Goal: Complete application form: Complete application form

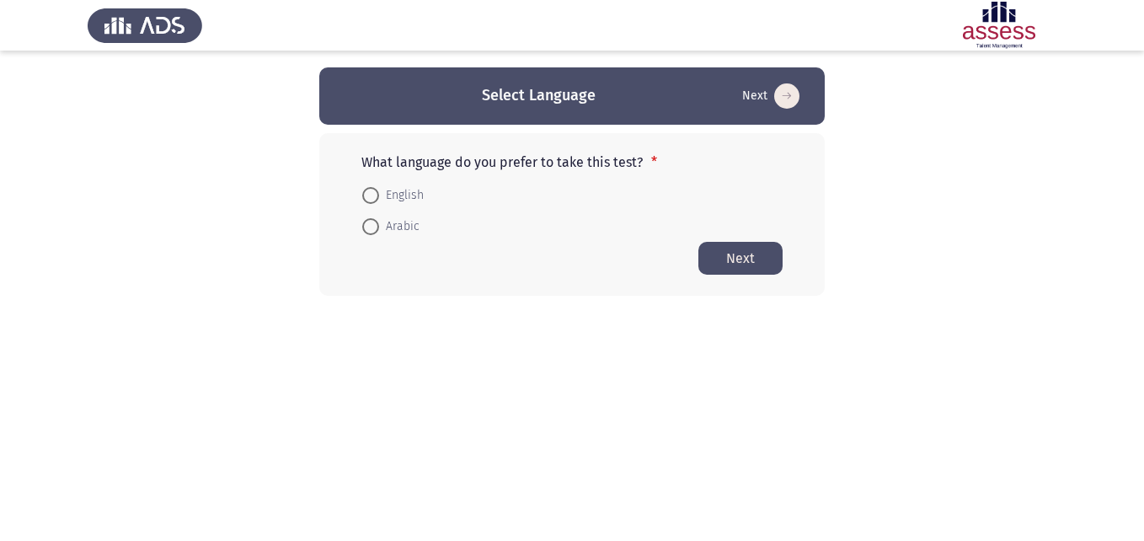
click at [372, 229] on span at bounding box center [370, 226] width 17 height 17
click at [372, 229] on input "Arabic" at bounding box center [370, 226] width 17 height 17
radio input "true"
click at [721, 254] on button "Next" at bounding box center [741, 257] width 84 height 33
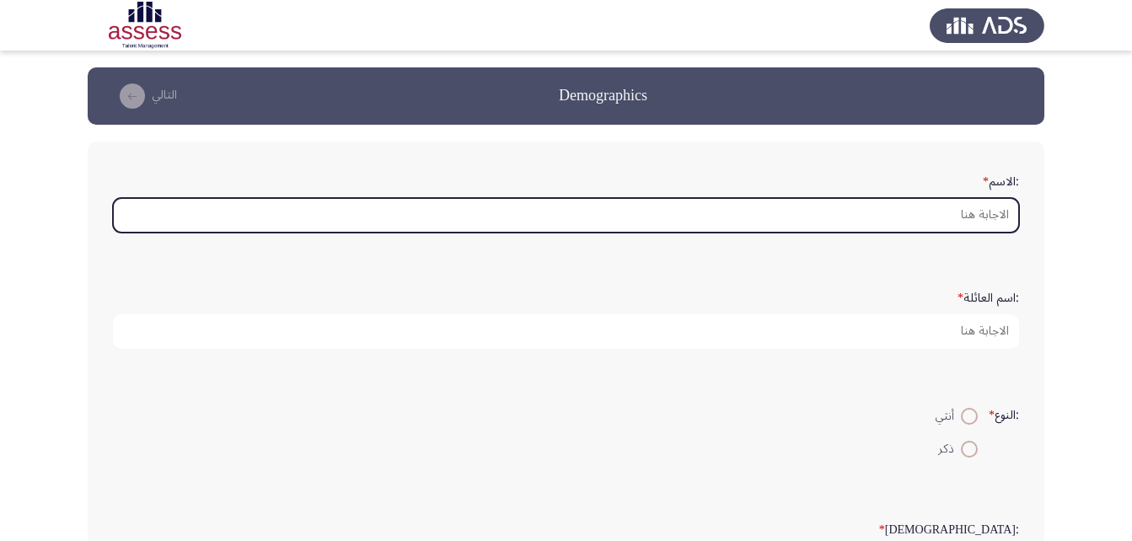
click at [903, 215] on input ":الاسم *" at bounding box center [566, 215] width 906 height 35
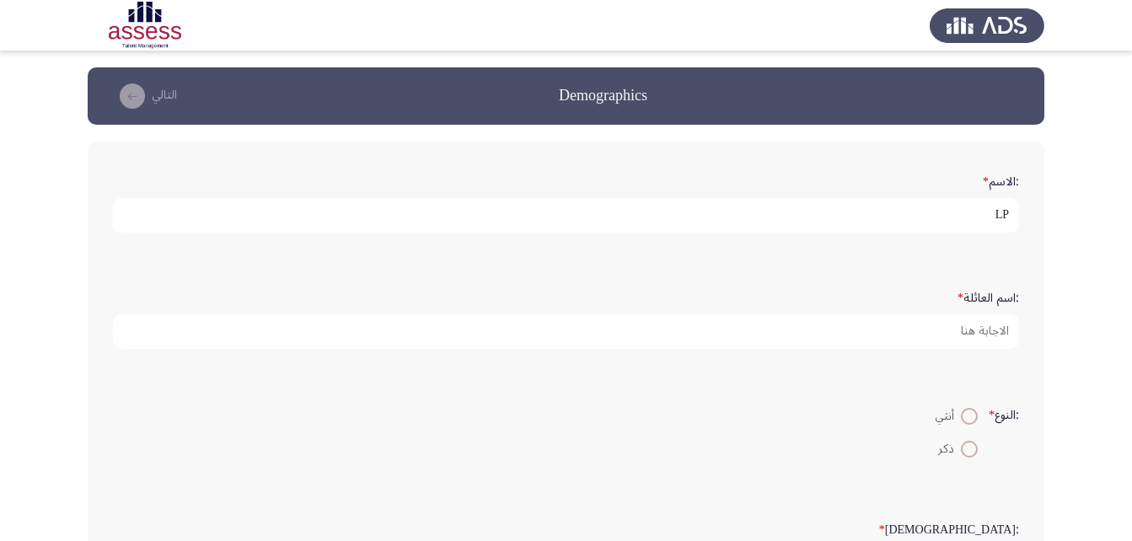
type input "L"
type input "[PERSON_NAME] [PERSON_NAME]"
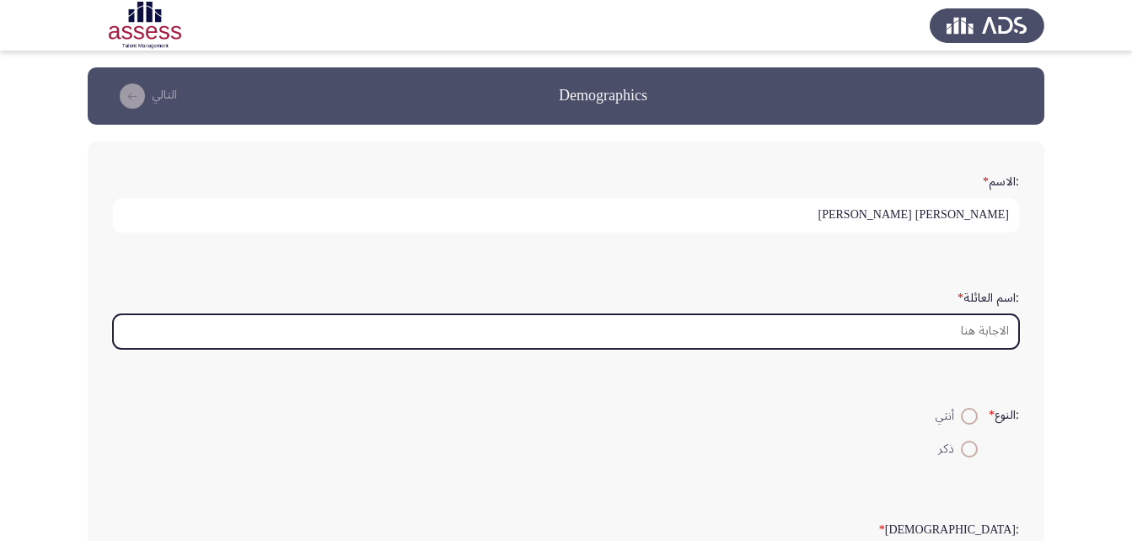
click at [939, 335] on input ":اسم العائلة *" at bounding box center [566, 331] width 906 height 35
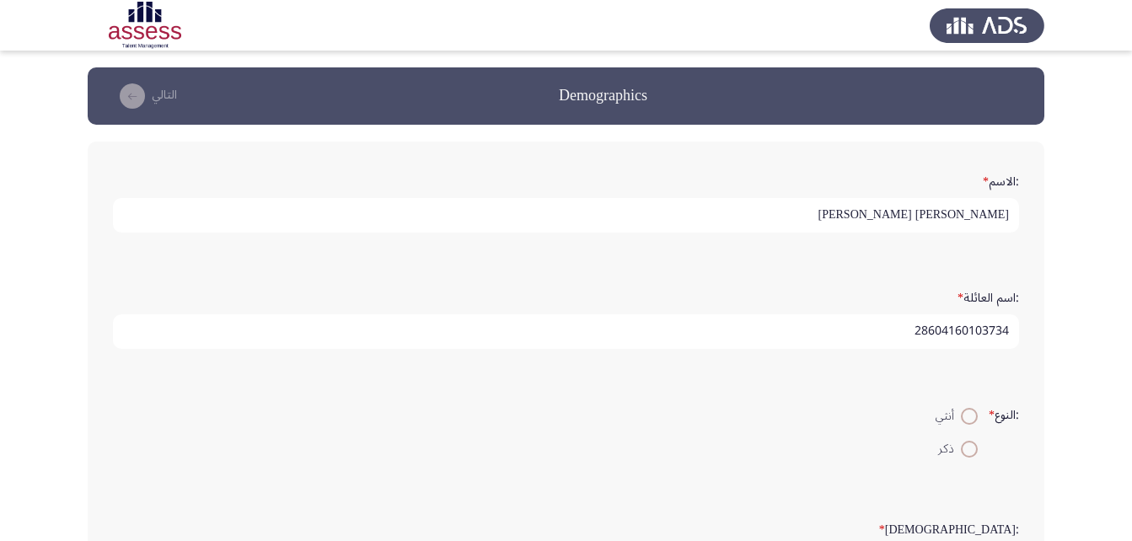
type input "28604160103734"
click at [968, 450] on span at bounding box center [969, 449] width 17 height 17
click at [968, 450] on input "ذكر" at bounding box center [969, 449] width 17 height 17
radio input "true"
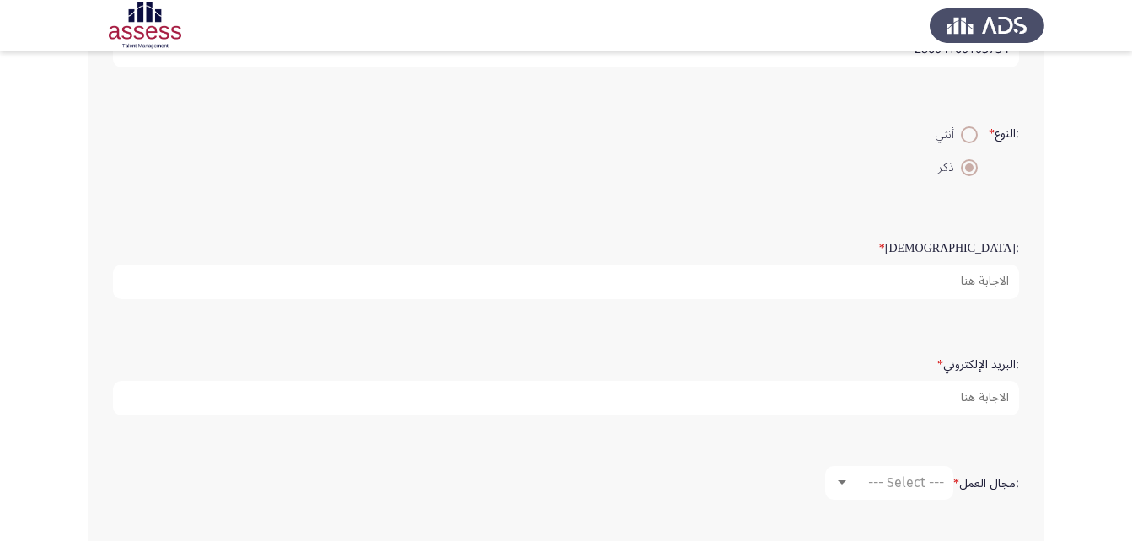
scroll to position [253, 0]
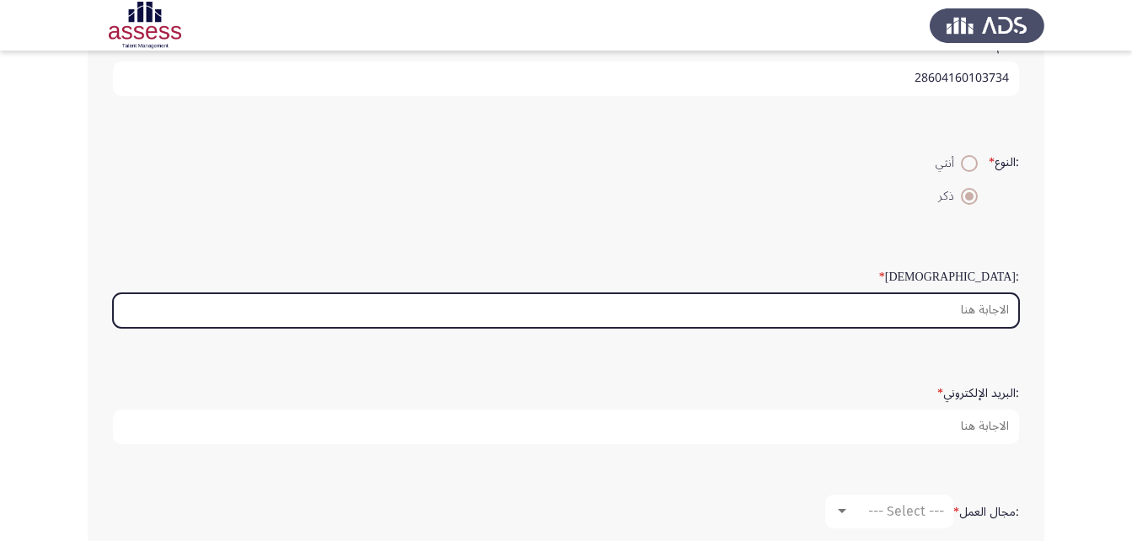
click at [973, 313] on input ":السن *" at bounding box center [566, 310] width 906 height 35
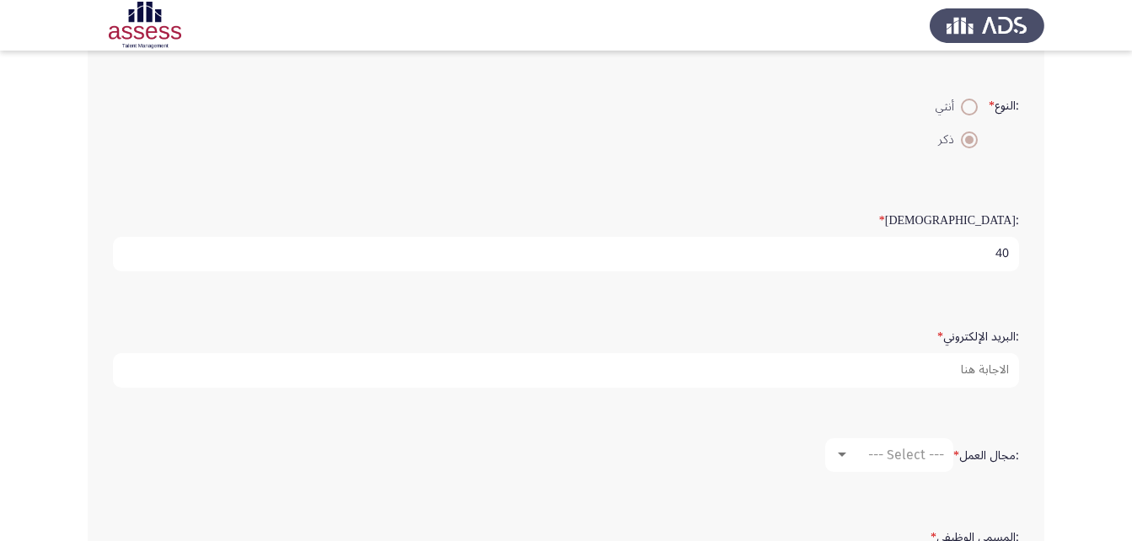
scroll to position [337, 0]
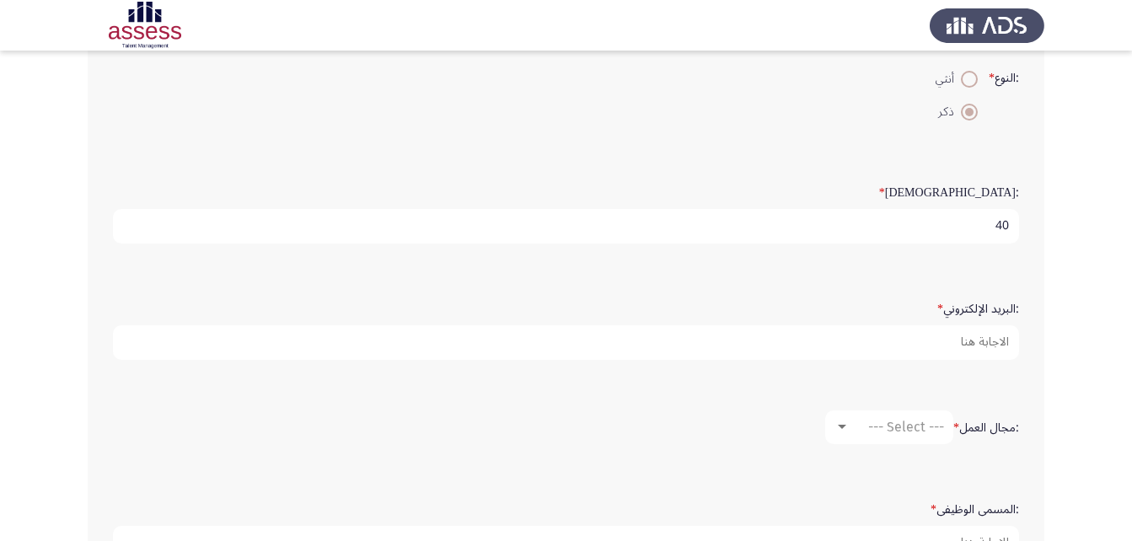
type input "40"
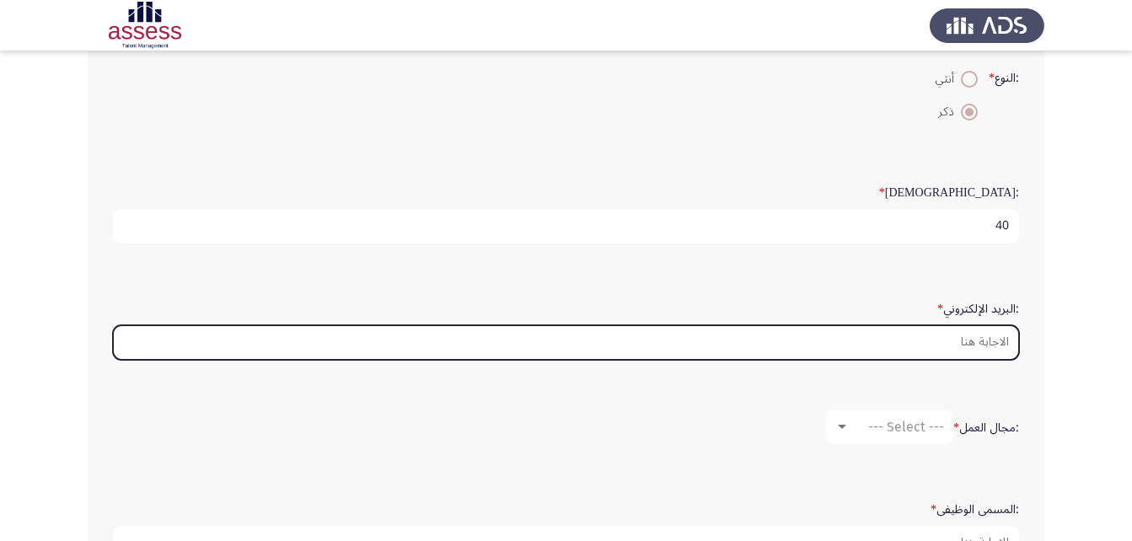
click at [930, 348] on input ":البريد الإلكتروني *" at bounding box center [566, 342] width 906 height 35
type input "ة"
type input "M"
type input "و"
type input "M"
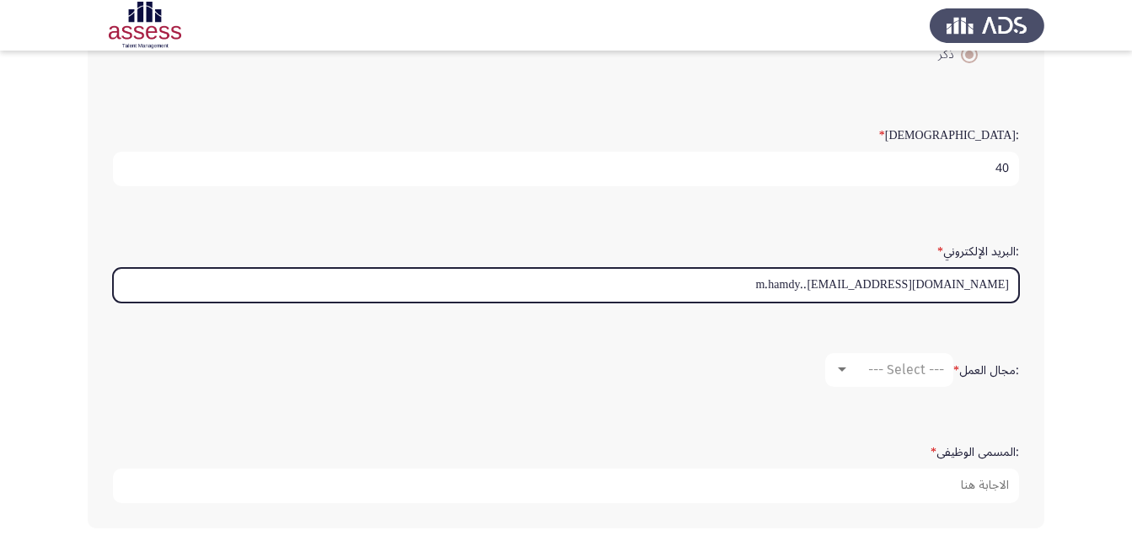
scroll to position [466, 0]
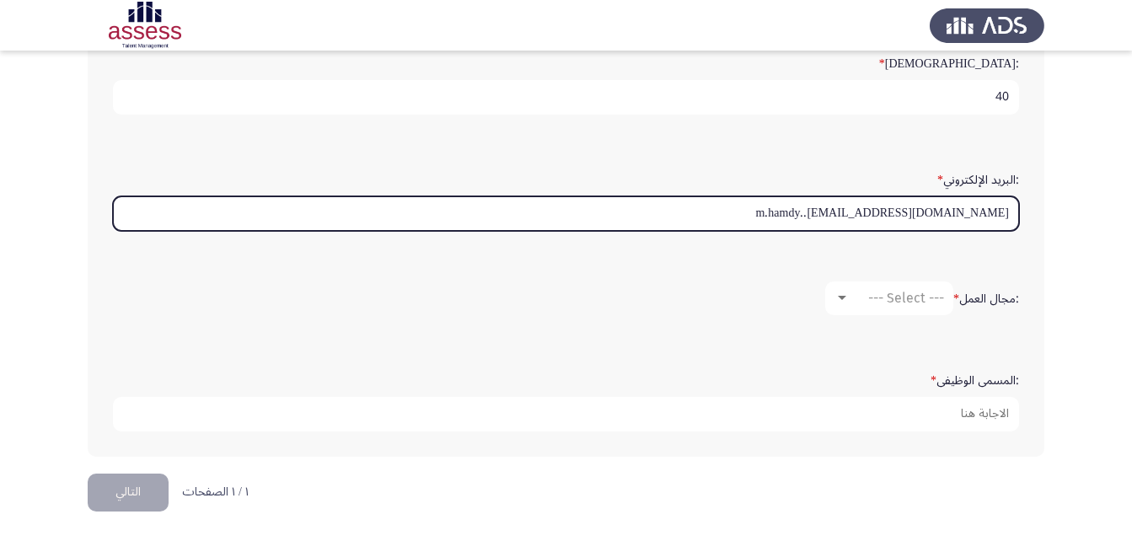
type input "m.hamdy..[EMAIL_ADDRESS][DOMAIN_NAME]"
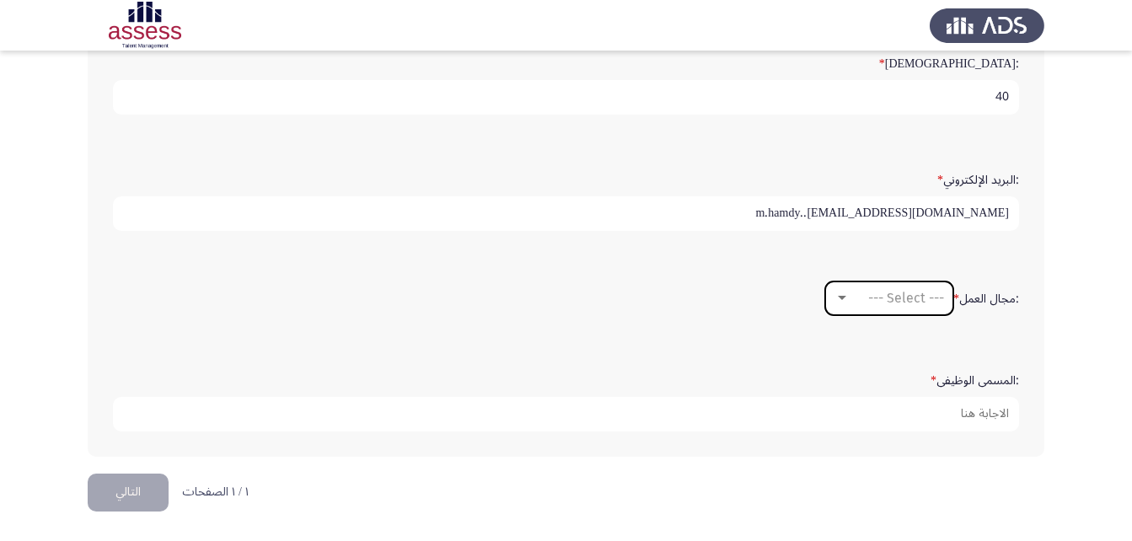
click at [834, 297] on div at bounding box center [841, 298] width 15 height 13
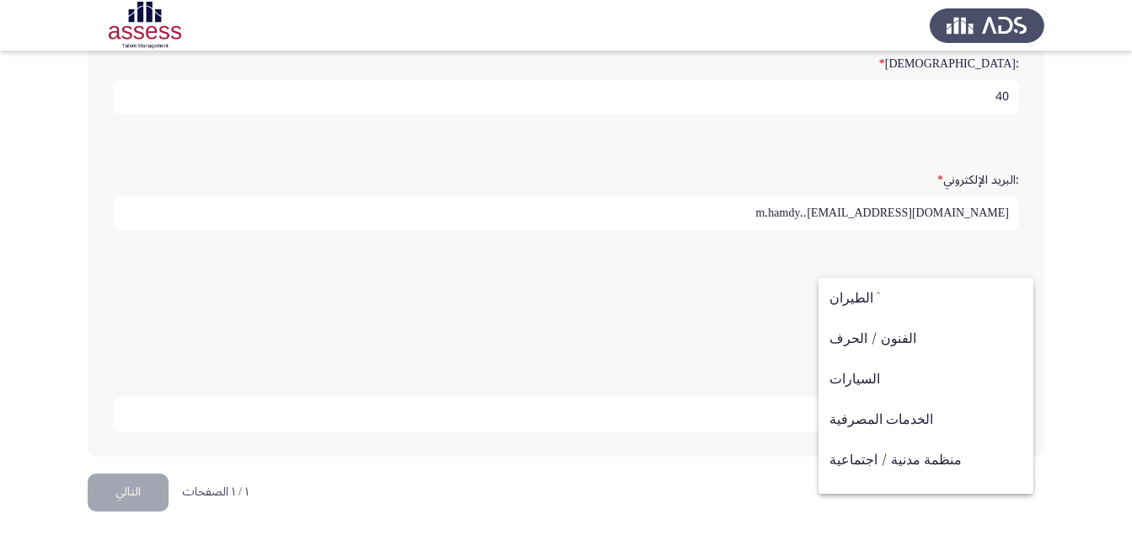
scroll to position [0, 0]
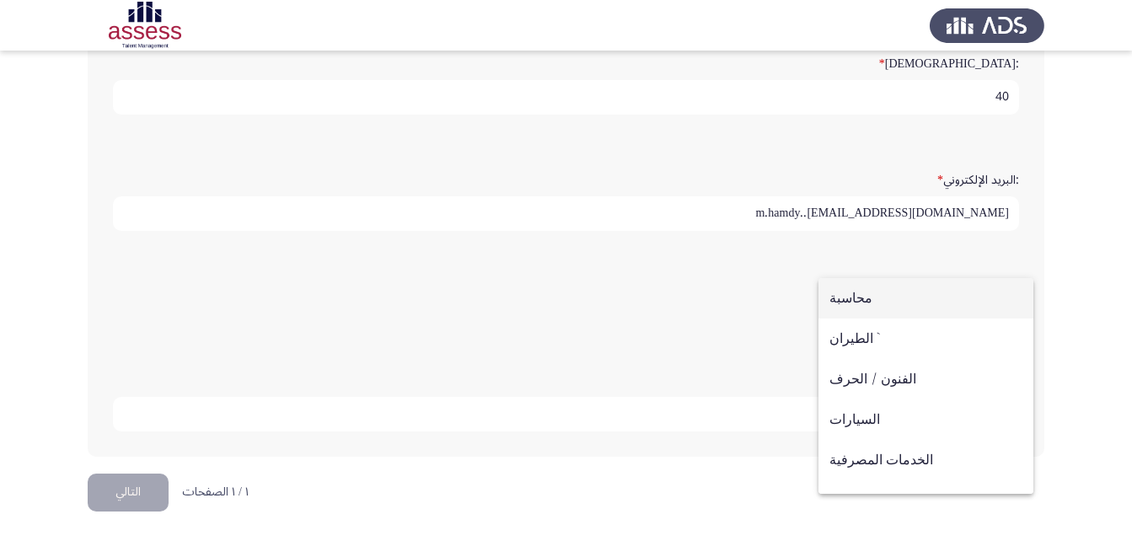
click at [753, 345] on div at bounding box center [566, 270] width 1132 height 541
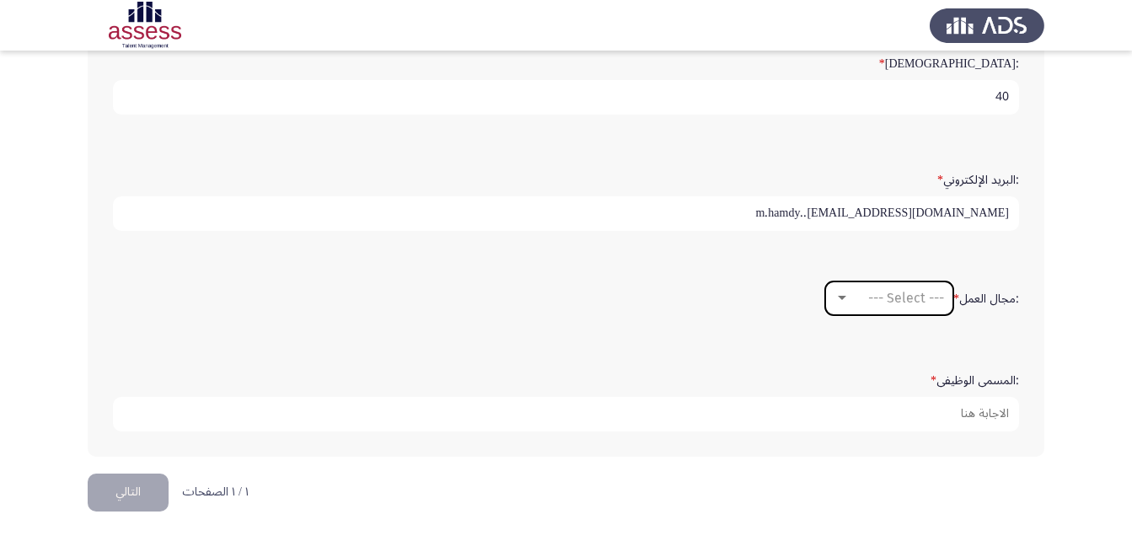
click at [839, 301] on div at bounding box center [841, 298] width 15 height 13
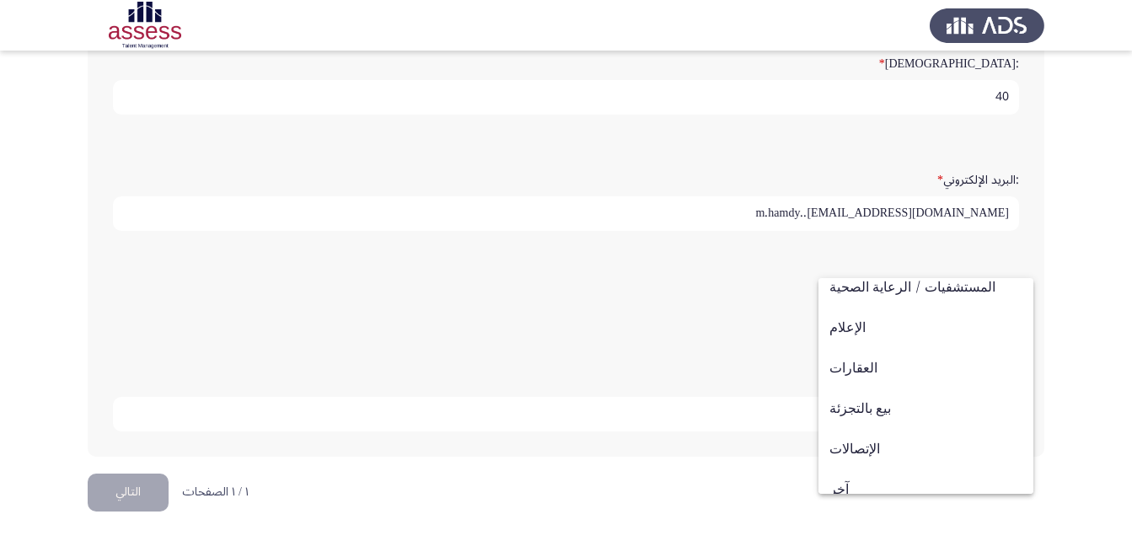
scroll to position [553, 0]
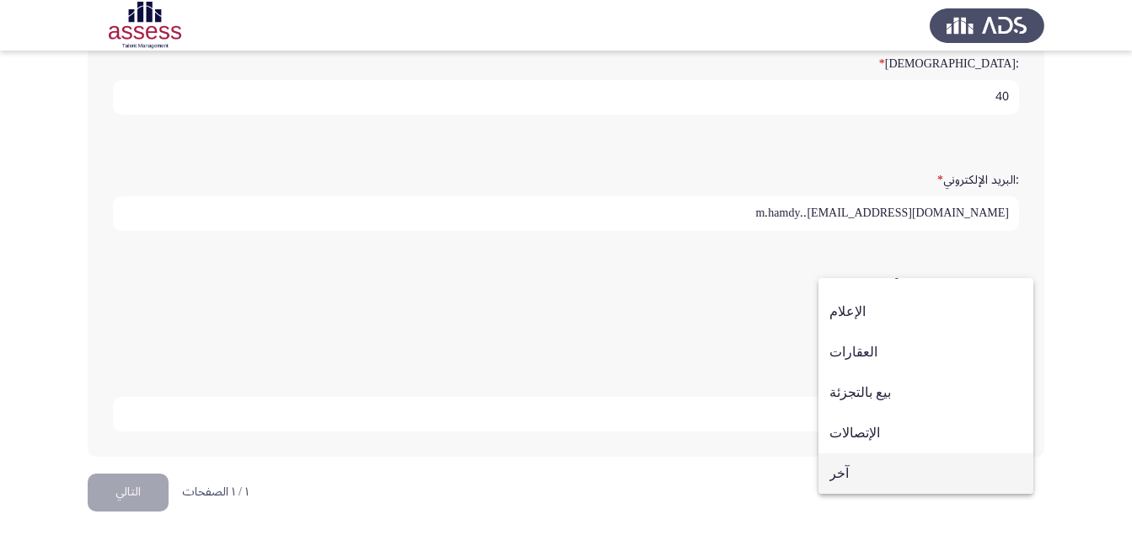
click at [860, 471] on span "آخر" at bounding box center [925, 473] width 193 height 40
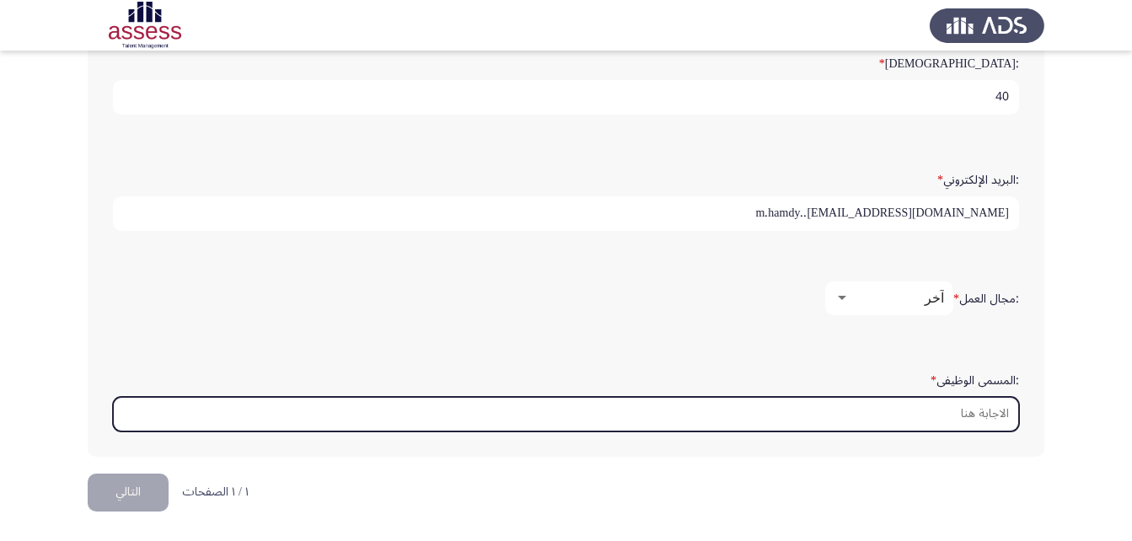
click at [880, 410] on input ":المسمى الوظيفى *" at bounding box center [566, 414] width 906 height 35
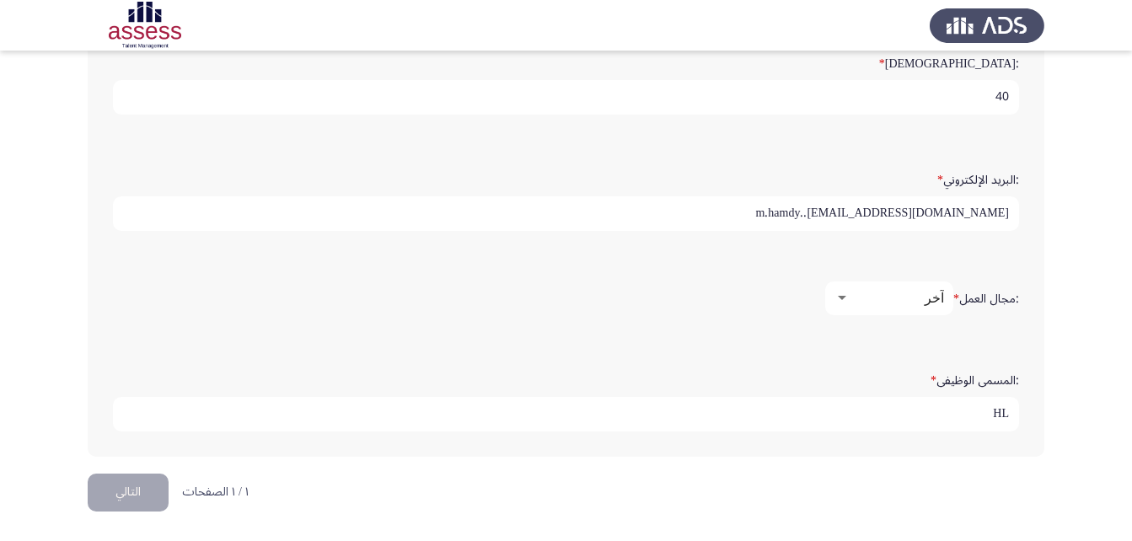
type input "H"
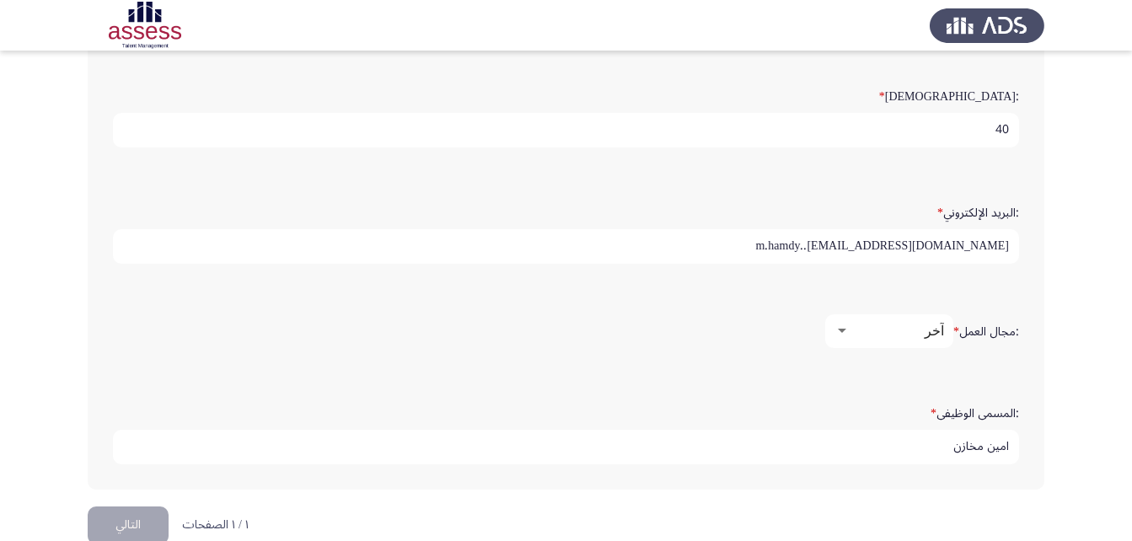
scroll to position [466, 0]
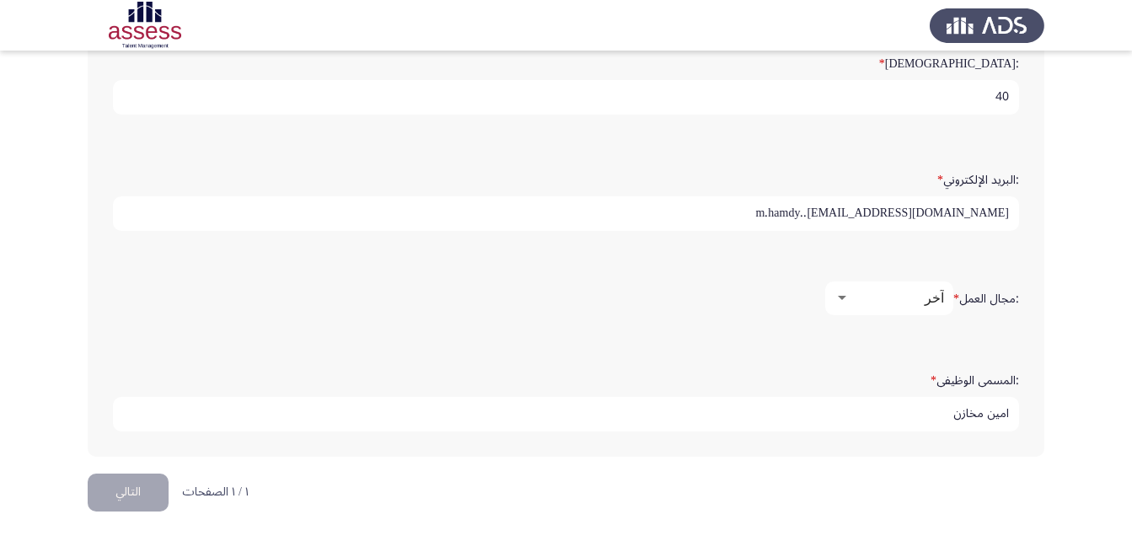
type input "امين مخازن"
click at [159, 500] on button "التالي" at bounding box center [128, 493] width 81 height 38
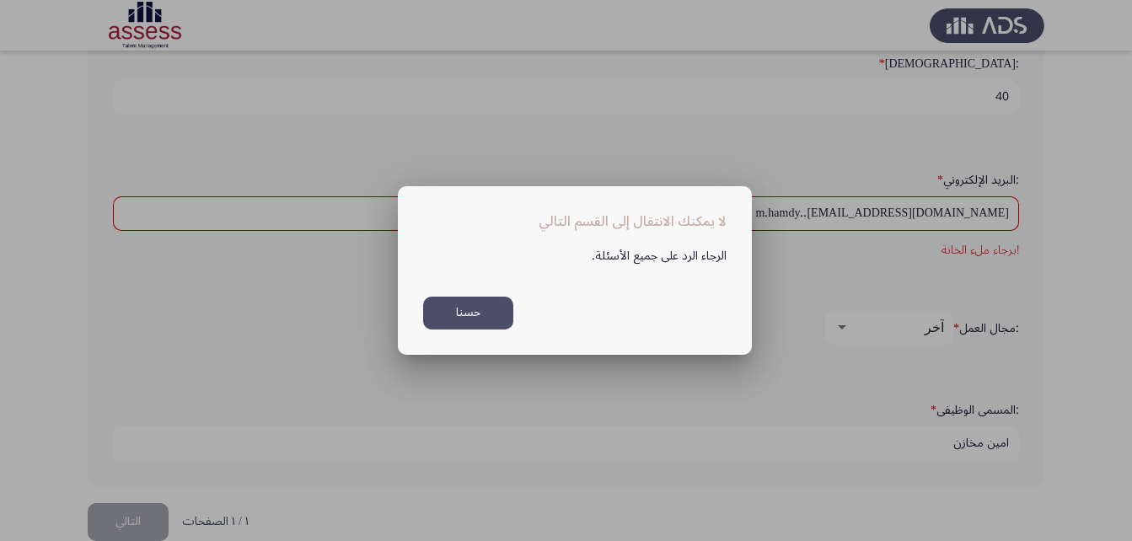
scroll to position [0, 0]
click at [483, 313] on button "حسنا" at bounding box center [468, 313] width 90 height 33
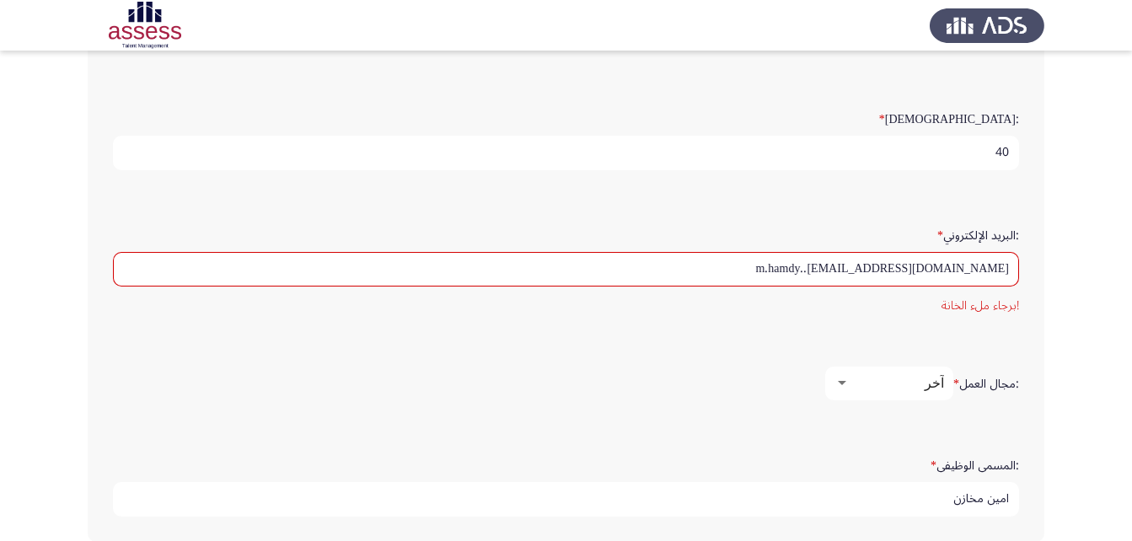
scroll to position [466, 0]
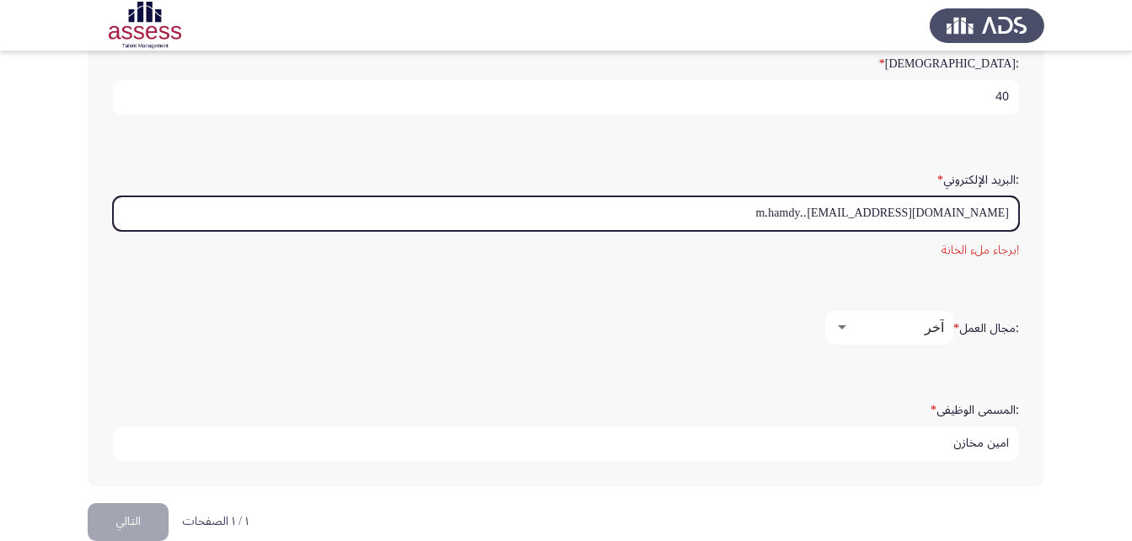
drag, startPoint x: 858, startPoint y: 208, endPoint x: 868, endPoint y: 206, distance: 10.3
click at [868, 206] on input "m.hamdy..[EMAIL_ADDRESS][DOMAIN_NAME]" at bounding box center [566, 213] width 906 height 35
drag, startPoint x: 859, startPoint y: 212, endPoint x: 1079, endPoint y: 206, distance: 220.0
click at [1079, 206] on app-assessment-container "Demographics التالي :الاسم * [PERSON_NAME] [PERSON_NAME] :اسم العائلة * 2860416…" at bounding box center [566, 52] width 1132 height 902
type input "ة"
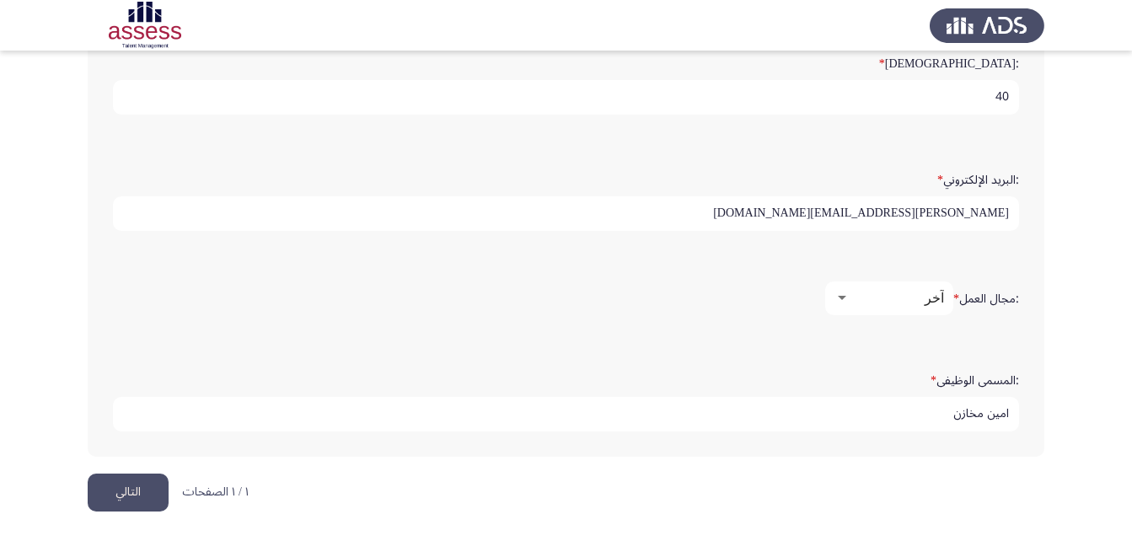
type input "[PERSON_NAME][EMAIL_ADDRESS][DOMAIN_NAME]"
click at [153, 479] on button "التالي" at bounding box center [128, 493] width 81 height 38
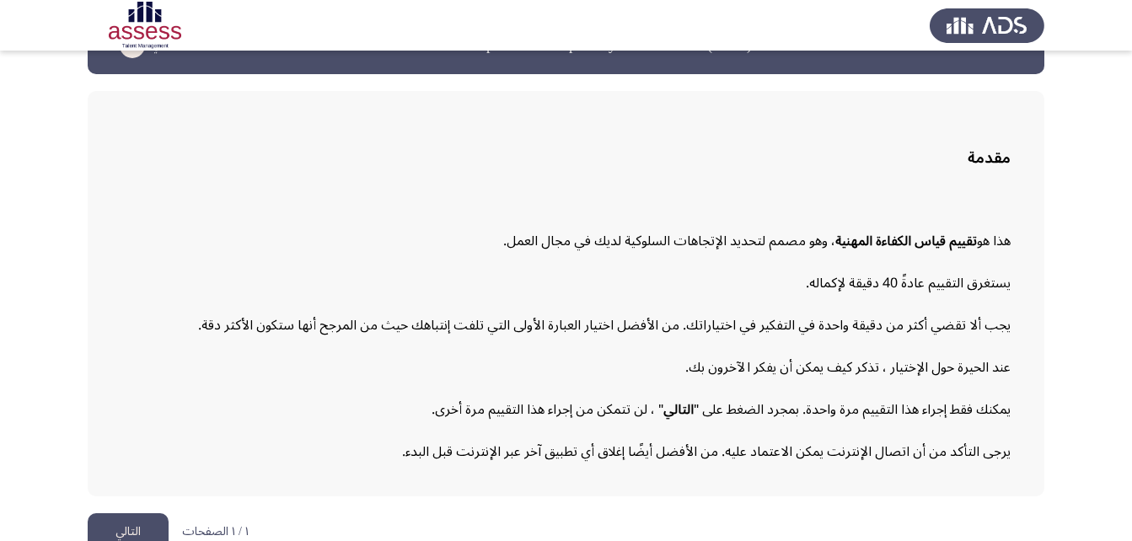
scroll to position [78, 0]
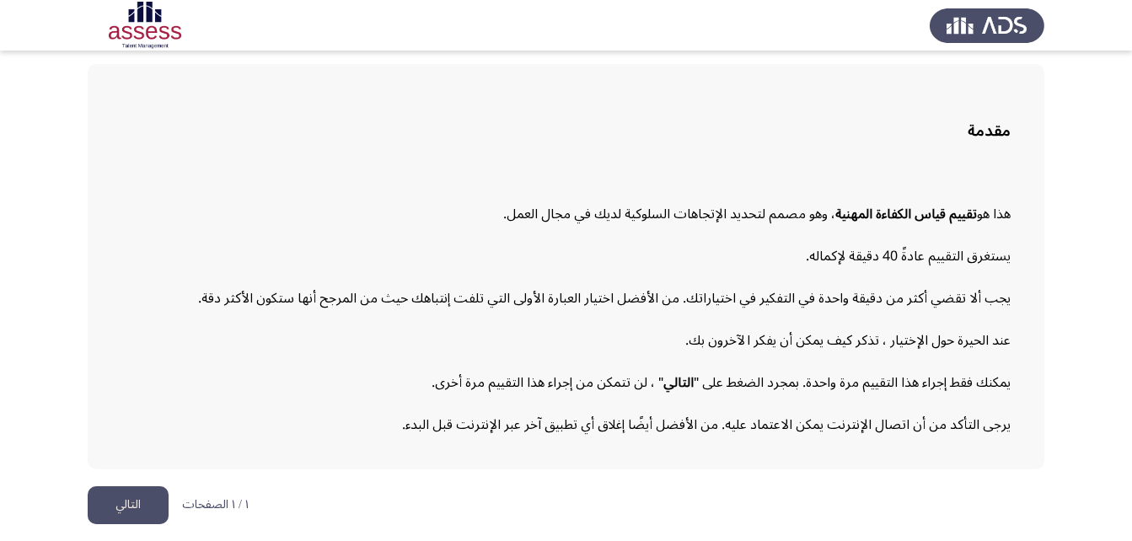
click at [104, 504] on button "التالي" at bounding box center [128, 505] width 81 height 38
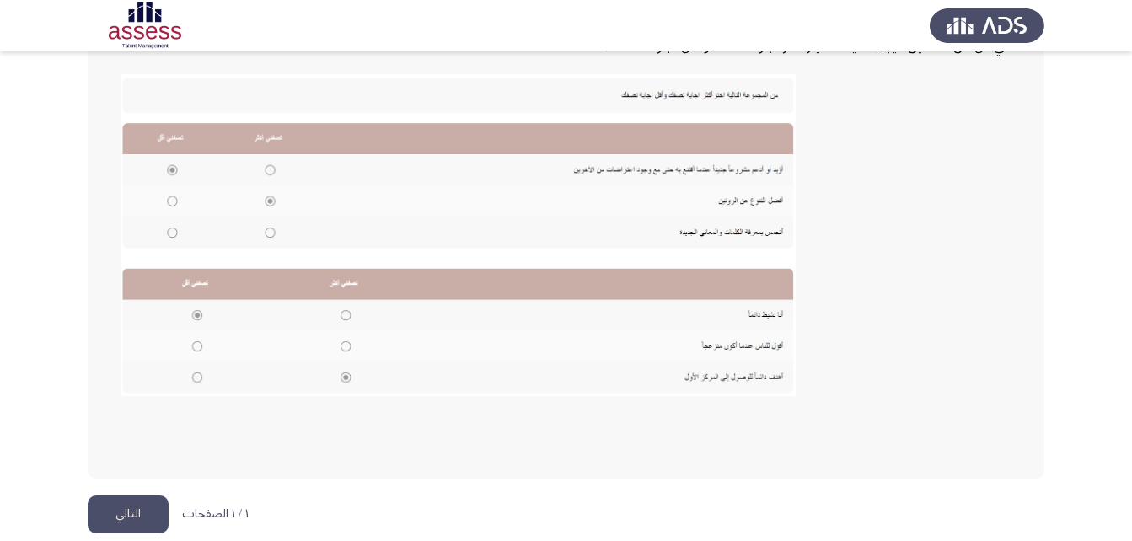
scroll to position [366, 0]
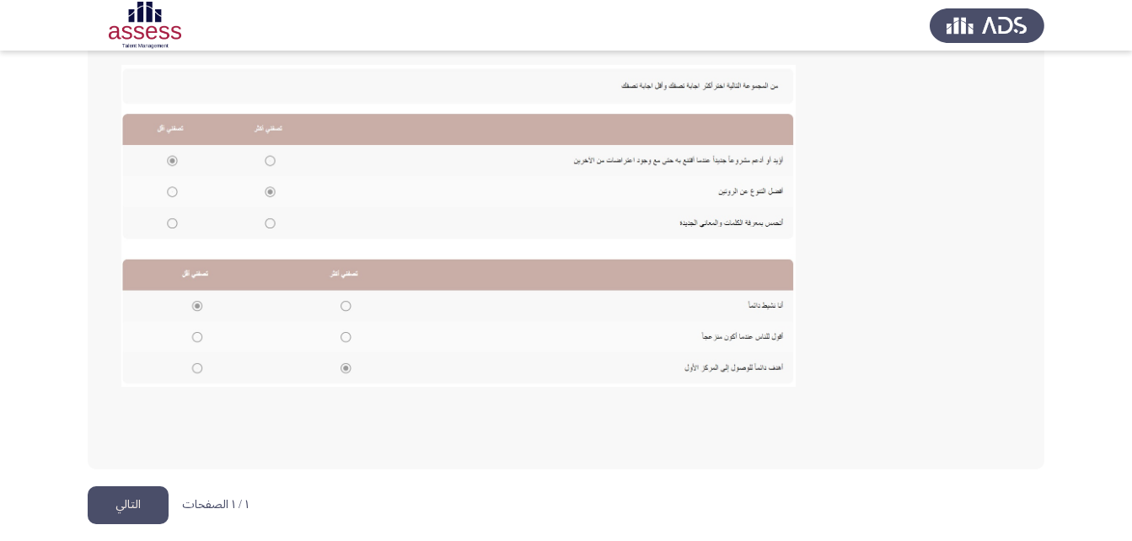
click at [137, 506] on button "التالي" at bounding box center [128, 505] width 81 height 38
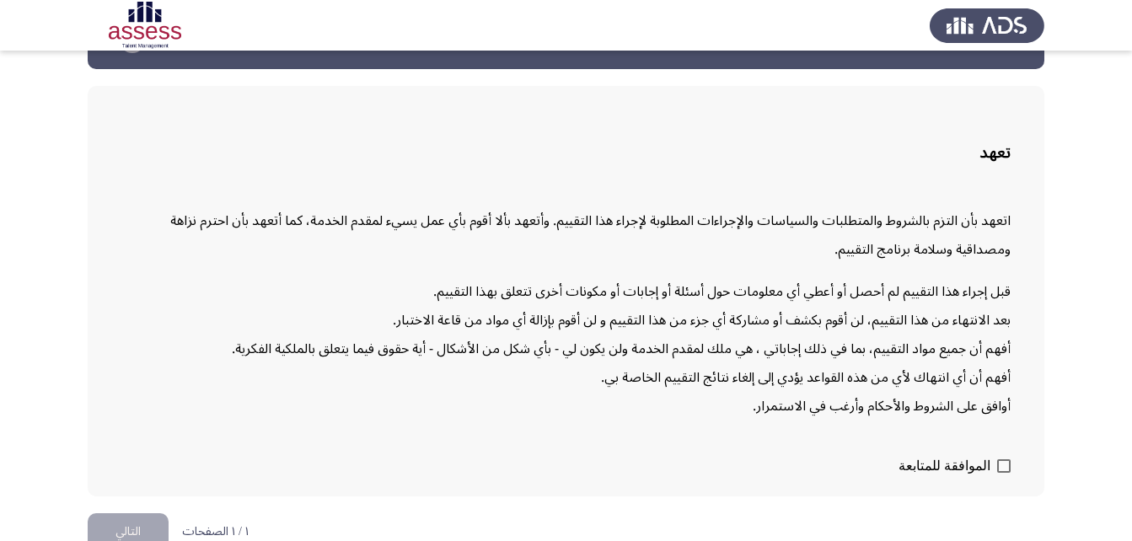
scroll to position [83, 0]
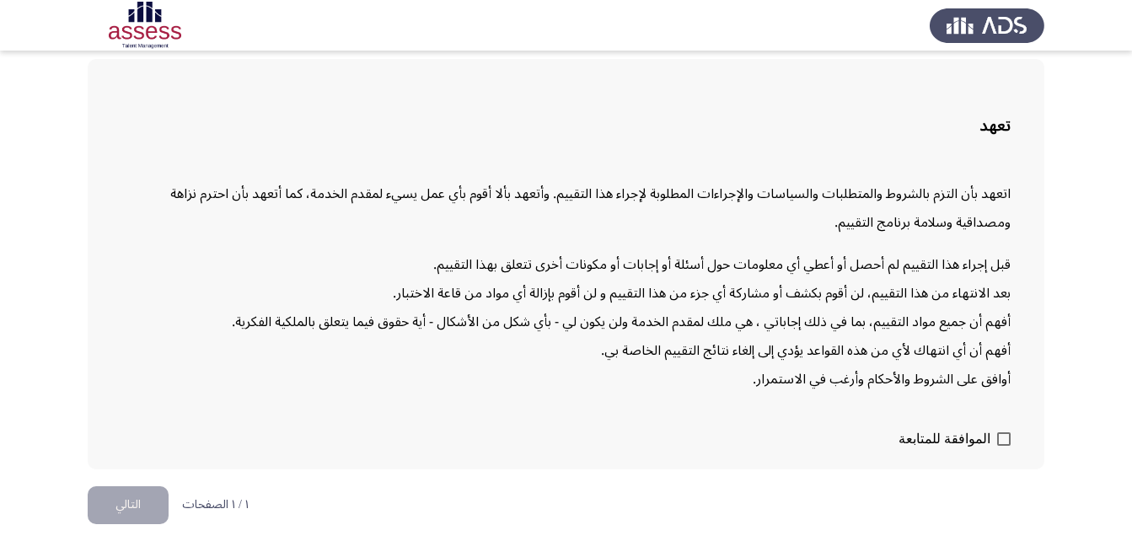
click at [1005, 440] on span at bounding box center [1003, 438] width 13 height 13
click at [1004, 446] on input "الموافقة للمتابعة" at bounding box center [1003, 446] width 1 height 1
checkbox input "true"
click at [125, 506] on button "التالي" at bounding box center [128, 505] width 81 height 38
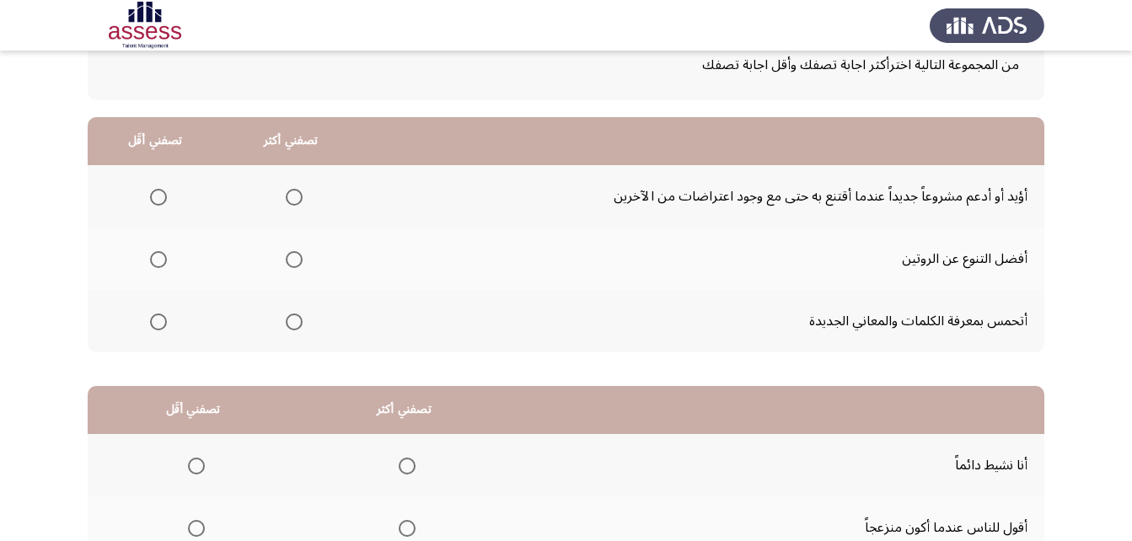
scroll to position [142, 0]
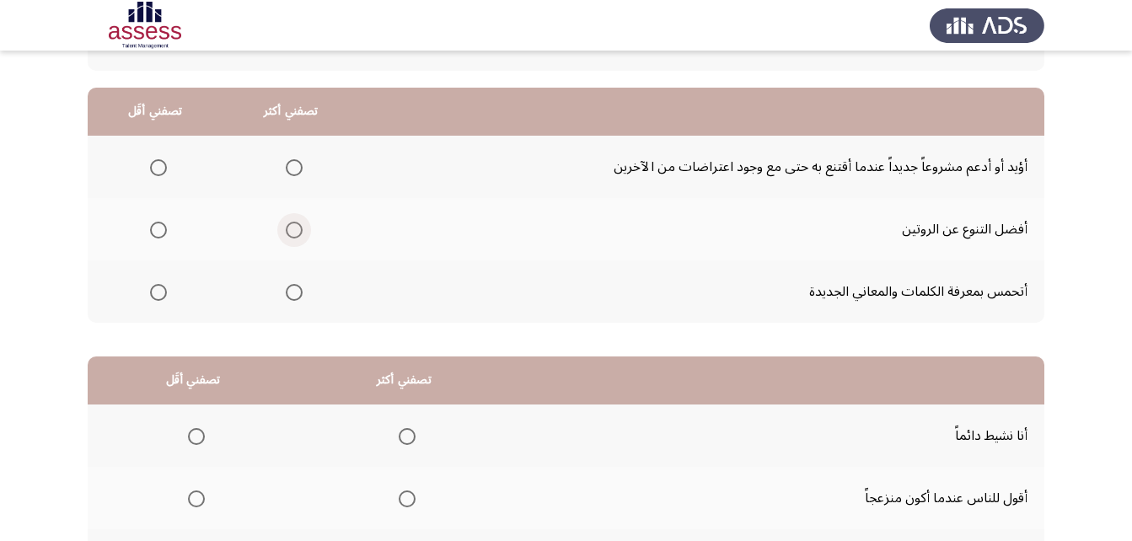
click at [294, 230] on span "Select an option" at bounding box center [294, 230] width 0 height 0
click at [292, 229] on input "Select an option" at bounding box center [294, 230] width 17 height 17
click at [159, 163] on span "Select an option" at bounding box center [158, 167] width 17 height 17
click at [159, 163] on input "Select an option" at bounding box center [158, 167] width 17 height 17
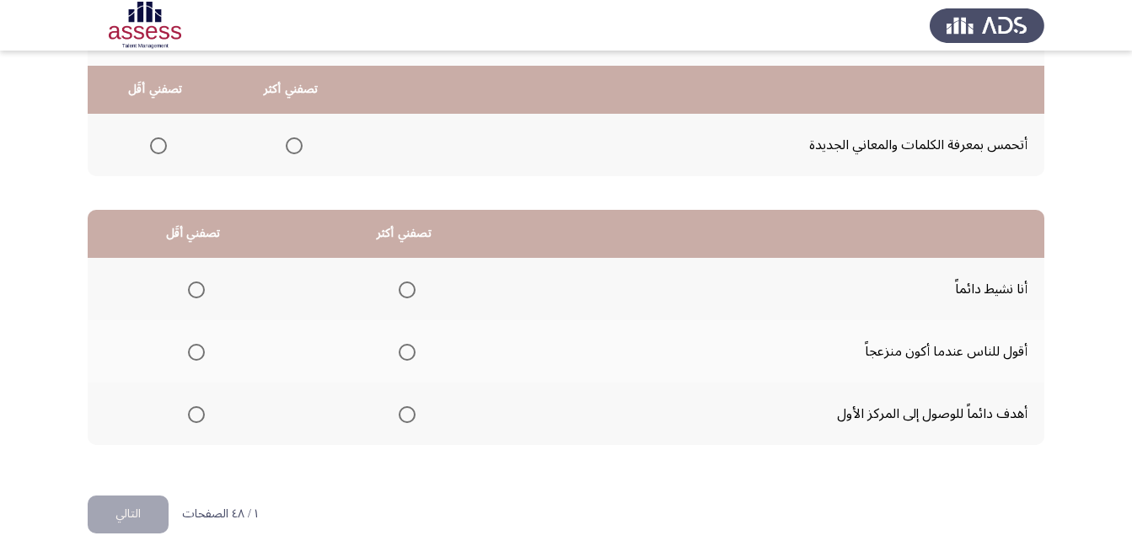
scroll to position [310, 0]
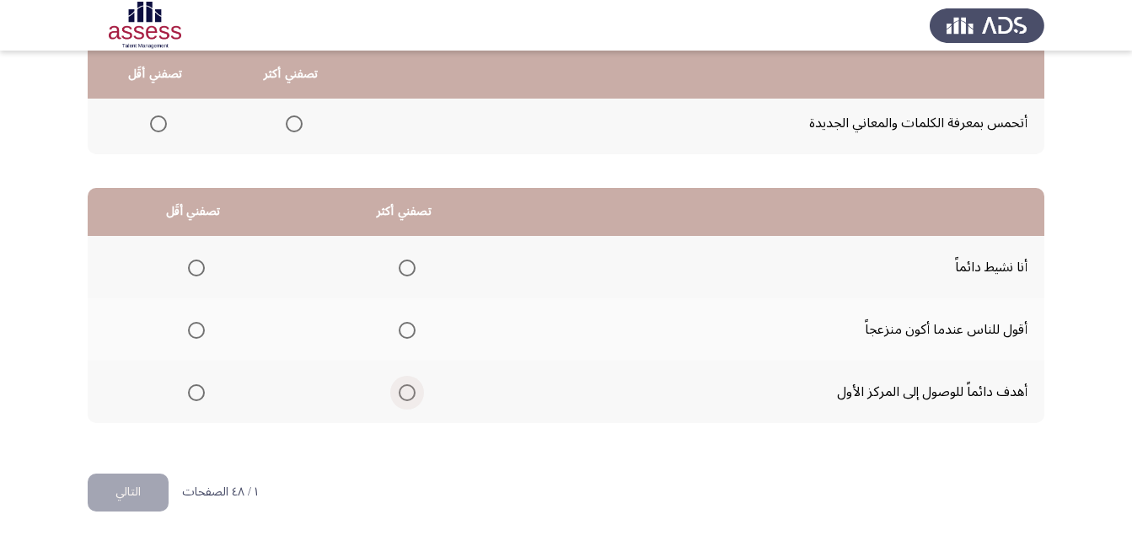
click at [409, 391] on span "Select an option" at bounding box center [407, 392] width 17 height 17
click at [409, 391] on input "Select an option" at bounding box center [407, 392] width 17 height 17
click at [196, 264] on span "Select an option" at bounding box center [196, 268] width 17 height 17
click at [196, 264] on input "Select an option" at bounding box center [196, 268] width 17 height 17
click at [146, 496] on button "التالي" at bounding box center [128, 493] width 81 height 38
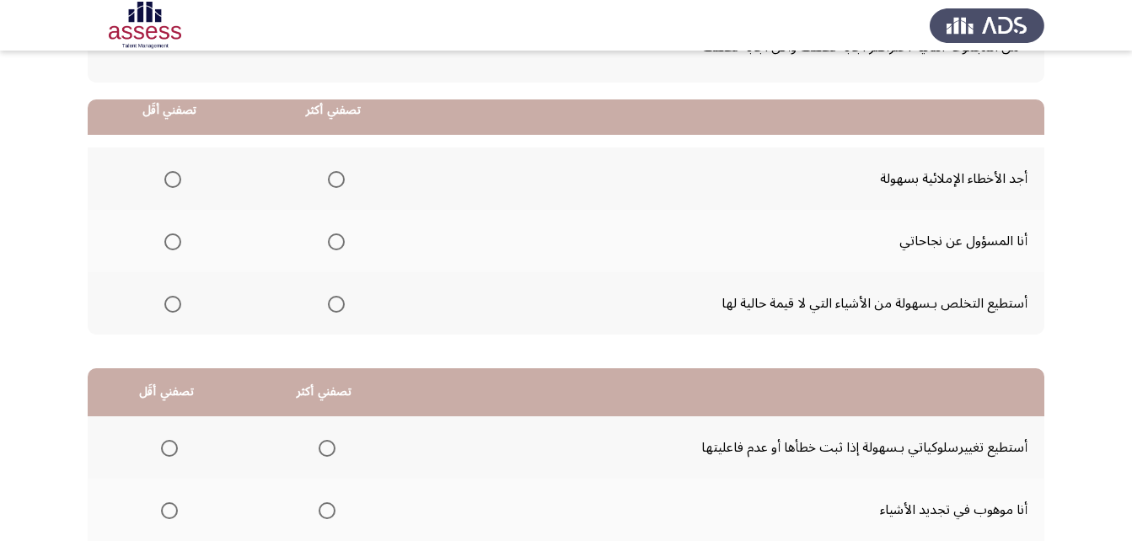
scroll to position [169, 0]
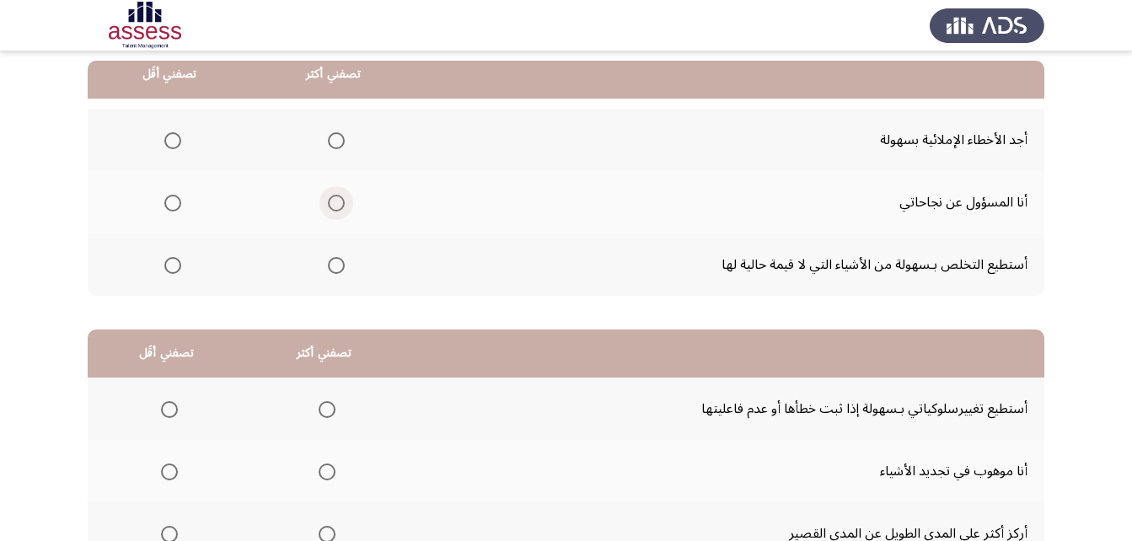
click at [340, 204] on span "Select an option" at bounding box center [336, 203] width 17 height 17
click at [340, 204] on input "Select an option" at bounding box center [336, 203] width 17 height 17
click at [170, 266] on span "Select an option" at bounding box center [172, 265] width 17 height 17
click at [170, 266] on input "Select an option" at bounding box center [172, 265] width 17 height 17
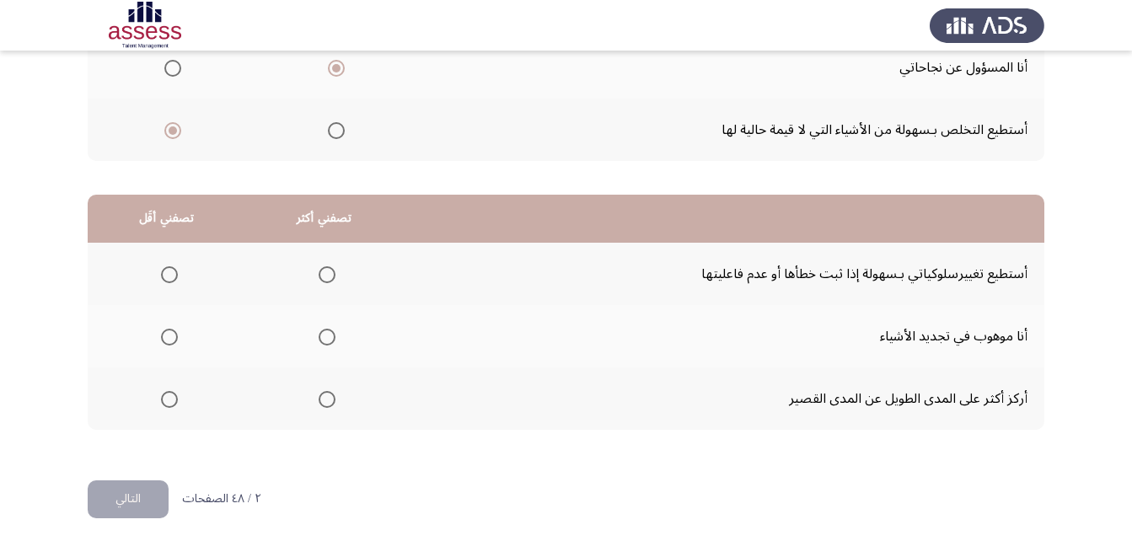
scroll to position [310, 0]
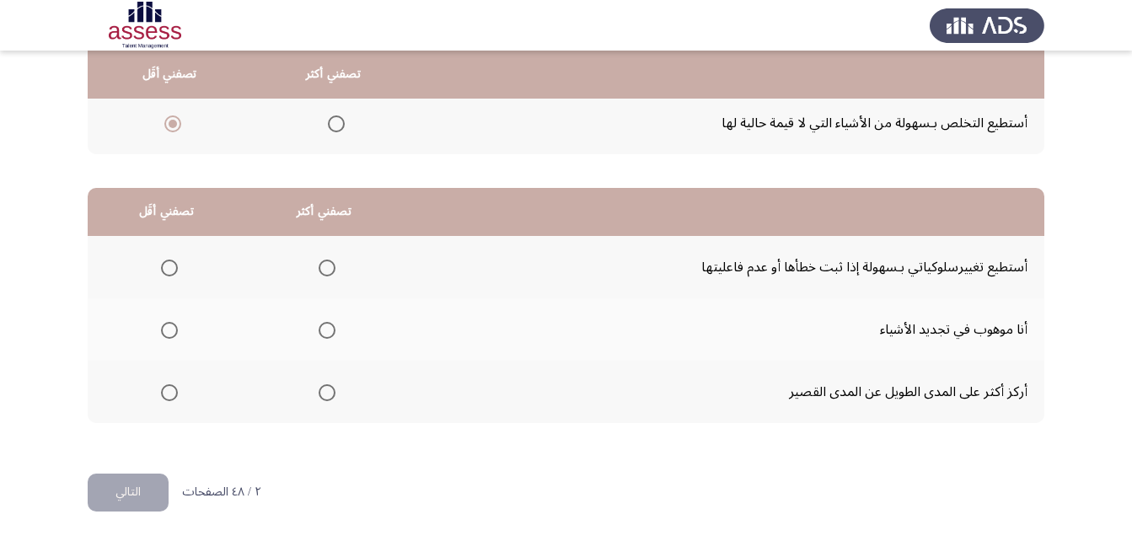
click at [324, 335] on span "Select an option" at bounding box center [327, 330] width 17 height 17
click at [324, 335] on input "Select an option" at bounding box center [327, 330] width 17 height 17
click at [326, 389] on span "Select an option" at bounding box center [327, 392] width 17 height 17
click at [326, 389] on input "Select an option" at bounding box center [327, 392] width 17 height 17
click at [162, 329] on span "Select an option" at bounding box center [169, 330] width 17 height 17
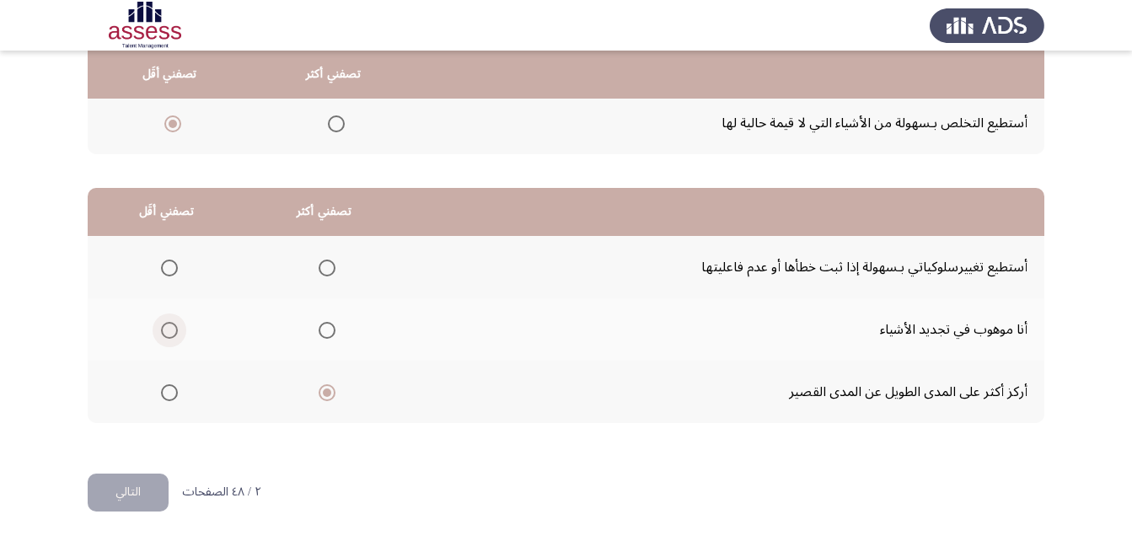
click at [162, 329] on input "Select an option" at bounding box center [169, 330] width 17 height 17
click at [118, 488] on button "التالي" at bounding box center [128, 493] width 81 height 38
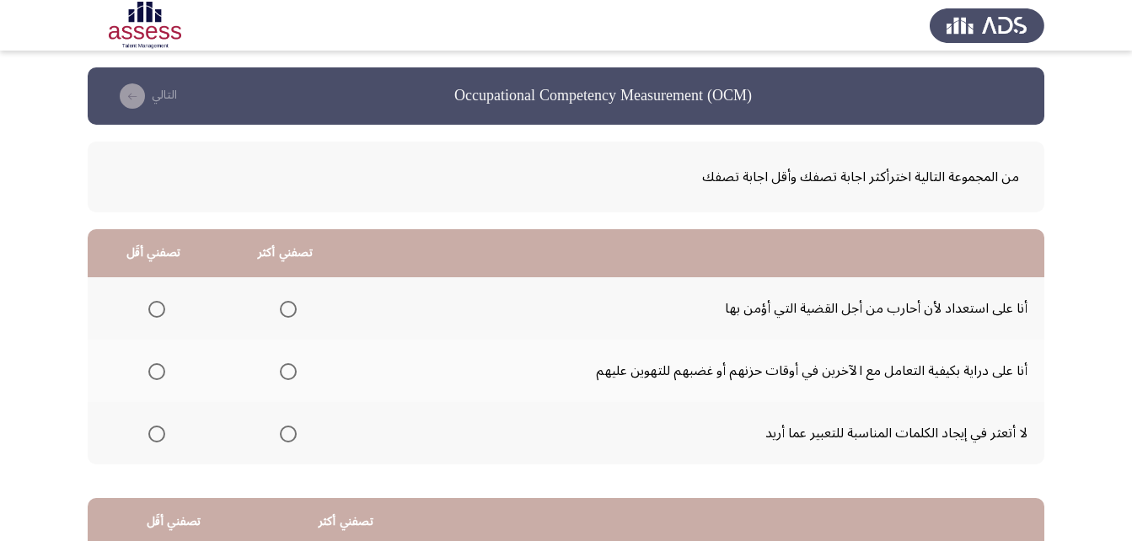
scroll to position [84, 0]
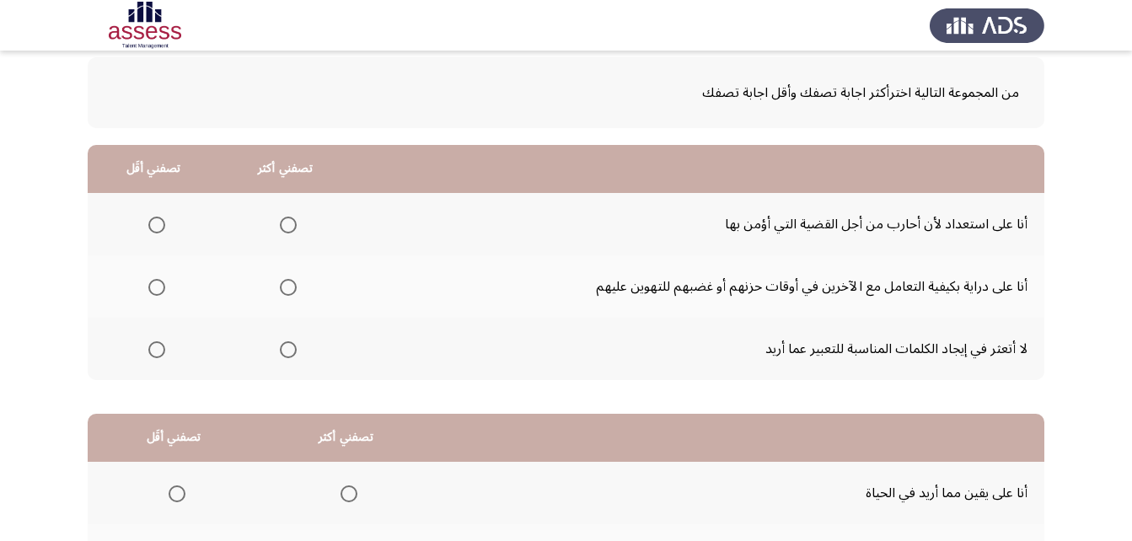
click at [283, 216] on mat-radio-button "Select an option" at bounding box center [285, 225] width 24 height 18
click at [289, 227] on span "Select an option" at bounding box center [288, 225] width 17 height 17
click at [289, 227] on input "Select an option" at bounding box center [288, 225] width 17 height 17
click at [157, 348] on span "Select an option" at bounding box center [156, 349] width 17 height 17
click at [157, 348] on input "Select an option" at bounding box center [156, 349] width 17 height 17
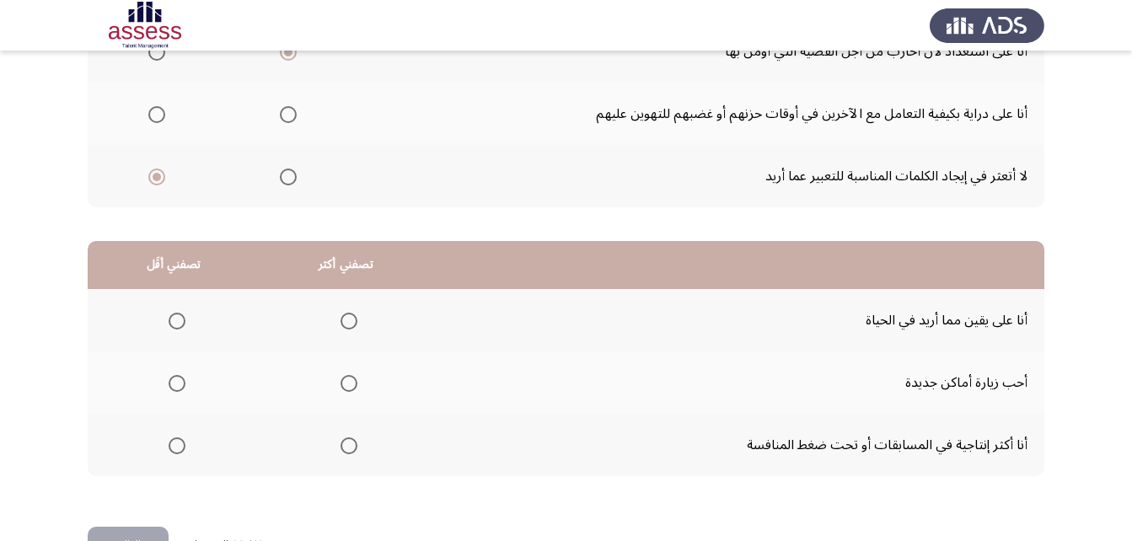
scroll to position [310, 0]
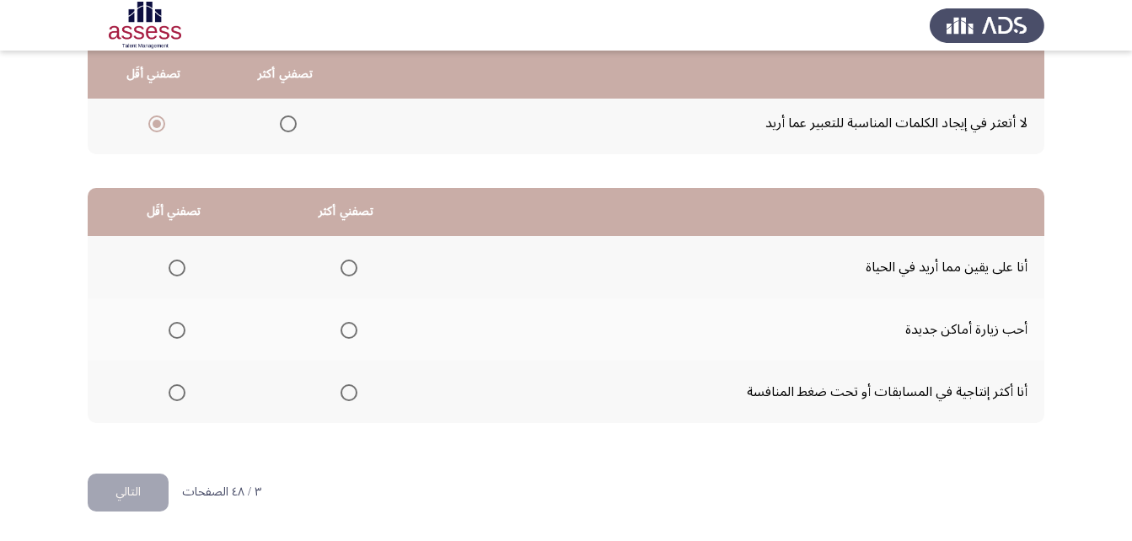
click at [348, 394] on span "Select an option" at bounding box center [348, 392] width 17 height 17
click at [348, 394] on input "Select an option" at bounding box center [348, 392] width 17 height 17
click at [179, 267] on span "Select an option" at bounding box center [177, 268] width 17 height 17
click at [179, 267] on input "Select an option" at bounding box center [177, 268] width 17 height 17
click at [153, 478] on button "التالي" at bounding box center [128, 493] width 81 height 38
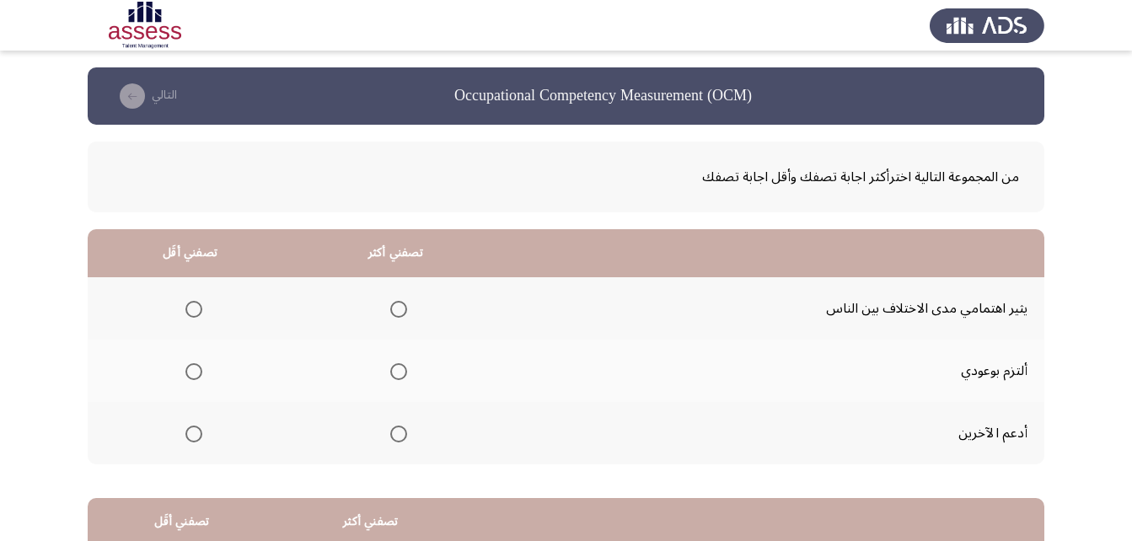
scroll to position [84, 0]
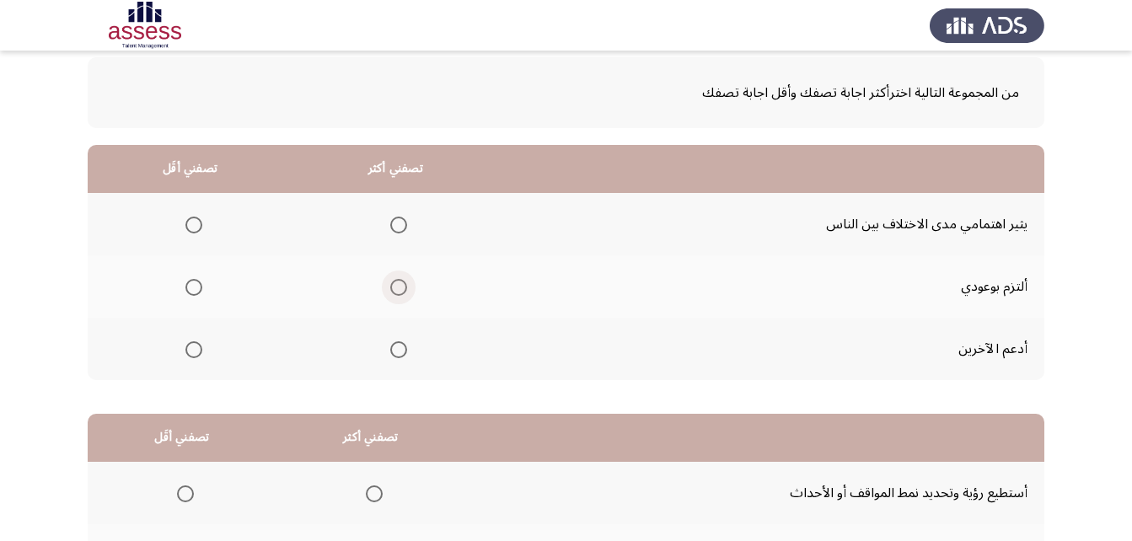
click at [393, 293] on span "Select an option" at bounding box center [398, 287] width 17 height 17
click at [393, 293] on input "Select an option" at bounding box center [398, 287] width 17 height 17
click at [185, 217] on span "Select an option" at bounding box center [193, 225] width 17 height 17
click at [185, 217] on input "Select an option" at bounding box center [193, 225] width 17 height 17
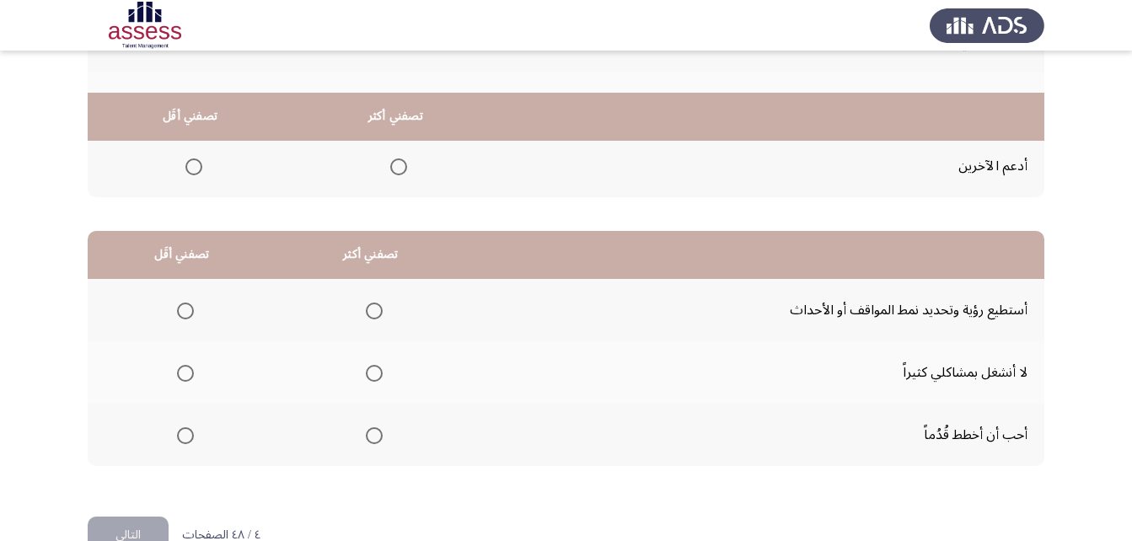
scroll to position [310, 0]
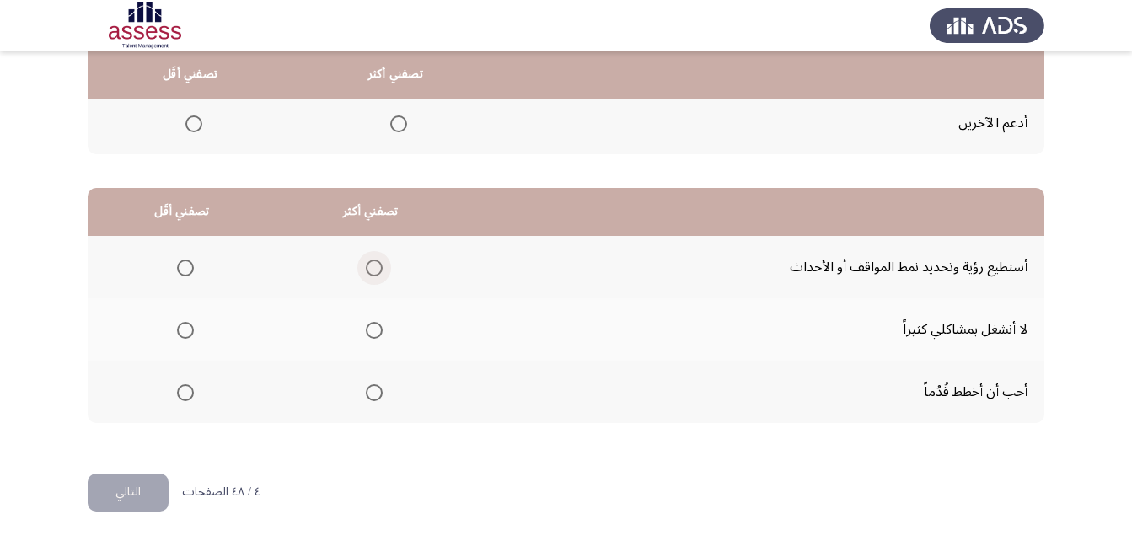
click at [366, 266] on span "Select an option" at bounding box center [374, 268] width 17 height 17
click at [366, 266] on input "Select an option" at bounding box center [374, 268] width 17 height 17
click at [184, 394] on span "Select an option" at bounding box center [185, 392] width 17 height 17
click at [184, 394] on input "Select an option" at bounding box center [185, 392] width 17 height 17
click at [142, 497] on button "التالي" at bounding box center [128, 493] width 81 height 38
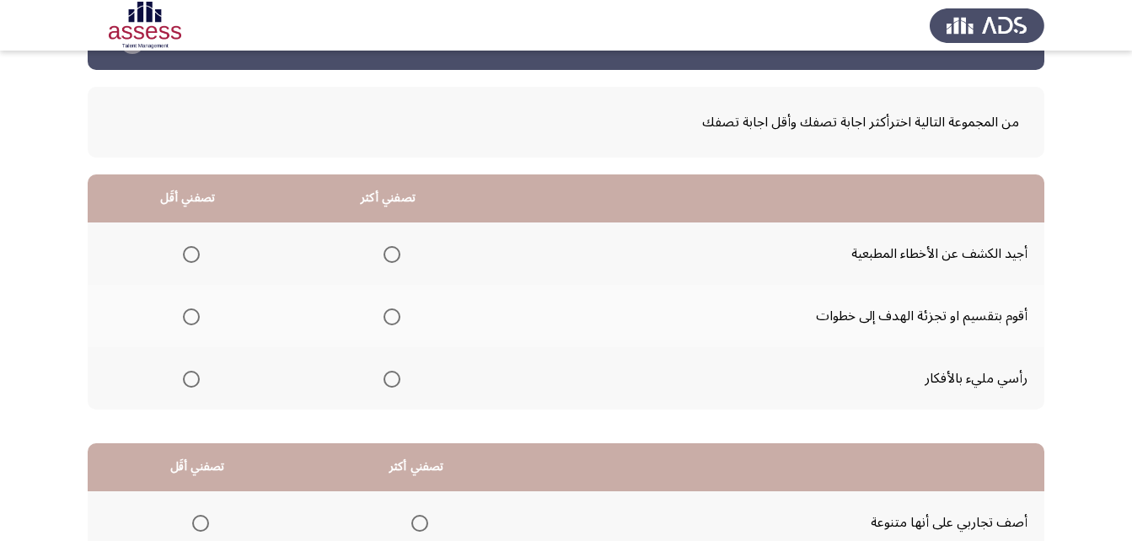
scroll to position [84, 0]
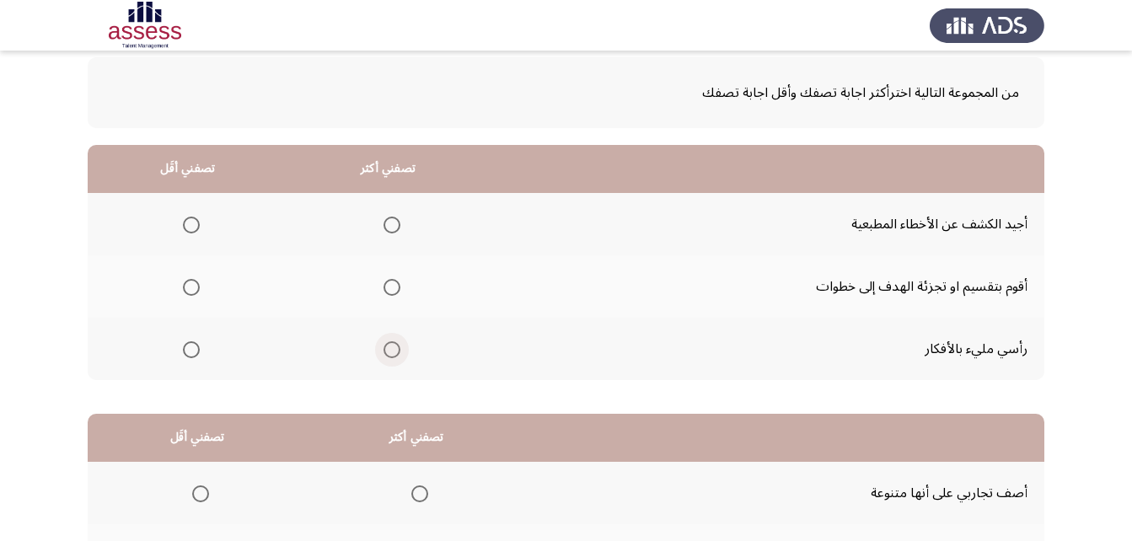
click at [393, 349] on span "Select an option" at bounding box center [391, 349] width 17 height 17
click at [393, 349] on input "Select an option" at bounding box center [391, 349] width 17 height 17
click at [190, 284] on span "Select an option" at bounding box center [191, 287] width 17 height 17
click at [190, 284] on input "Select an option" at bounding box center [191, 287] width 17 height 17
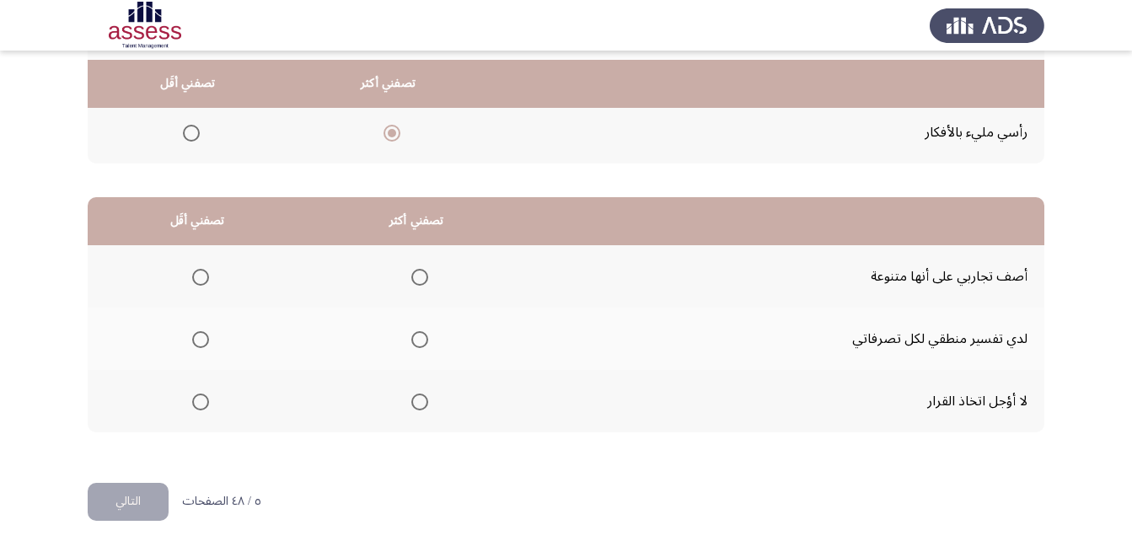
scroll to position [310, 0]
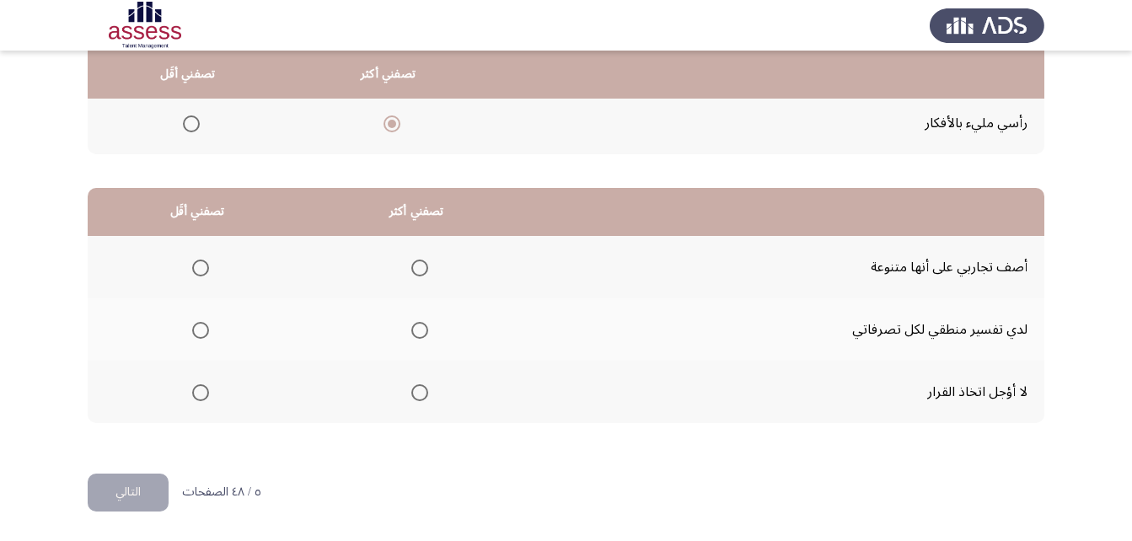
click at [418, 391] on span "Select an option" at bounding box center [419, 392] width 17 height 17
click at [418, 391] on input "Select an option" at bounding box center [419, 392] width 17 height 17
click at [204, 269] on span "Select an option" at bounding box center [200, 268] width 17 height 17
click at [204, 269] on input "Select an option" at bounding box center [200, 268] width 17 height 17
click at [152, 478] on button "التالي" at bounding box center [128, 493] width 81 height 38
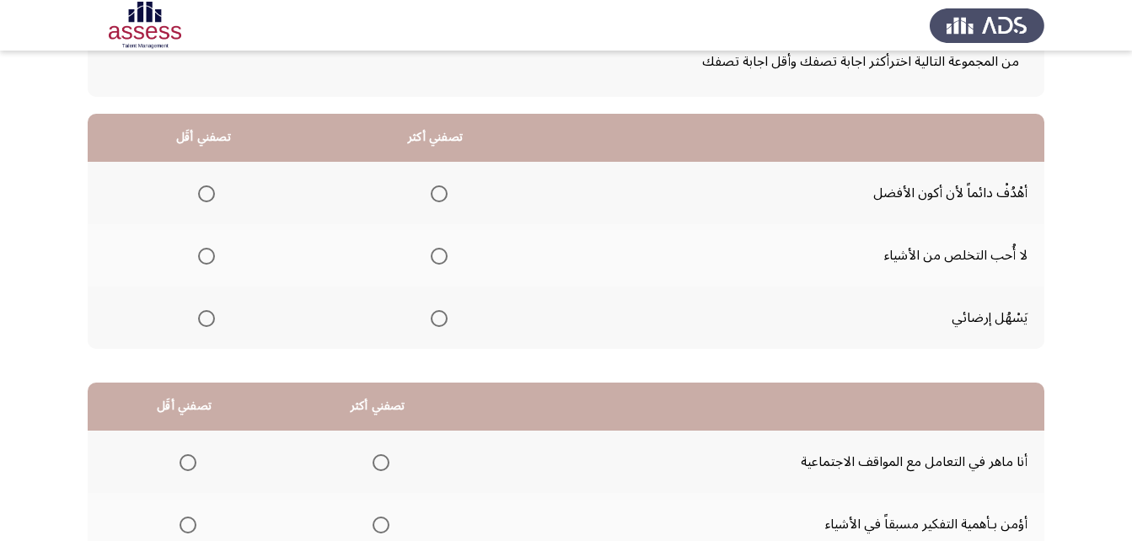
scroll to position [169, 0]
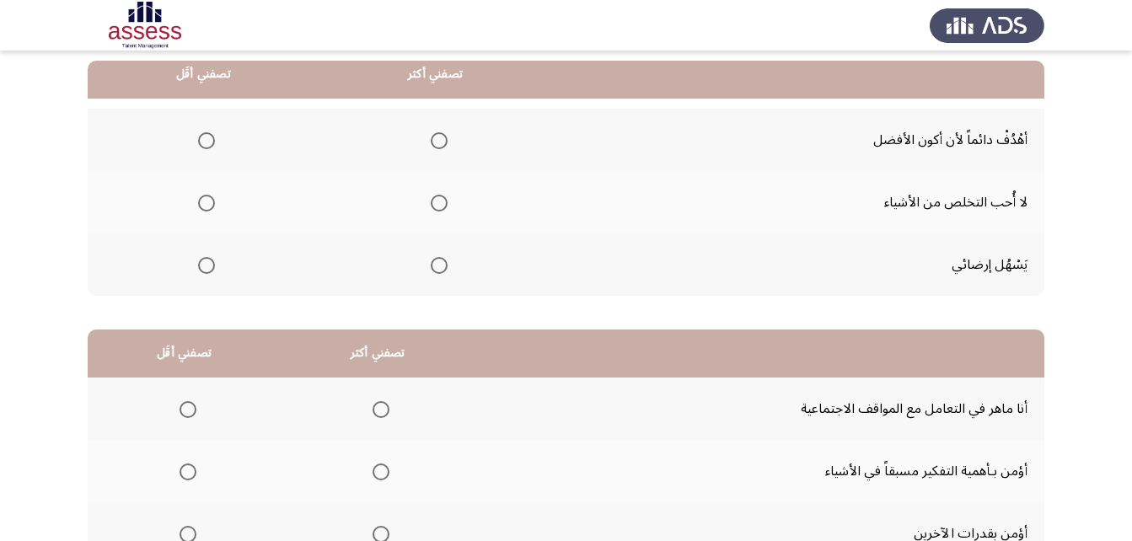
click at [441, 142] on span "Select an option" at bounding box center [439, 140] width 17 height 17
click at [441, 142] on input "Select an option" at bounding box center [439, 140] width 17 height 17
click at [215, 204] on span "Select an option" at bounding box center [206, 203] width 17 height 17
click at [215, 204] on input "Select an option" at bounding box center [206, 203] width 17 height 17
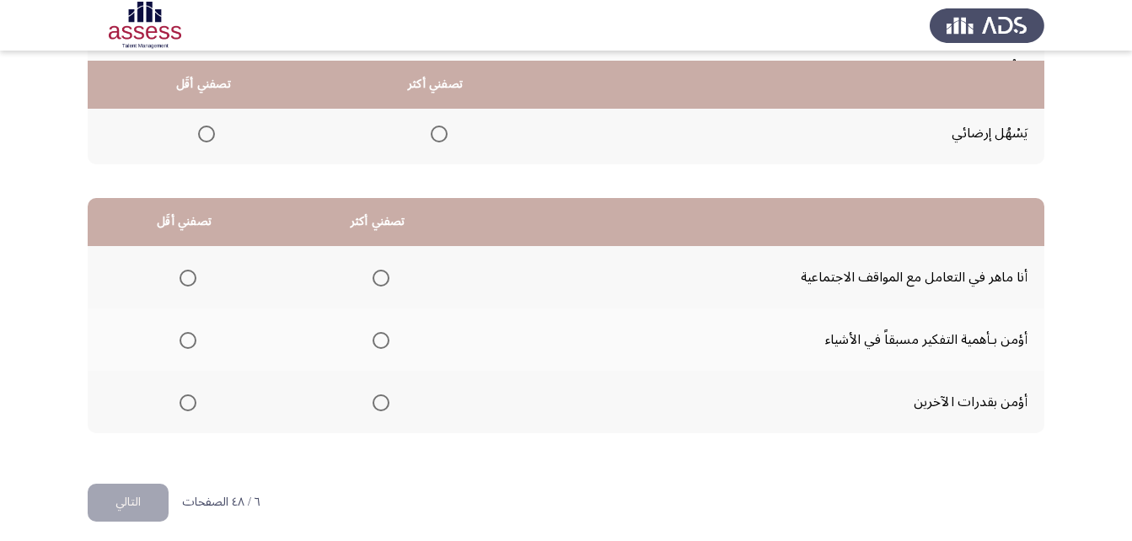
scroll to position [310, 0]
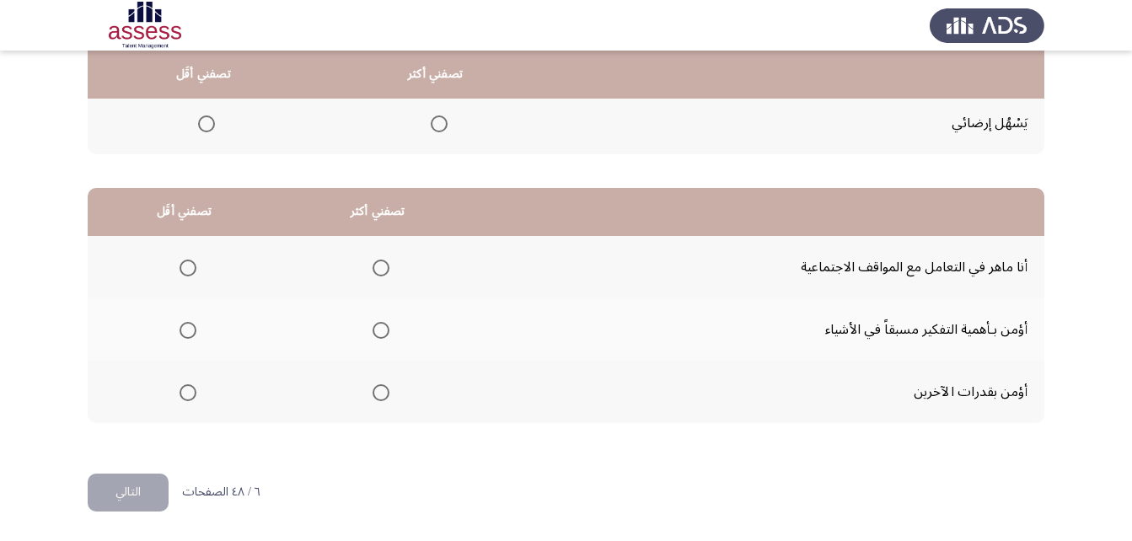
click at [385, 333] on span "Select an option" at bounding box center [380, 330] width 17 height 17
click at [385, 333] on input "Select an option" at bounding box center [380, 330] width 17 height 17
click at [190, 269] on span "Select an option" at bounding box center [187, 268] width 17 height 17
click at [190, 269] on input "Select an option" at bounding box center [187, 268] width 17 height 17
click at [145, 489] on button "التالي" at bounding box center [128, 493] width 81 height 38
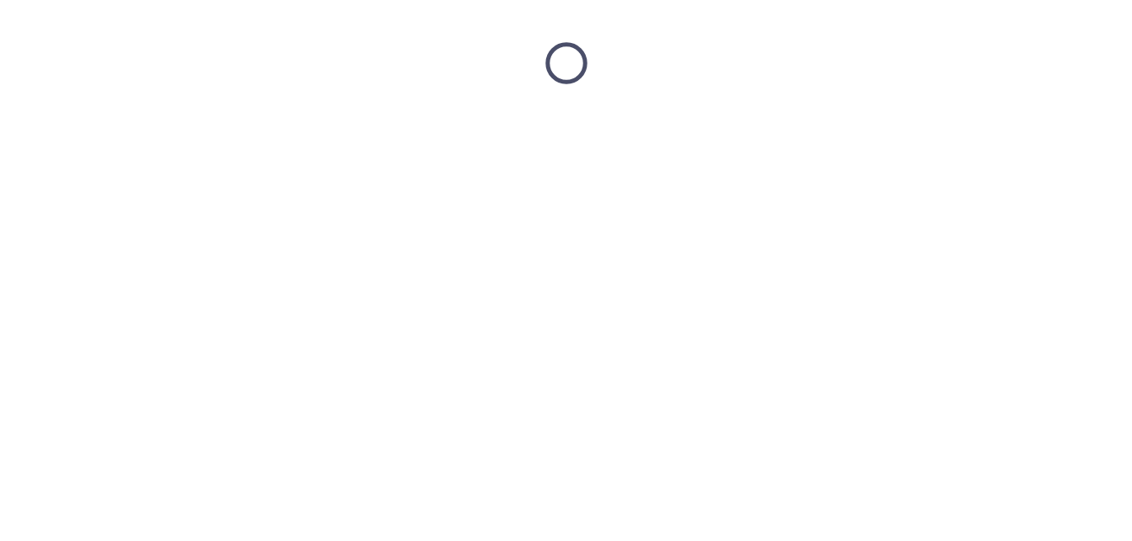
scroll to position [0, 0]
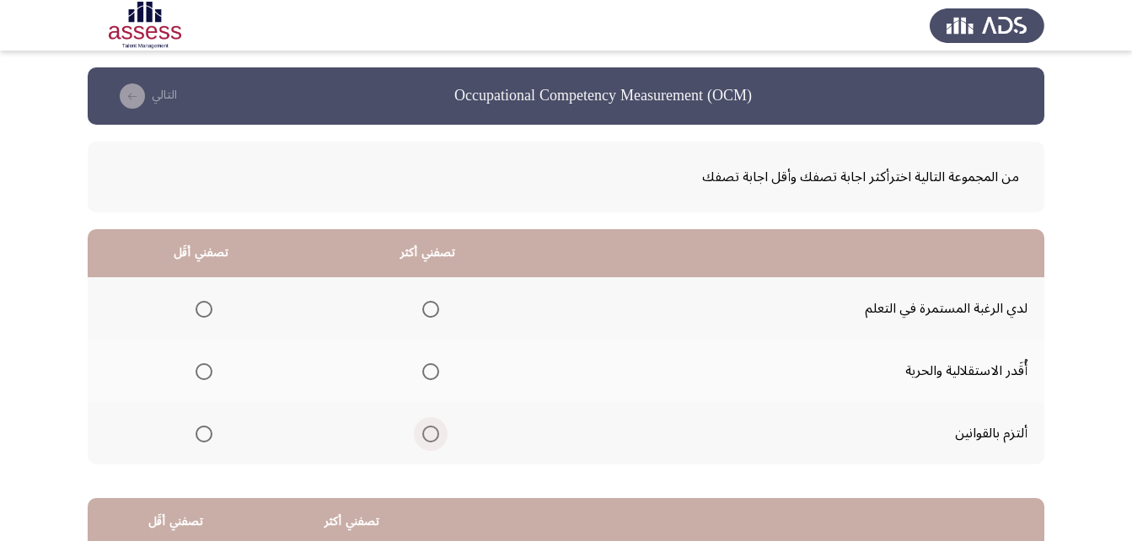
click at [431, 437] on span "Select an option" at bounding box center [430, 434] width 17 height 17
click at [431, 437] on input "Select an option" at bounding box center [430, 434] width 17 height 17
click at [207, 307] on span "Select an option" at bounding box center [204, 309] width 17 height 17
click at [207, 307] on input "Select an option" at bounding box center [204, 309] width 17 height 17
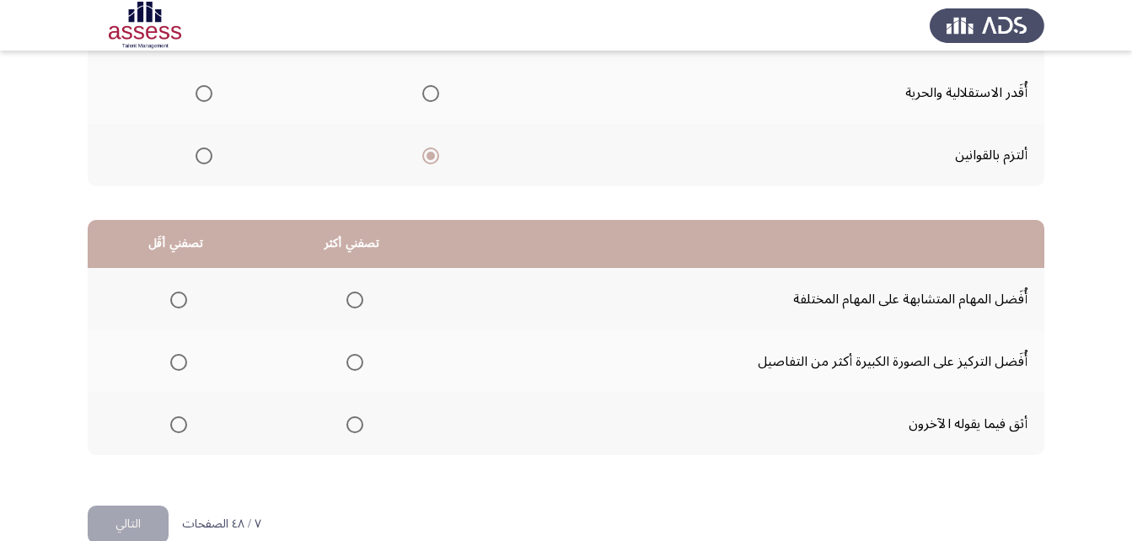
scroll to position [310, 0]
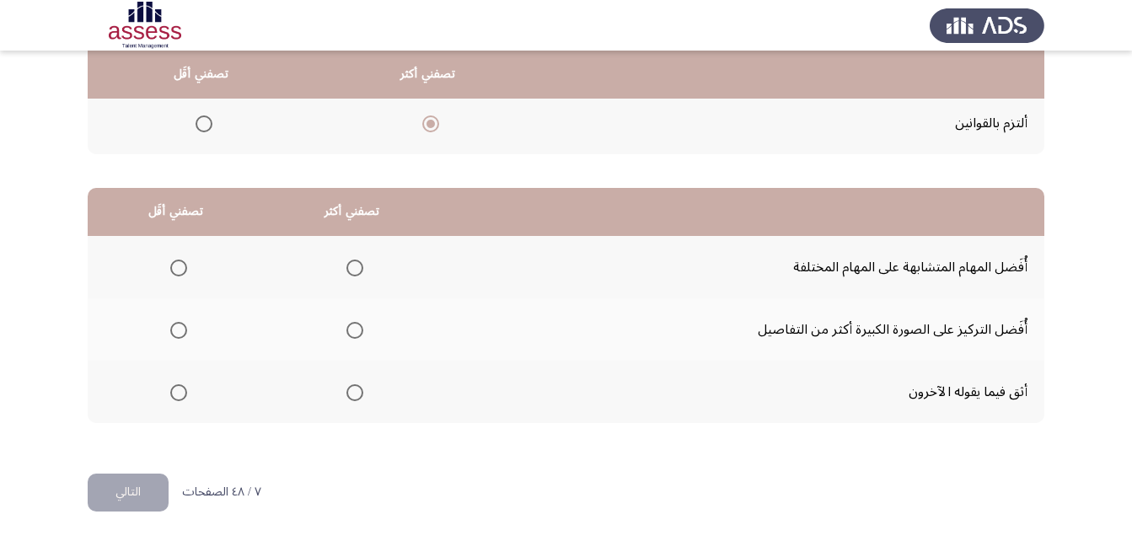
click at [357, 332] on span "Select an option" at bounding box center [354, 330] width 17 height 17
click at [357, 332] on input "Select an option" at bounding box center [354, 330] width 17 height 17
click at [178, 265] on span "Select an option" at bounding box center [178, 268] width 17 height 17
click at [178, 265] on input "Select an option" at bounding box center [178, 268] width 17 height 17
click at [135, 489] on button "التالي" at bounding box center [128, 493] width 81 height 38
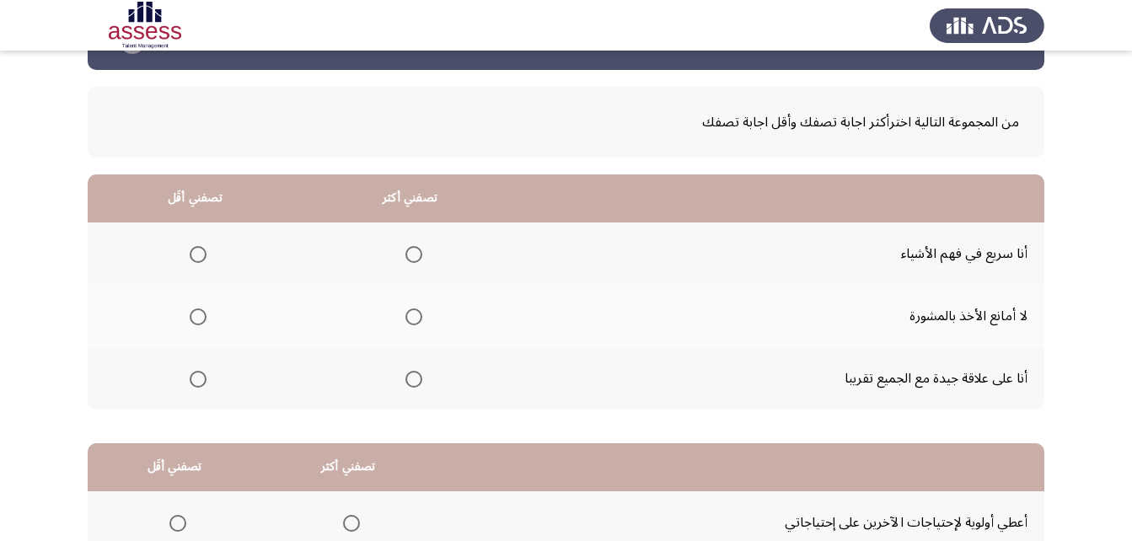
scroll to position [84, 0]
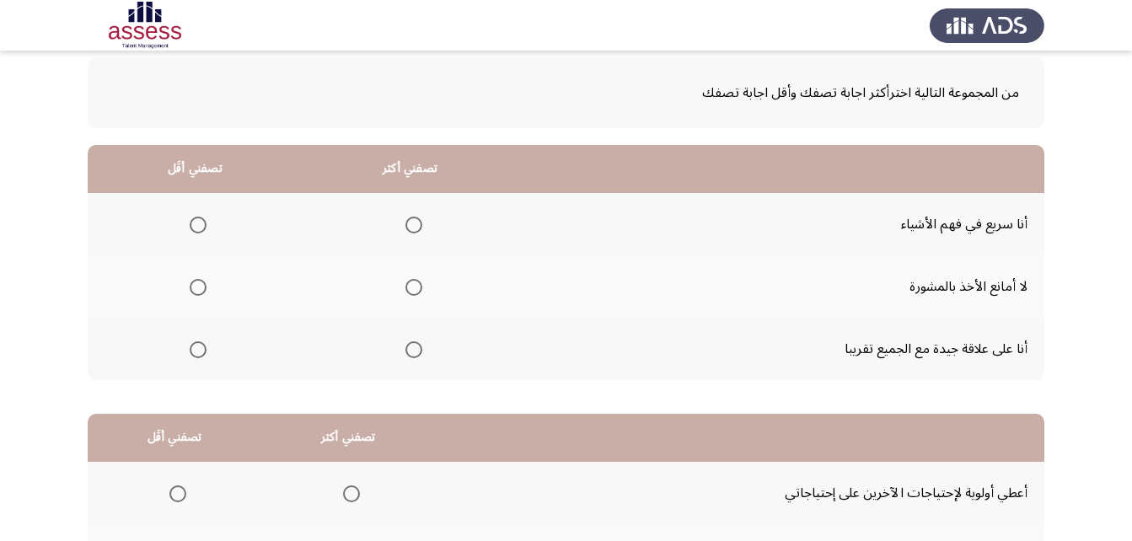
click at [410, 226] on span "Select an option" at bounding box center [413, 225] width 17 height 17
click at [410, 226] on input "Select an option" at bounding box center [413, 225] width 17 height 17
click at [199, 352] on span "Select an option" at bounding box center [198, 349] width 17 height 17
click at [199, 352] on input "Select an option" at bounding box center [198, 349] width 17 height 17
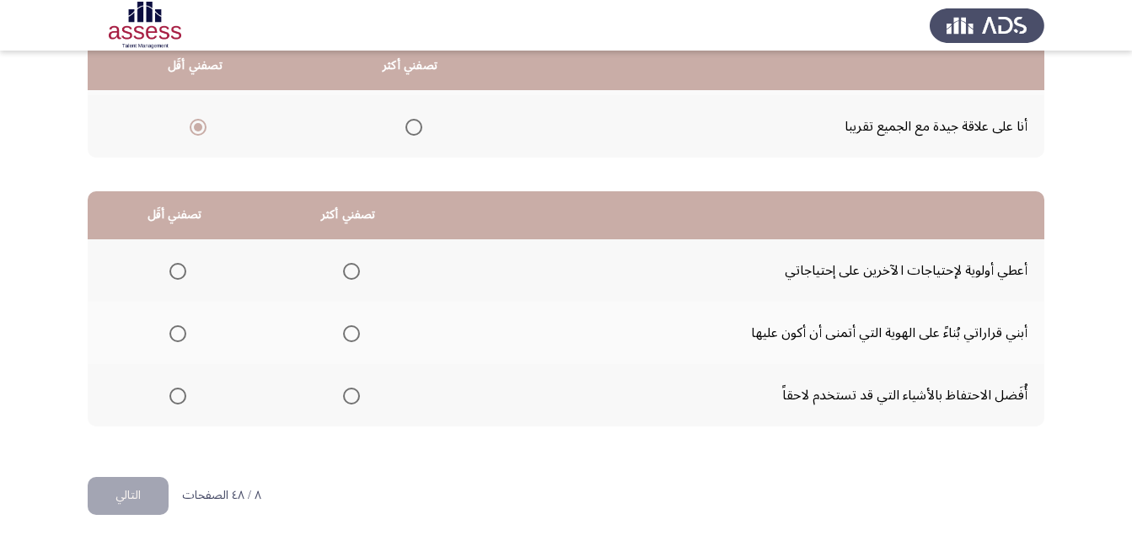
scroll to position [310, 0]
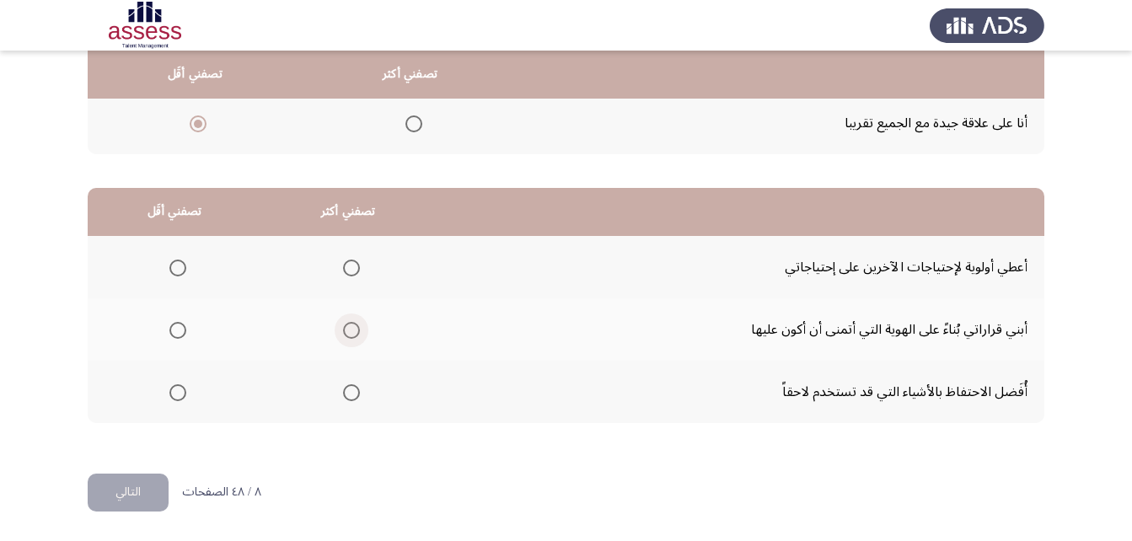
click at [355, 330] on span "Select an option" at bounding box center [351, 330] width 17 height 17
click at [355, 330] on input "Select an option" at bounding box center [351, 330] width 17 height 17
click at [169, 388] on span "Select an option" at bounding box center [177, 392] width 17 height 17
click at [169, 388] on input "Select an option" at bounding box center [177, 392] width 17 height 17
click at [115, 479] on button "التالي" at bounding box center [128, 493] width 81 height 38
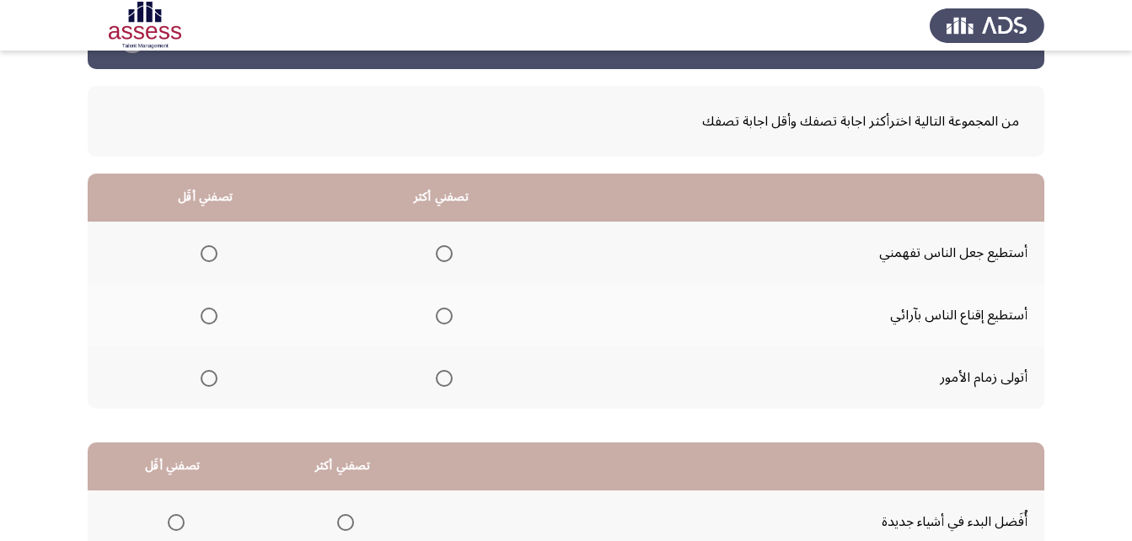
scroll to position [84, 0]
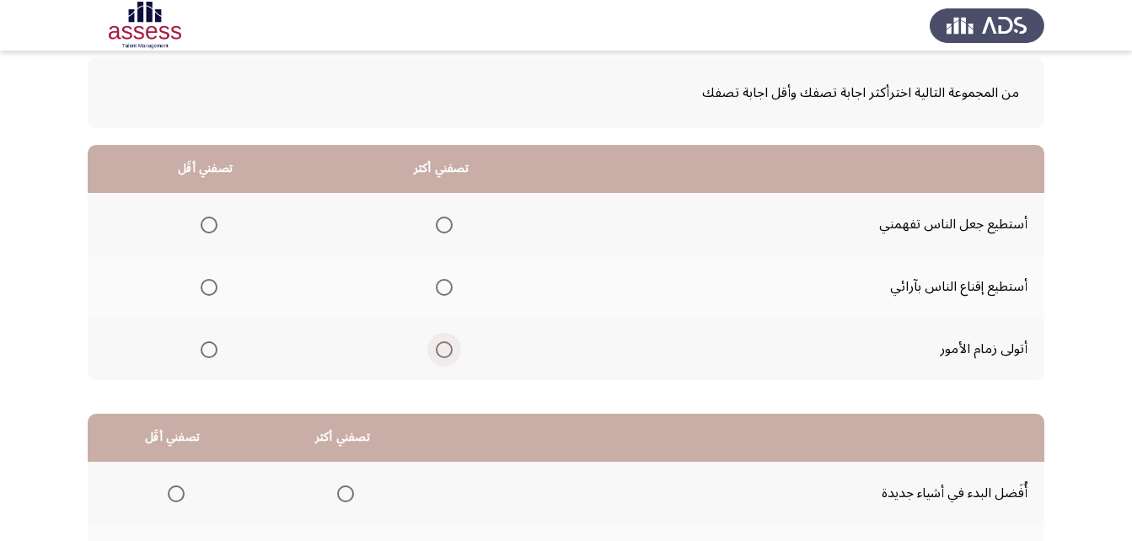
click at [445, 349] on span "Select an option" at bounding box center [444, 349] width 17 height 17
click at [445, 349] on input "Select an option" at bounding box center [444, 349] width 17 height 17
click at [210, 291] on span "Select an option" at bounding box center [209, 287] width 17 height 17
click at [210, 291] on input "Select an option" at bounding box center [209, 287] width 17 height 17
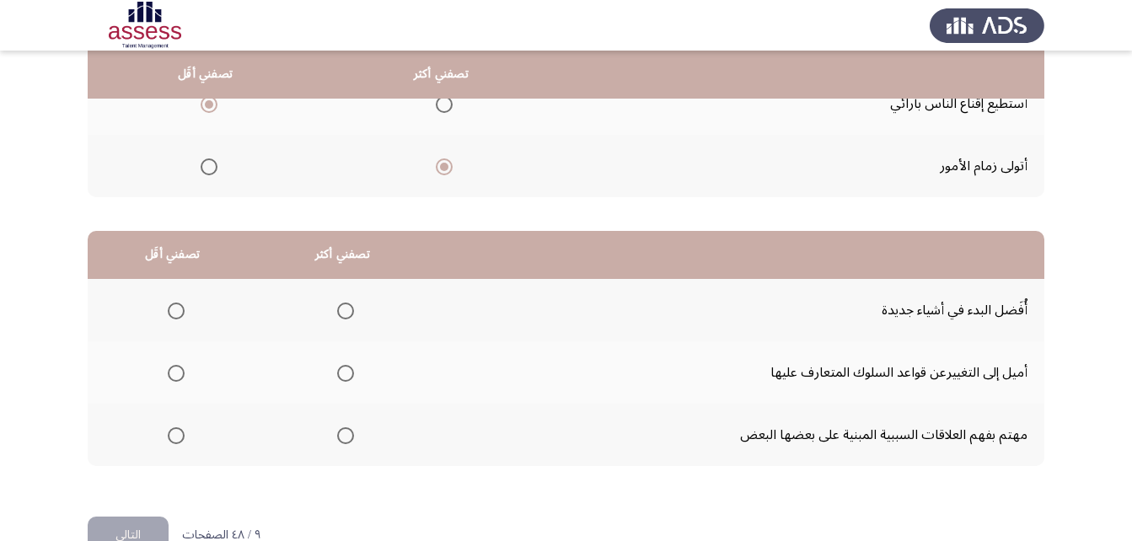
scroll to position [310, 0]
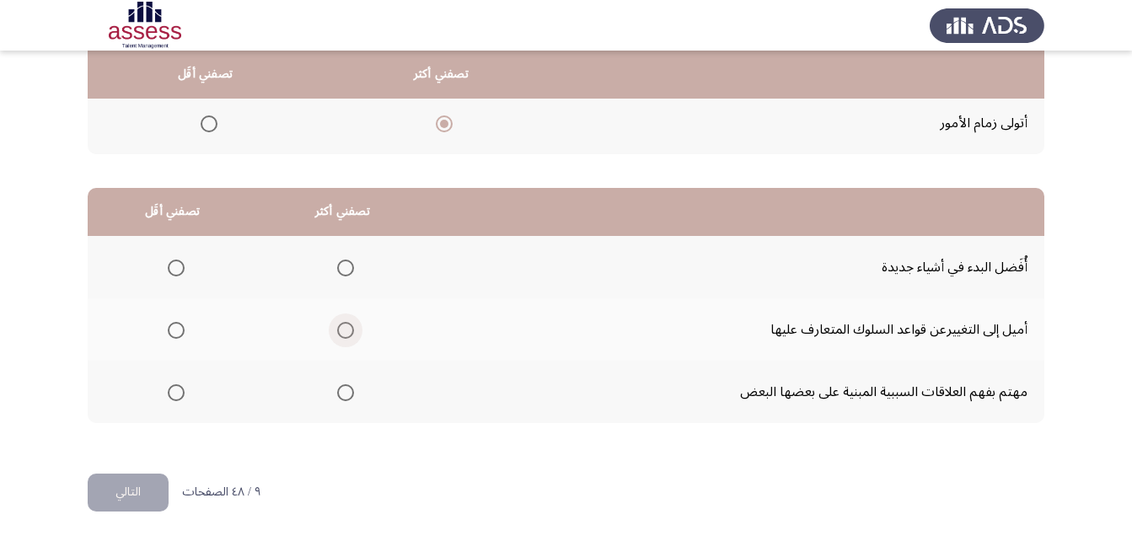
click at [350, 331] on span "Select an option" at bounding box center [345, 330] width 17 height 17
click at [350, 331] on input "Select an option" at bounding box center [345, 330] width 17 height 17
click at [172, 265] on span "Select an option" at bounding box center [176, 268] width 17 height 17
click at [172, 265] on input "Select an option" at bounding box center [176, 268] width 17 height 17
click at [154, 496] on button "التالي" at bounding box center [128, 493] width 81 height 38
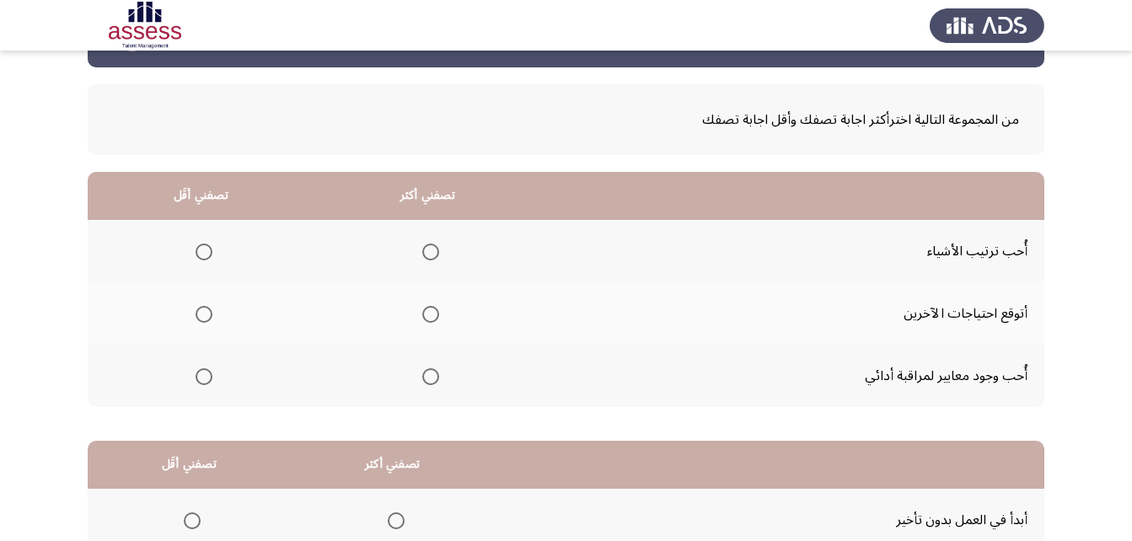
scroll to position [84, 0]
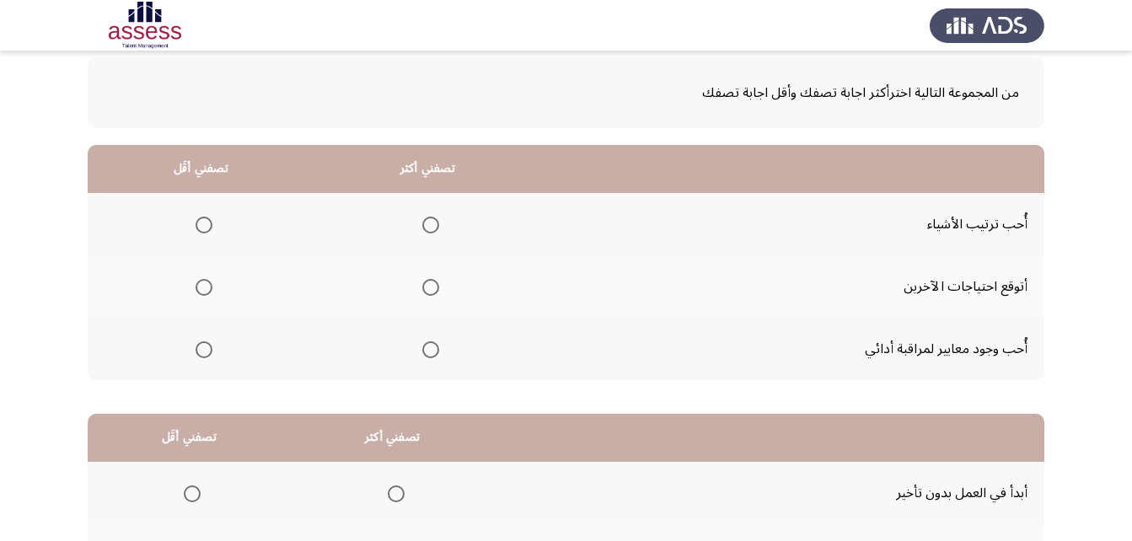
click at [428, 223] on span "Select an option" at bounding box center [430, 225] width 17 height 17
click at [428, 223] on input "Select an option" at bounding box center [430, 225] width 17 height 17
click at [202, 348] on span "Select an option" at bounding box center [204, 349] width 17 height 17
click at [202, 348] on input "Select an option" at bounding box center [204, 349] width 17 height 17
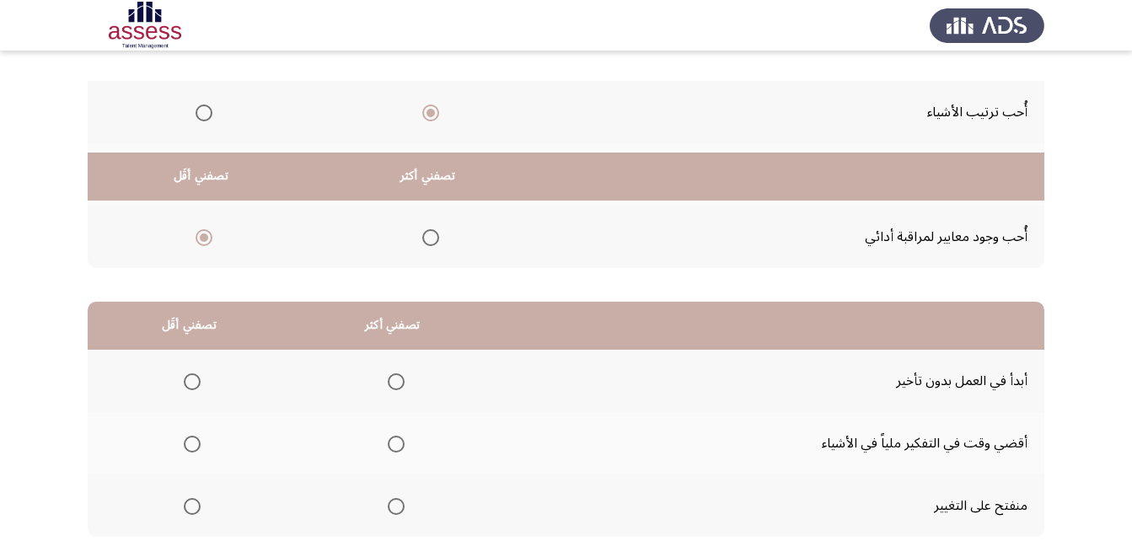
scroll to position [310, 0]
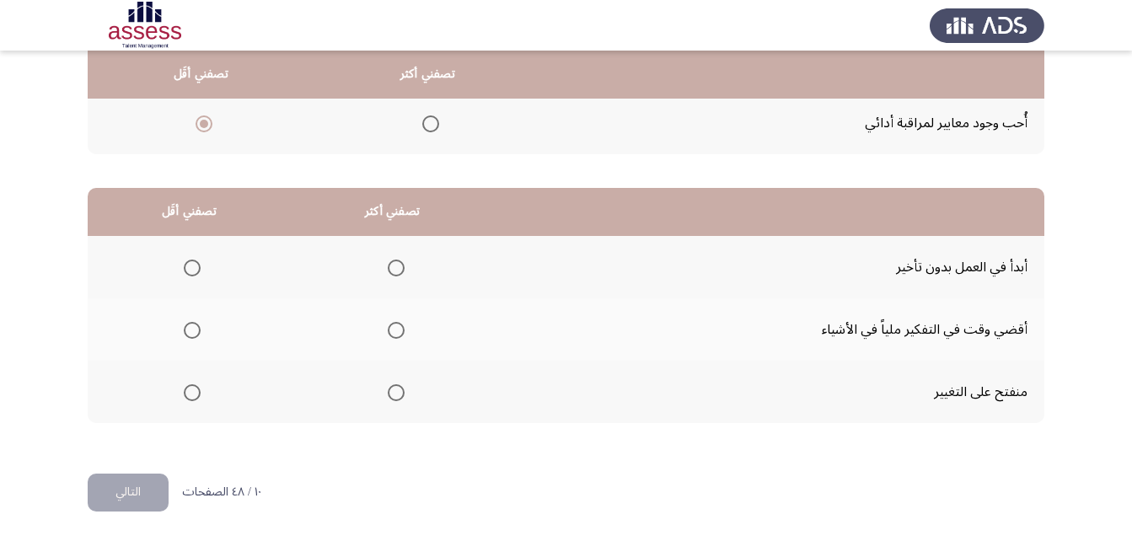
click at [399, 268] on span "Select an option" at bounding box center [396, 268] width 17 height 17
click at [399, 268] on input "Select an option" at bounding box center [396, 268] width 17 height 17
click at [187, 399] on span "Select an option" at bounding box center [192, 392] width 17 height 17
click at [187, 399] on input "Select an option" at bounding box center [192, 392] width 17 height 17
click at [126, 490] on button "التالي" at bounding box center [128, 493] width 81 height 38
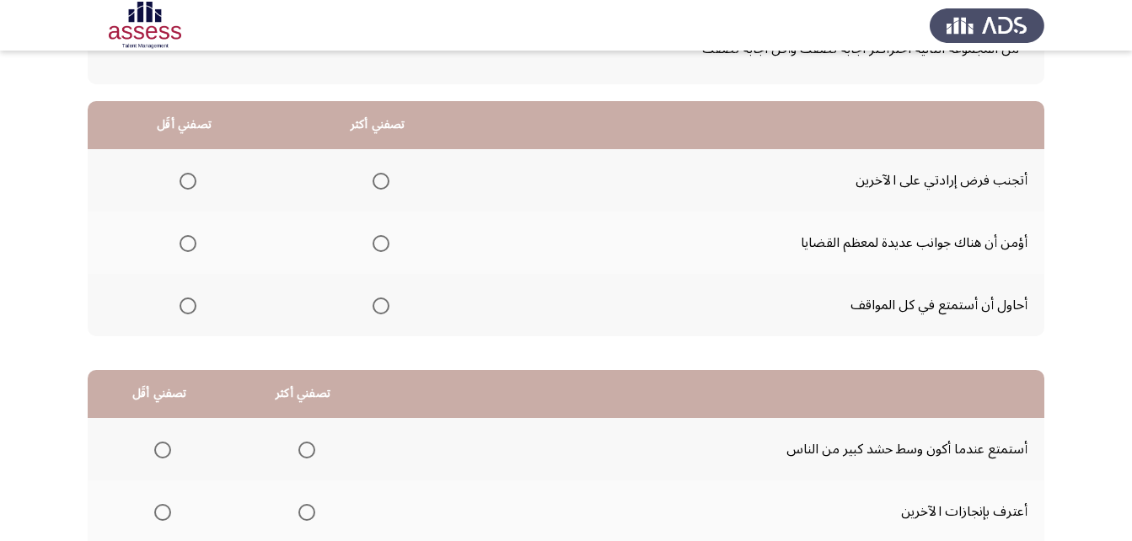
scroll to position [169, 0]
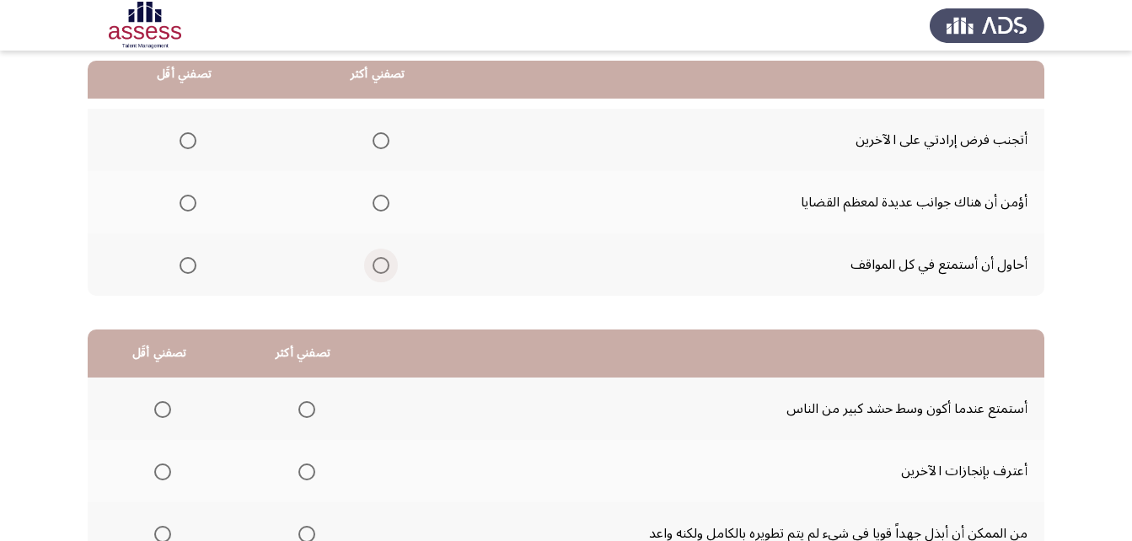
click at [377, 267] on span "Select an option" at bounding box center [380, 265] width 17 height 17
click at [377, 267] on input "Select an option" at bounding box center [380, 265] width 17 height 17
click at [184, 206] on span "Select an option" at bounding box center [187, 203] width 17 height 17
click at [184, 206] on input "Select an option" at bounding box center [187, 203] width 17 height 17
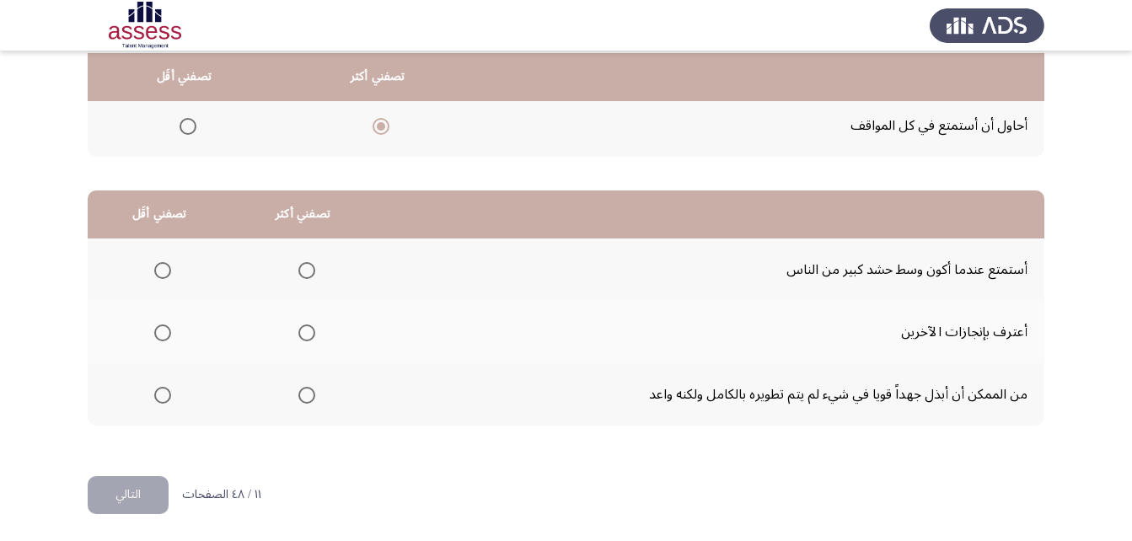
scroll to position [310, 0]
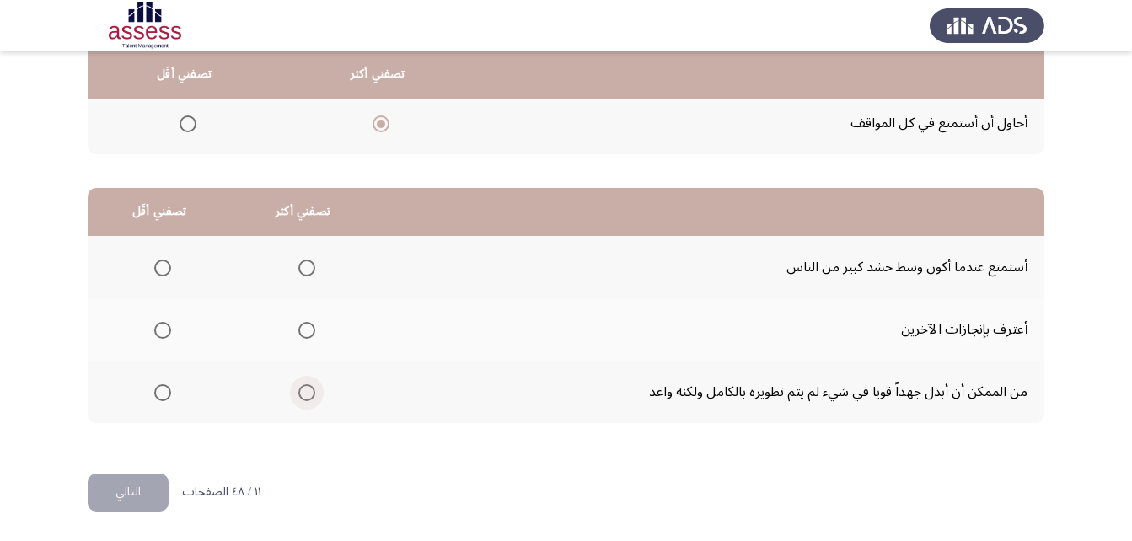
click at [310, 384] on span "Select an option" at bounding box center [306, 392] width 17 height 17
click at [310, 384] on input "Select an option" at bounding box center [306, 392] width 17 height 17
click at [163, 268] on span "Select an option" at bounding box center [162, 268] width 17 height 17
click at [163, 268] on input "Select an option" at bounding box center [162, 268] width 17 height 17
click at [135, 499] on button "التالي" at bounding box center [128, 493] width 81 height 38
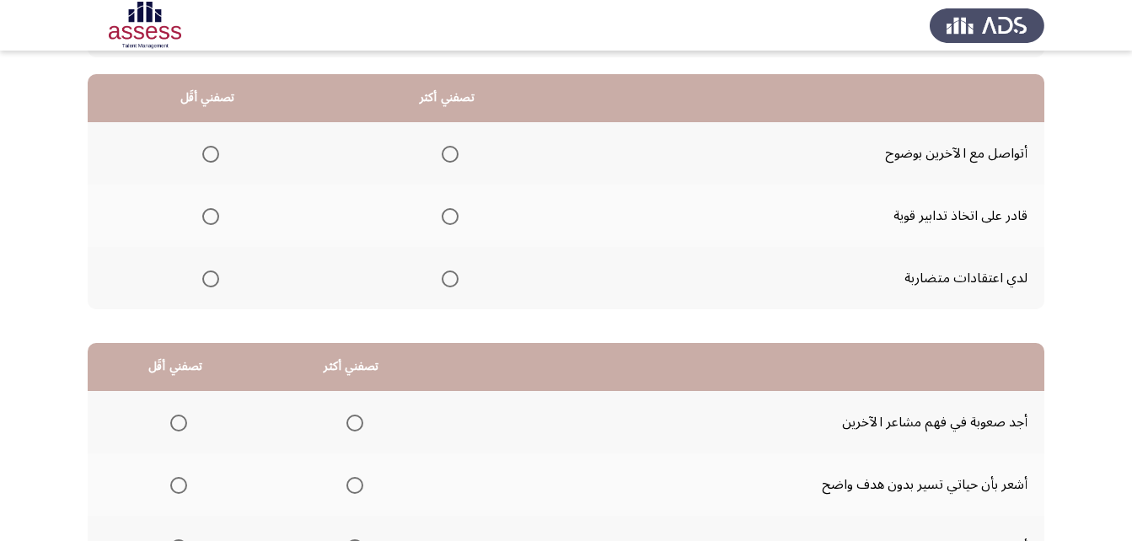
scroll to position [169, 0]
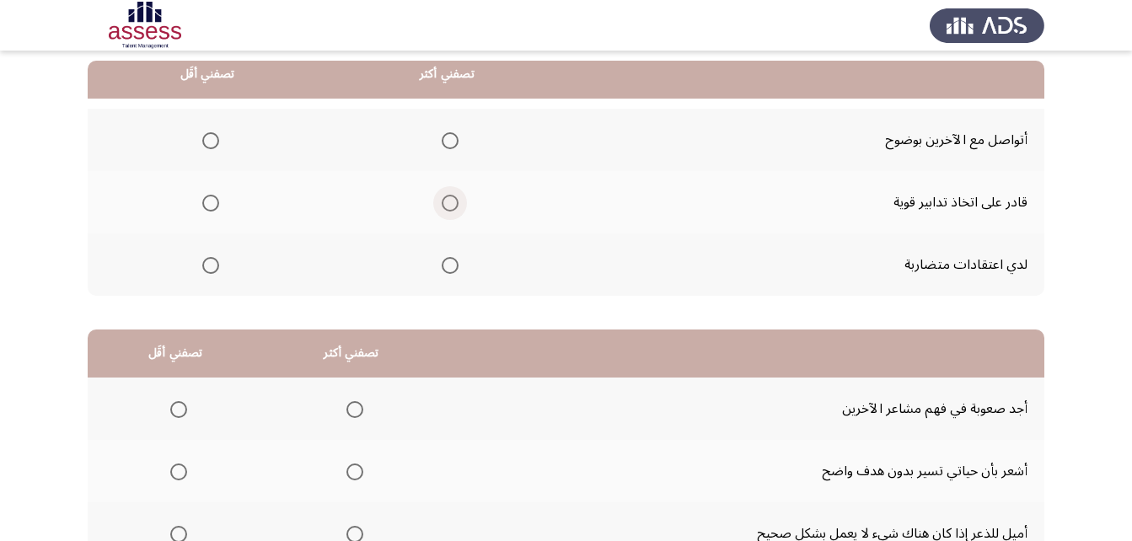
click at [448, 207] on span "Select an option" at bounding box center [450, 203] width 17 height 17
click at [448, 207] on input "Select an option" at bounding box center [450, 203] width 17 height 17
click at [211, 142] on span "Select an option" at bounding box center [210, 140] width 17 height 17
click at [211, 142] on input "Select an option" at bounding box center [210, 140] width 17 height 17
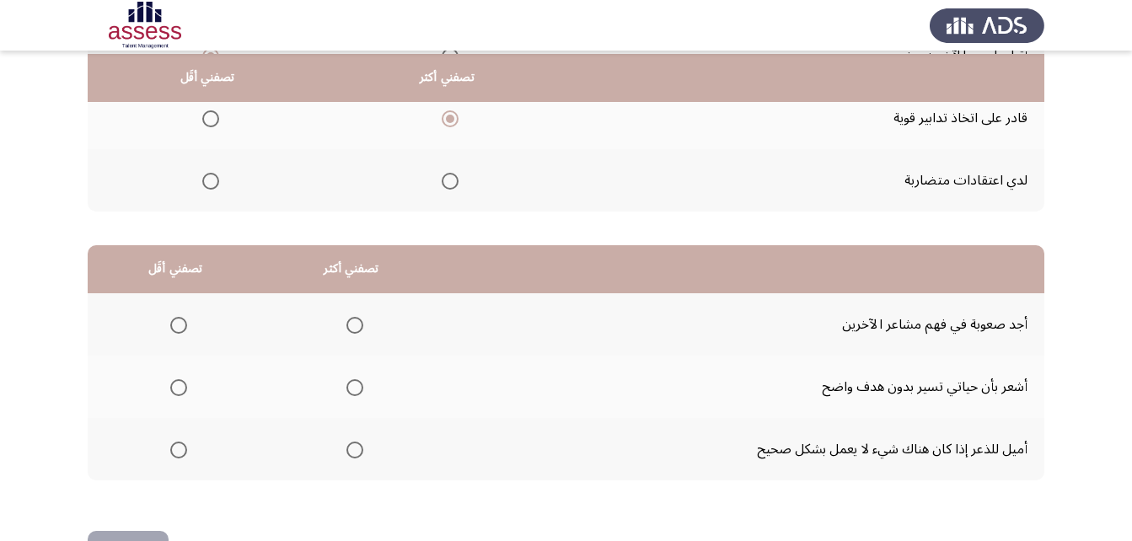
scroll to position [310, 0]
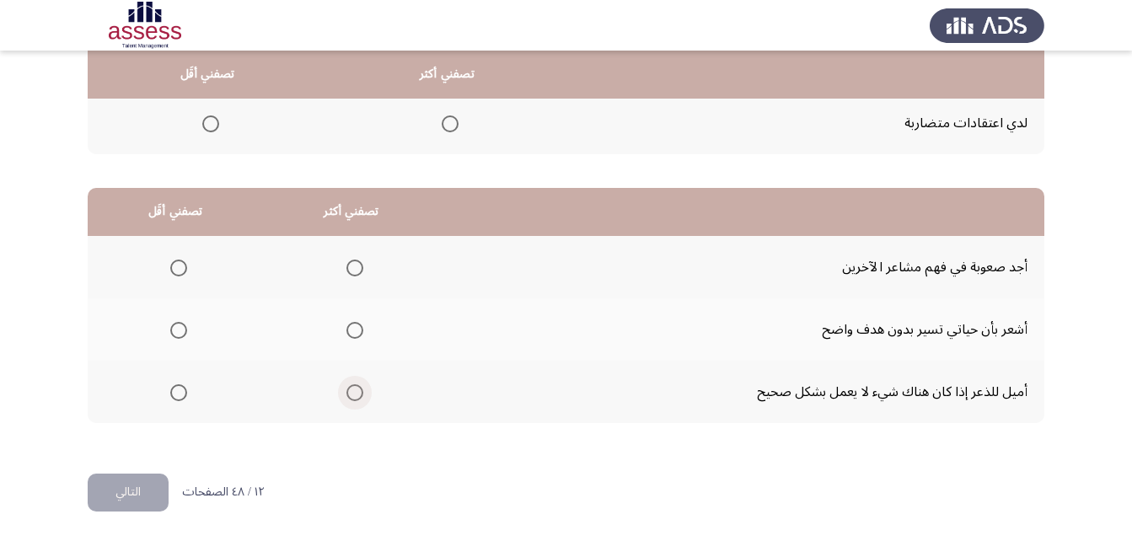
click at [350, 392] on span "Select an option" at bounding box center [354, 392] width 17 height 17
click at [350, 392] on input "Select an option" at bounding box center [354, 392] width 17 height 17
click at [179, 268] on span "Select an option" at bounding box center [178, 268] width 17 height 17
click at [179, 268] on input "Select an option" at bounding box center [178, 268] width 17 height 17
click at [115, 495] on button "التالي" at bounding box center [128, 493] width 81 height 38
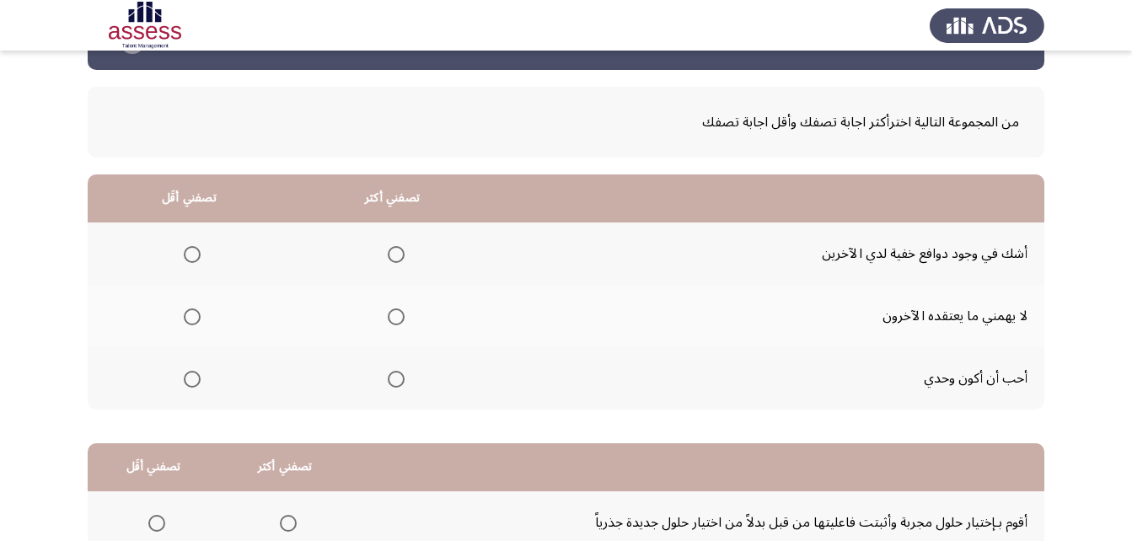
scroll to position [84, 0]
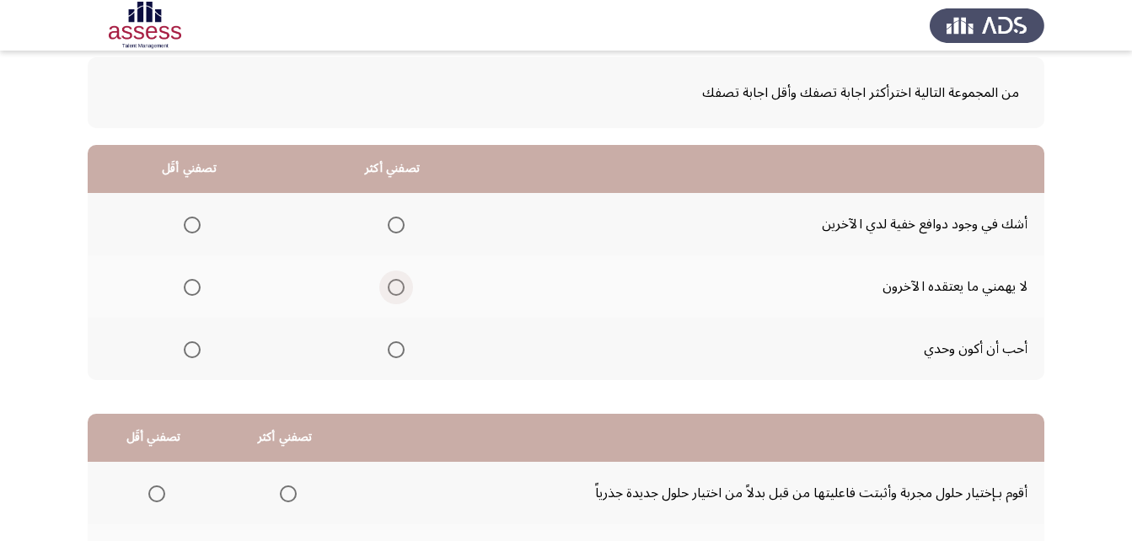
click at [390, 287] on span "Select an option" at bounding box center [396, 287] width 17 height 17
click at [390, 287] on input "Select an option" at bounding box center [396, 287] width 17 height 17
click at [190, 223] on span "Select an option" at bounding box center [192, 225] width 17 height 17
click at [190, 223] on input "Select an option" at bounding box center [192, 225] width 17 height 17
click at [190, 223] on span "Select an option" at bounding box center [192, 225] width 8 height 8
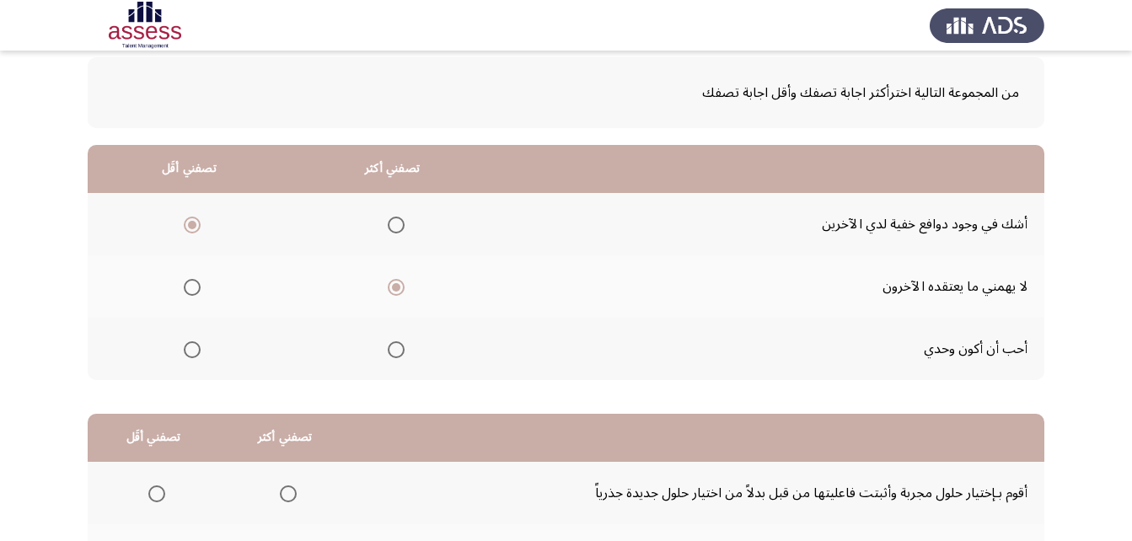
click at [190, 223] on input "Select an option" at bounding box center [192, 225] width 17 height 17
click at [395, 222] on span "Select an option" at bounding box center [396, 225] width 17 height 17
click at [395, 222] on input "Select an option" at bounding box center [396, 225] width 17 height 17
click at [390, 288] on span "Select an option" at bounding box center [396, 287] width 17 height 17
click at [390, 288] on input "Select an option" at bounding box center [396, 287] width 17 height 17
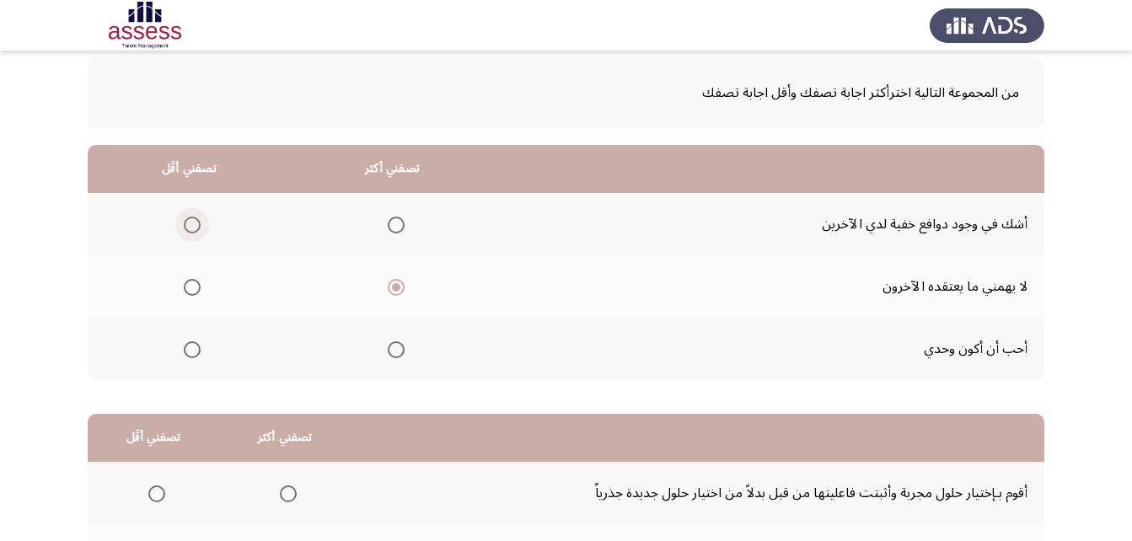
click at [189, 222] on span "Select an option" at bounding box center [192, 225] width 17 height 17
click at [189, 222] on input "Select an option" at bounding box center [192, 225] width 17 height 17
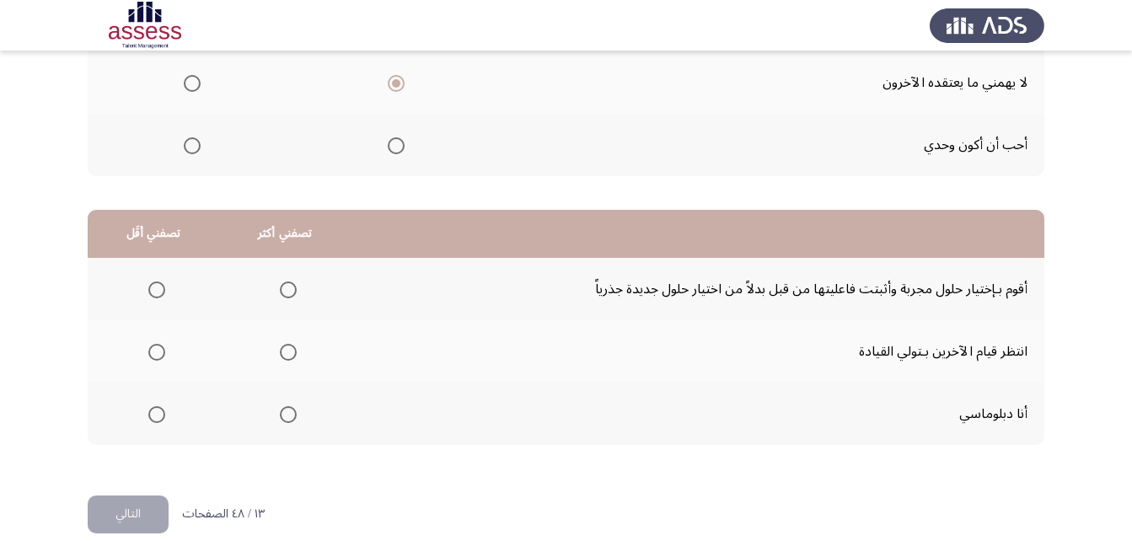
scroll to position [310, 0]
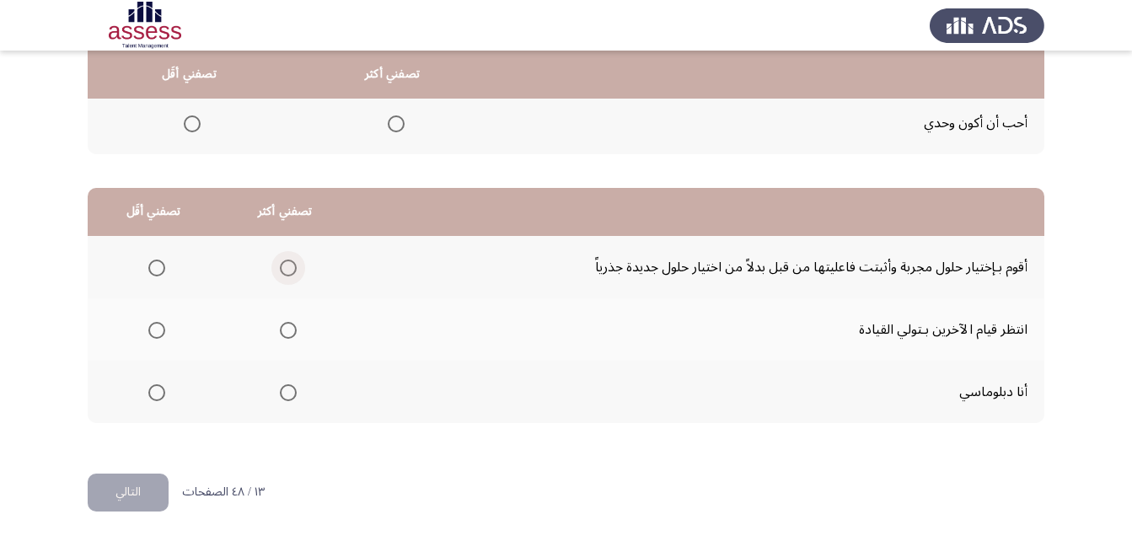
click at [281, 271] on span "Select an option" at bounding box center [288, 268] width 17 height 17
click at [281, 271] on input "Select an option" at bounding box center [288, 268] width 17 height 17
click at [157, 391] on span "Select an option" at bounding box center [156, 392] width 17 height 17
click at [157, 391] on input "Select an option" at bounding box center [156, 392] width 17 height 17
click at [112, 493] on button "التالي" at bounding box center [128, 493] width 81 height 38
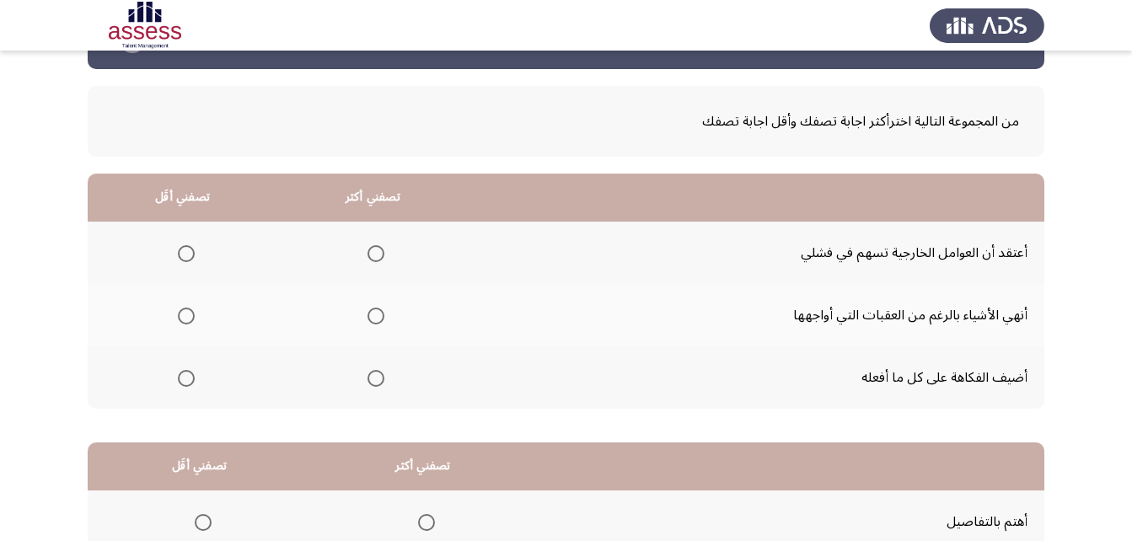
scroll to position [84, 0]
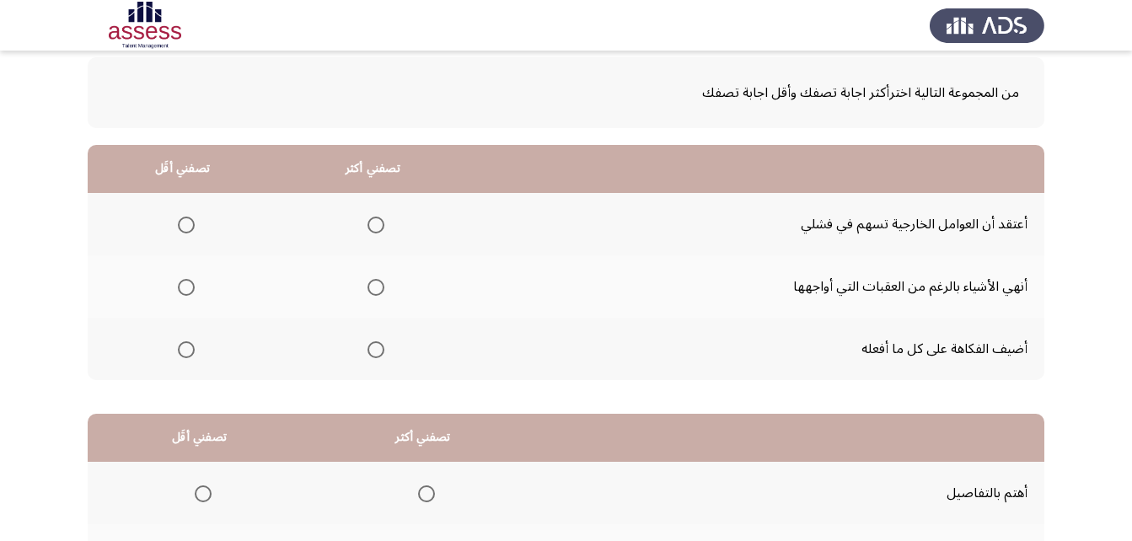
click at [374, 285] on span "Select an option" at bounding box center [375, 287] width 17 height 17
click at [374, 285] on input "Select an option" at bounding box center [375, 287] width 17 height 17
click at [179, 222] on span "Select an option" at bounding box center [186, 225] width 17 height 17
click at [179, 222] on input "Select an option" at bounding box center [186, 225] width 17 height 17
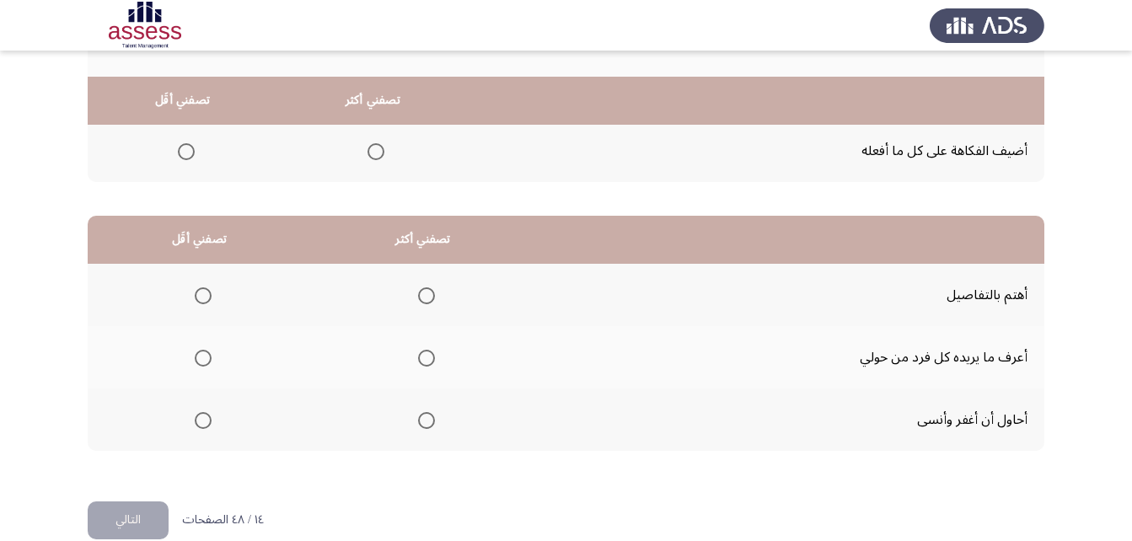
scroll to position [310, 0]
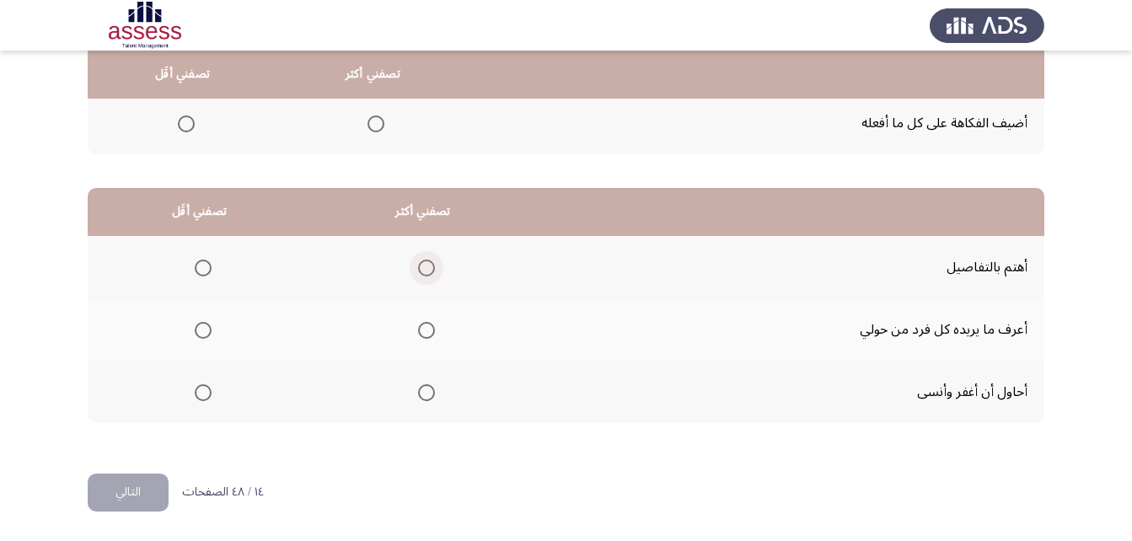
click at [427, 265] on span "Select an option" at bounding box center [426, 268] width 17 height 17
click at [427, 265] on input "Select an option" at bounding box center [426, 268] width 17 height 17
click at [208, 329] on span "Select an option" at bounding box center [203, 330] width 17 height 17
click at [208, 329] on input "Select an option" at bounding box center [203, 330] width 17 height 17
click at [134, 495] on button "التالي" at bounding box center [128, 493] width 81 height 38
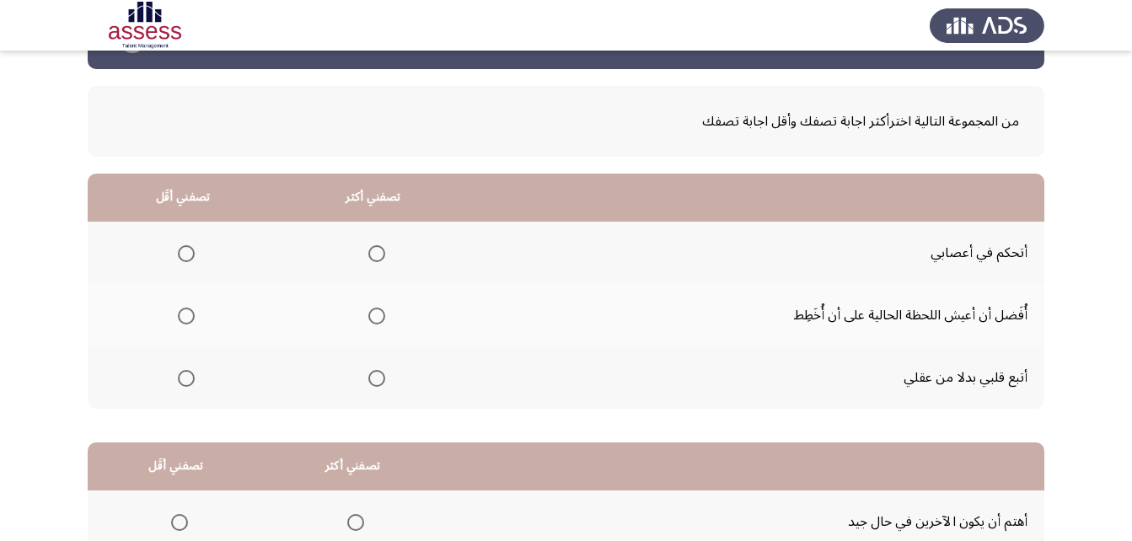
scroll to position [84, 0]
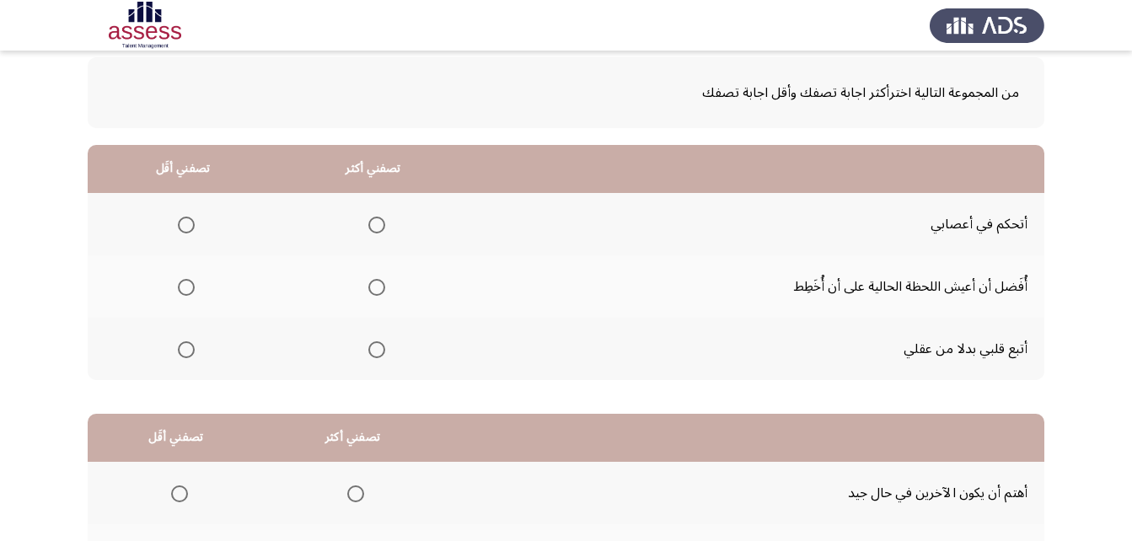
click at [368, 222] on span "Select an option" at bounding box center [376, 225] width 17 height 17
click at [368, 222] on input "Select an option" at bounding box center [376, 225] width 17 height 17
click at [187, 289] on span "Select an option" at bounding box center [186, 287] width 17 height 17
click at [187, 289] on input "Select an option" at bounding box center [186, 287] width 17 height 17
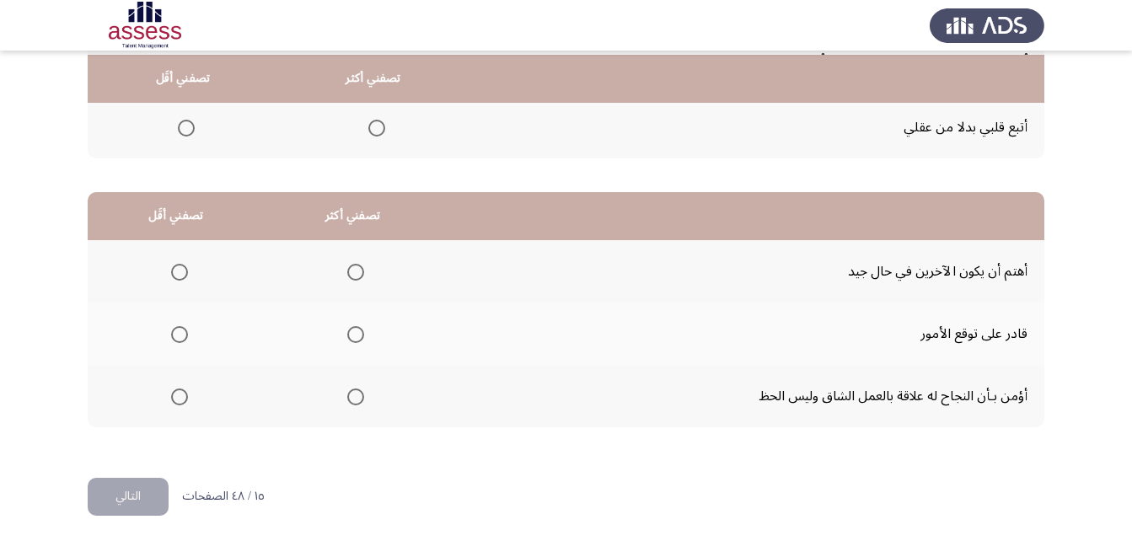
scroll to position [310, 0]
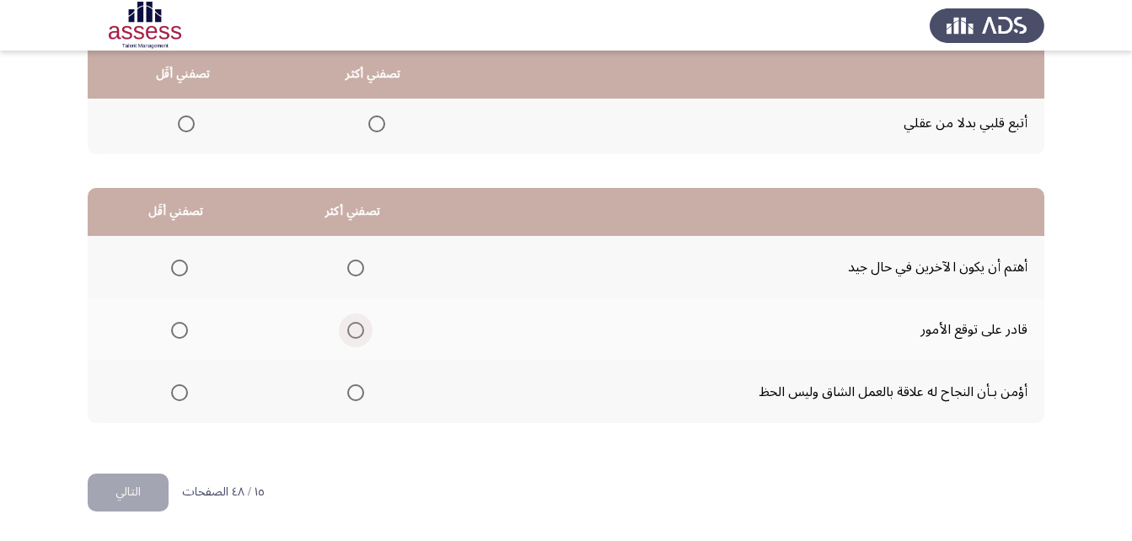
click at [351, 331] on span "Select an option" at bounding box center [355, 330] width 17 height 17
click at [351, 331] on input "Select an option" at bounding box center [355, 330] width 17 height 17
click at [179, 396] on span "Select an option" at bounding box center [179, 392] width 17 height 17
click at [179, 396] on input "Select an option" at bounding box center [179, 392] width 17 height 17
click at [140, 485] on button "التالي" at bounding box center [128, 493] width 81 height 38
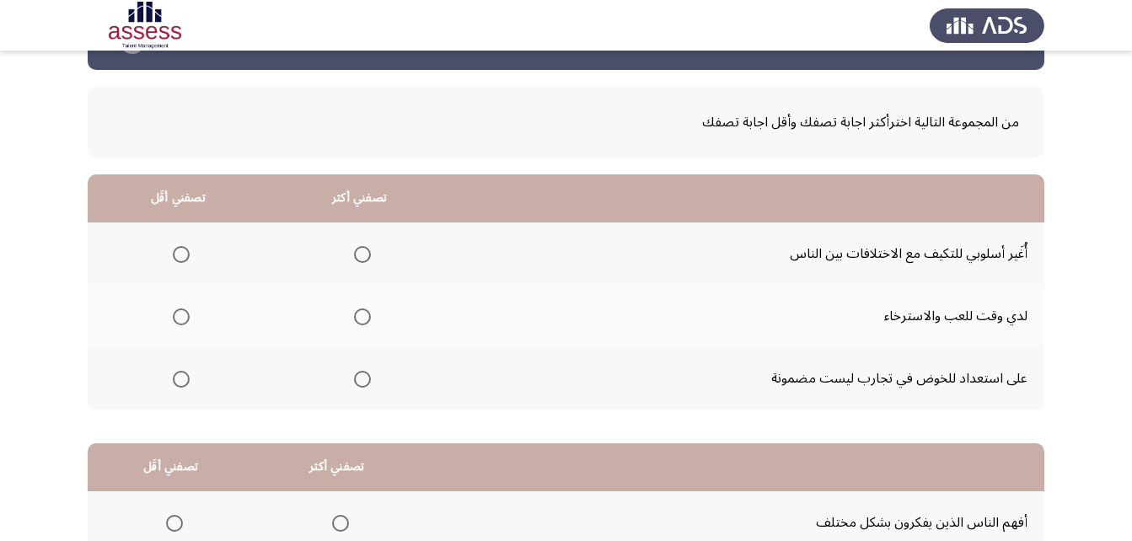
scroll to position [84, 0]
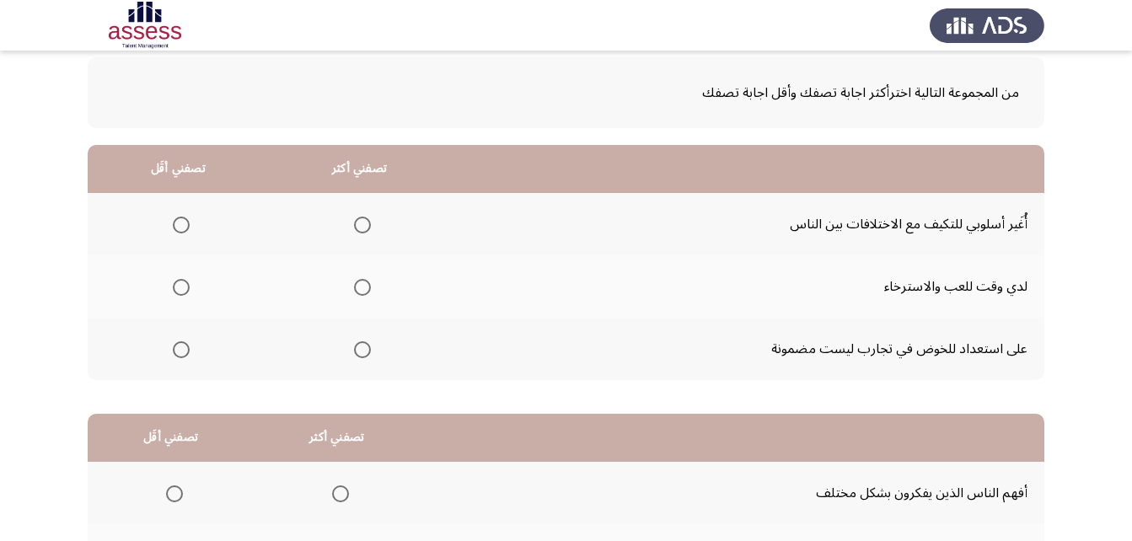
click at [364, 347] on span "Select an option" at bounding box center [362, 349] width 17 height 17
click at [364, 347] on input "Select an option" at bounding box center [362, 349] width 17 height 17
click at [176, 217] on span "Select an option" at bounding box center [181, 225] width 17 height 17
click at [176, 217] on input "Select an option" at bounding box center [181, 225] width 17 height 17
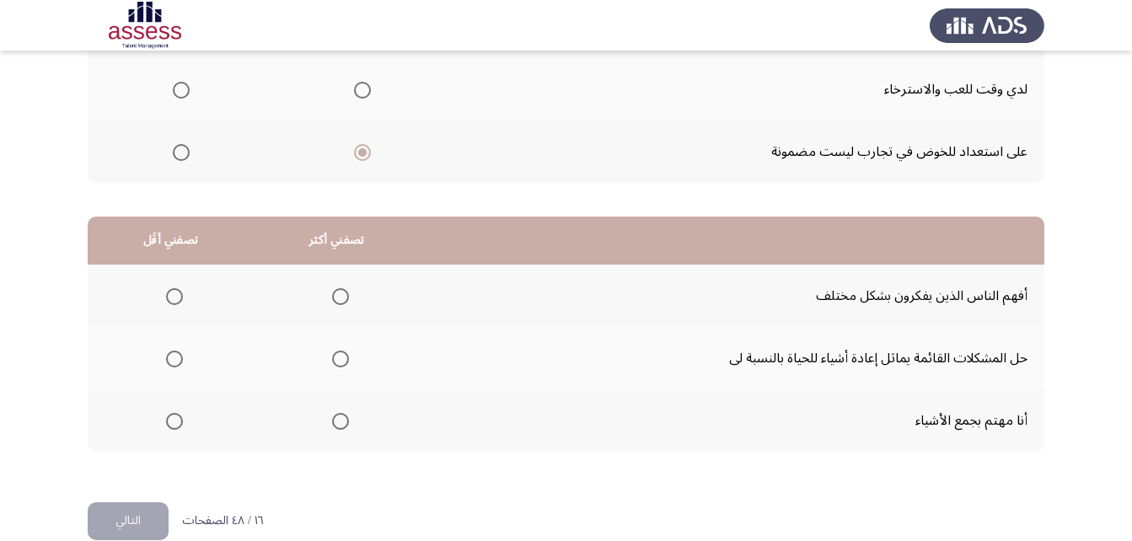
scroll to position [310, 0]
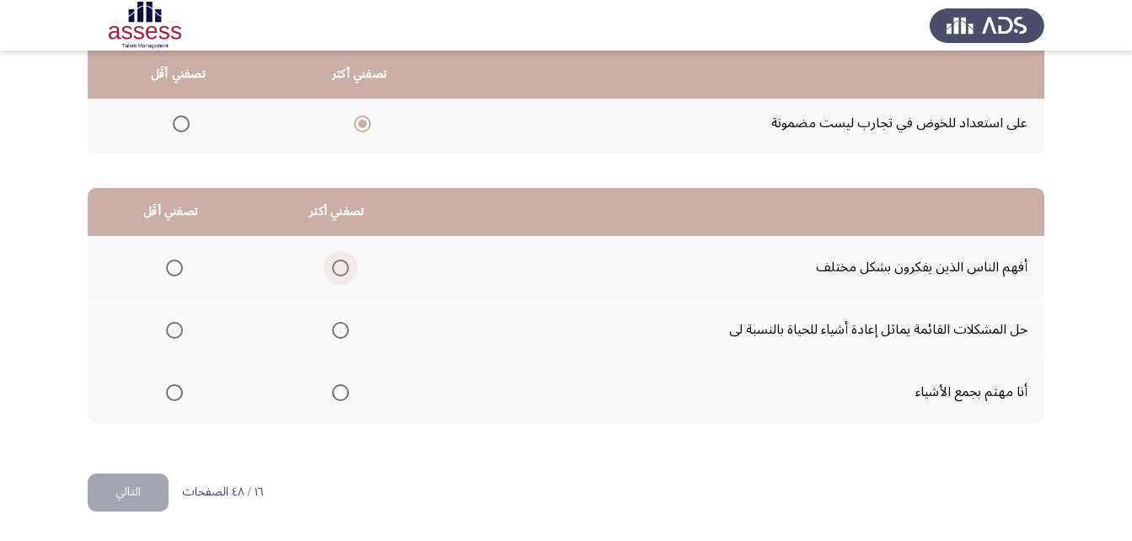
click at [342, 267] on span "Select an option" at bounding box center [340, 268] width 17 height 17
click at [342, 267] on input "Select an option" at bounding box center [340, 268] width 17 height 17
click at [174, 391] on span "Select an option" at bounding box center [174, 392] width 17 height 17
click at [174, 391] on input "Select an option" at bounding box center [174, 392] width 17 height 17
click at [113, 486] on button "التالي" at bounding box center [128, 493] width 81 height 38
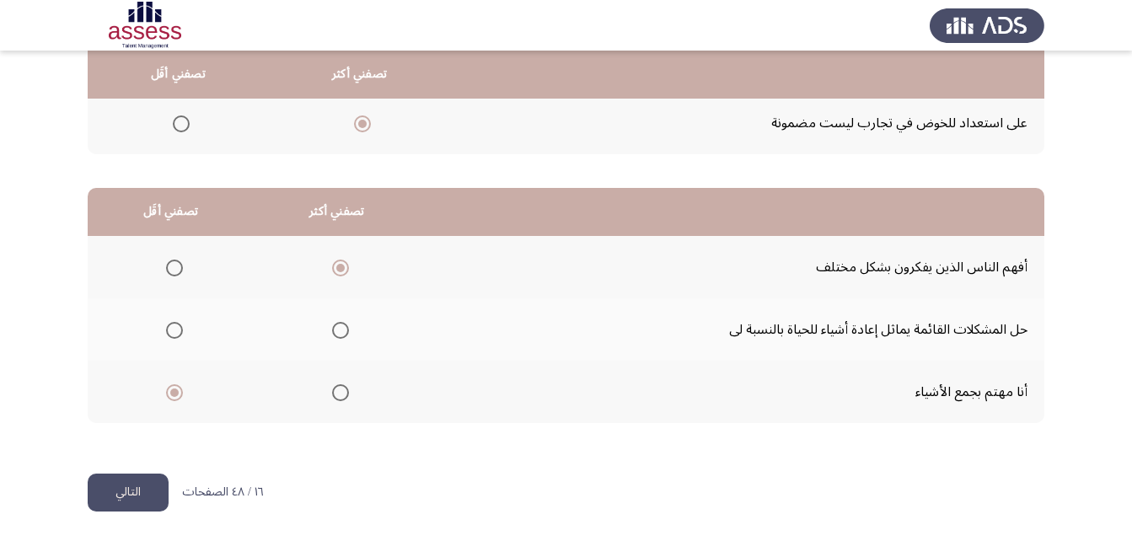
scroll to position [0, 0]
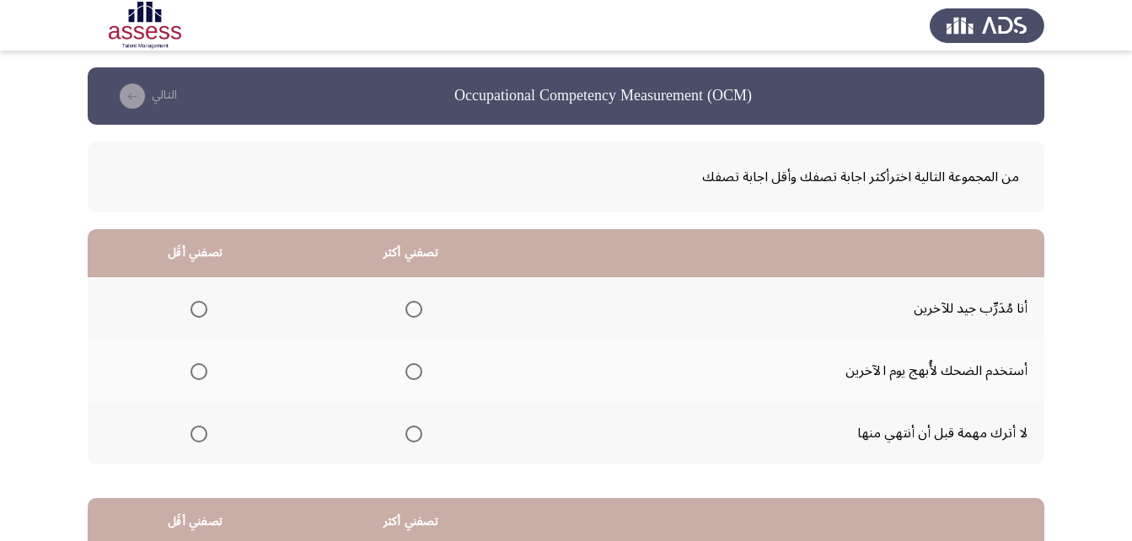
click at [412, 434] on span "Select an option" at bounding box center [413, 434] width 17 height 17
click at [412, 434] on input "Select an option" at bounding box center [413, 434] width 17 height 17
click at [194, 309] on span "Select an option" at bounding box center [198, 309] width 17 height 17
click at [194, 309] on input "Select an option" at bounding box center [198, 309] width 17 height 17
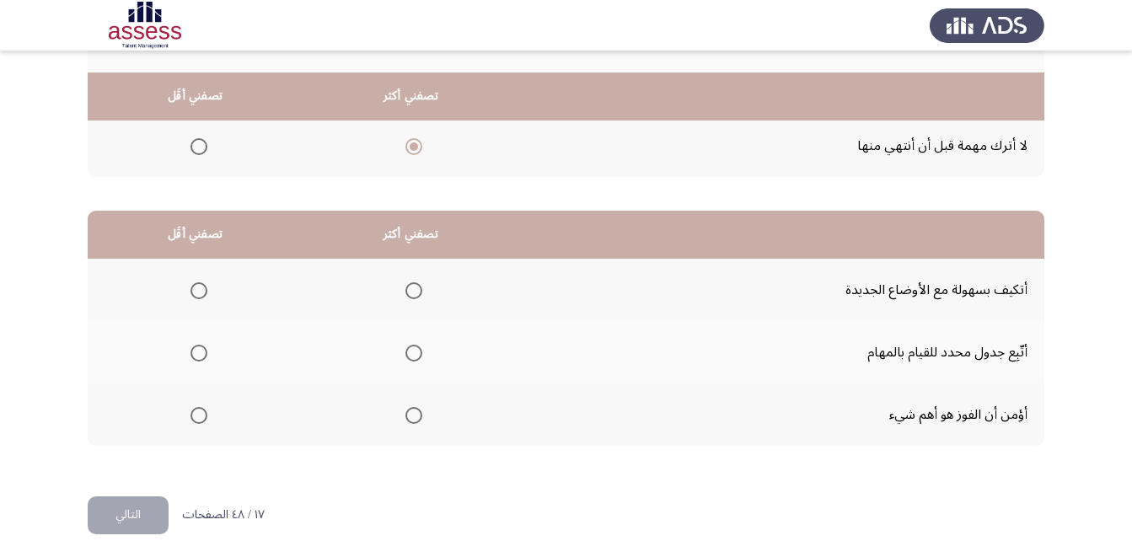
scroll to position [310, 0]
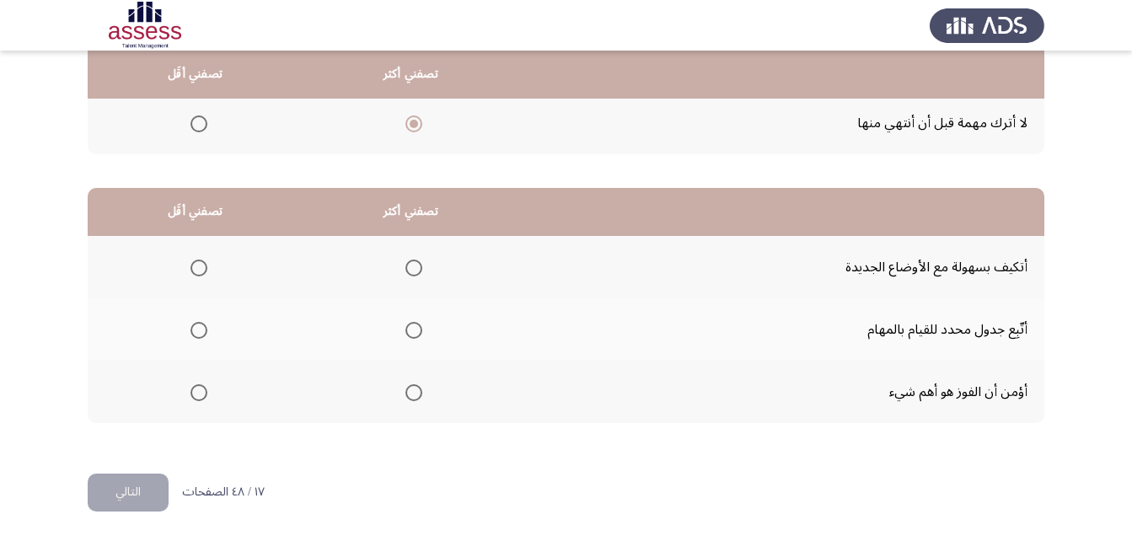
click at [416, 325] on span "Select an option" at bounding box center [413, 330] width 17 height 17
click at [416, 325] on input "Select an option" at bounding box center [413, 330] width 17 height 17
click at [414, 390] on span "Select an option" at bounding box center [413, 392] width 17 height 17
click at [414, 390] on input "Select an option" at bounding box center [413, 392] width 17 height 17
click at [198, 328] on span "Select an option" at bounding box center [198, 330] width 17 height 17
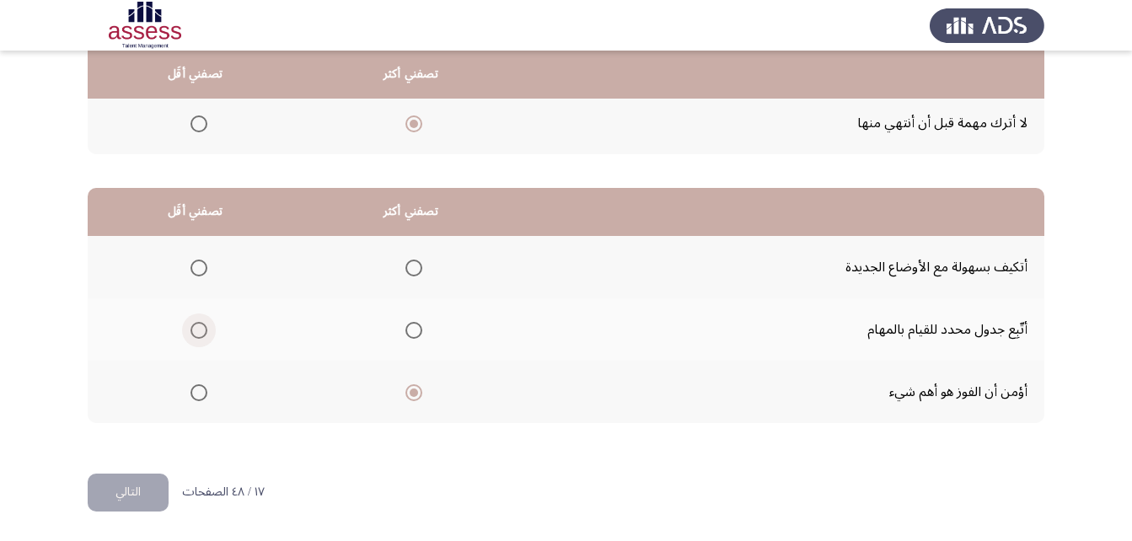
click at [198, 328] on input "Select an option" at bounding box center [198, 330] width 17 height 17
click at [122, 495] on button "التالي" at bounding box center [128, 493] width 81 height 38
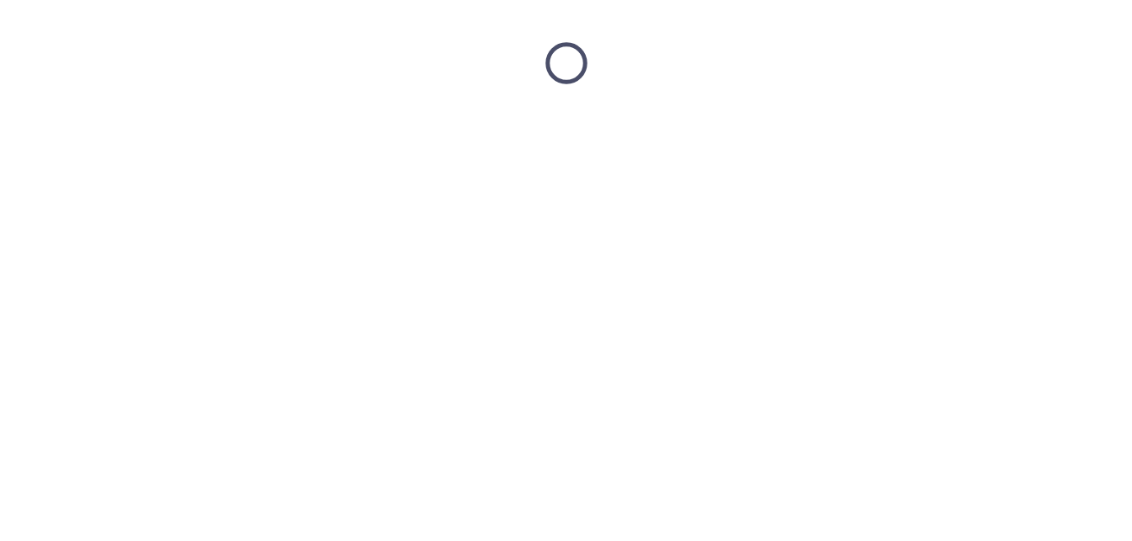
scroll to position [0, 0]
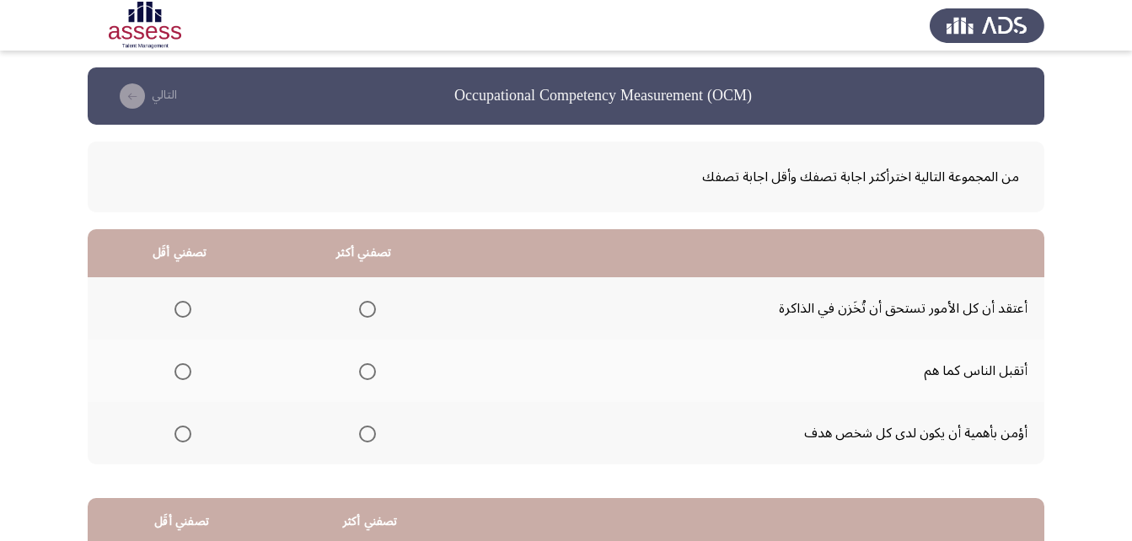
click at [177, 308] on span "Select an option" at bounding box center [182, 309] width 17 height 17
click at [177, 308] on input "Select an option" at bounding box center [182, 309] width 17 height 17
click at [368, 436] on span "Select an option" at bounding box center [367, 434] width 17 height 17
click at [368, 436] on input "Select an option" at bounding box center [367, 434] width 17 height 17
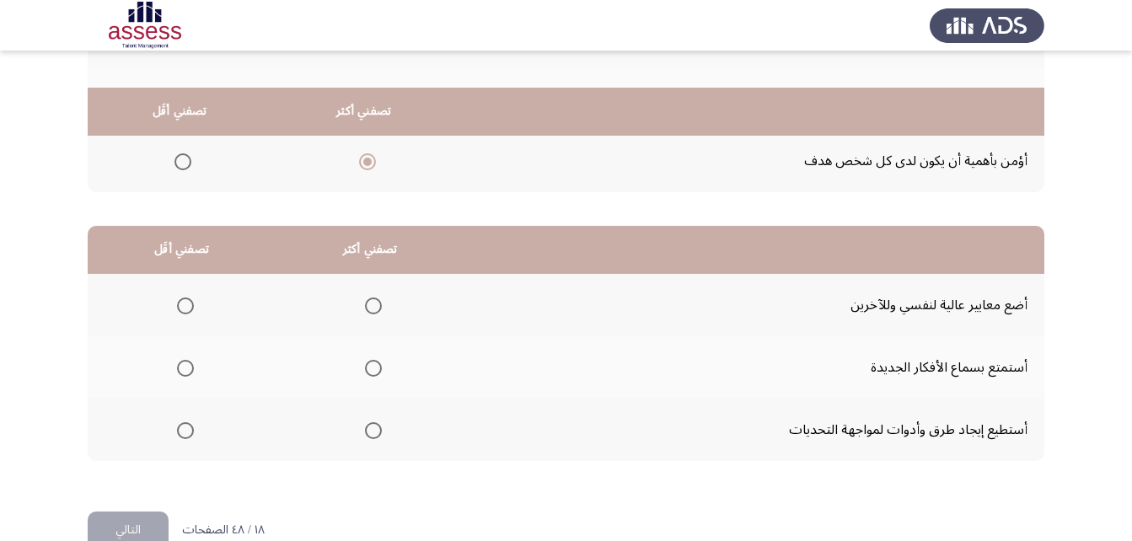
scroll to position [310, 0]
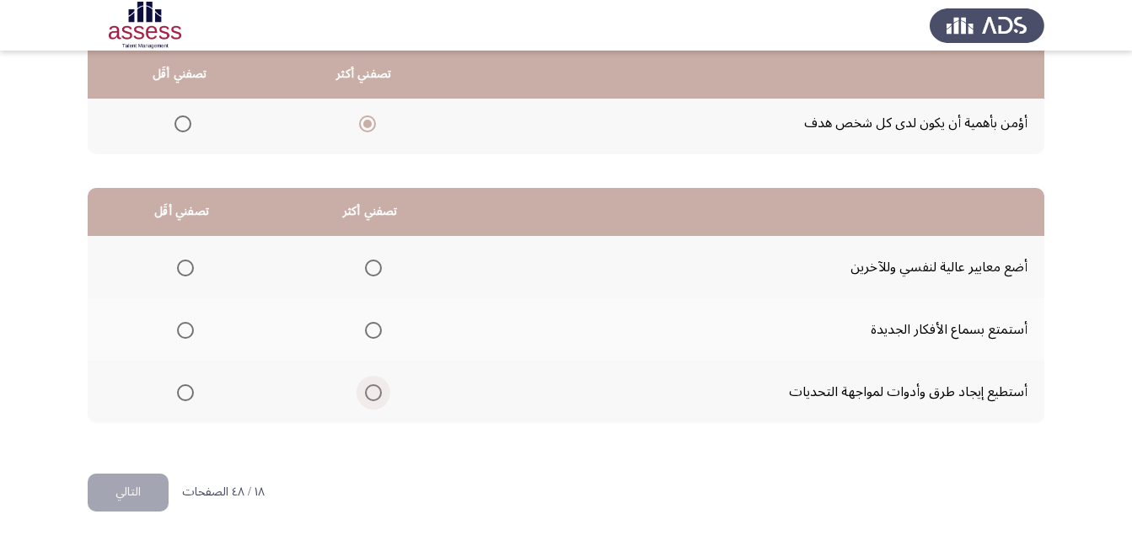
click at [365, 396] on span "Select an option" at bounding box center [373, 392] width 17 height 17
click at [365, 396] on input "Select an option" at bounding box center [373, 392] width 17 height 17
click at [191, 270] on span "Select an option" at bounding box center [185, 268] width 17 height 17
click at [191, 270] on input "Select an option" at bounding box center [185, 268] width 17 height 17
click at [130, 481] on button "التالي" at bounding box center [128, 493] width 81 height 38
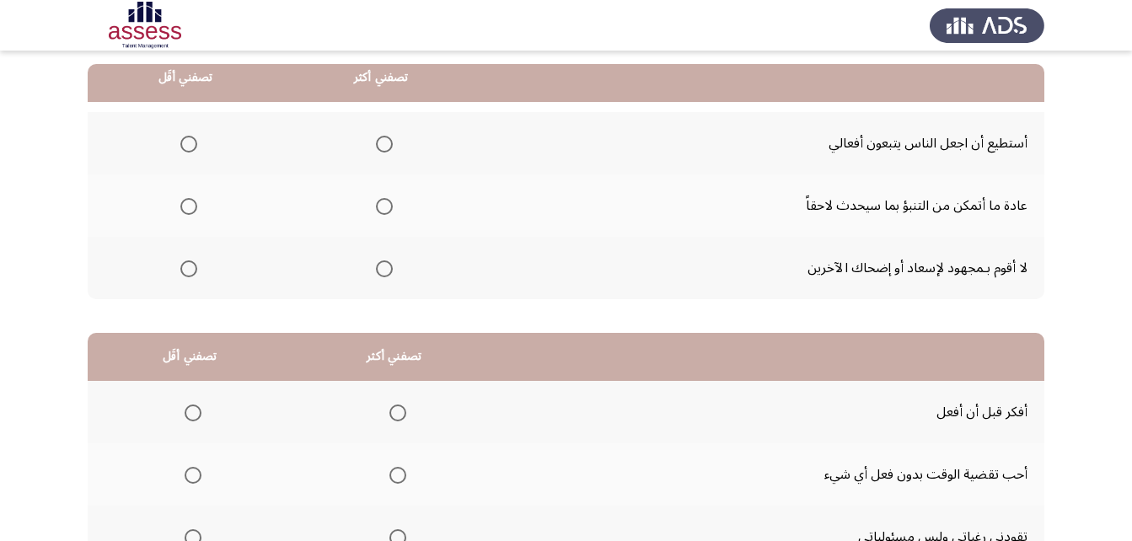
scroll to position [169, 0]
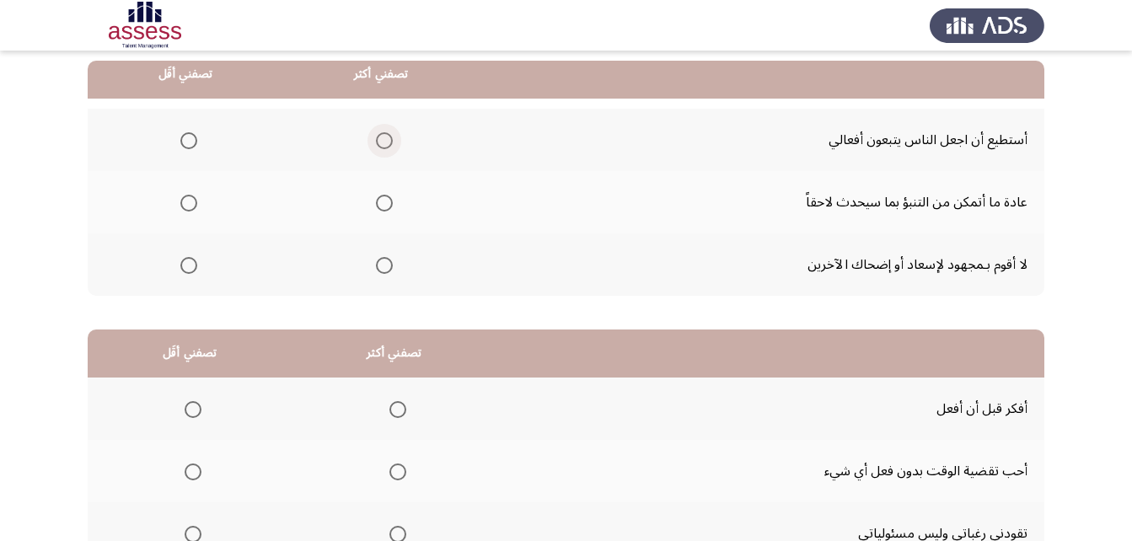
click at [384, 145] on span "Select an option" at bounding box center [384, 140] width 17 height 17
click at [384, 145] on input "Select an option" at bounding box center [384, 140] width 17 height 17
click at [185, 142] on span "Select an option" at bounding box center [188, 140] width 17 height 17
click at [185, 142] on input "Select an option" at bounding box center [188, 140] width 17 height 17
click at [382, 130] on mat-radio-group "Select an option" at bounding box center [381, 140] width 24 height 29
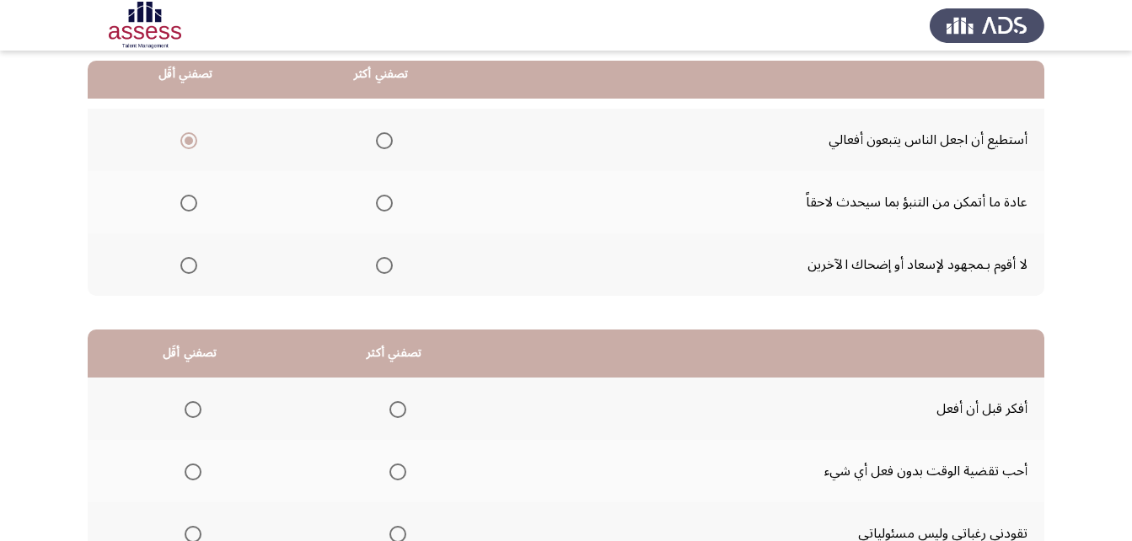
click at [390, 137] on span "Select an option" at bounding box center [384, 140] width 17 height 17
click at [390, 137] on input "Select an option" at bounding box center [384, 140] width 17 height 17
click at [190, 202] on span "Select an option" at bounding box center [188, 203] width 17 height 17
click at [190, 202] on input "Select an option" at bounding box center [188, 203] width 17 height 17
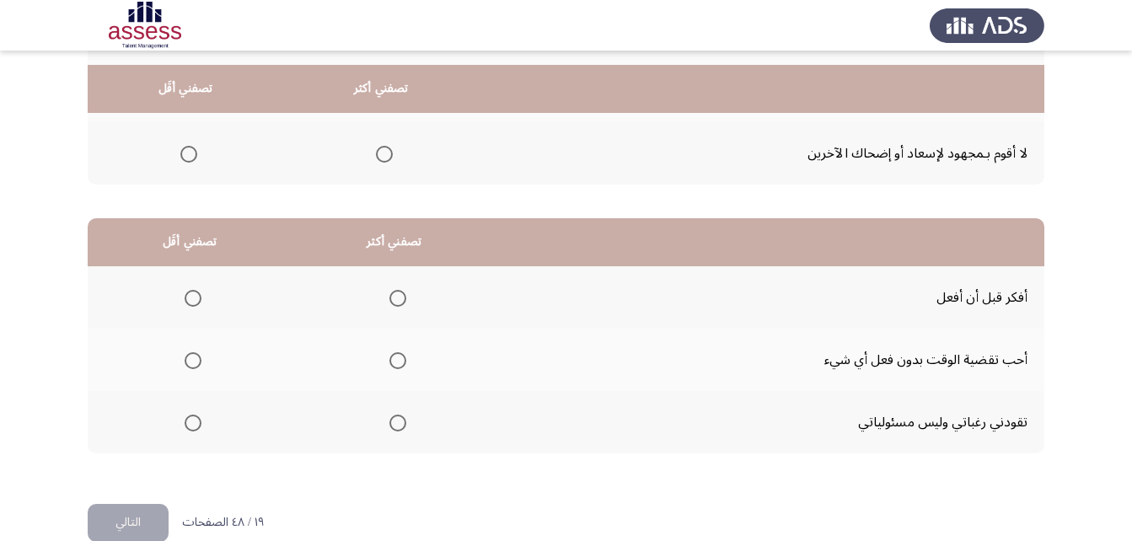
scroll to position [310, 0]
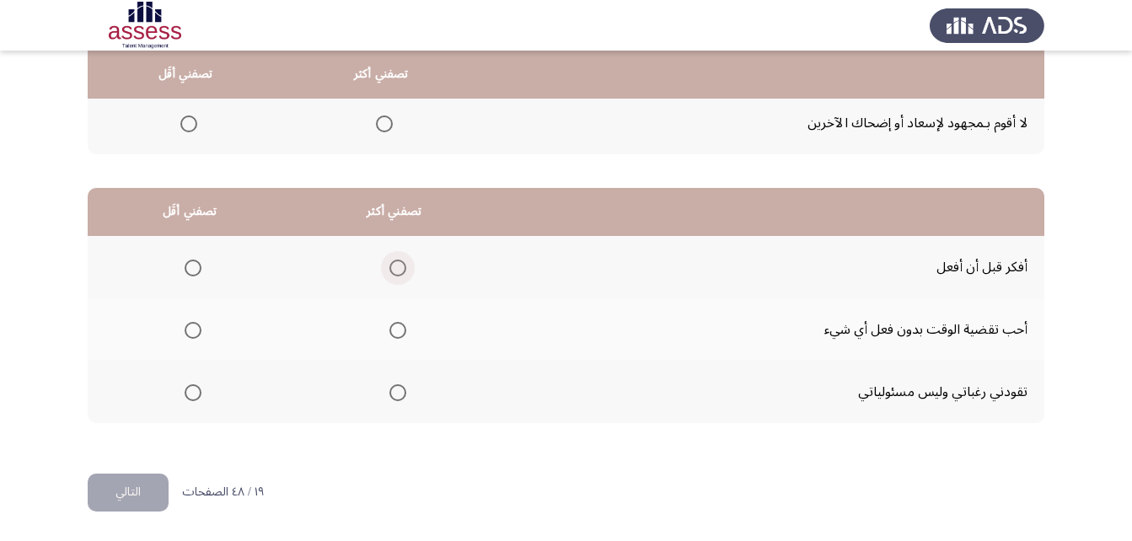
click at [389, 267] on span "Select an option" at bounding box center [397, 268] width 17 height 17
click at [389, 267] on input "Select an option" at bounding box center [397, 268] width 17 height 17
click at [185, 393] on span "Select an option" at bounding box center [193, 392] width 17 height 17
click at [185, 393] on input "Select an option" at bounding box center [193, 392] width 17 height 17
click at [134, 495] on button "التالي" at bounding box center [128, 493] width 81 height 38
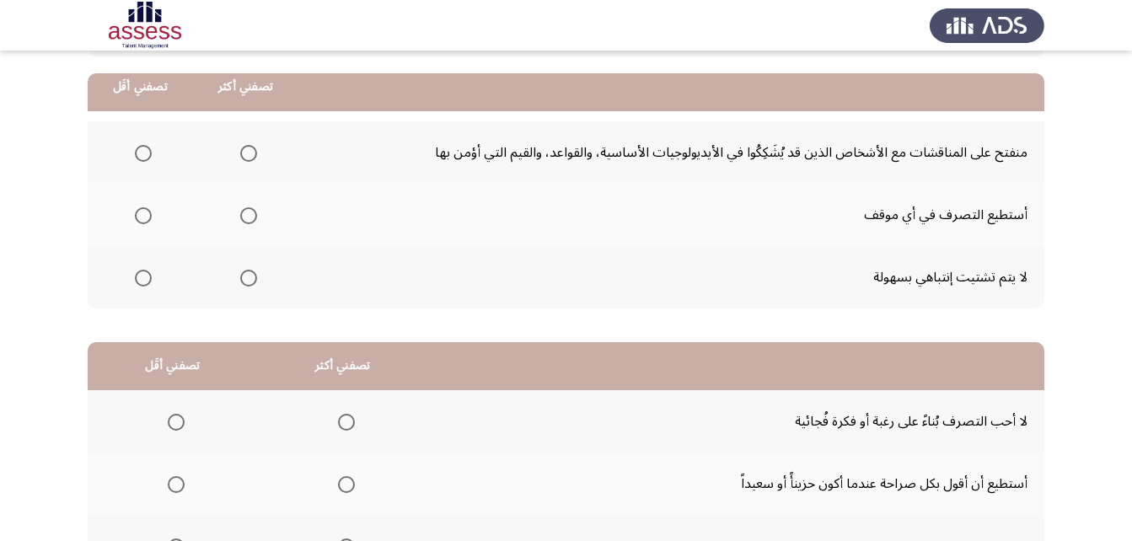
scroll to position [169, 0]
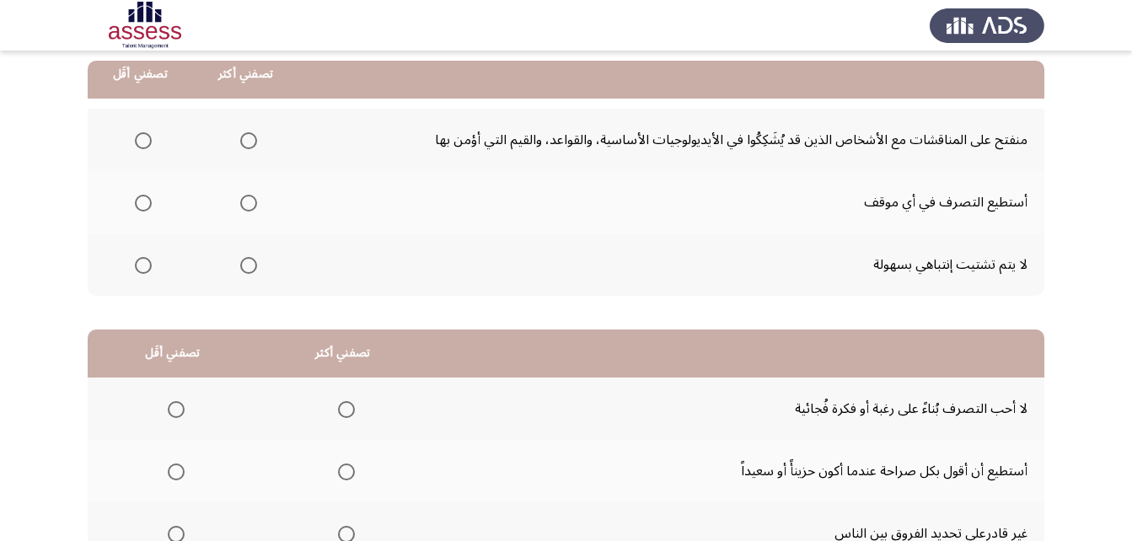
click at [249, 206] on span "Select an option" at bounding box center [248, 203] width 17 height 17
click at [249, 206] on input "Select an option" at bounding box center [248, 203] width 17 height 17
click at [141, 264] on span "Select an option" at bounding box center [143, 265] width 17 height 17
click at [141, 264] on input "Select an option" at bounding box center [143, 265] width 17 height 17
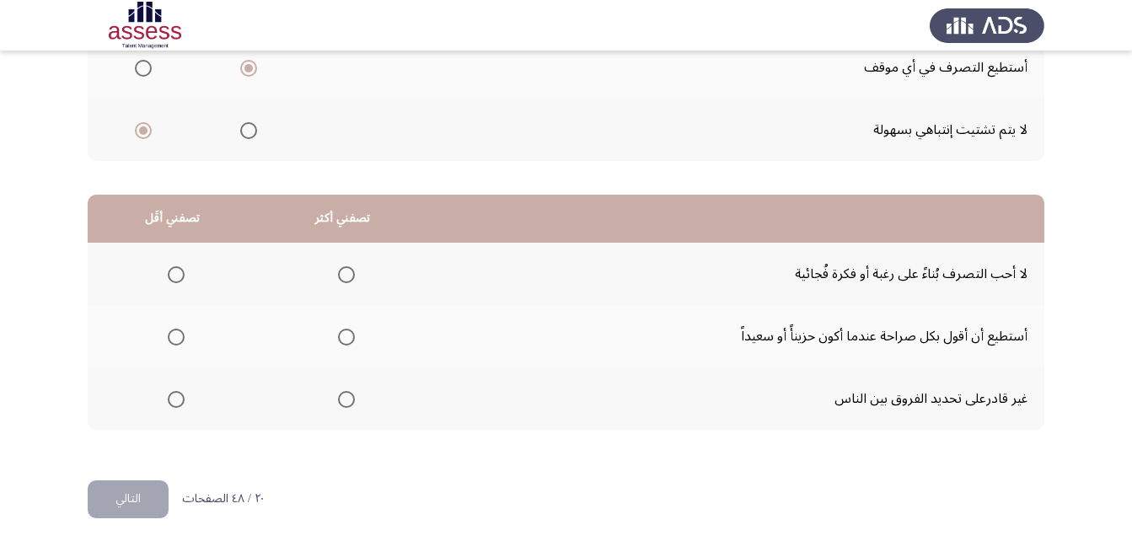
scroll to position [310, 0]
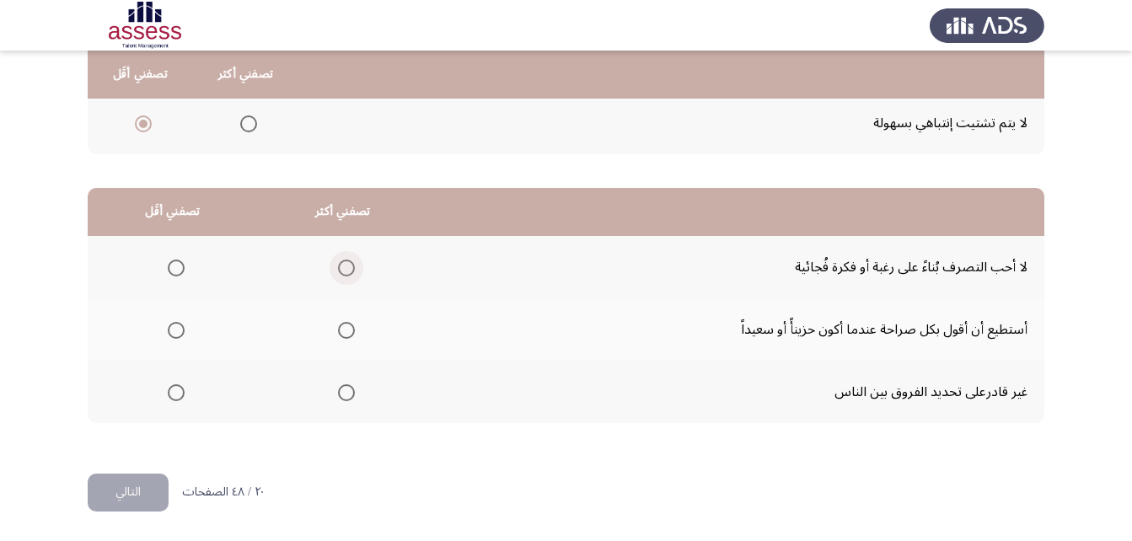
click at [345, 270] on span "Select an option" at bounding box center [346, 268] width 17 height 17
click at [345, 270] on input "Select an option" at bounding box center [346, 268] width 17 height 17
click at [174, 335] on span "Select an option" at bounding box center [176, 330] width 17 height 17
click at [174, 335] on input "Select an option" at bounding box center [176, 330] width 17 height 17
click at [132, 491] on button "التالي" at bounding box center [128, 493] width 81 height 38
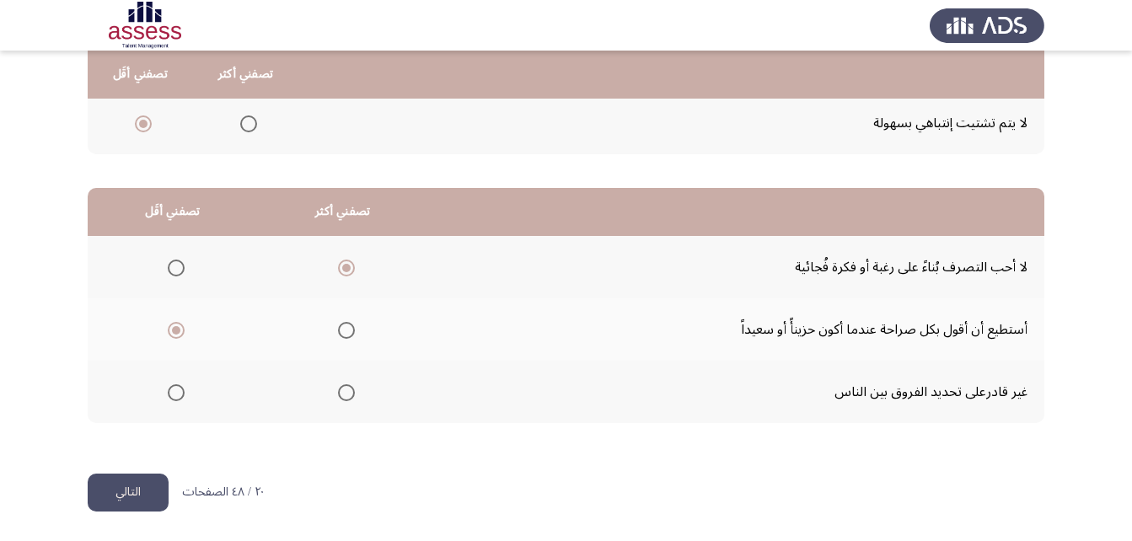
scroll to position [0, 0]
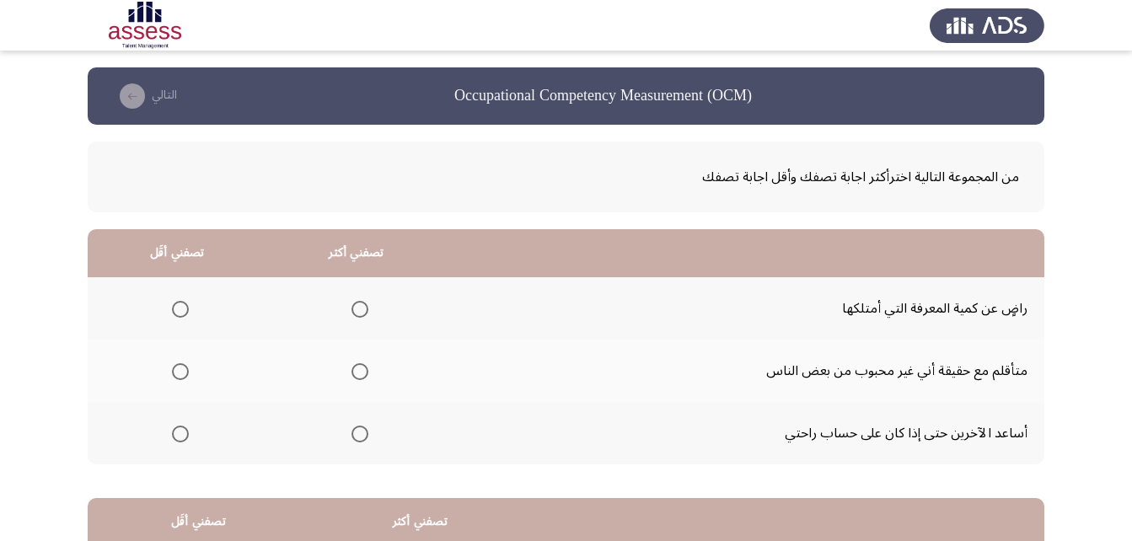
click at [353, 375] on span "Select an option" at bounding box center [359, 371] width 17 height 17
click at [353, 375] on input "Select an option" at bounding box center [359, 371] width 17 height 17
click at [178, 436] on span "Select an option" at bounding box center [180, 434] width 17 height 17
click at [178, 436] on input "Select an option" at bounding box center [180, 434] width 17 height 17
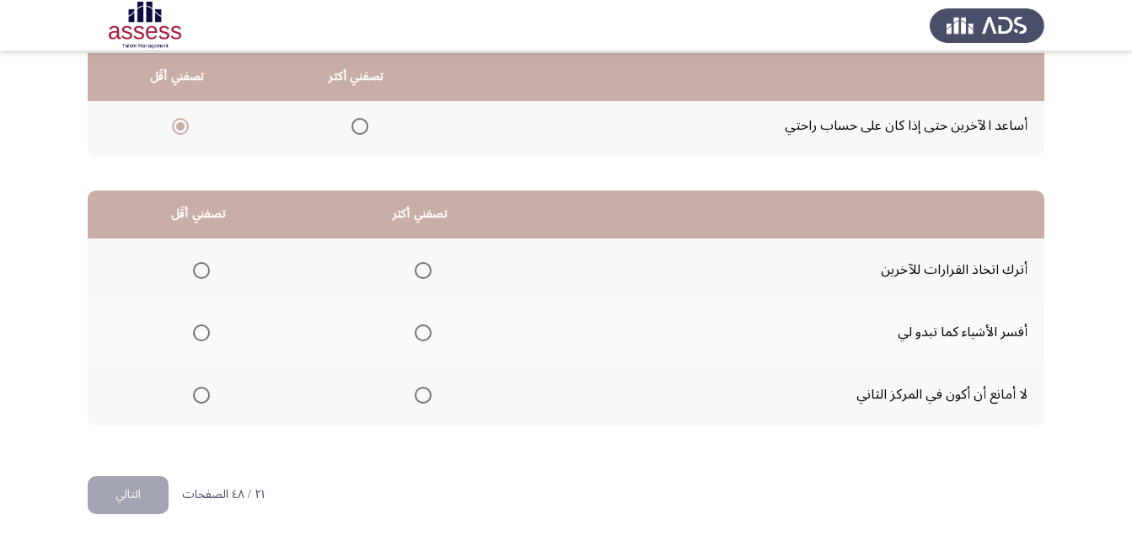
scroll to position [310, 0]
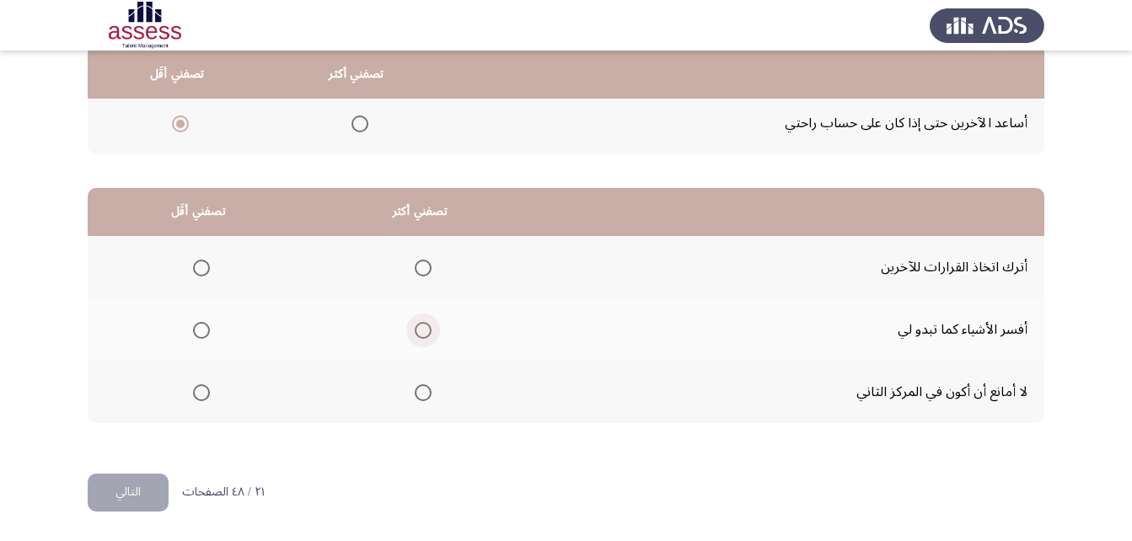
click at [423, 331] on span "Select an option" at bounding box center [423, 330] width 17 height 17
click at [423, 331] on input "Select an option" at bounding box center [423, 330] width 17 height 17
click at [210, 394] on span "Select an option" at bounding box center [201, 392] width 17 height 17
click at [210, 394] on input "Select an option" at bounding box center [201, 392] width 17 height 17
click at [142, 482] on button "التالي" at bounding box center [128, 493] width 81 height 38
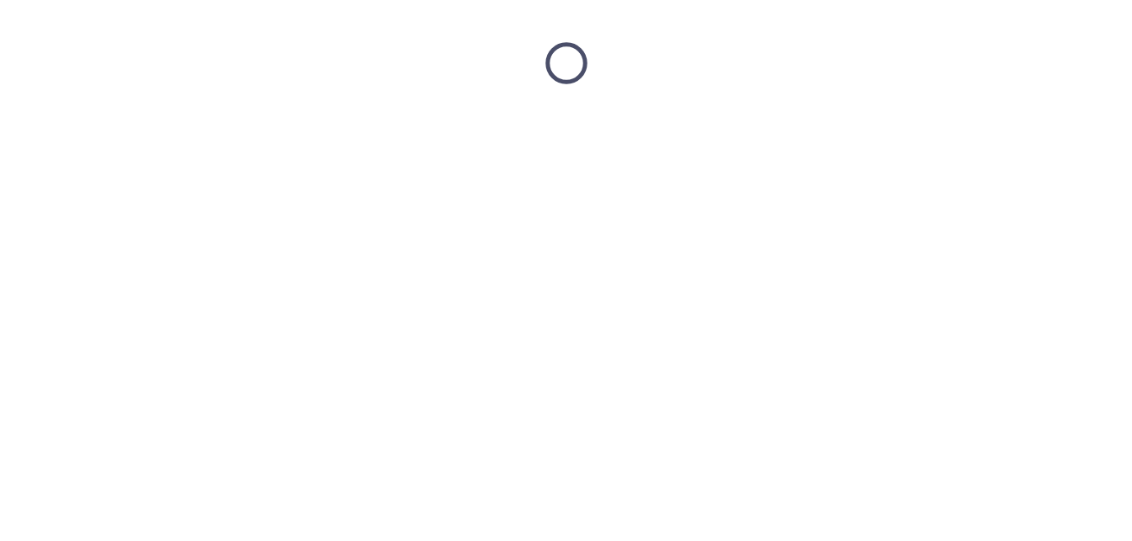
scroll to position [0, 0]
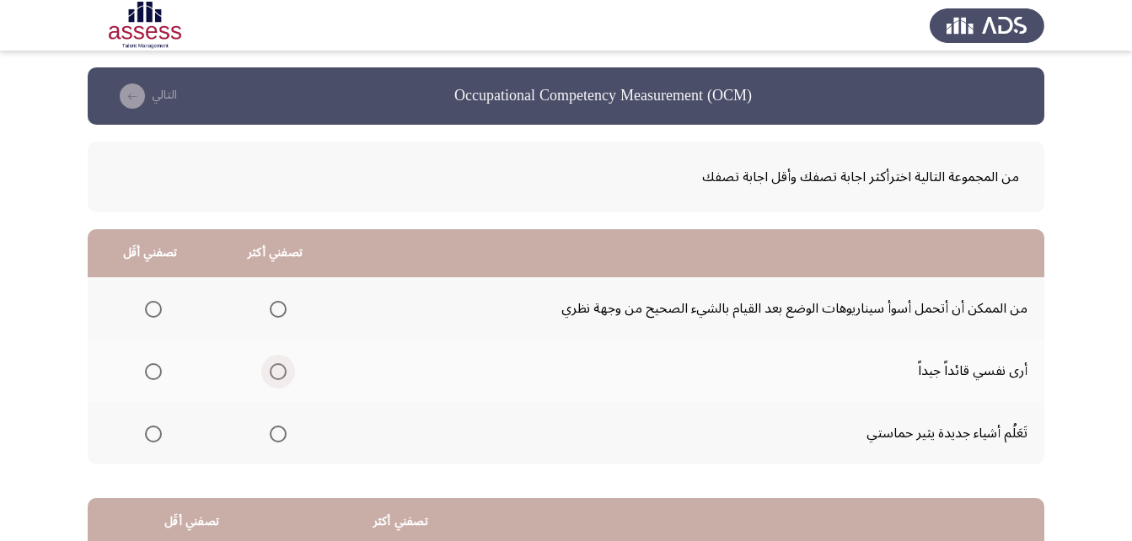
click at [277, 372] on span "Select an option" at bounding box center [278, 371] width 17 height 17
click at [277, 372] on input "Select an option" at bounding box center [278, 371] width 17 height 17
click at [156, 311] on span "Select an option" at bounding box center [153, 309] width 17 height 17
click at [156, 311] on input "Select an option" at bounding box center [153, 309] width 17 height 17
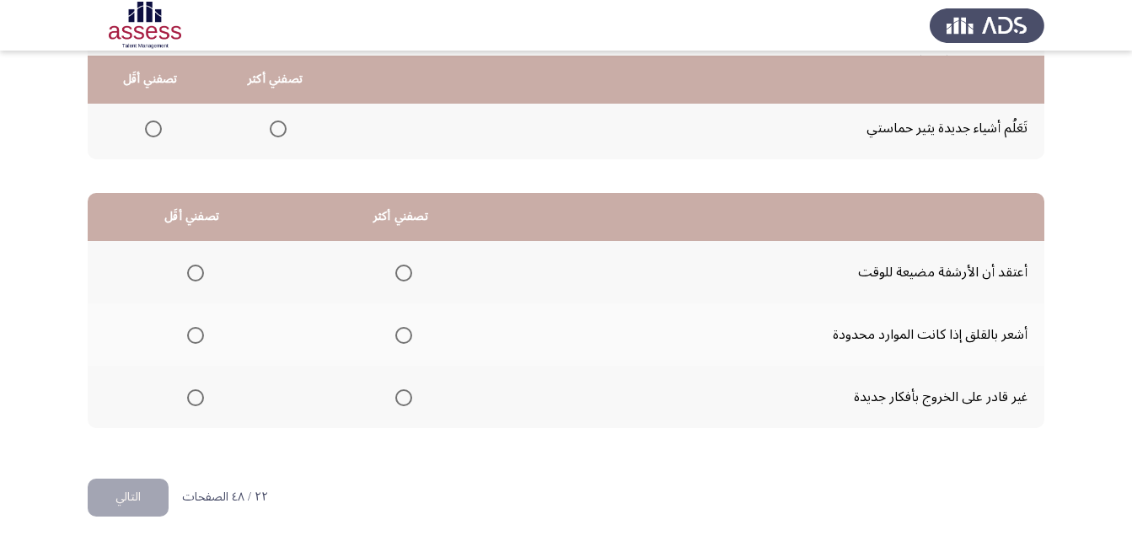
scroll to position [310, 0]
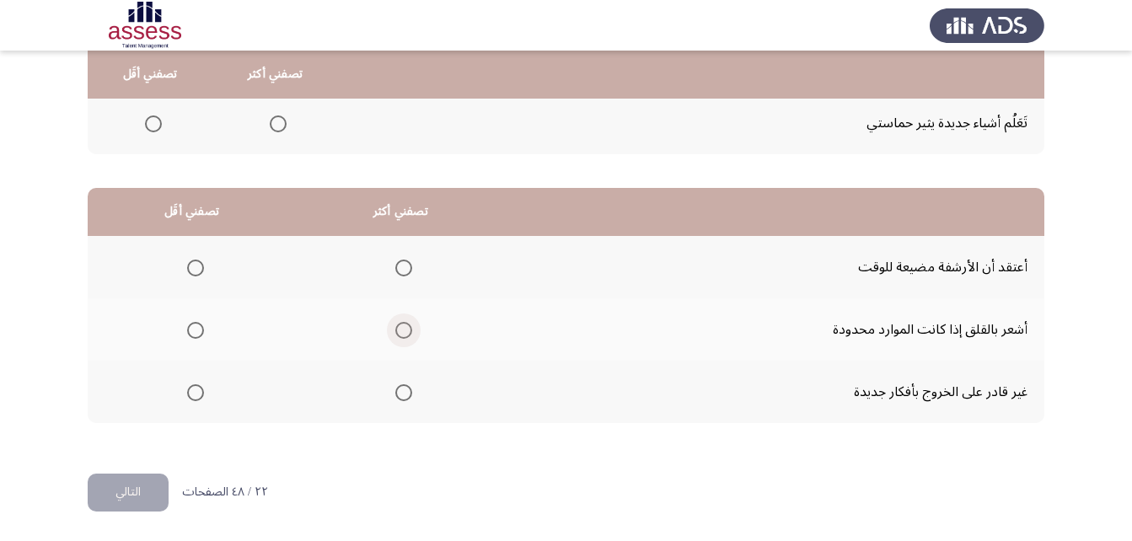
click at [396, 325] on span "Select an option" at bounding box center [403, 330] width 17 height 17
click at [396, 325] on input "Select an option" at bounding box center [403, 330] width 17 height 17
click at [198, 389] on span "Select an option" at bounding box center [195, 392] width 17 height 17
click at [198, 389] on input "Select an option" at bounding box center [195, 392] width 17 height 17
click at [200, 269] on span "Select an option" at bounding box center [195, 268] width 17 height 17
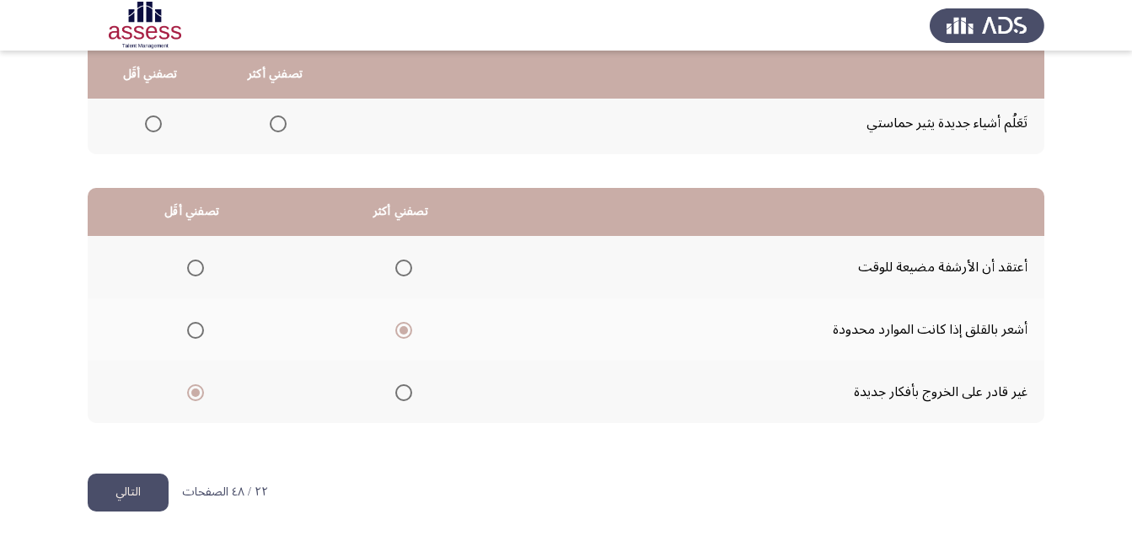
click at [200, 269] on input "Select an option" at bounding box center [195, 268] width 17 height 17
click at [149, 487] on button "التالي" at bounding box center [128, 493] width 81 height 38
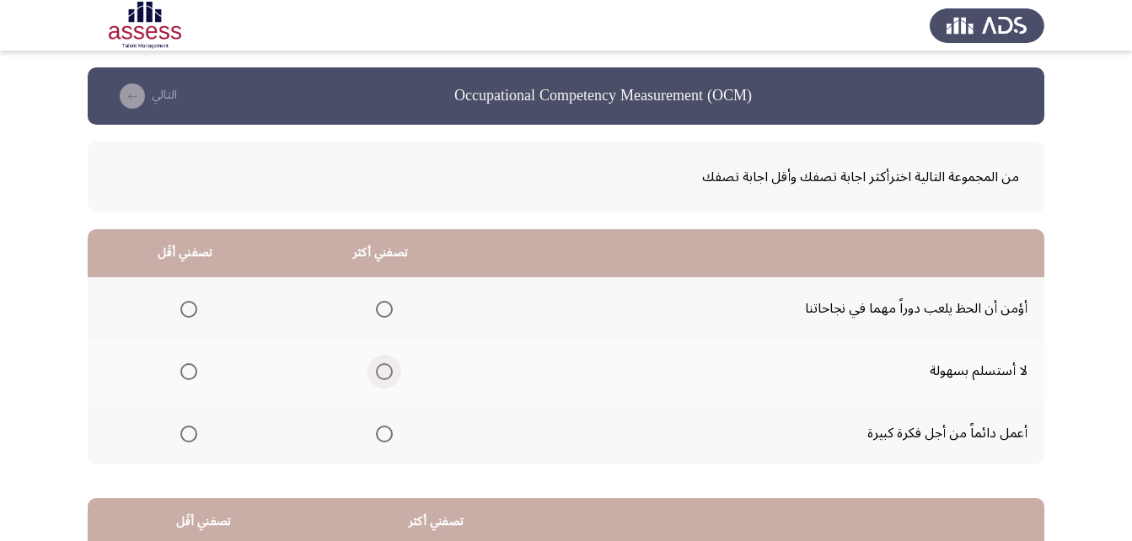
click at [383, 376] on span "Select an option" at bounding box center [384, 371] width 17 height 17
click at [383, 376] on input "Select an option" at bounding box center [384, 371] width 17 height 17
click at [184, 439] on span "Select an option" at bounding box center [188, 434] width 17 height 17
click at [184, 439] on input "Select an option" at bounding box center [188, 434] width 17 height 17
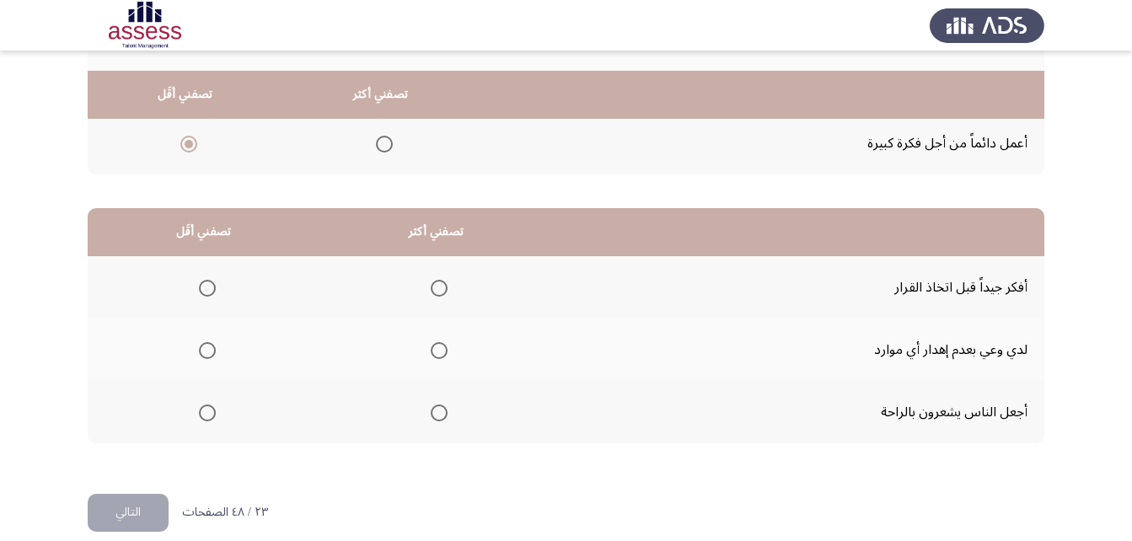
scroll to position [310, 0]
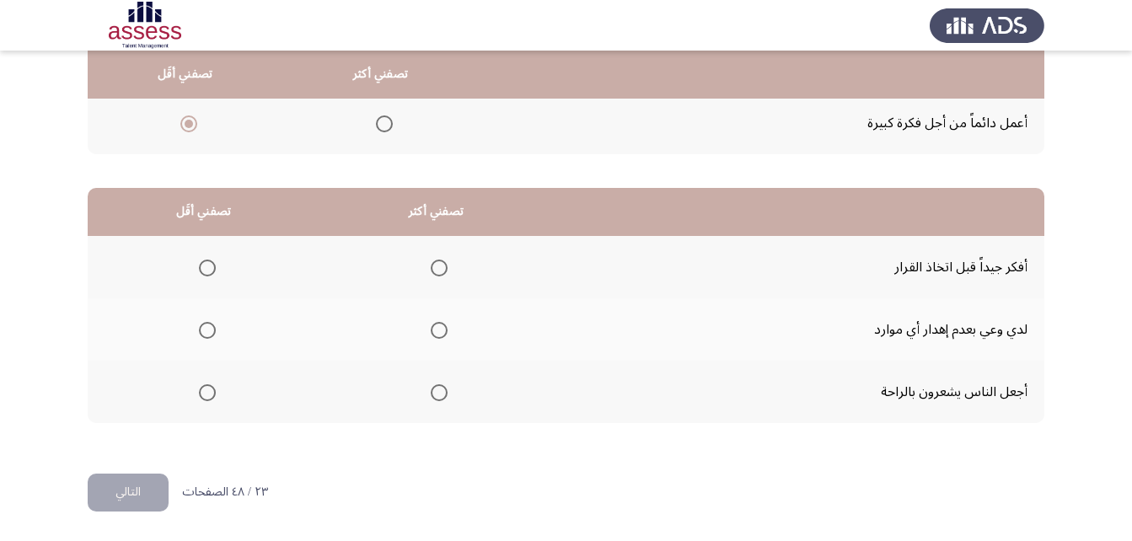
click at [436, 322] on span "Select an option" at bounding box center [439, 330] width 17 height 17
click at [436, 322] on input "Select an option" at bounding box center [439, 330] width 17 height 17
click at [209, 273] on span "Select an option" at bounding box center [207, 268] width 17 height 17
click at [209, 273] on input "Select an option" at bounding box center [207, 268] width 17 height 17
click at [437, 267] on span "Select an option" at bounding box center [439, 268] width 17 height 17
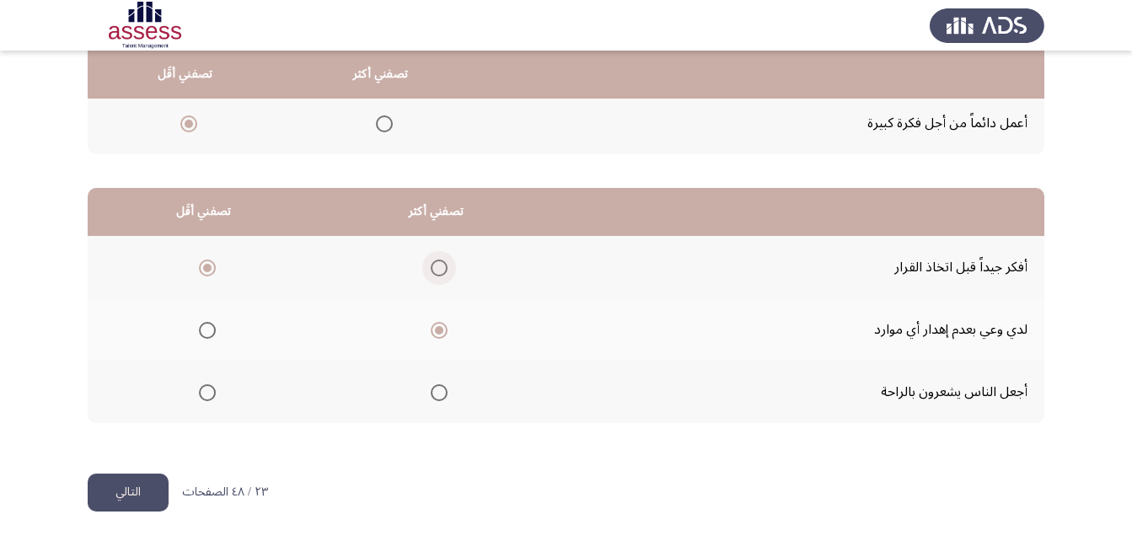
click at [437, 267] on input "Select an option" at bounding box center [439, 268] width 17 height 17
click at [200, 329] on span "Select an option" at bounding box center [207, 330] width 17 height 17
click at [200, 329] on input "Select an option" at bounding box center [207, 330] width 17 height 17
click at [137, 495] on button "التالي" at bounding box center [128, 493] width 81 height 38
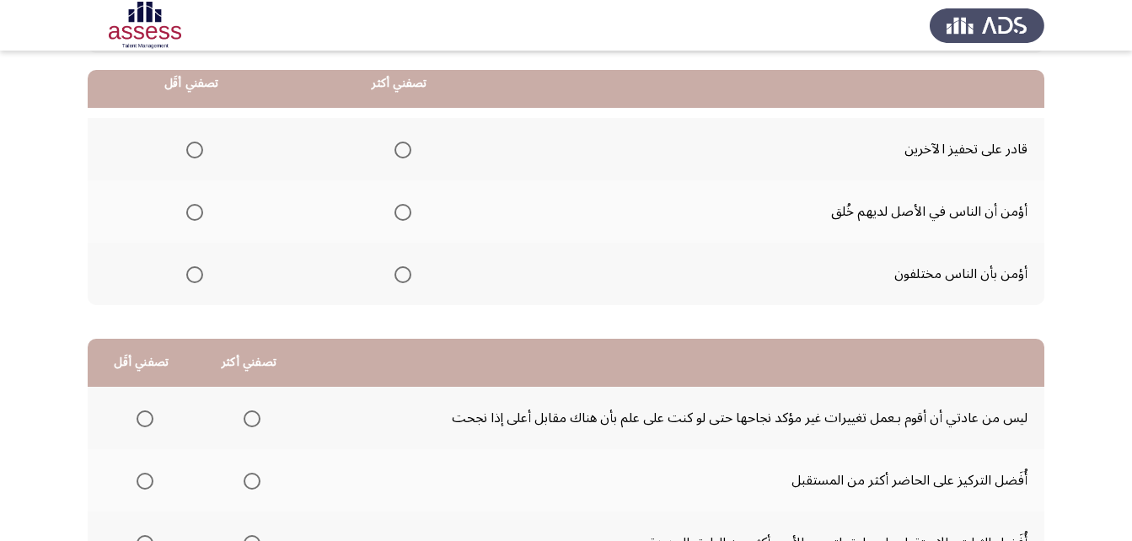
scroll to position [169, 0]
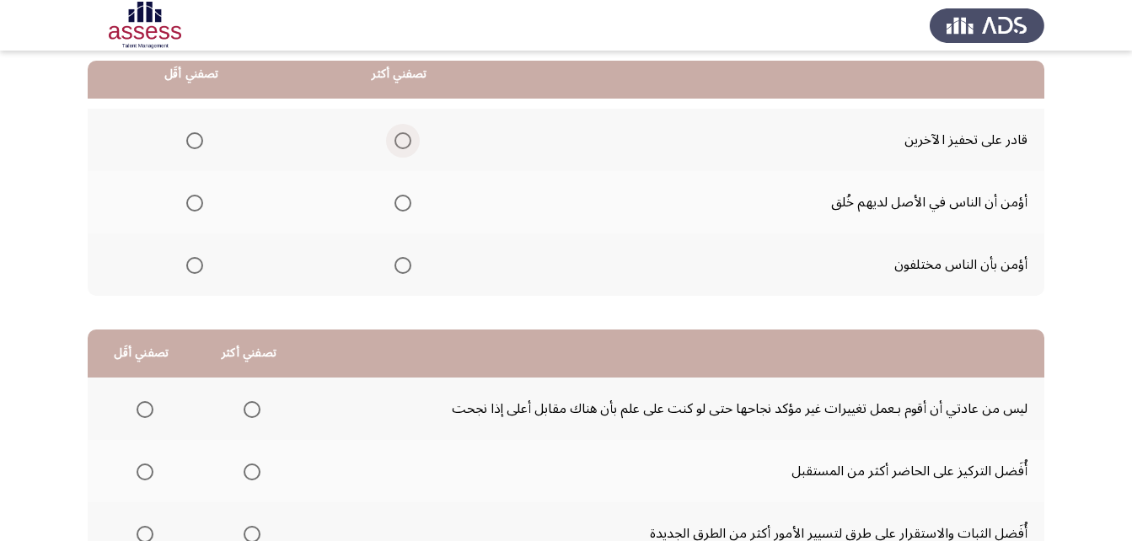
click at [399, 141] on span "Select an option" at bounding box center [402, 140] width 17 height 17
click at [399, 141] on input "Select an option" at bounding box center [402, 140] width 17 height 17
click at [199, 269] on span "Select an option" at bounding box center [194, 265] width 17 height 17
click at [199, 269] on input "Select an option" at bounding box center [194, 265] width 17 height 17
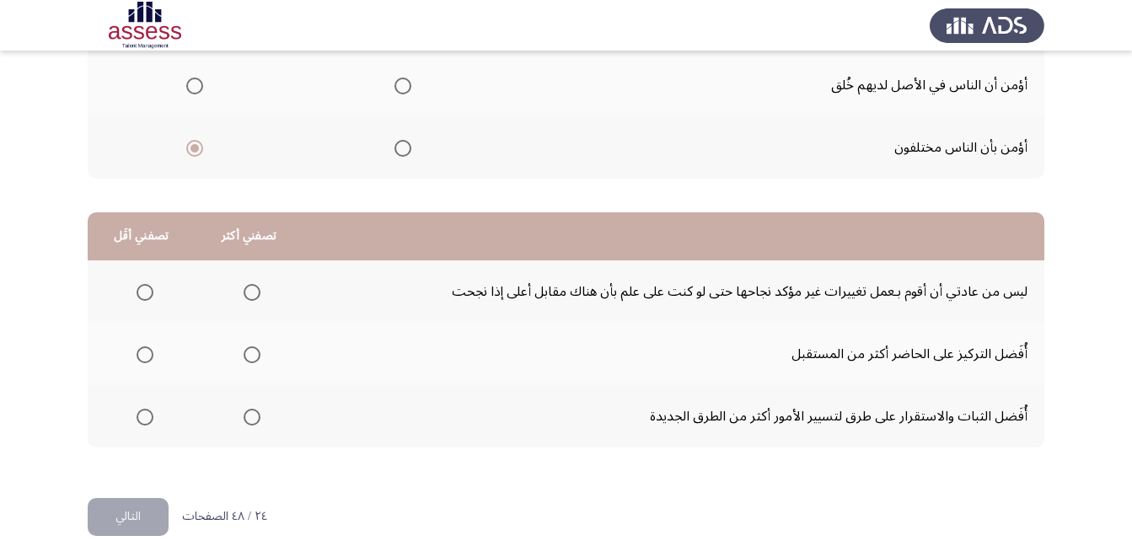
scroll to position [310, 0]
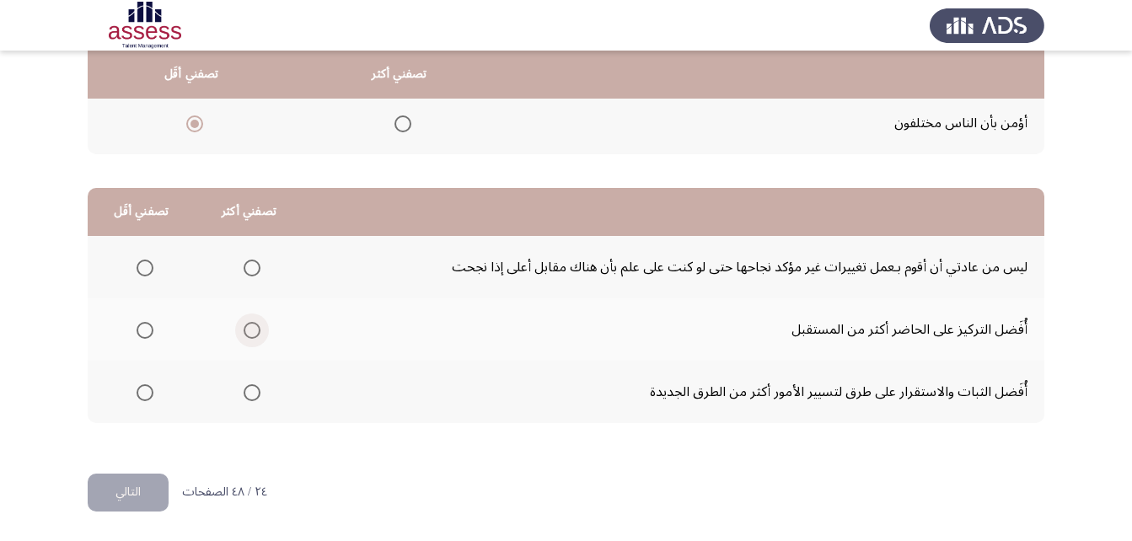
click at [253, 325] on span "Select an option" at bounding box center [252, 330] width 17 height 17
click at [253, 325] on input "Select an option" at bounding box center [252, 330] width 17 height 17
click at [144, 393] on span "Select an option" at bounding box center [145, 392] width 17 height 17
click at [144, 393] on input "Select an option" at bounding box center [145, 392] width 17 height 17
click at [129, 493] on button "التالي" at bounding box center [128, 493] width 81 height 38
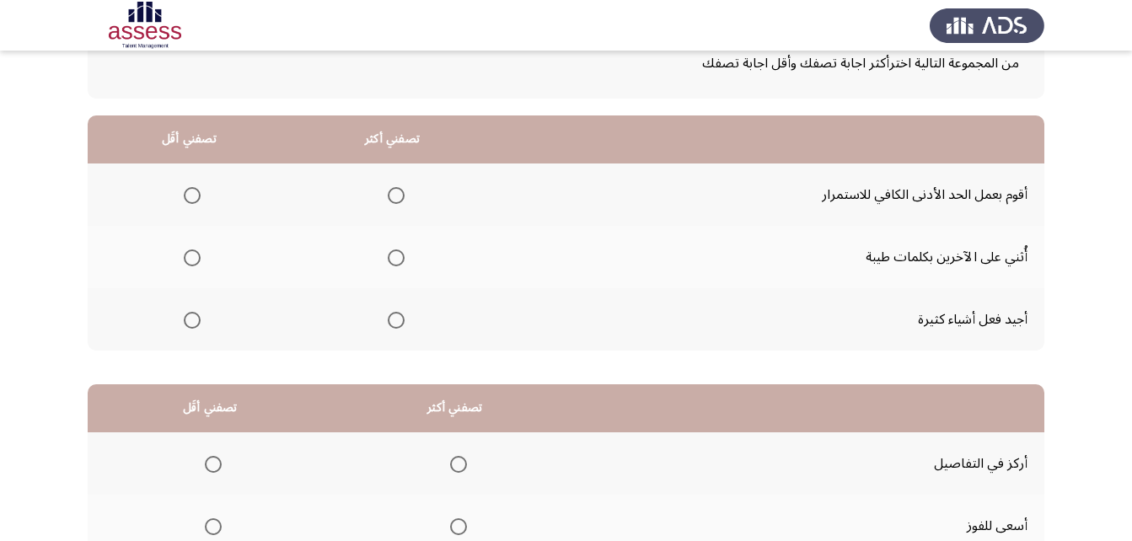
scroll to position [84, 0]
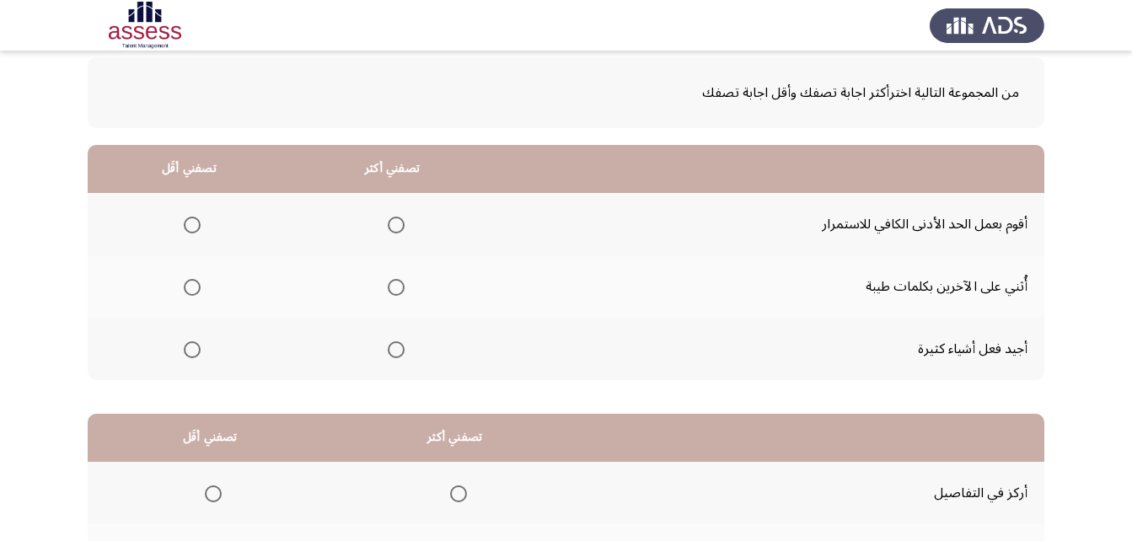
click at [397, 348] on span "Select an option" at bounding box center [396, 349] width 17 height 17
click at [397, 348] on input "Select an option" at bounding box center [396, 349] width 17 height 17
click at [195, 229] on span "Select an option" at bounding box center [192, 225] width 17 height 17
click at [195, 229] on input "Select an option" at bounding box center [192, 225] width 17 height 17
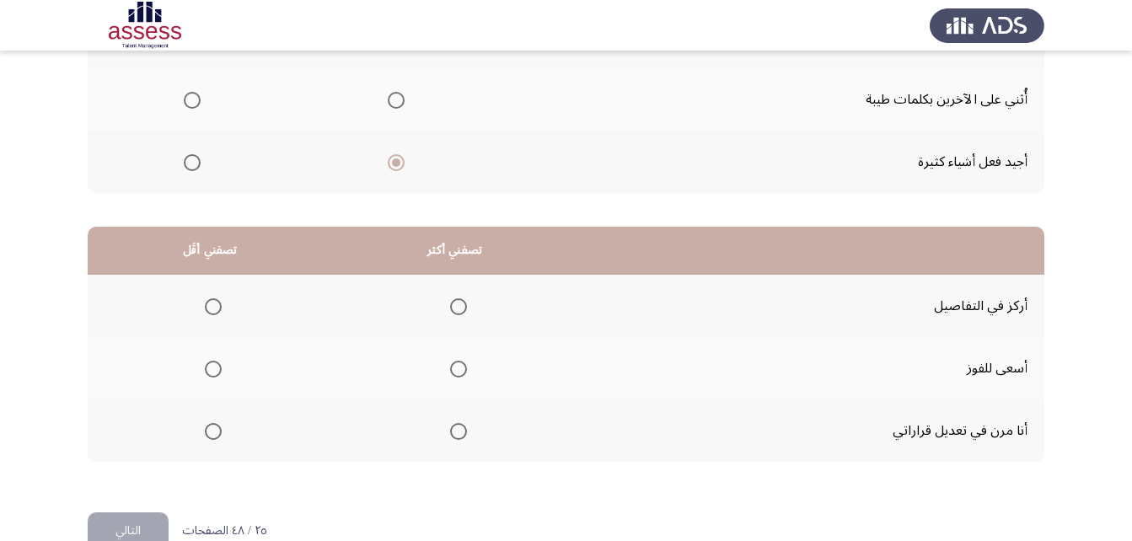
scroll to position [310, 0]
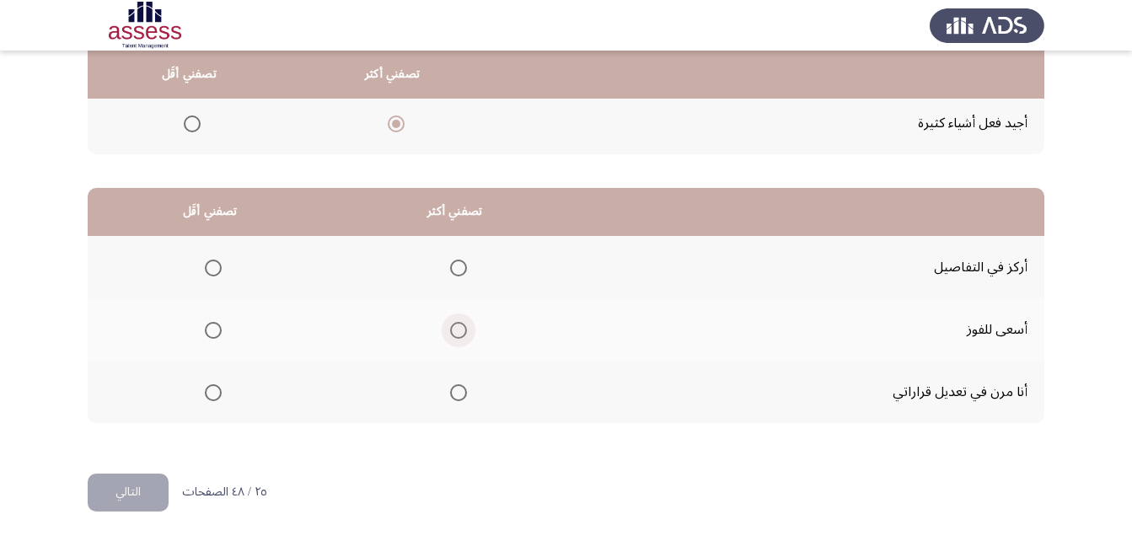
click at [460, 328] on span "Select an option" at bounding box center [458, 330] width 17 height 17
click at [460, 328] on input "Select an option" at bounding box center [458, 330] width 17 height 17
click at [211, 263] on span "Select an option" at bounding box center [213, 268] width 17 height 17
click at [211, 263] on input "Select an option" at bounding box center [213, 268] width 17 height 17
click at [136, 490] on button "التالي" at bounding box center [128, 493] width 81 height 38
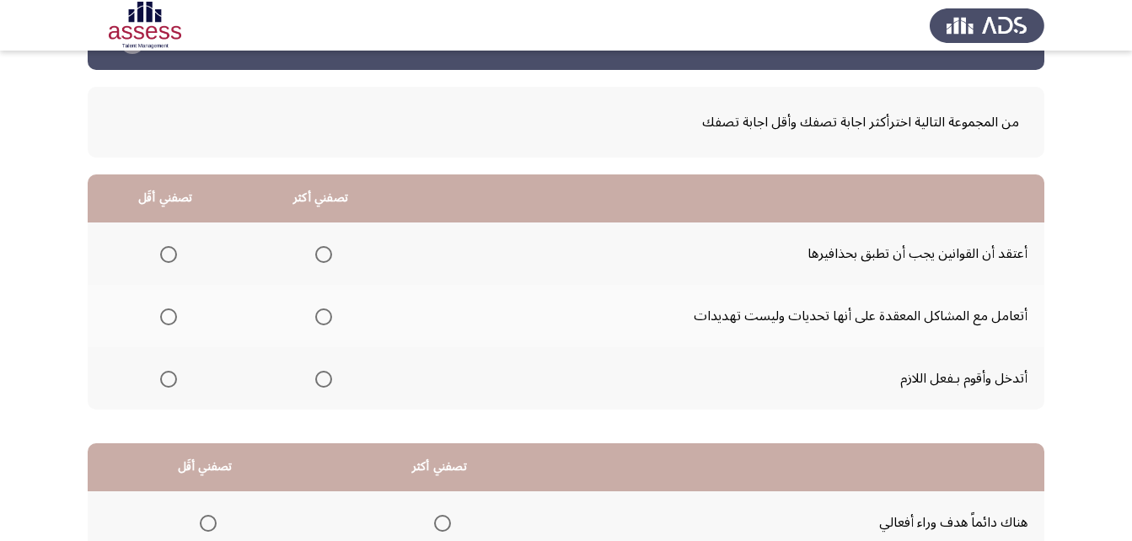
scroll to position [84, 0]
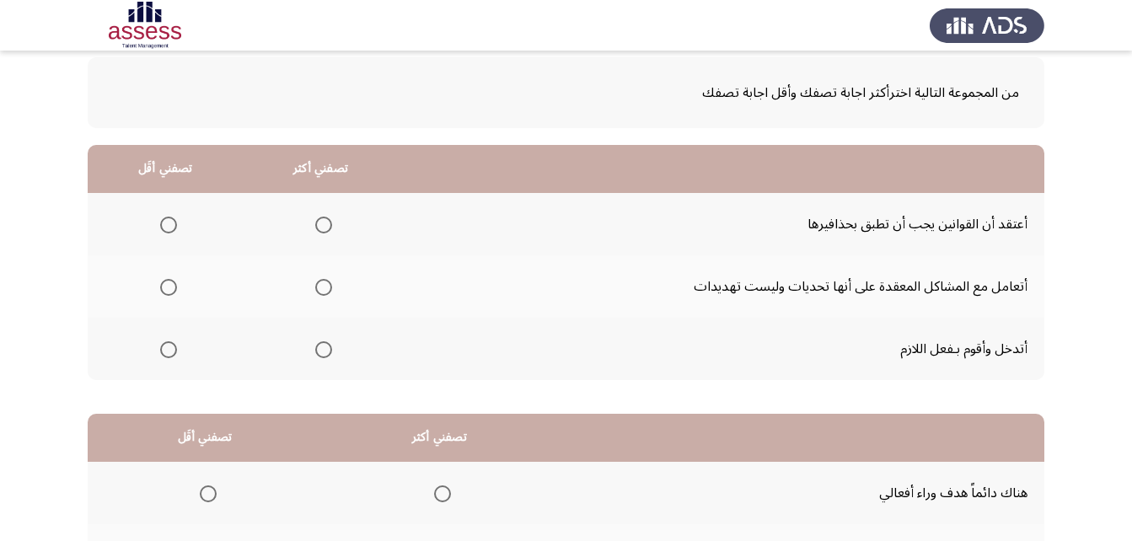
click at [320, 291] on span "Select an option" at bounding box center [323, 287] width 17 height 17
click at [320, 291] on input "Select an option" at bounding box center [323, 287] width 17 height 17
click at [174, 225] on span "Select an option" at bounding box center [168, 225] width 17 height 17
click at [174, 225] on input "Select an option" at bounding box center [168, 225] width 17 height 17
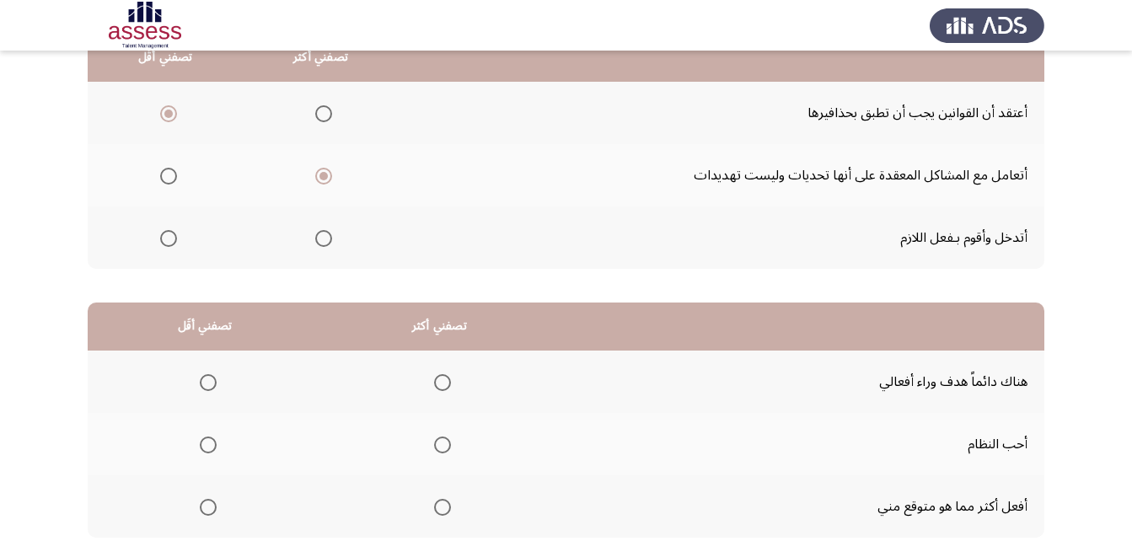
scroll to position [310, 0]
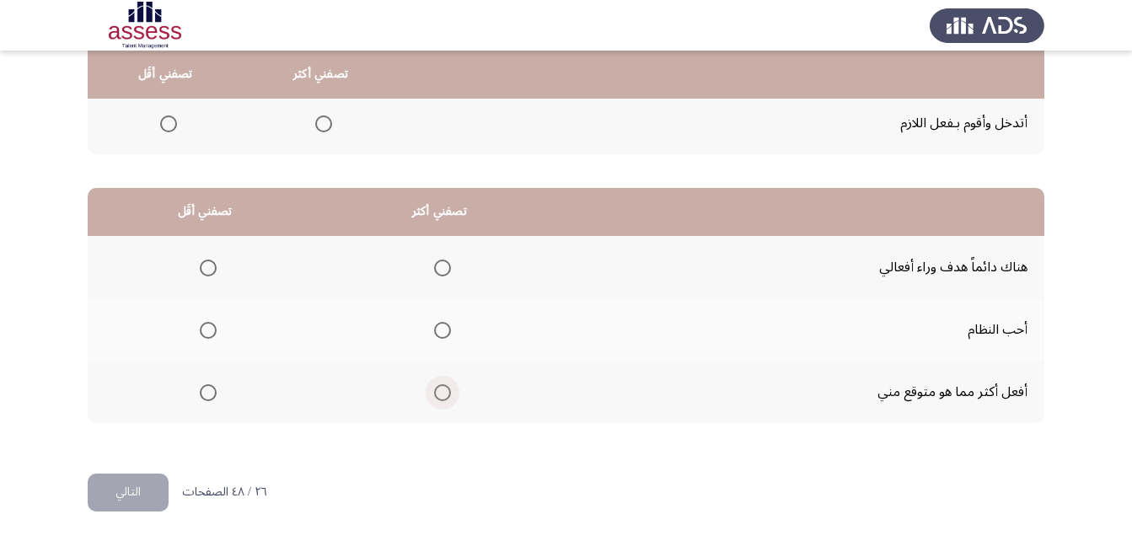
click at [437, 396] on span "Select an option" at bounding box center [442, 392] width 17 height 17
click at [437, 396] on input "Select an option" at bounding box center [442, 392] width 17 height 17
click at [211, 271] on span "Select an option" at bounding box center [208, 268] width 17 height 17
click at [211, 271] on input "Select an option" at bounding box center [208, 268] width 17 height 17
click at [132, 494] on button "التالي" at bounding box center [128, 493] width 81 height 38
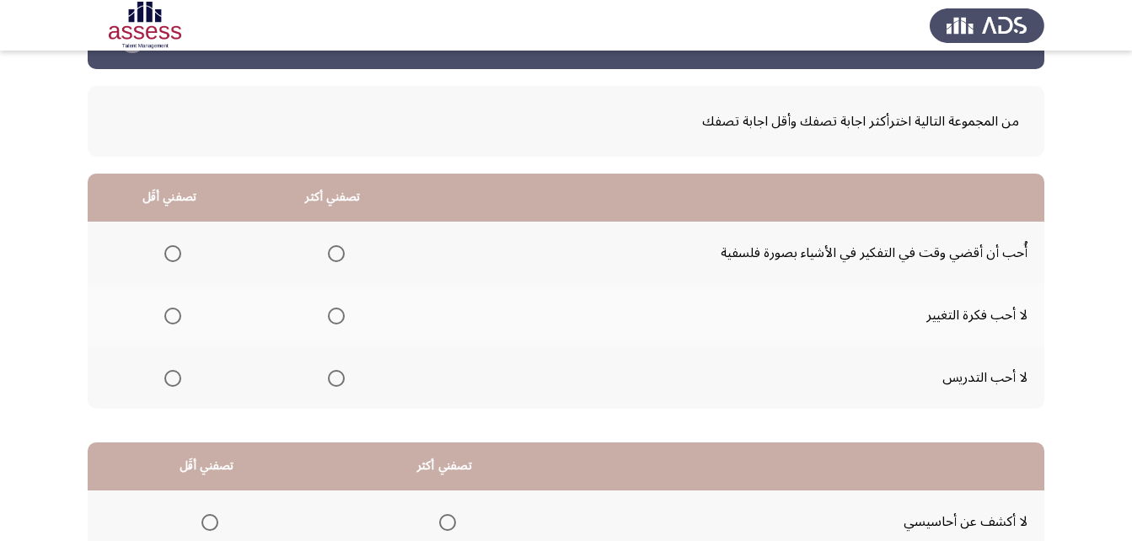
scroll to position [84, 0]
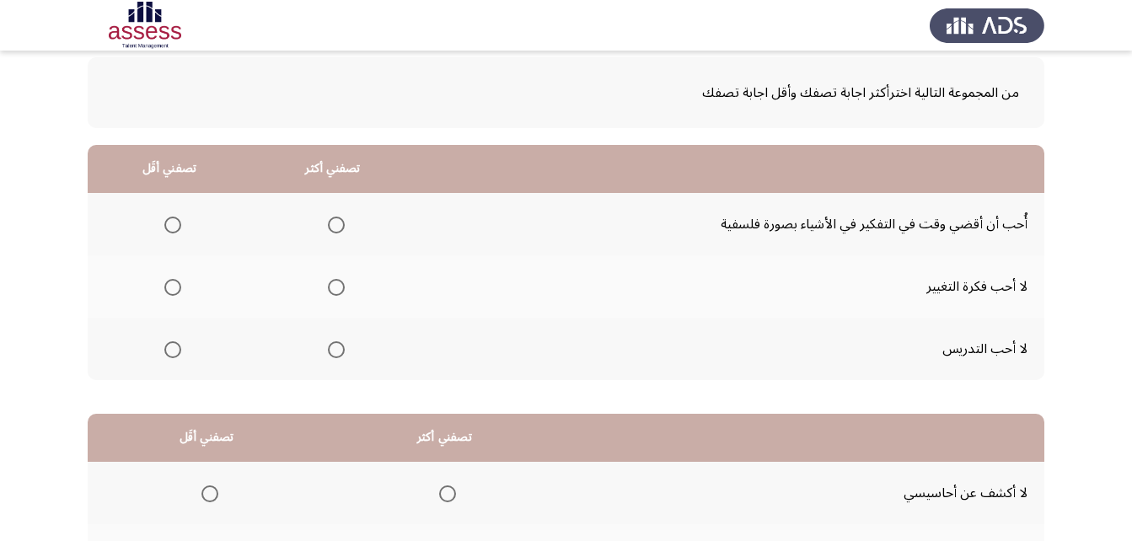
click at [340, 281] on span "Select an option" at bounding box center [336, 287] width 17 height 17
click at [340, 281] on input "Select an option" at bounding box center [336, 287] width 17 height 17
click at [166, 345] on span "Select an option" at bounding box center [172, 349] width 17 height 17
click at [166, 345] on input "Select an option" at bounding box center [172, 349] width 17 height 17
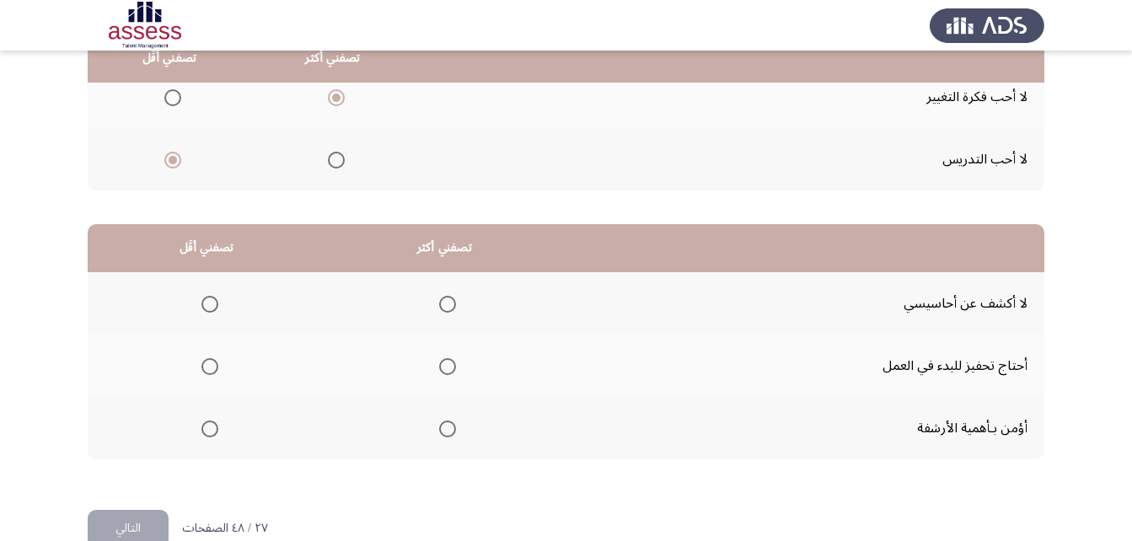
scroll to position [310, 0]
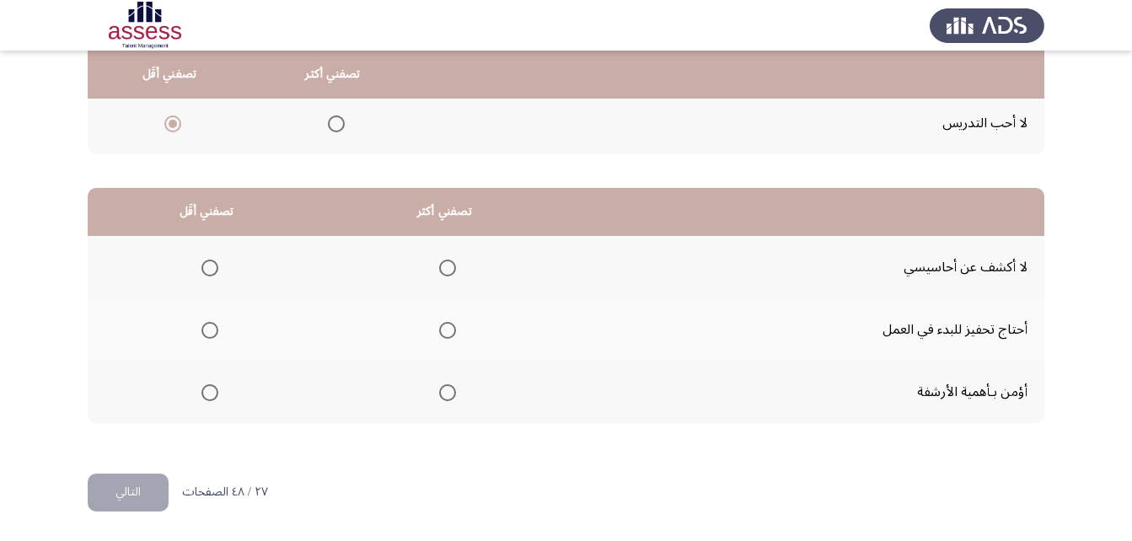
click at [442, 266] on span "Select an option" at bounding box center [447, 268] width 17 height 17
click at [442, 266] on input "Select an option" at bounding box center [447, 268] width 17 height 17
click at [201, 392] on span "Select an option" at bounding box center [209, 392] width 17 height 17
click at [201, 392] on input "Select an option" at bounding box center [209, 392] width 17 height 17
click at [153, 489] on button "التالي" at bounding box center [128, 493] width 81 height 38
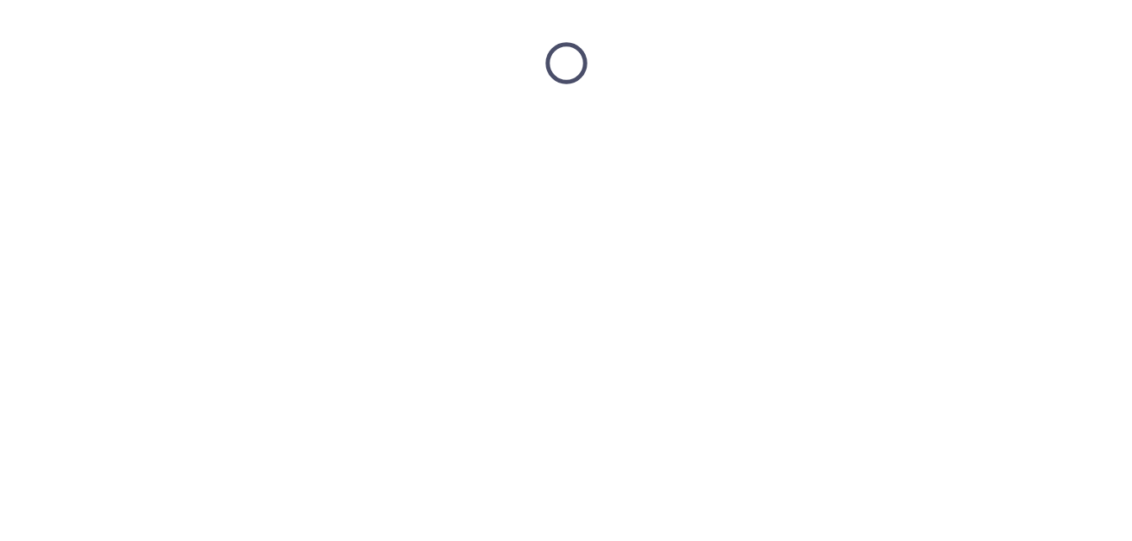
scroll to position [0, 0]
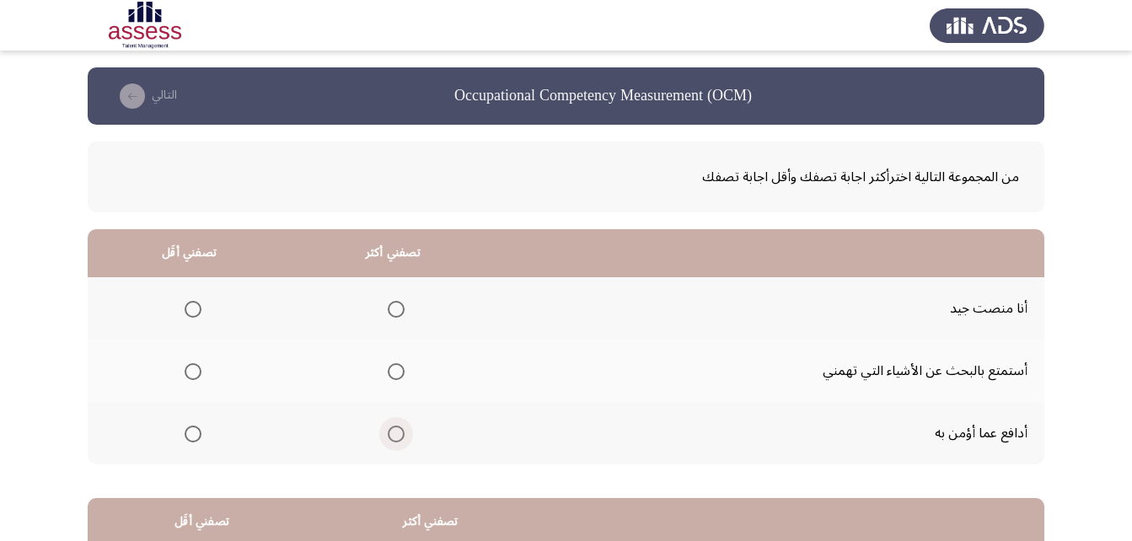
click at [394, 439] on span "Select an option" at bounding box center [396, 434] width 17 height 17
click at [394, 439] on input "Select an option" at bounding box center [396, 434] width 17 height 17
click at [191, 376] on span "Select an option" at bounding box center [193, 371] width 17 height 17
click at [191, 376] on input "Select an option" at bounding box center [193, 371] width 17 height 17
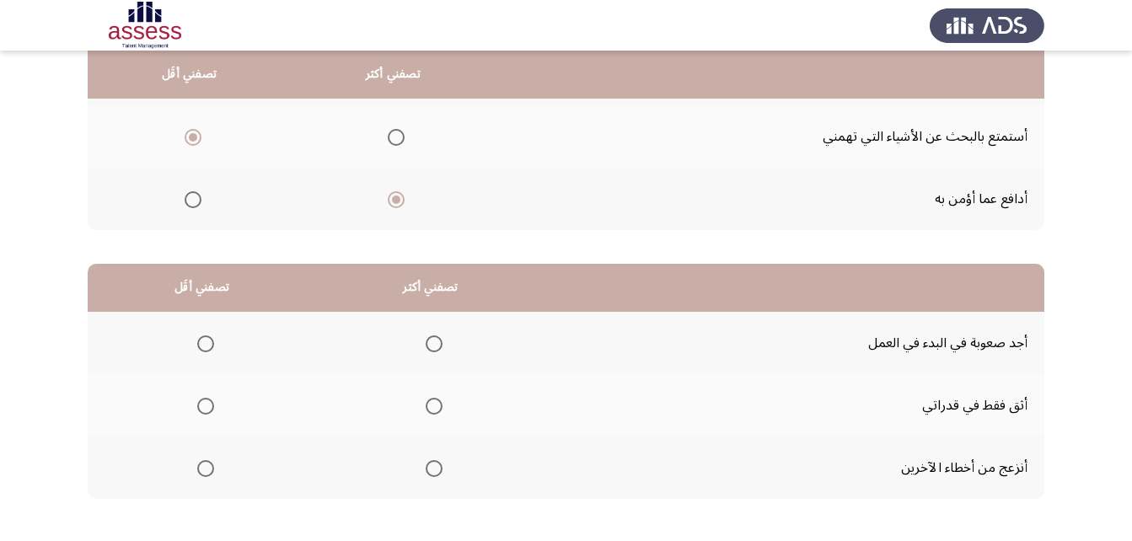
scroll to position [310, 0]
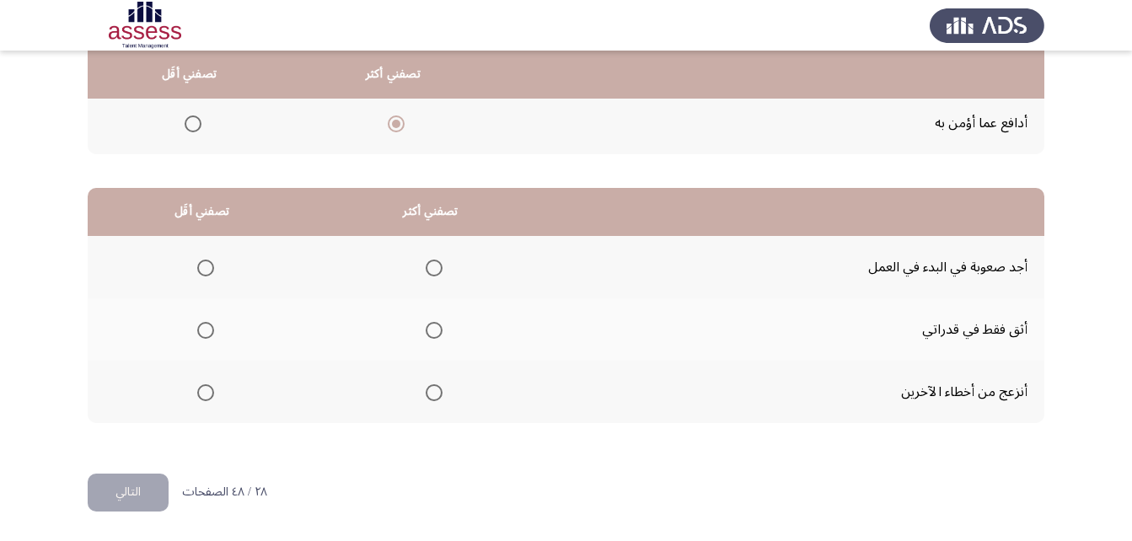
click at [428, 324] on span "Select an option" at bounding box center [434, 330] width 17 height 17
click at [428, 324] on input "Select an option" at bounding box center [434, 330] width 17 height 17
click at [201, 393] on span "Select an option" at bounding box center [205, 392] width 17 height 17
click at [201, 393] on input "Select an option" at bounding box center [205, 392] width 17 height 17
click at [124, 481] on button "التالي" at bounding box center [128, 493] width 81 height 38
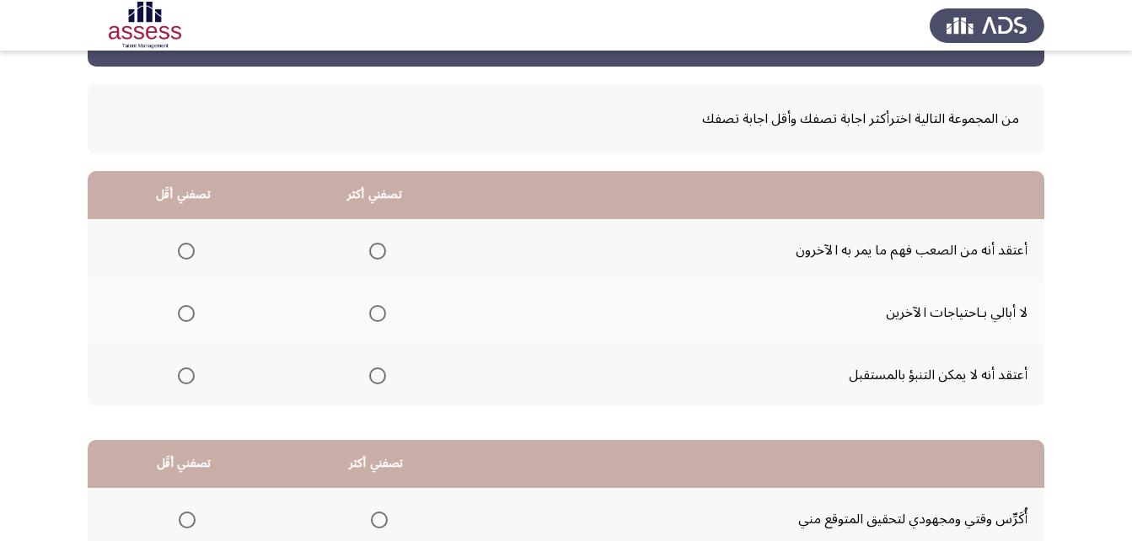
scroll to position [84, 0]
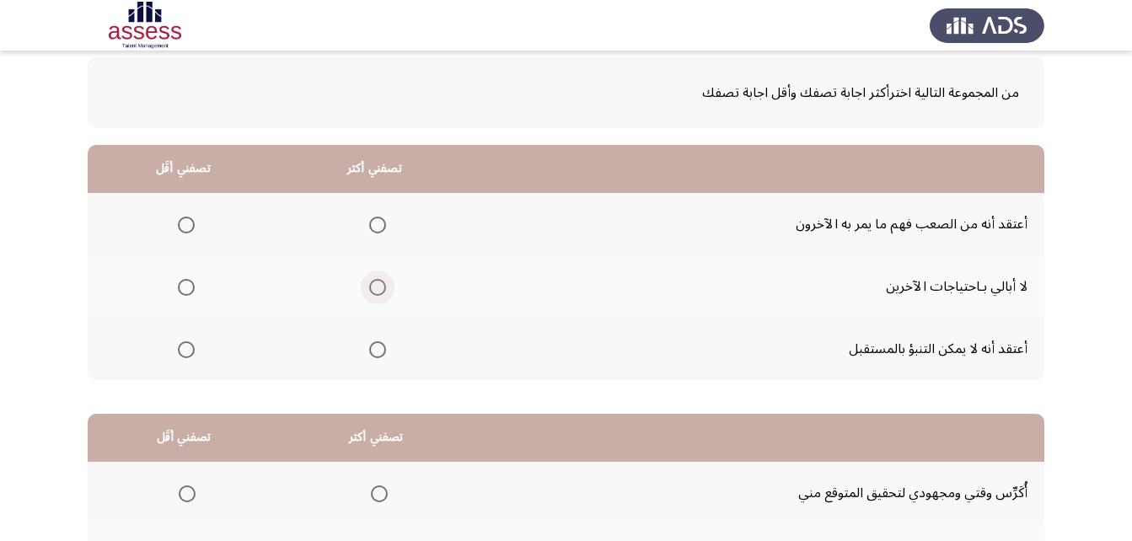
click at [371, 287] on span "Select an option" at bounding box center [377, 287] width 17 height 17
click at [371, 287] on input "Select an option" at bounding box center [377, 287] width 17 height 17
click at [194, 350] on span "Select an option" at bounding box center [186, 349] width 17 height 17
click at [194, 350] on input "Select an option" at bounding box center [186, 349] width 17 height 17
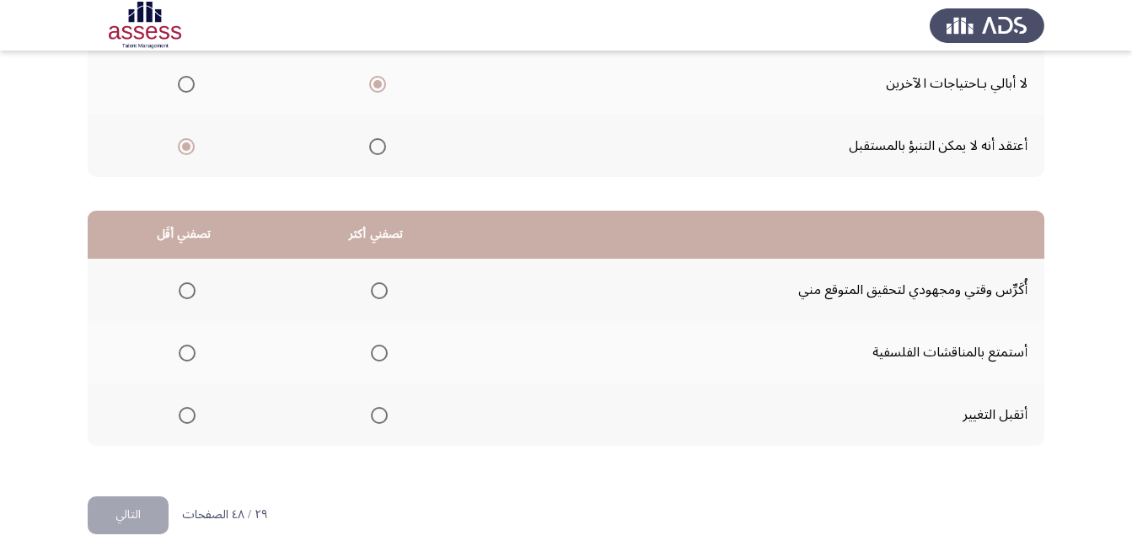
scroll to position [310, 0]
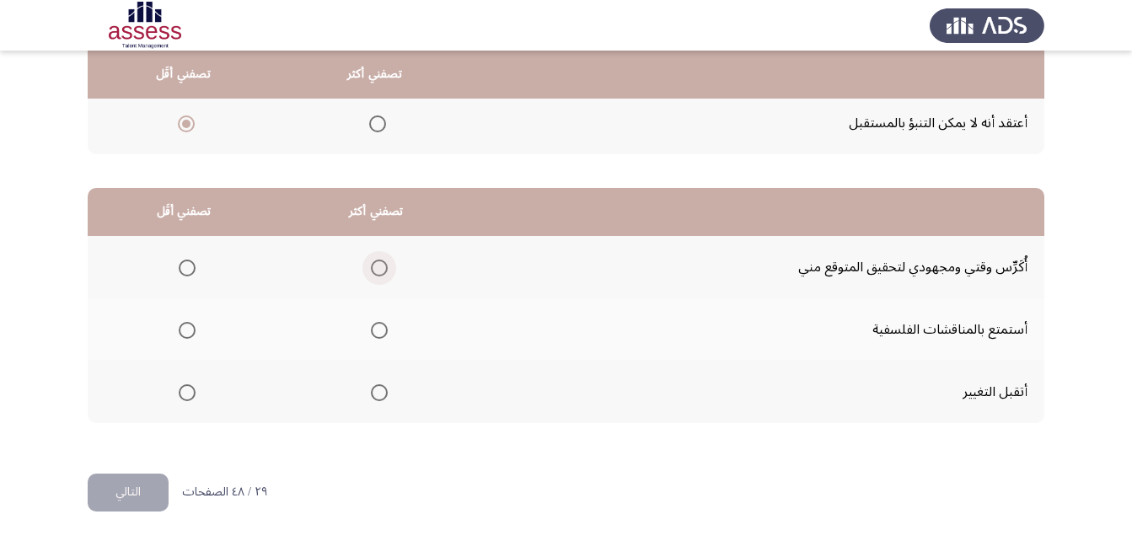
click at [380, 265] on span "Select an option" at bounding box center [379, 268] width 17 height 17
click at [380, 265] on input "Select an option" at bounding box center [379, 268] width 17 height 17
click at [190, 388] on span "Select an option" at bounding box center [187, 392] width 17 height 17
click at [190, 388] on input "Select an option" at bounding box center [187, 392] width 17 height 17
click at [150, 487] on button "التالي" at bounding box center [128, 493] width 81 height 38
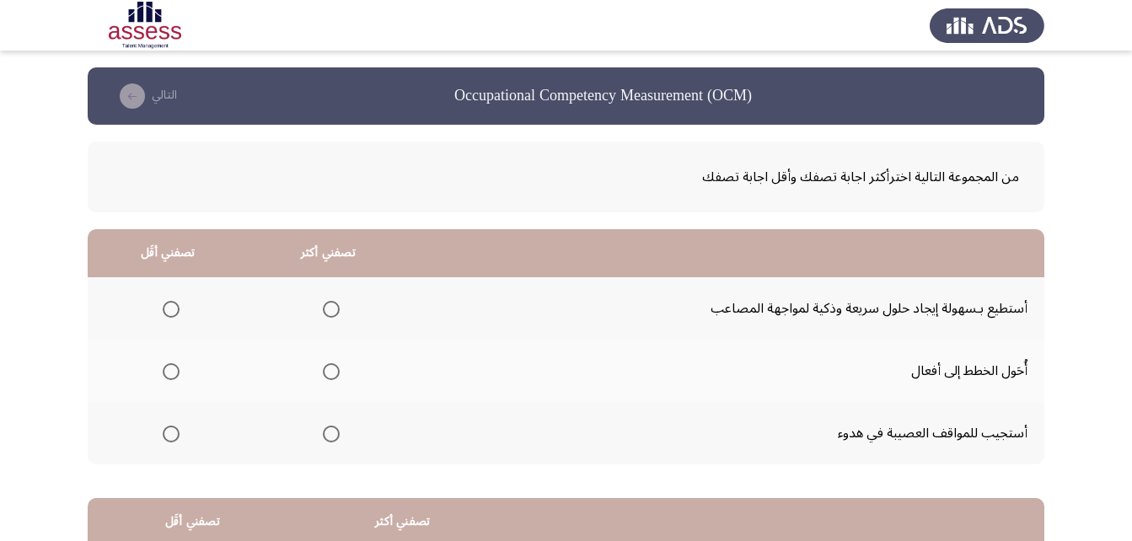
scroll to position [84, 0]
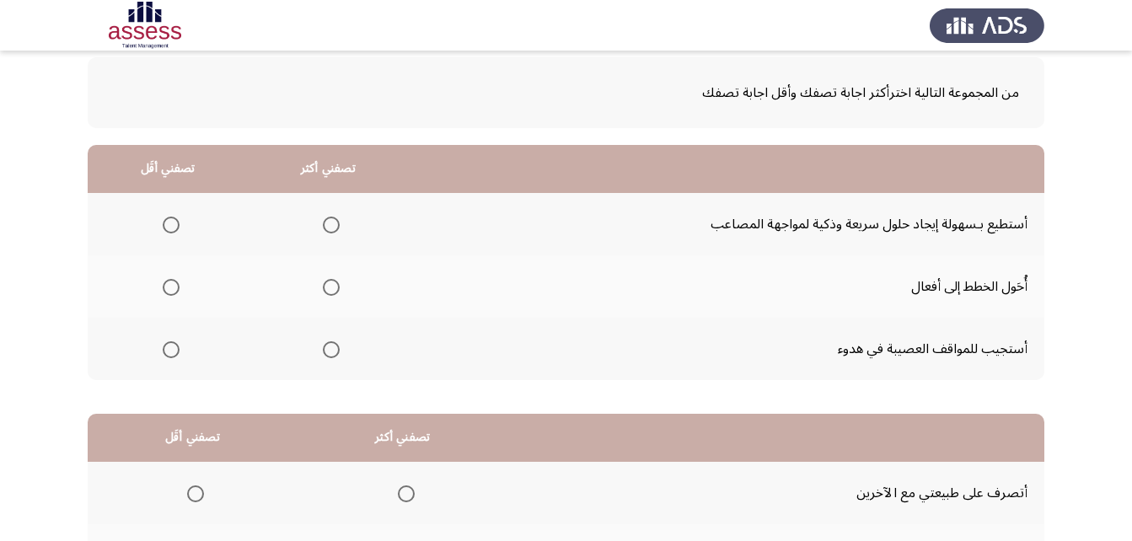
click at [330, 223] on span "Select an option" at bounding box center [331, 225] width 17 height 17
click at [330, 223] on input "Select an option" at bounding box center [331, 225] width 17 height 17
click at [331, 284] on span "Select an option" at bounding box center [331, 287] width 17 height 17
click at [331, 284] on input "Select an option" at bounding box center [331, 287] width 17 height 17
click at [172, 228] on span "Select an option" at bounding box center [171, 225] width 17 height 17
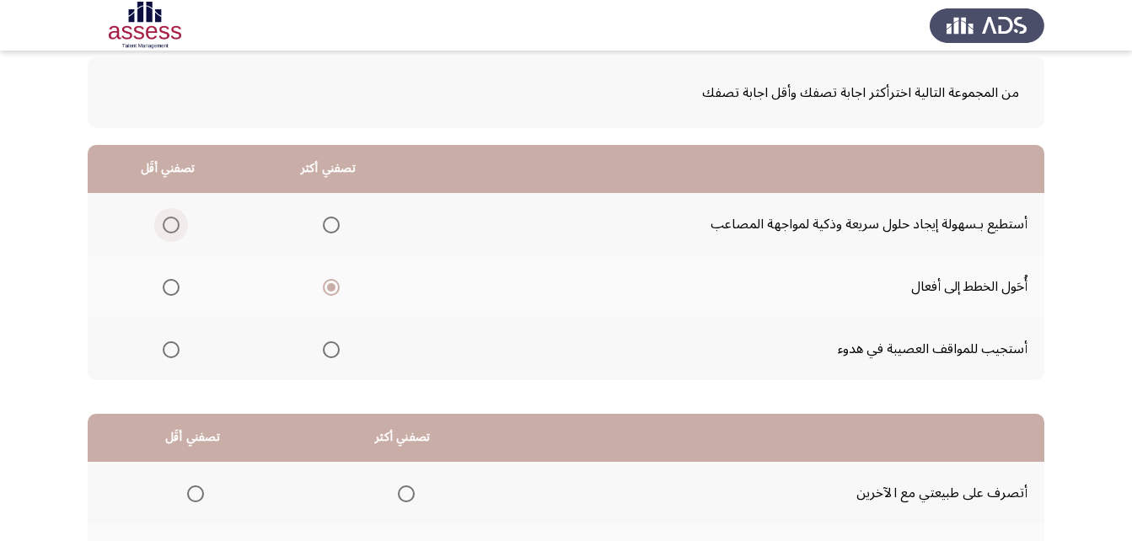
click at [172, 228] on input "Select an option" at bounding box center [171, 225] width 17 height 17
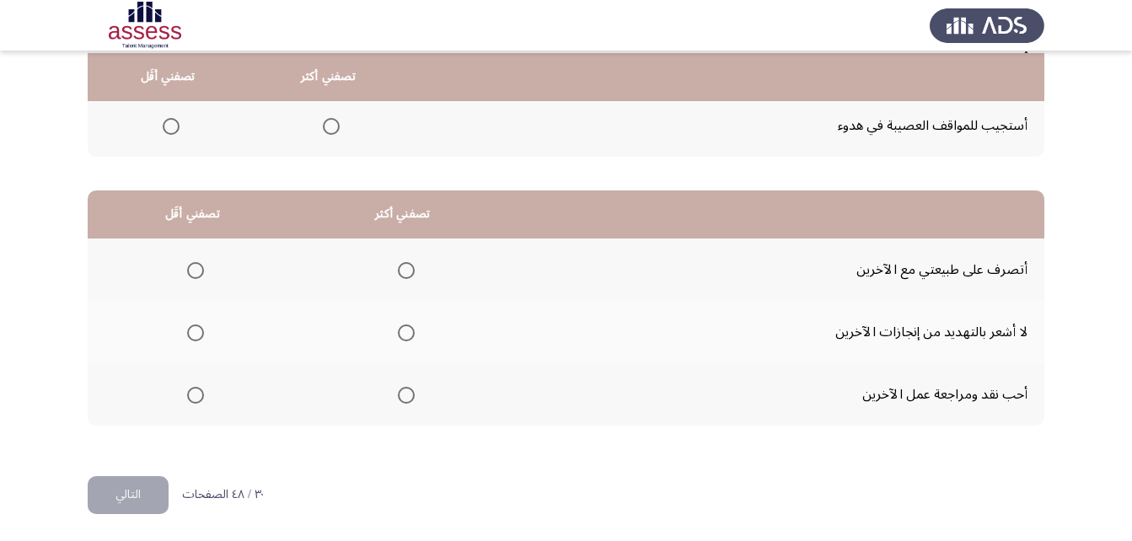
scroll to position [310, 0]
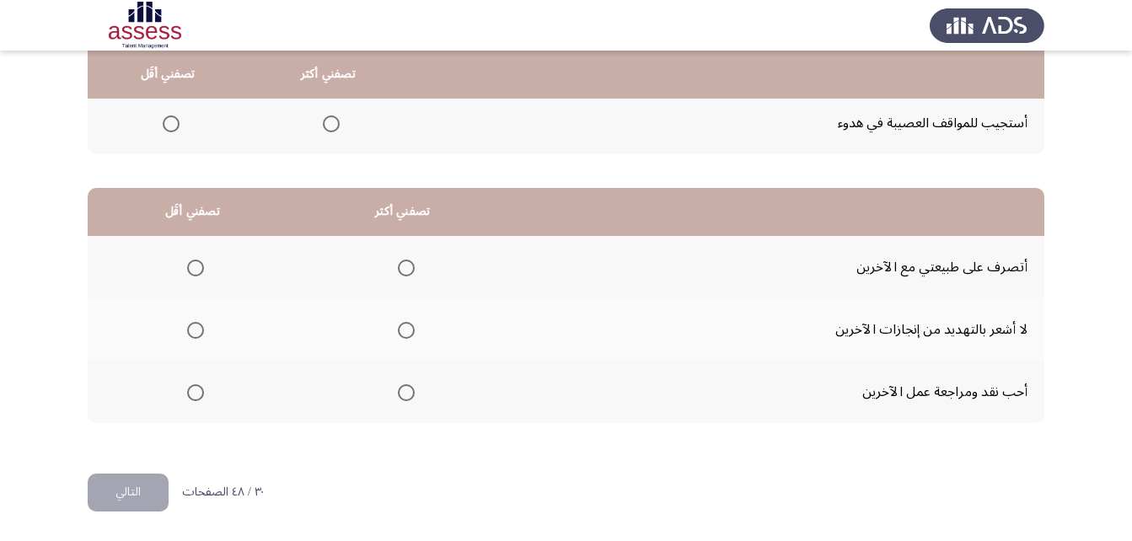
click at [200, 267] on span "Select an option" at bounding box center [195, 268] width 17 height 17
click at [200, 267] on input "Select an option" at bounding box center [195, 268] width 17 height 17
click at [406, 332] on span "Select an option" at bounding box center [406, 330] width 17 height 17
click at [406, 332] on input "Select an option" at bounding box center [406, 330] width 17 height 17
click at [117, 496] on button "التالي" at bounding box center [128, 493] width 81 height 38
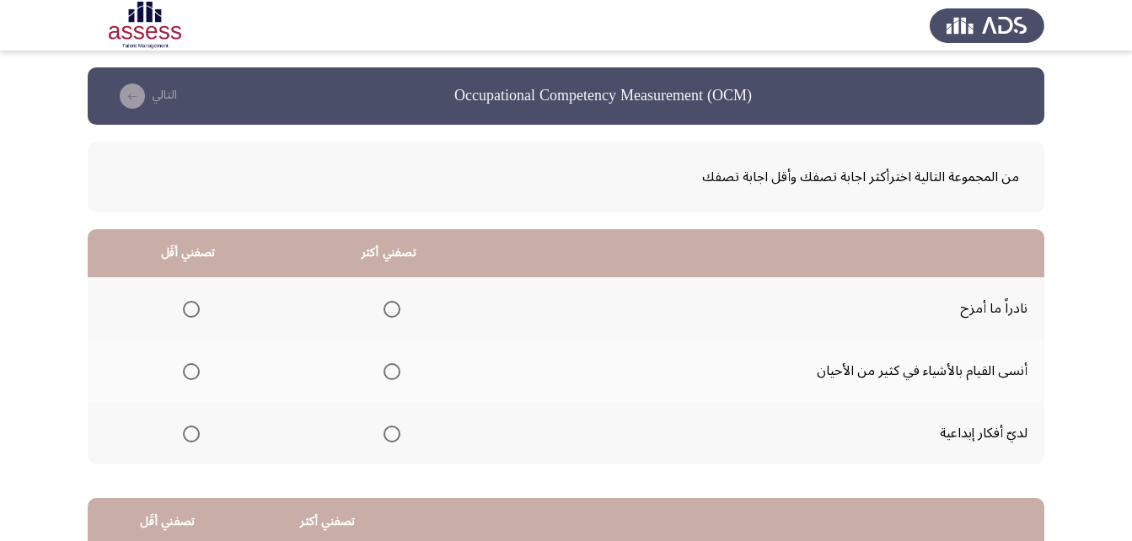
scroll to position [84, 0]
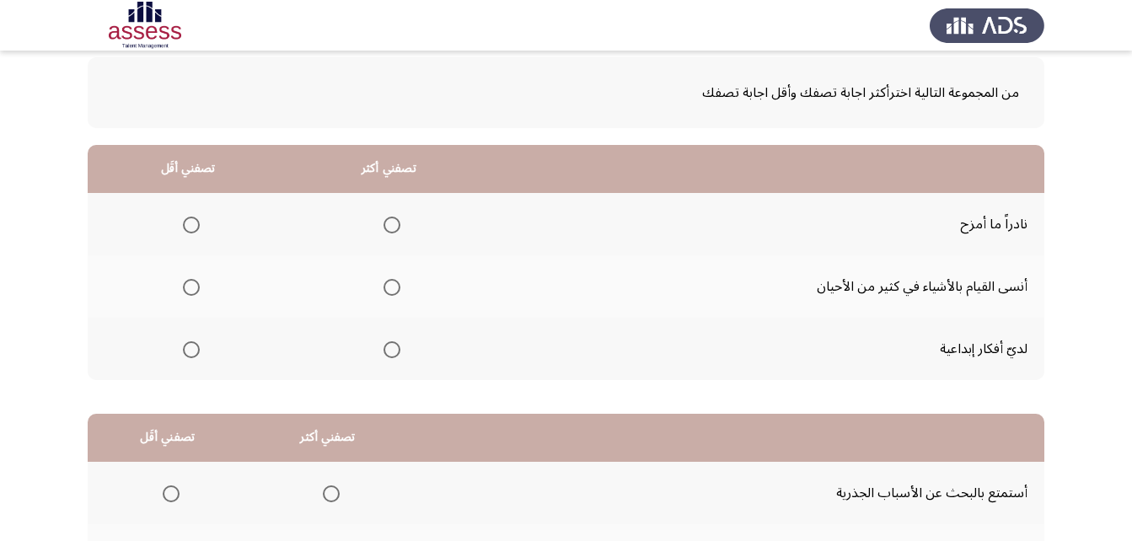
click at [380, 358] on mat-radio-group "Select an option" at bounding box center [389, 349] width 24 height 29
click at [388, 353] on span "Select an option" at bounding box center [391, 349] width 17 height 17
click at [388, 353] on input "Select an option" at bounding box center [391, 349] width 17 height 17
click at [189, 223] on span "Select an option" at bounding box center [191, 225] width 17 height 17
click at [189, 223] on input "Select an option" at bounding box center [191, 225] width 17 height 17
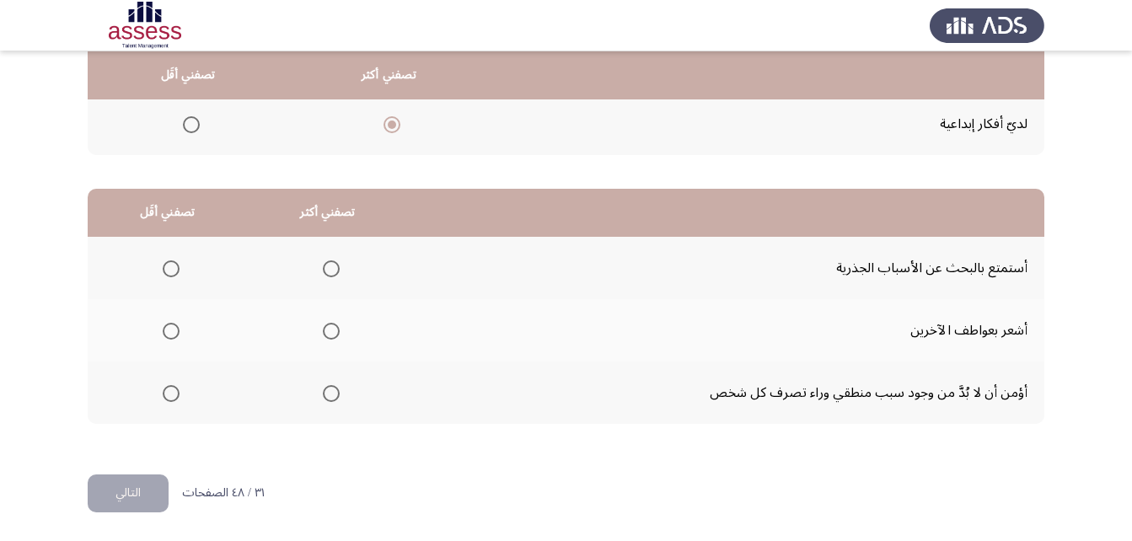
scroll to position [310, 0]
click at [169, 395] on span "Select an option" at bounding box center [171, 392] width 17 height 17
click at [169, 395] on input "Select an option" at bounding box center [171, 392] width 17 height 17
click at [334, 266] on span "Select an option" at bounding box center [331, 268] width 17 height 17
click at [334, 266] on input "Select an option" at bounding box center [331, 268] width 17 height 17
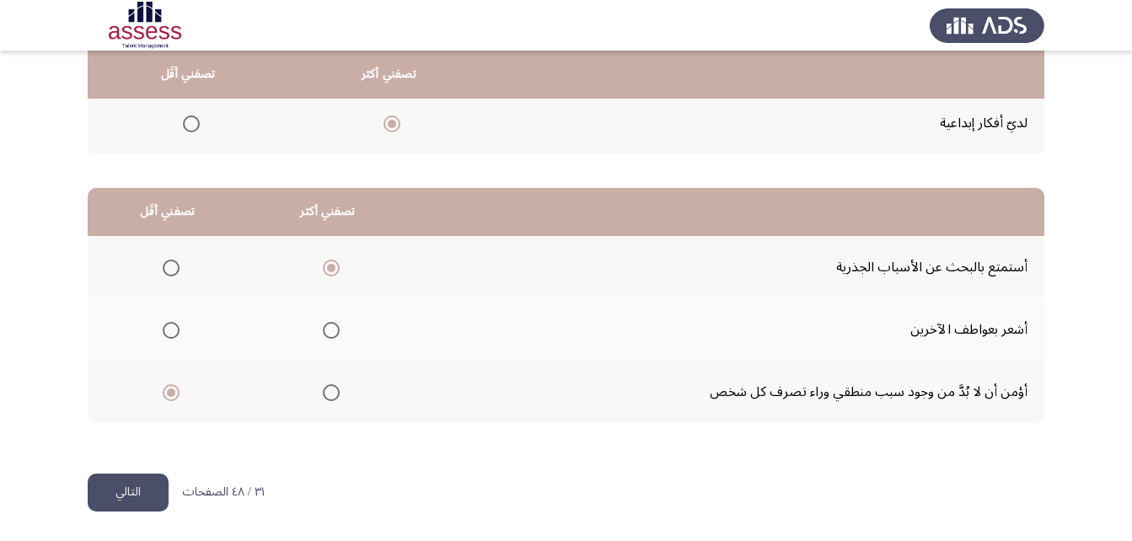
click at [133, 478] on button "التالي" at bounding box center [128, 493] width 81 height 38
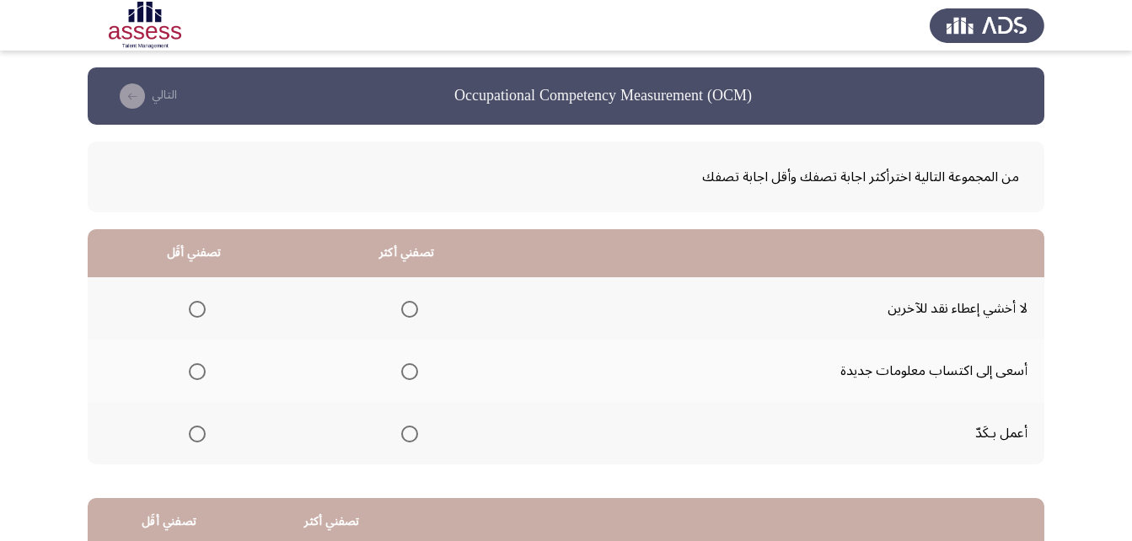
scroll to position [84, 0]
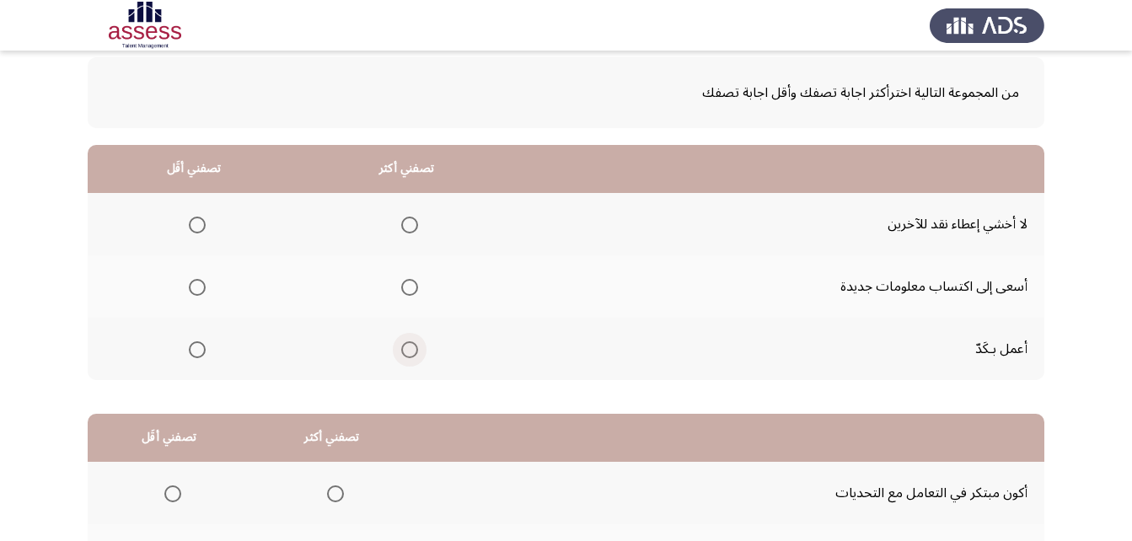
click at [410, 349] on span "Select an option" at bounding box center [409, 349] width 17 height 17
click at [410, 349] on input "Select an option" at bounding box center [409, 349] width 17 height 17
click at [410, 222] on span "Select an option" at bounding box center [409, 225] width 17 height 17
click at [410, 222] on input "Select an option" at bounding box center [409, 225] width 17 height 17
click at [195, 349] on span "Select an option" at bounding box center [197, 349] width 17 height 17
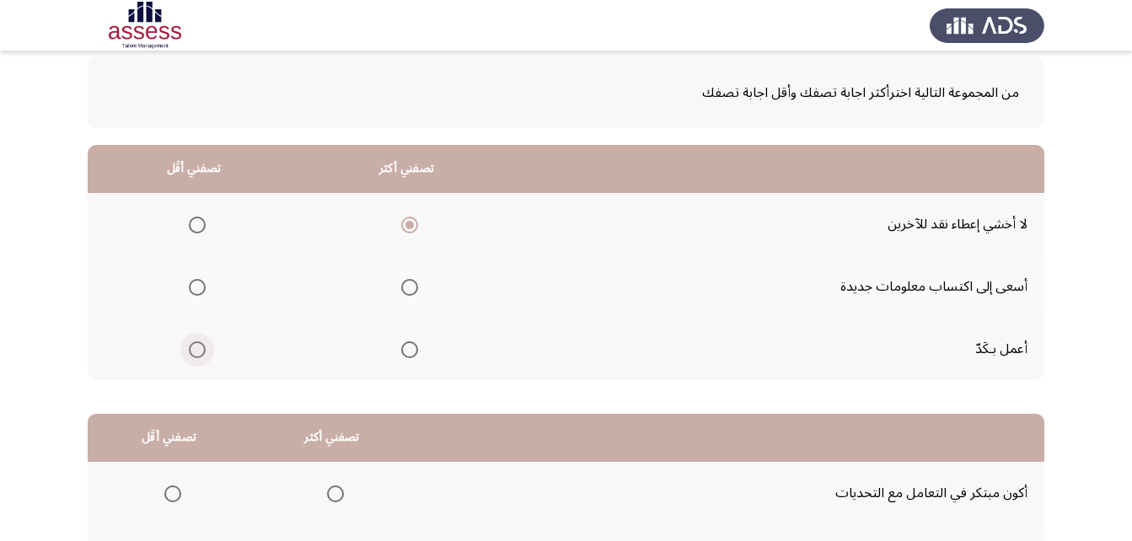
click at [195, 349] on input "Select an option" at bounding box center [197, 349] width 17 height 17
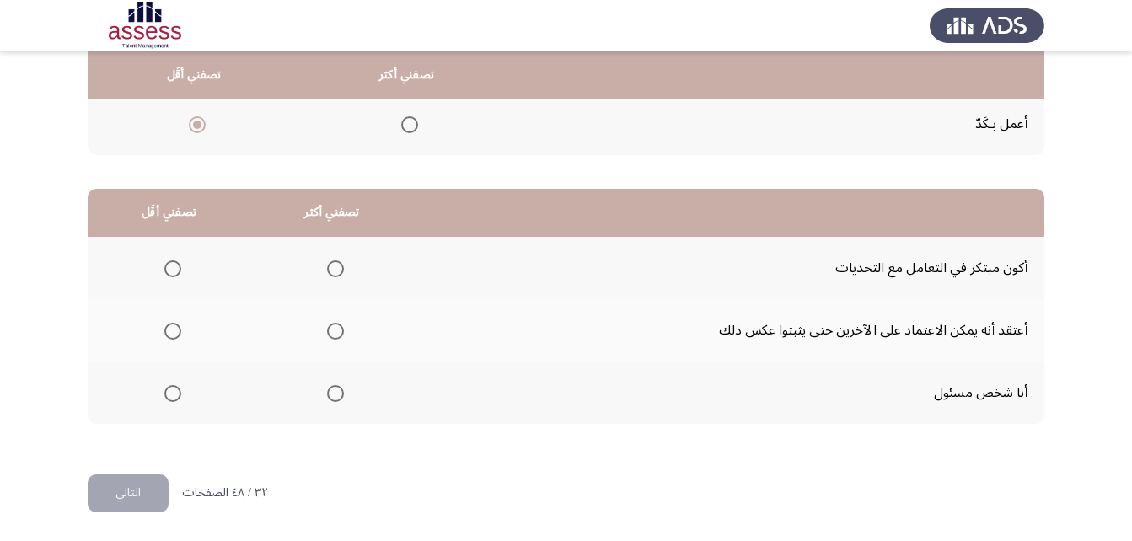
scroll to position [310, 0]
click at [327, 390] on span "Select an option" at bounding box center [335, 392] width 17 height 17
click at [327, 390] on input "Select an option" at bounding box center [335, 392] width 17 height 17
click at [164, 267] on span "Select an option" at bounding box center [172, 268] width 17 height 17
click at [164, 267] on input "Select an option" at bounding box center [172, 268] width 17 height 17
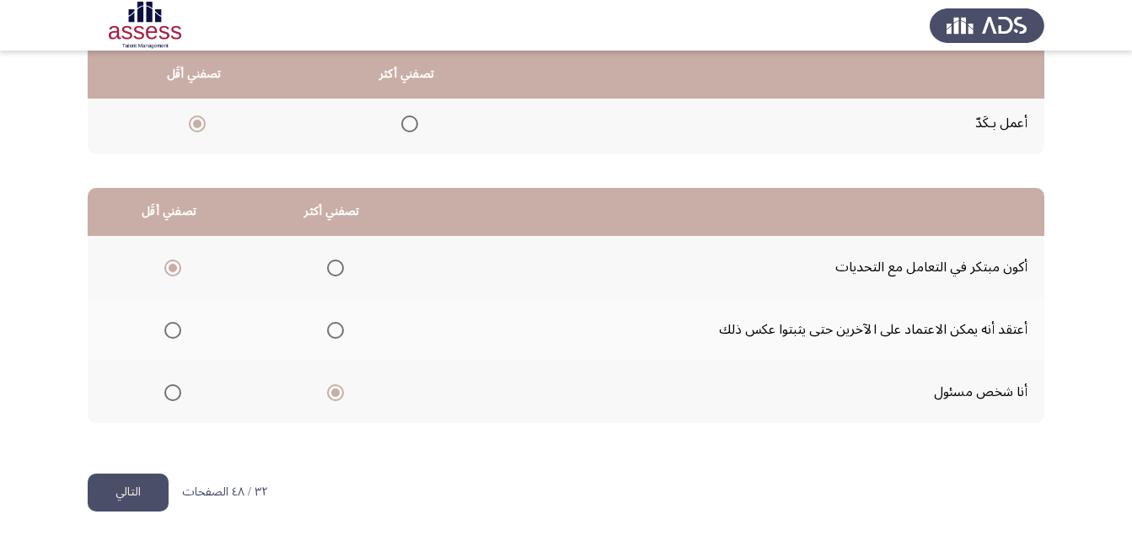
click at [103, 482] on button "التالي" at bounding box center [128, 493] width 81 height 38
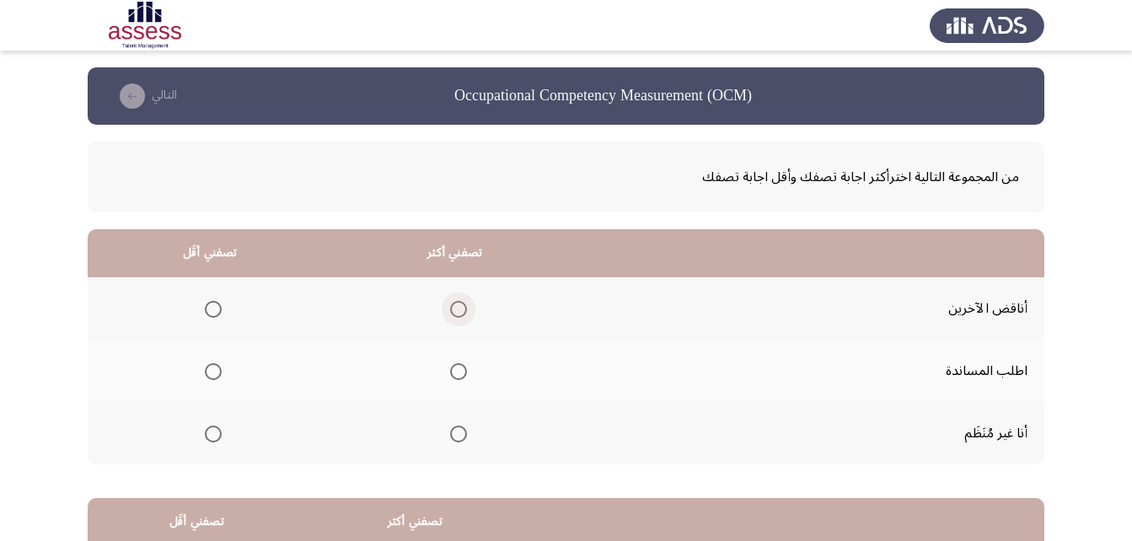
click at [458, 309] on span "Select an option" at bounding box center [458, 309] width 0 height 0
click at [455, 309] on input "Select an option" at bounding box center [458, 309] width 17 height 17
click at [217, 369] on span "Select an option" at bounding box center [213, 371] width 17 height 17
click at [217, 369] on input "Select an option" at bounding box center [213, 371] width 17 height 17
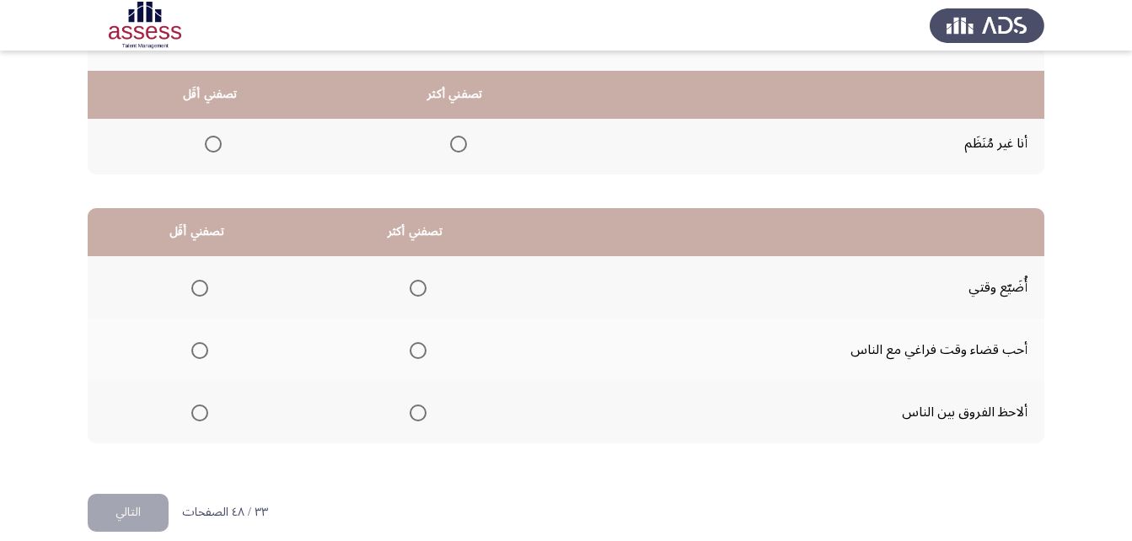
scroll to position [310, 0]
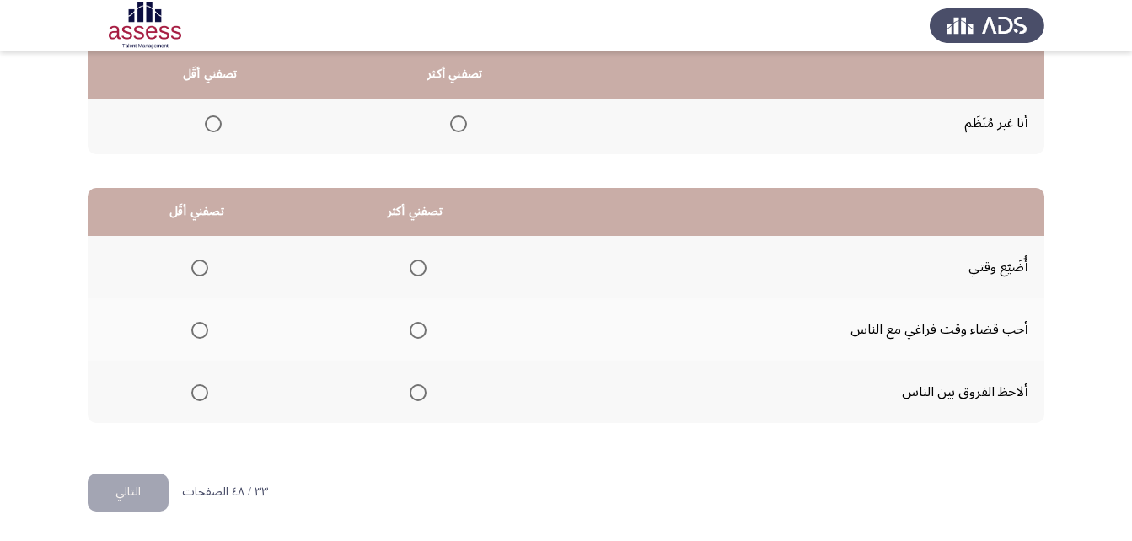
click at [415, 395] on span "Select an option" at bounding box center [418, 392] width 17 height 17
click at [415, 395] on input "Select an option" at bounding box center [418, 392] width 17 height 17
click at [202, 332] on span "Select an option" at bounding box center [199, 330] width 17 height 17
click at [202, 332] on input "Select an option" at bounding box center [199, 330] width 17 height 17
click at [124, 490] on button "التالي" at bounding box center [128, 493] width 81 height 38
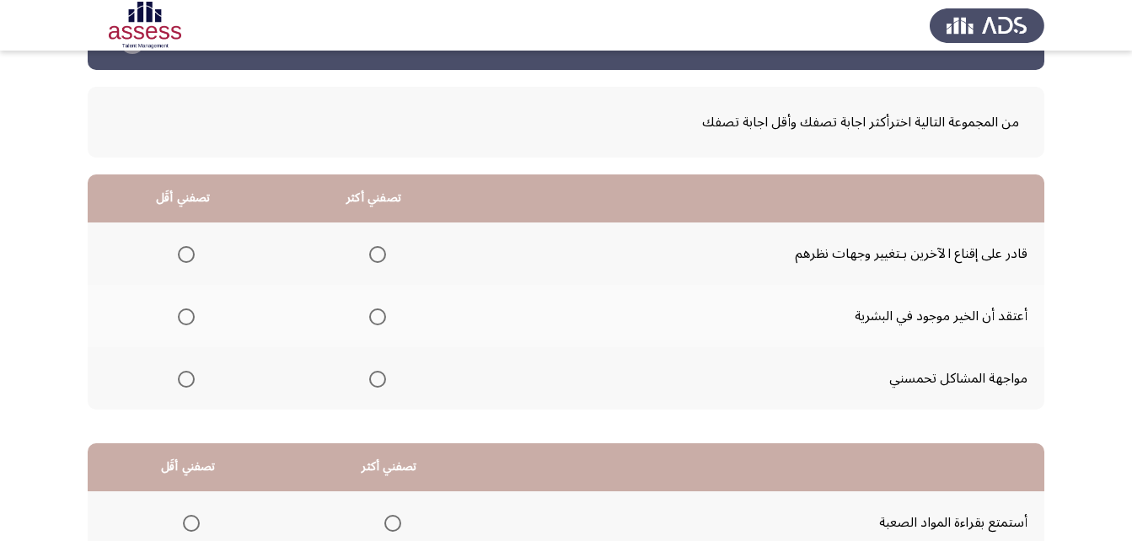
scroll to position [84, 0]
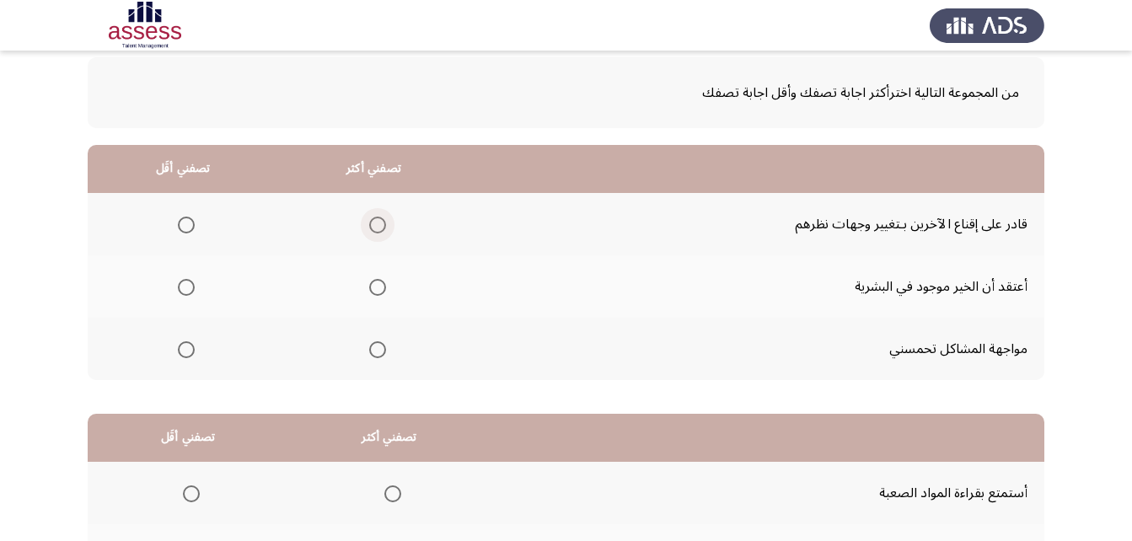
click at [378, 222] on span "Select an option" at bounding box center [377, 225] width 17 height 17
click at [378, 222] on input "Select an option" at bounding box center [377, 225] width 17 height 17
click at [190, 348] on span "Select an option" at bounding box center [186, 349] width 17 height 17
click at [190, 348] on input "Select an option" at bounding box center [186, 349] width 17 height 17
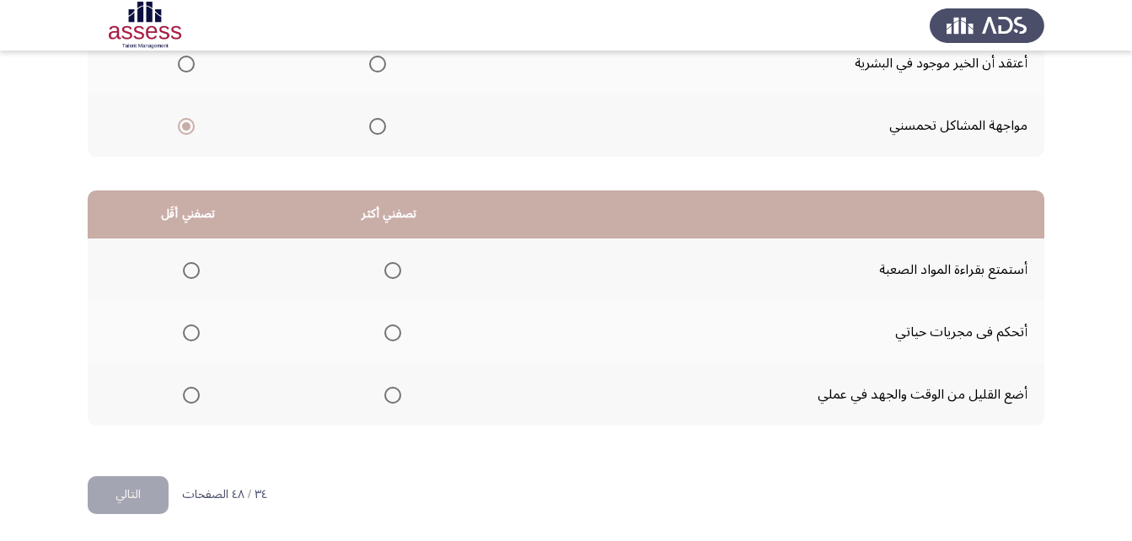
scroll to position [310, 0]
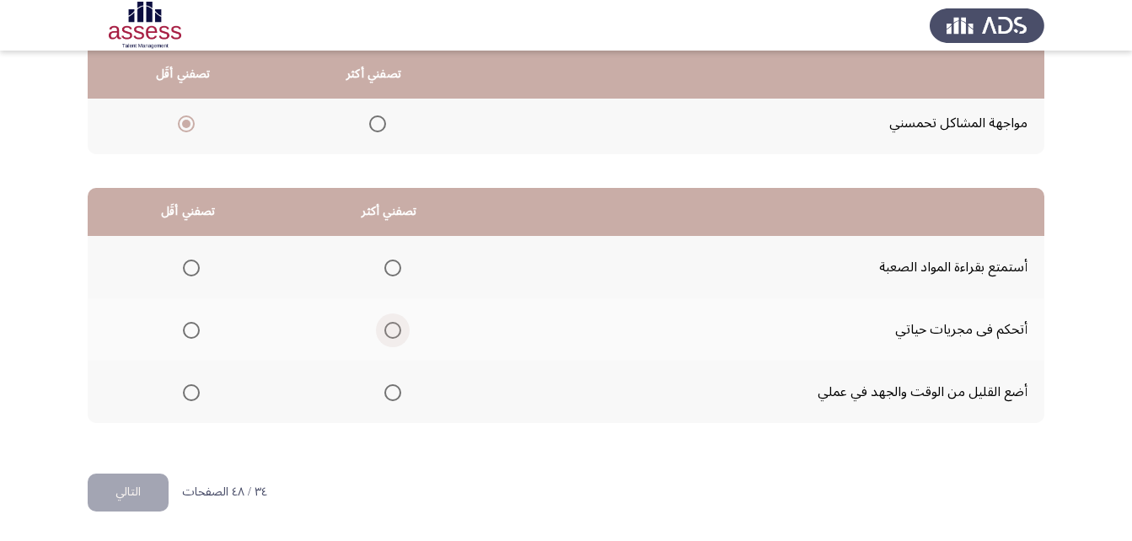
click at [389, 336] on span "Select an option" at bounding box center [392, 330] width 17 height 17
click at [389, 336] on input "Select an option" at bounding box center [392, 330] width 17 height 17
click at [185, 265] on span "Select an option" at bounding box center [191, 268] width 17 height 17
click at [185, 265] on input "Select an option" at bounding box center [191, 268] width 17 height 17
click at [136, 491] on button "التالي" at bounding box center [128, 493] width 81 height 38
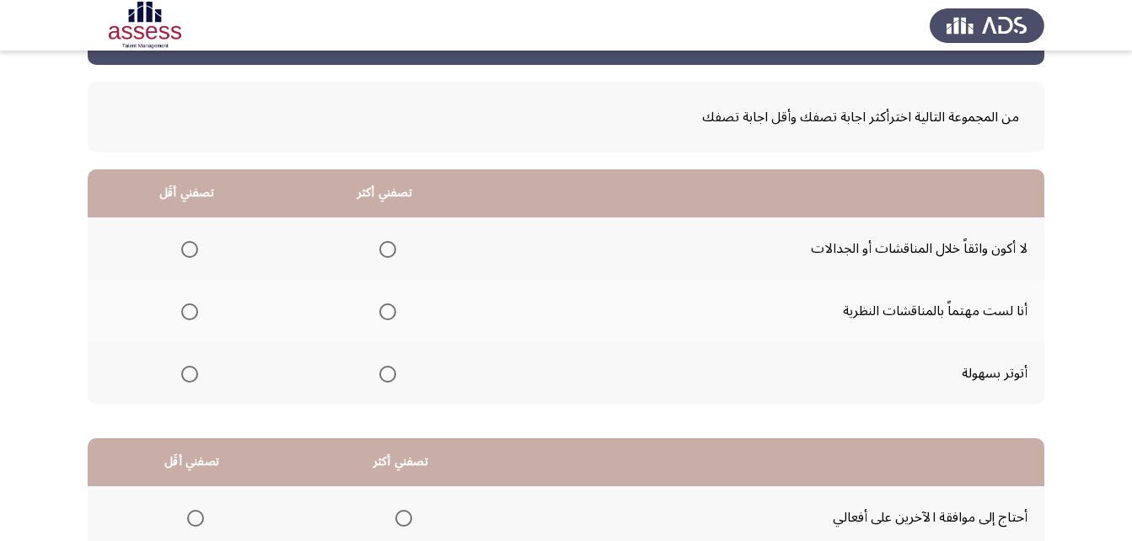
scroll to position [84, 0]
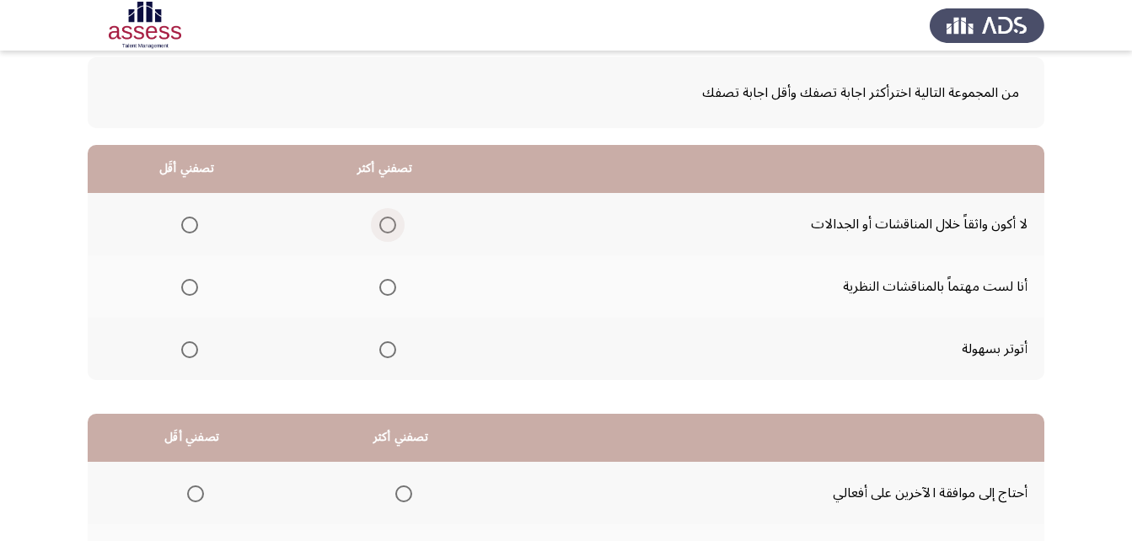
click at [379, 219] on span "Select an option" at bounding box center [387, 225] width 17 height 17
click at [379, 219] on input "Select an option" at bounding box center [387, 225] width 17 height 17
click at [388, 284] on span "Select an option" at bounding box center [387, 287] width 17 height 17
click at [388, 284] on input "Select an option" at bounding box center [387, 287] width 17 height 17
click at [191, 220] on span "Select an option" at bounding box center [189, 225] width 17 height 17
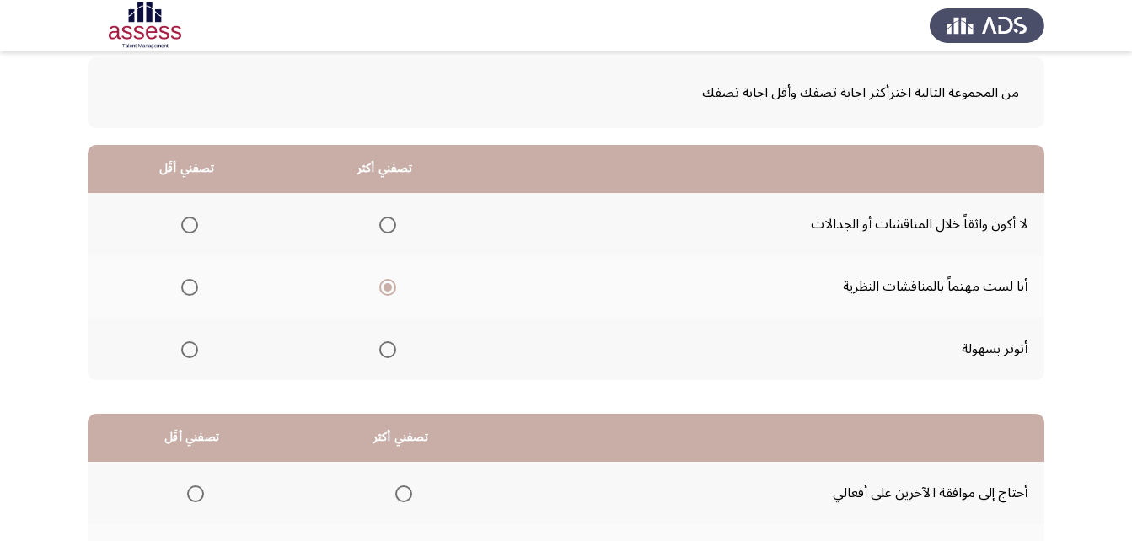
click at [191, 220] on input "Select an option" at bounding box center [189, 225] width 17 height 17
click at [387, 230] on span "Select an option" at bounding box center [387, 225] width 17 height 17
click at [387, 230] on input "Select an option" at bounding box center [387, 225] width 17 height 17
click at [190, 282] on span "Select an option" at bounding box center [189, 287] width 17 height 17
click at [190, 282] on input "Select an option" at bounding box center [189, 287] width 17 height 17
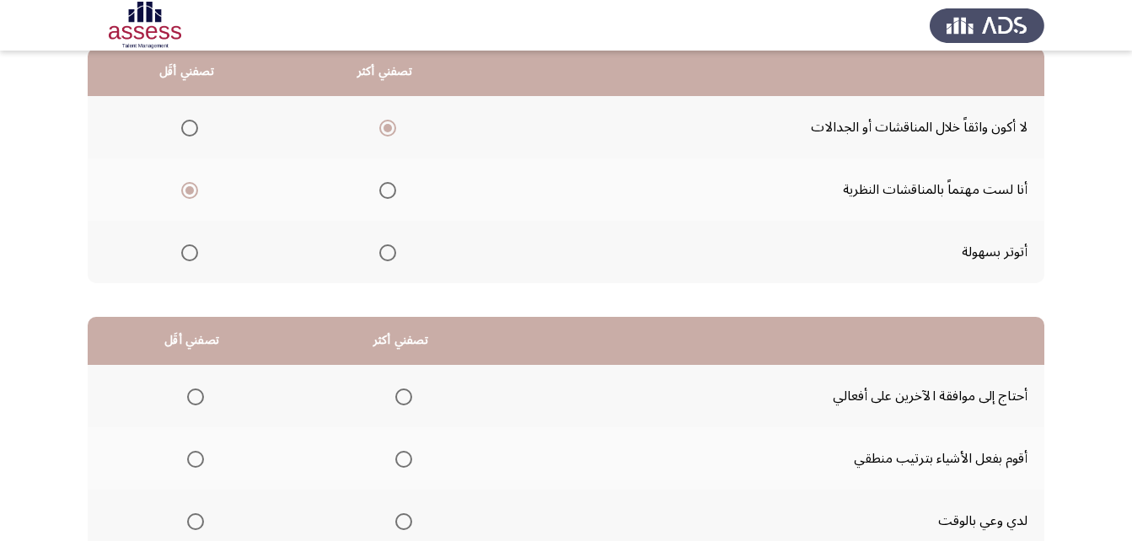
scroll to position [310, 0]
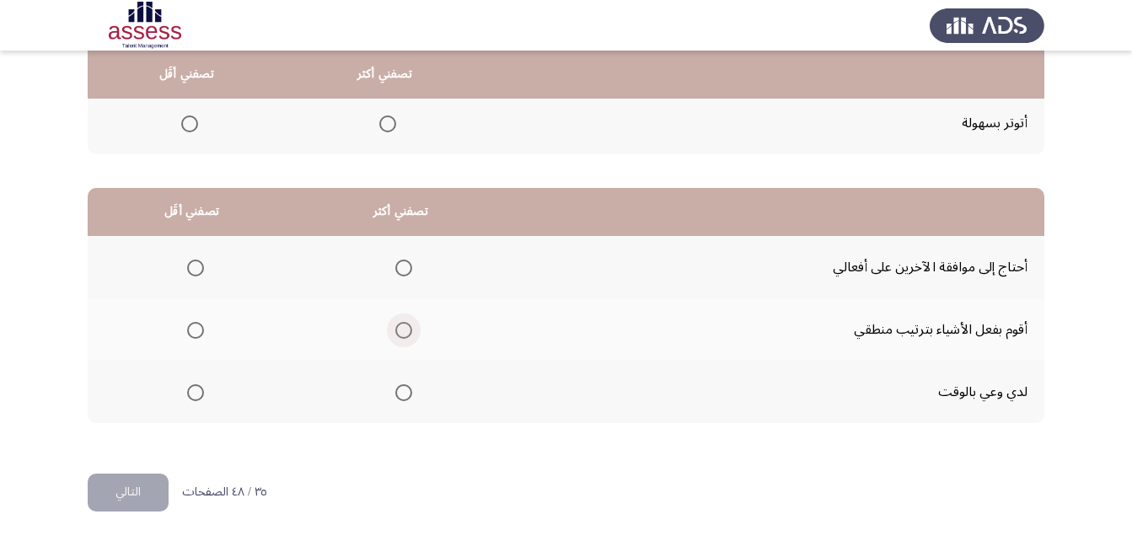
click at [402, 327] on span "Select an option" at bounding box center [403, 330] width 17 height 17
click at [402, 327] on input "Select an option" at bounding box center [403, 330] width 17 height 17
click at [198, 394] on span "Select an option" at bounding box center [195, 392] width 17 height 17
click at [198, 394] on input "Select an option" at bounding box center [195, 392] width 17 height 17
click at [131, 487] on button "التالي" at bounding box center [128, 493] width 81 height 38
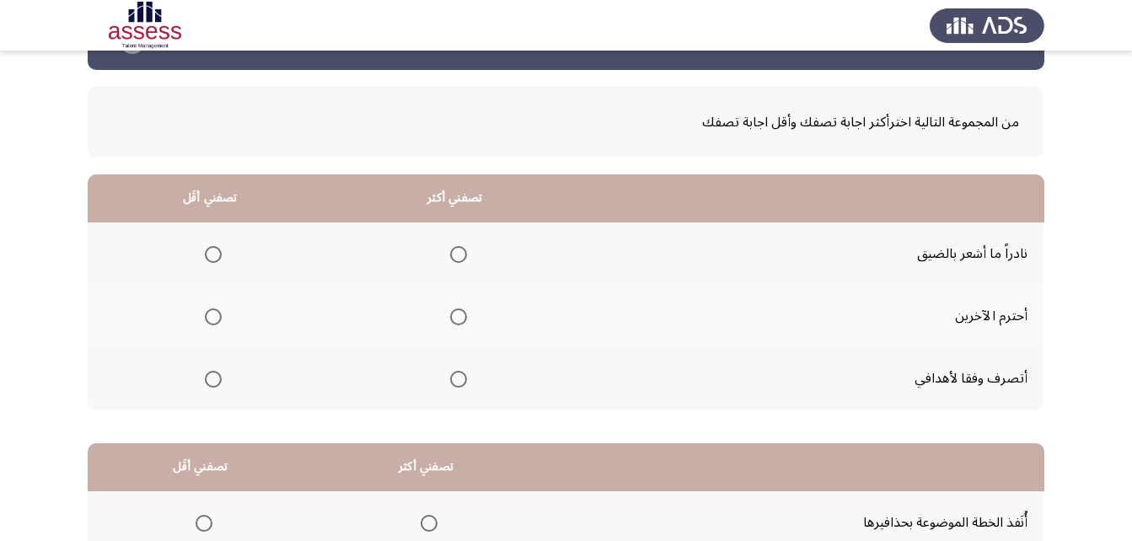
scroll to position [84, 0]
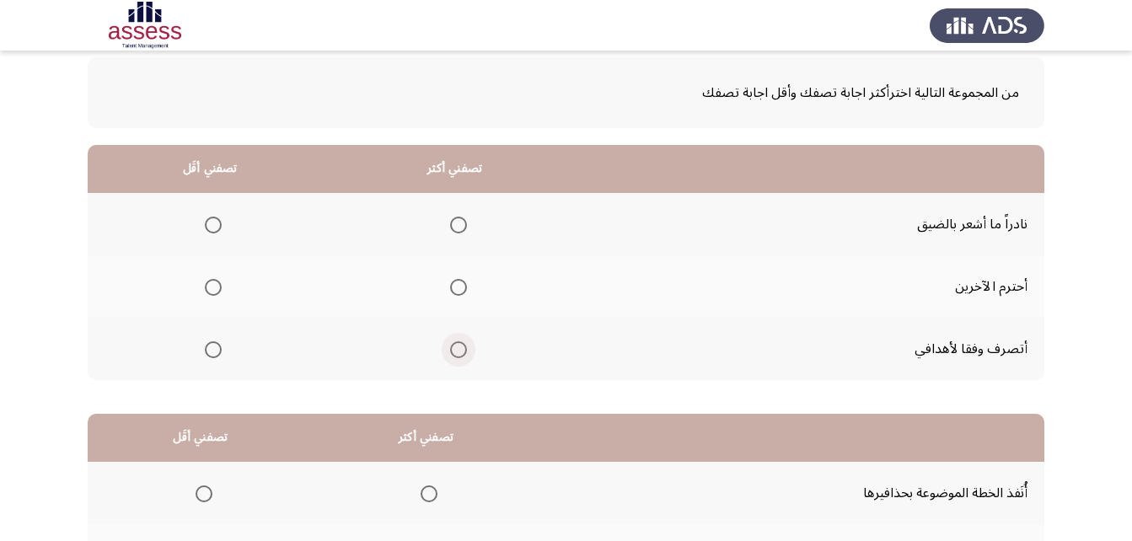
click at [456, 352] on span "Select an option" at bounding box center [458, 349] width 17 height 17
click at [456, 352] on input "Select an option" at bounding box center [458, 349] width 17 height 17
click at [214, 223] on span "Select an option" at bounding box center [213, 225] width 17 height 17
click at [214, 223] on input "Select an option" at bounding box center [213, 225] width 17 height 17
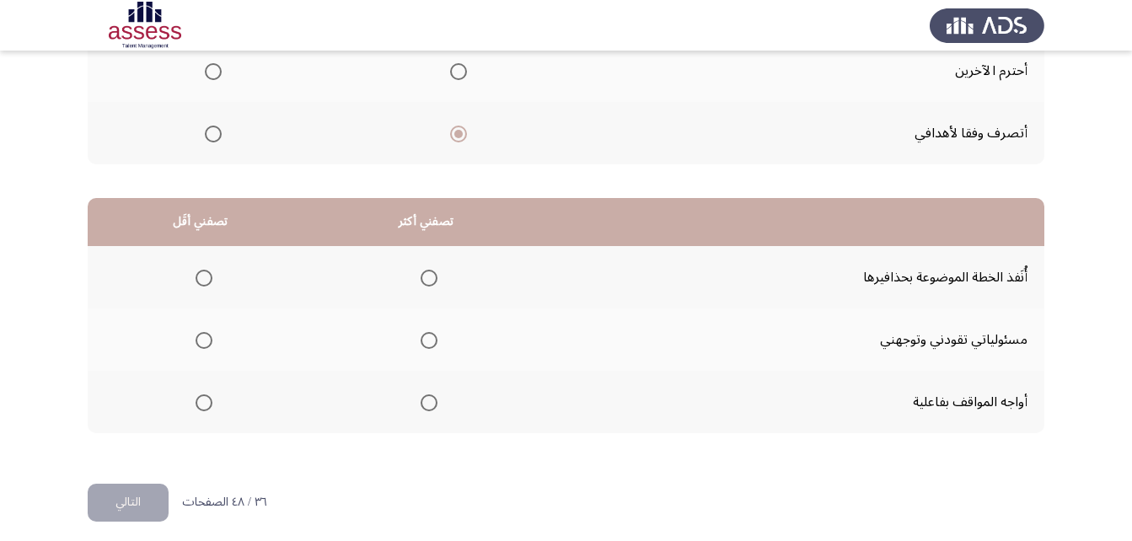
scroll to position [310, 0]
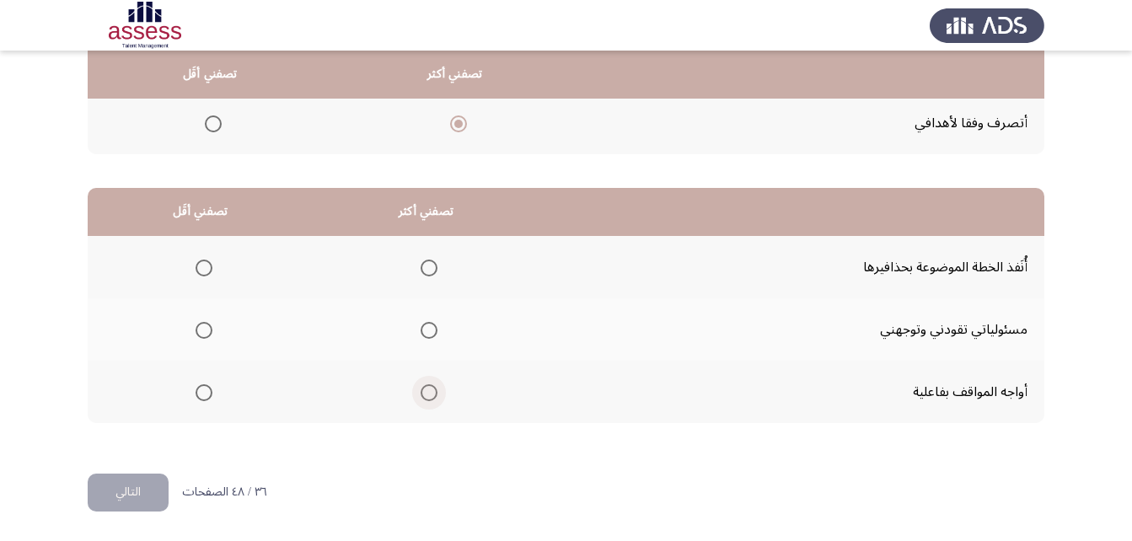
click at [423, 394] on span "Select an option" at bounding box center [429, 392] width 17 height 17
click at [423, 394] on input "Select an option" at bounding box center [429, 392] width 17 height 17
click at [197, 265] on span "Select an option" at bounding box center [204, 268] width 17 height 17
click at [197, 265] on input "Select an option" at bounding box center [204, 268] width 17 height 17
click at [140, 491] on button "التالي" at bounding box center [128, 493] width 81 height 38
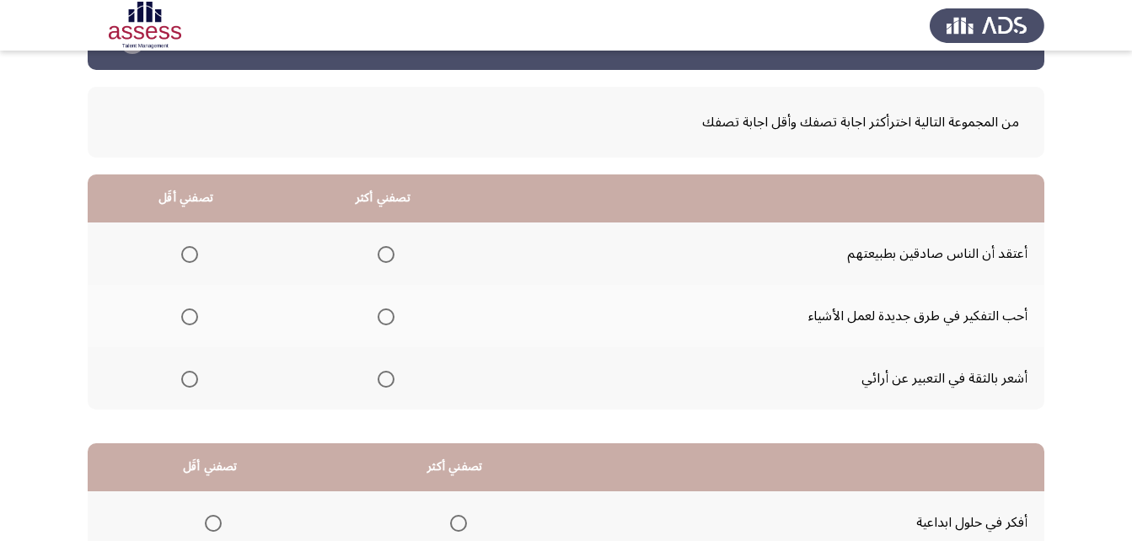
scroll to position [84, 0]
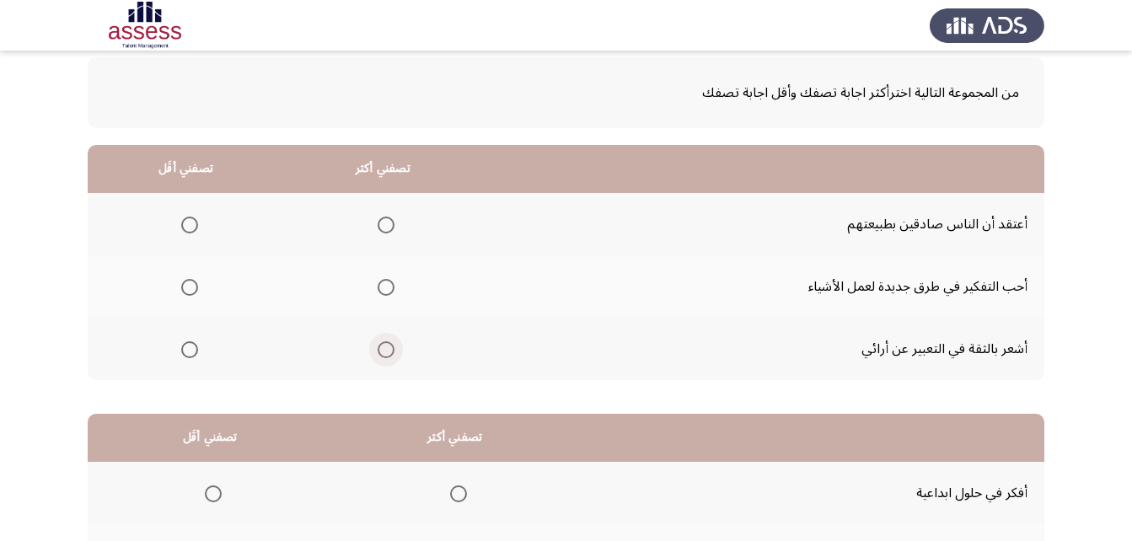
click at [378, 352] on span "Select an option" at bounding box center [386, 349] width 17 height 17
click at [378, 352] on input "Select an option" at bounding box center [386, 349] width 17 height 17
click at [188, 285] on span "Select an option" at bounding box center [189, 287] width 17 height 17
click at [188, 285] on input "Select an option" at bounding box center [189, 287] width 17 height 17
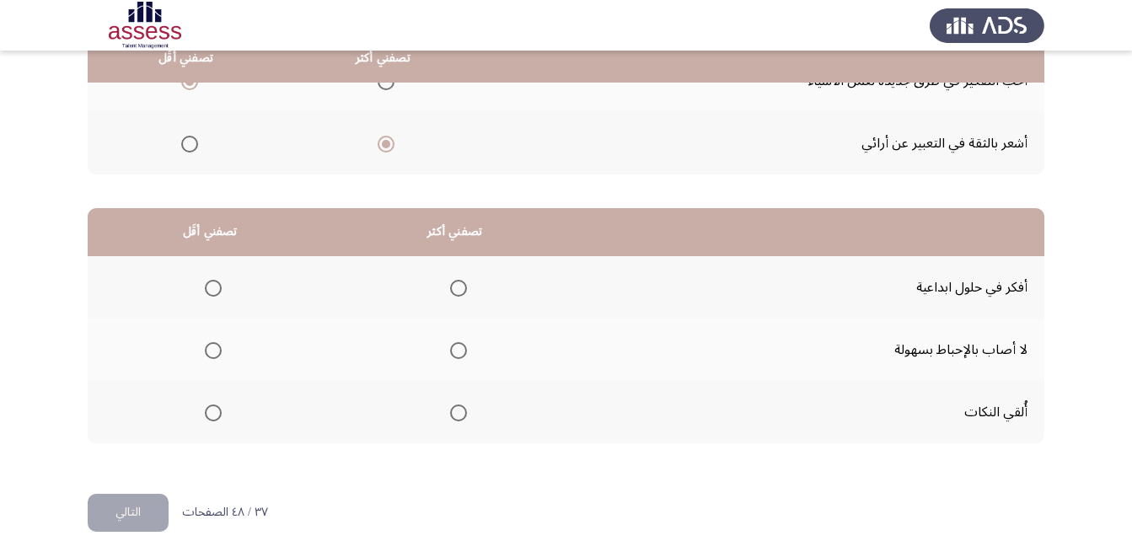
scroll to position [310, 0]
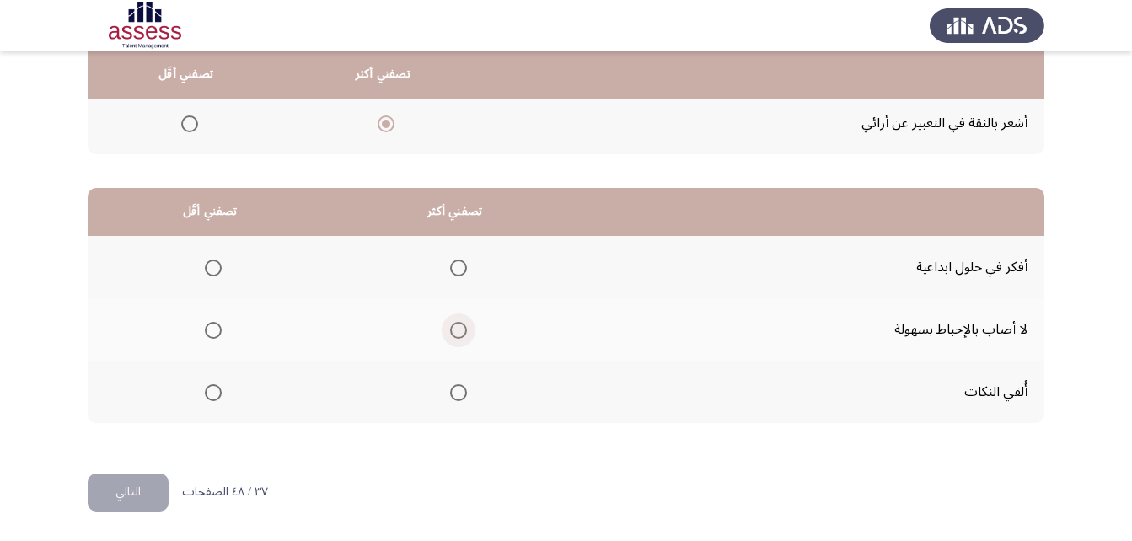
click at [455, 334] on span "Select an option" at bounding box center [458, 330] width 17 height 17
click at [455, 334] on input "Select an option" at bounding box center [458, 330] width 17 height 17
click at [209, 264] on span "Select an option" at bounding box center [213, 268] width 17 height 17
click at [209, 264] on input "Select an option" at bounding box center [213, 268] width 17 height 17
click at [131, 490] on button "التالي" at bounding box center [128, 493] width 81 height 38
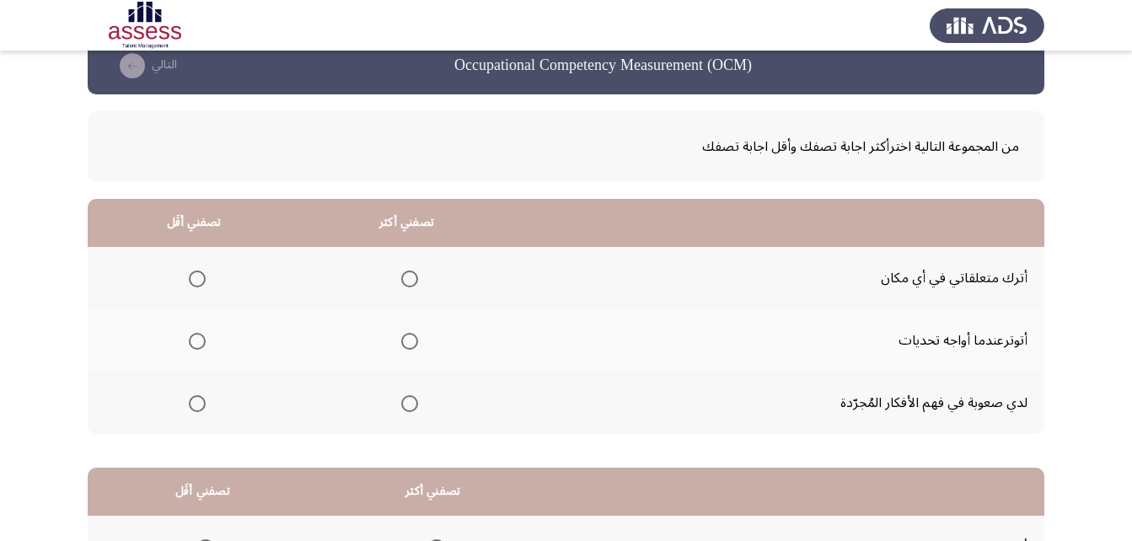
scroll to position [84, 0]
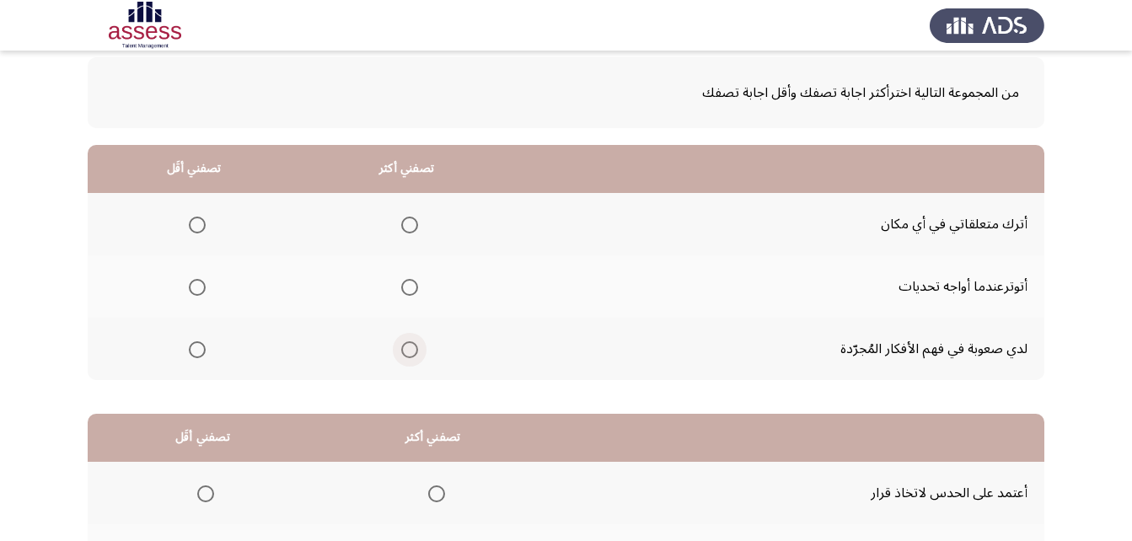
click at [414, 349] on span "Select an option" at bounding box center [409, 349] width 17 height 17
click at [414, 349] on input "Select an option" at bounding box center [409, 349] width 17 height 17
click at [192, 218] on span "Select an option" at bounding box center [197, 225] width 17 height 17
click at [192, 218] on input "Select an option" at bounding box center [197, 225] width 17 height 17
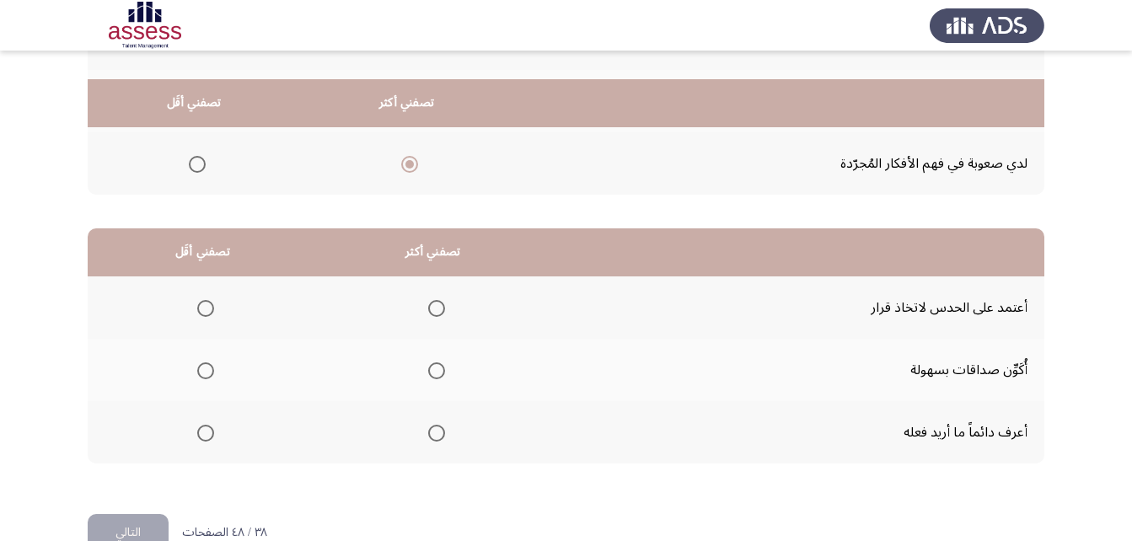
scroll to position [310, 0]
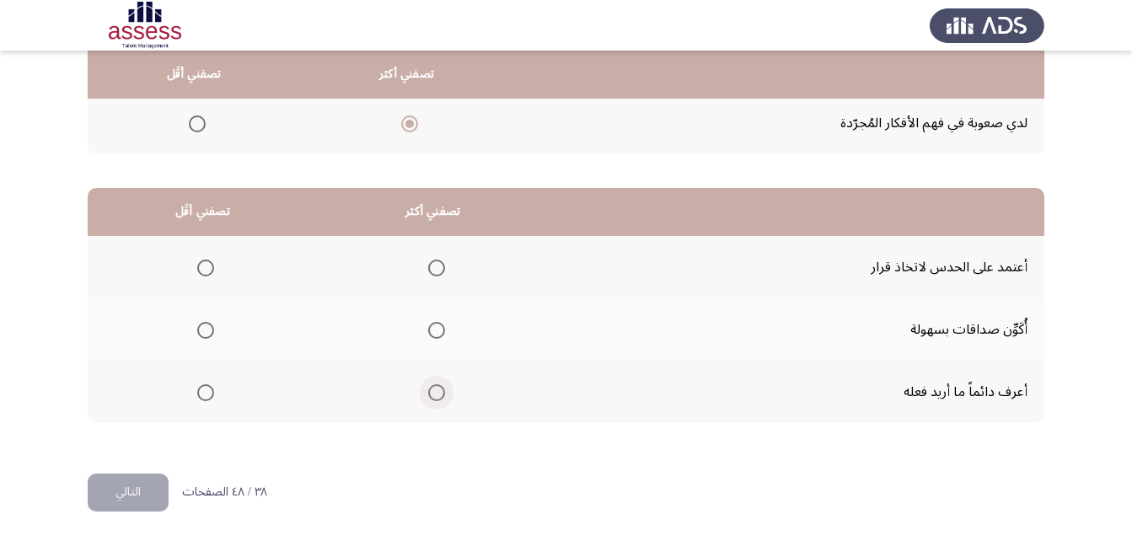
click at [432, 391] on span "Select an option" at bounding box center [436, 392] width 17 height 17
click at [432, 391] on input "Select an option" at bounding box center [436, 392] width 17 height 17
click at [211, 329] on span "Select an option" at bounding box center [205, 330] width 17 height 17
click at [211, 329] on input "Select an option" at bounding box center [205, 330] width 17 height 17
click at [133, 484] on button "التالي" at bounding box center [128, 493] width 81 height 38
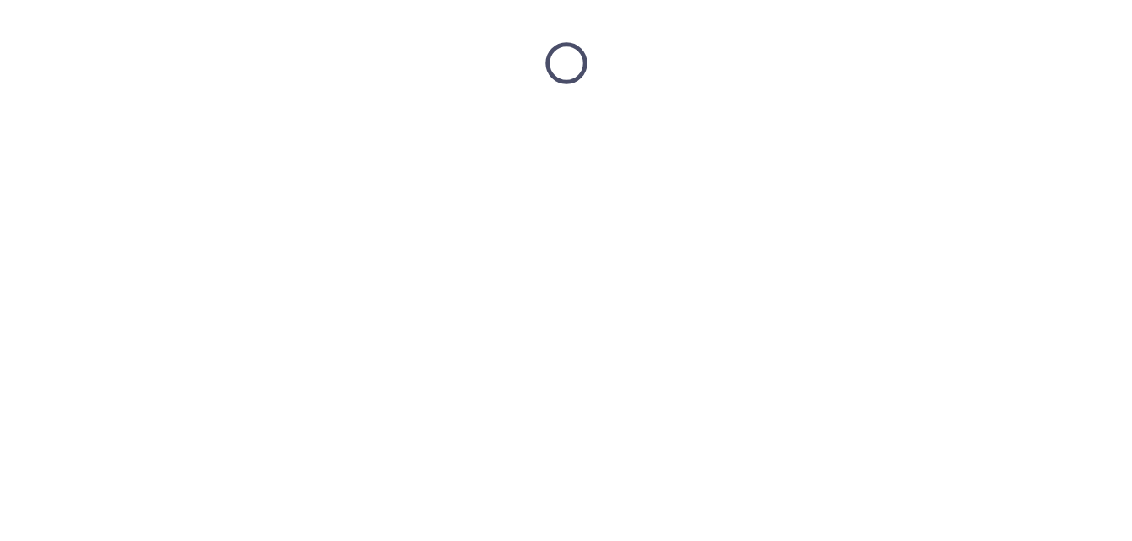
scroll to position [0, 0]
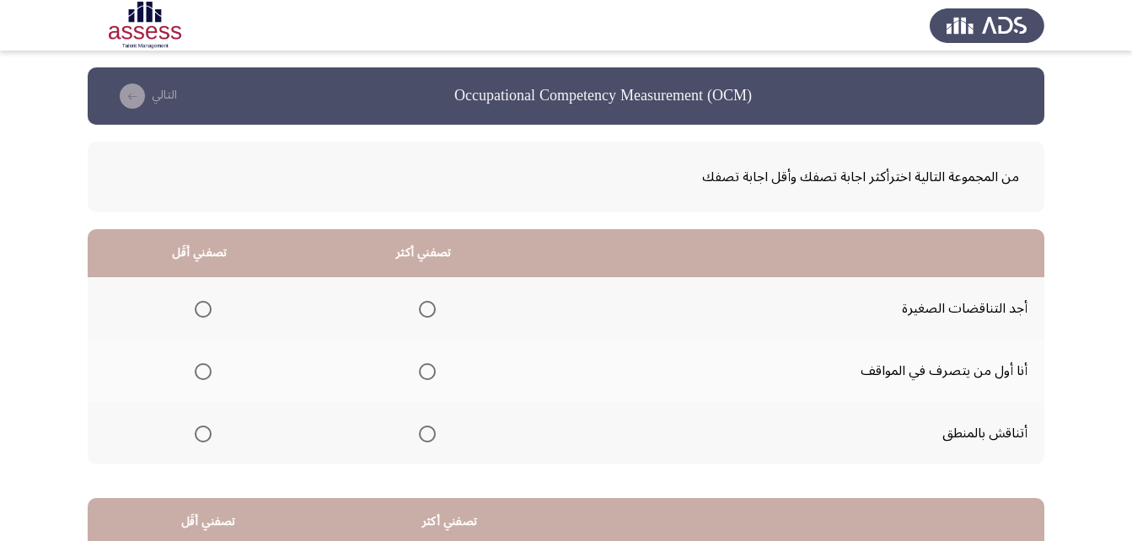
click at [431, 367] on span "Select an option" at bounding box center [427, 371] width 17 height 17
click at [431, 367] on input "Select an option" at bounding box center [427, 371] width 17 height 17
click at [203, 307] on span "Select an option" at bounding box center [203, 309] width 17 height 17
click at [203, 307] on input "Select an option" at bounding box center [203, 309] width 17 height 17
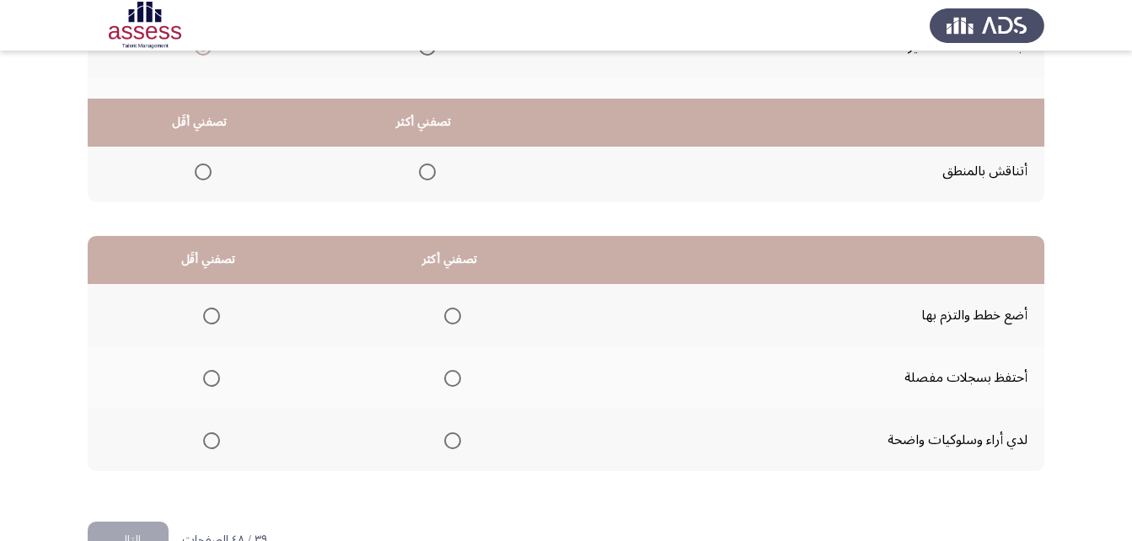
scroll to position [310, 0]
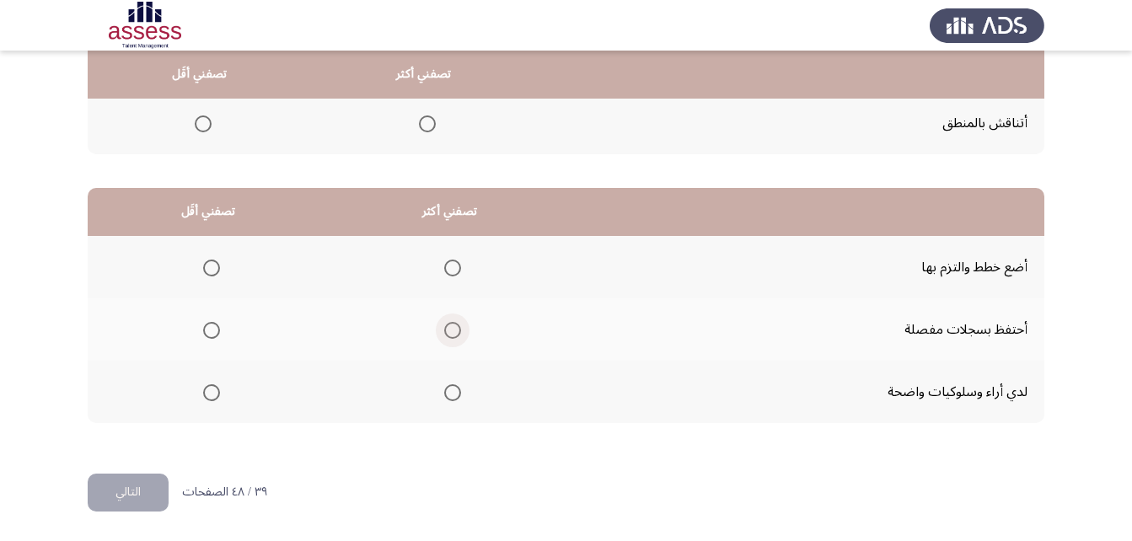
click at [447, 329] on span "Select an option" at bounding box center [452, 330] width 17 height 17
click at [447, 329] on input "Select an option" at bounding box center [452, 330] width 17 height 17
click at [212, 394] on span "Select an option" at bounding box center [211, 392] width 17 height 17
click at [212, 394] on input "Select an option" at bounding box center [211, 392] width 17 height 17
click at [452, 393] on span "Select an option" at bounding box center [452, 392] width 17 height 17
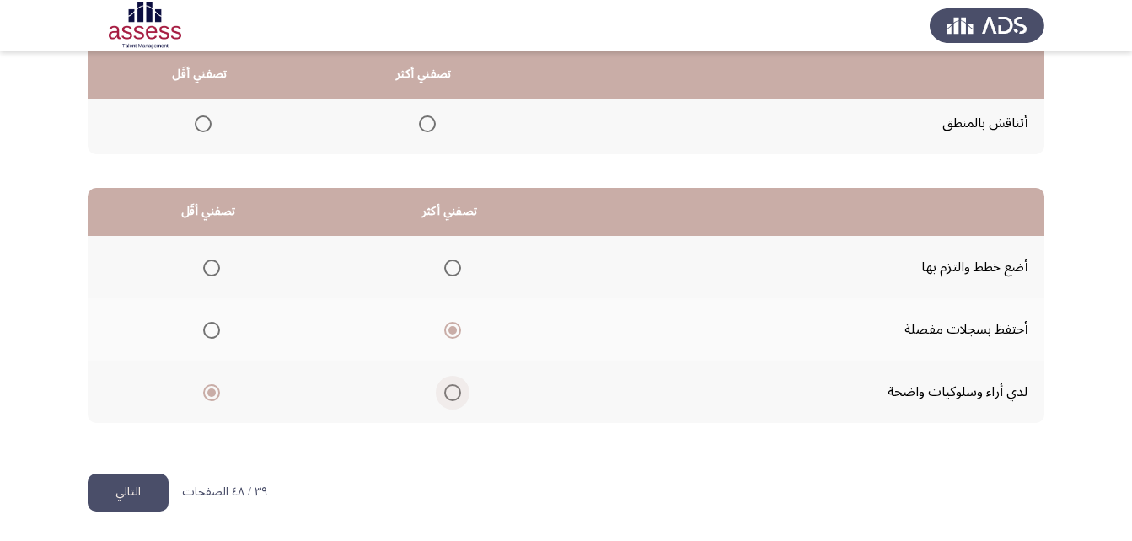
click at [452, 393] on input "Select an option" at bounding box center [452, 392] width 17 height 17
click at [210, 271] on span "Select an option" at bounding box center [211, 268] width 17 height 17
click at [210, 271] on input "Select an option" at bounding box center [211, 268] width 17 height 17
click at [146, 492] on button "التالي" at bounding box center [128, 493] width 81 height 38
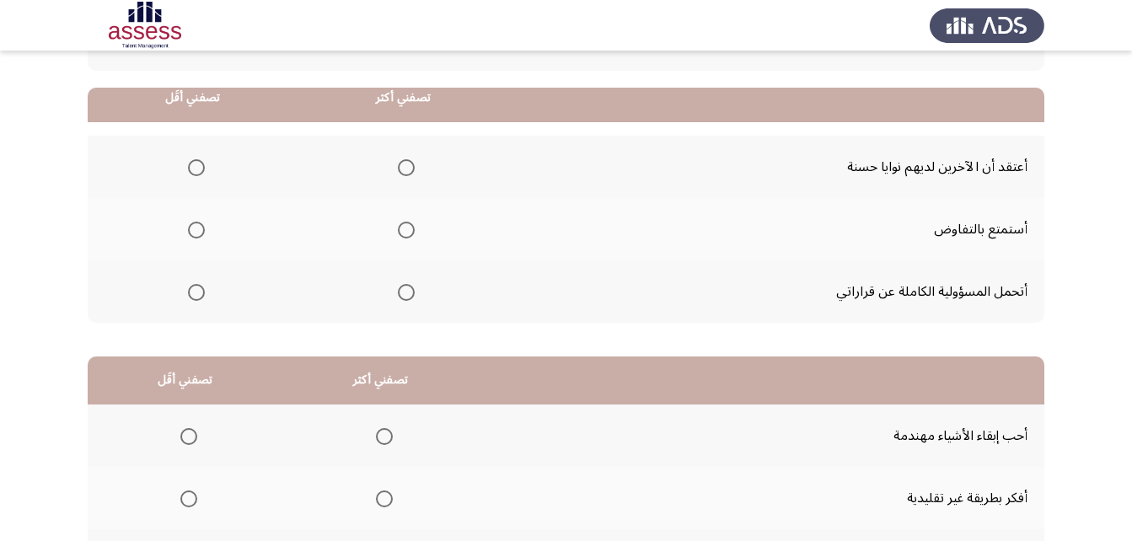
scroll to position [169, 0]
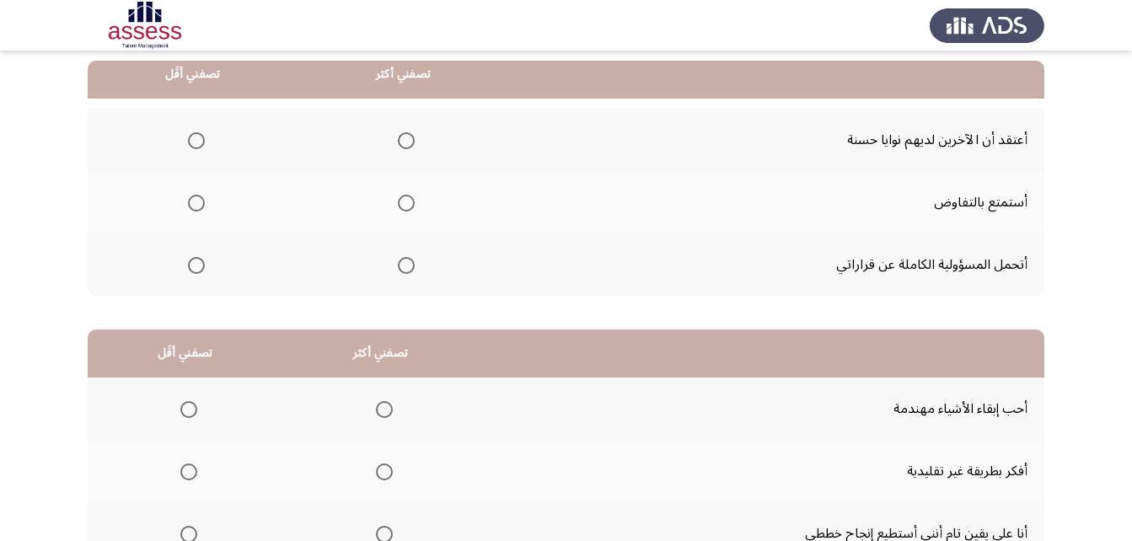
click at [415, 260] on th at bounding box center [403, 264] width 211 height 62
click at [409, 265] on span "Select an option" at bounding box center [406, 265] width 17 height 17
click at [409, 265] on input "Select an option" at bounding box center [406, 265] width 17 height 17
click at [193, 206] on span "Select an option" at bounding box center [196, 203] width 17 height 17
click at [193, 206] on input "Select an option" at bounding box center [196, 203] width 17 height 17
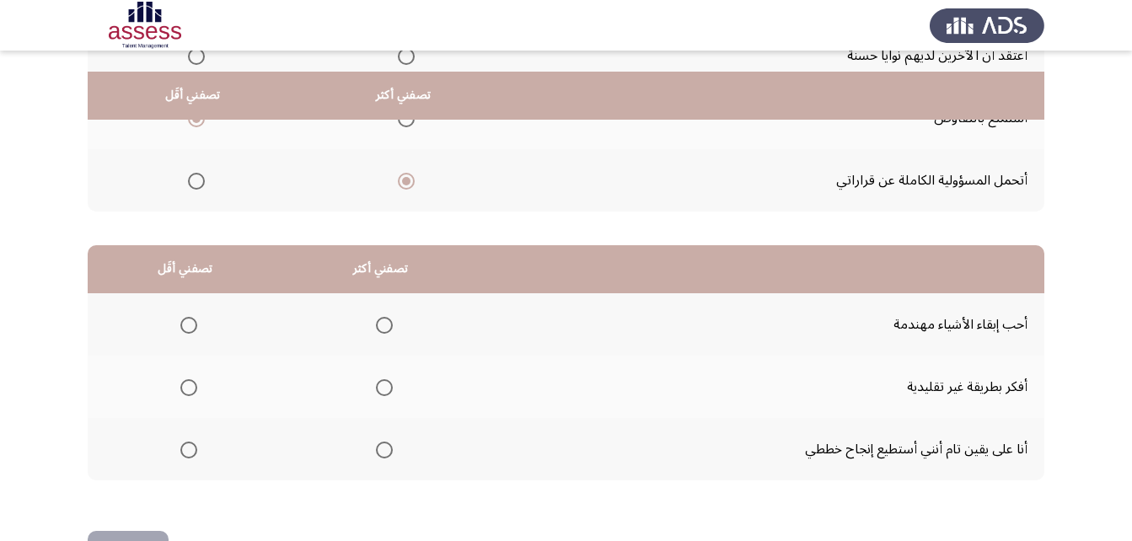
scroll to position [310, 0]
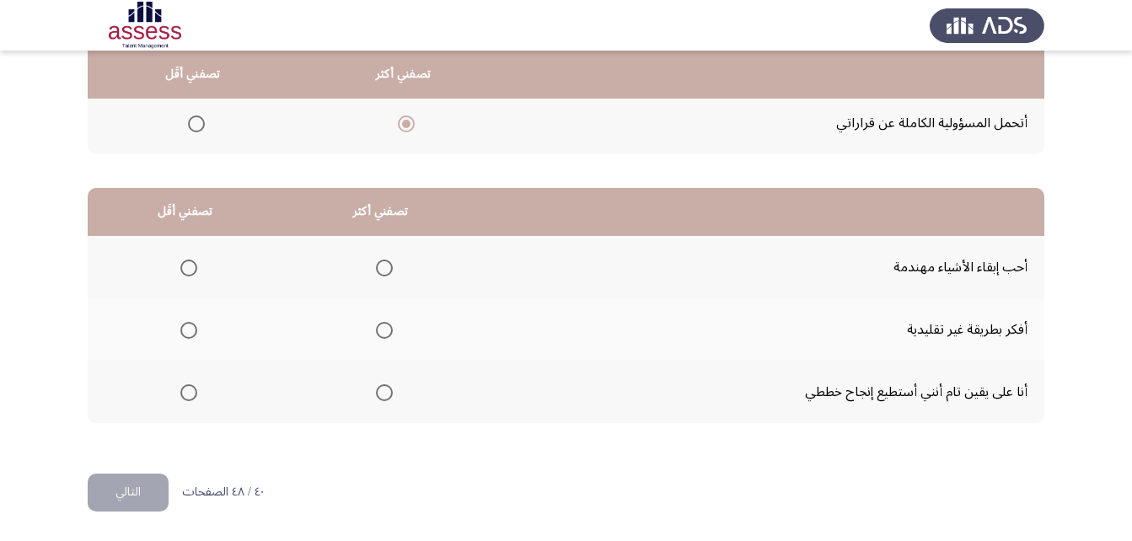
click at [378, 394] on span "Select an option" at bounding box center [384, 392] width 17 height 17
click at [378, 394] on input "Select an option" at bounding box center [384, 392] width 17 height 17
click at [189, 334] on span "Select an option" at bounding box center [188, 330] width 17 height 17
click at [189, 334] on input "Select an option" at bounding box center [188, 330] width 17 height 17
click at [163, 485] on button "التالي" at bounding box center [128, 493] width 81 height 38
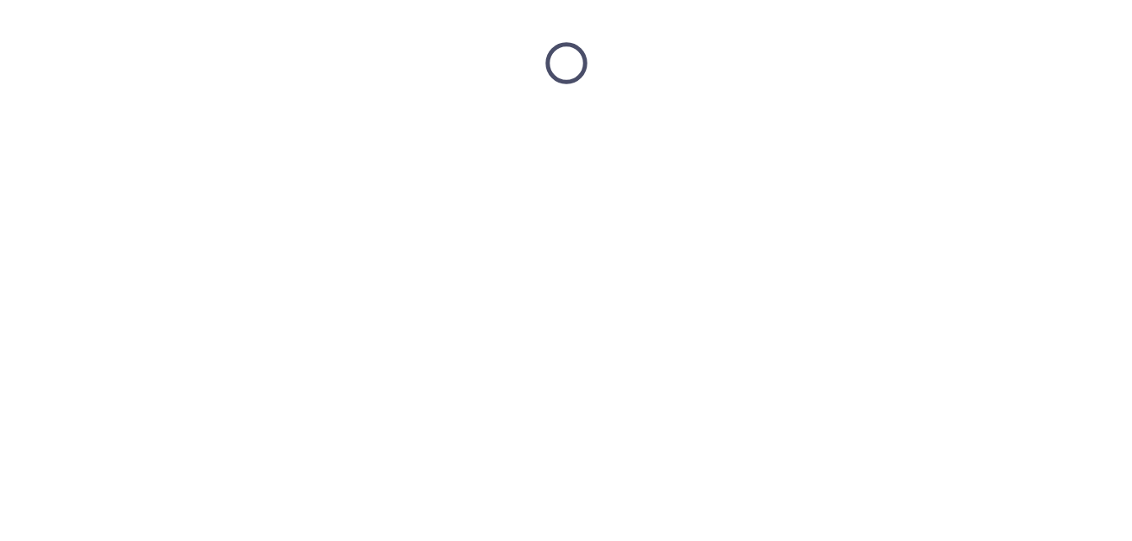
scroll to position [0, 0]
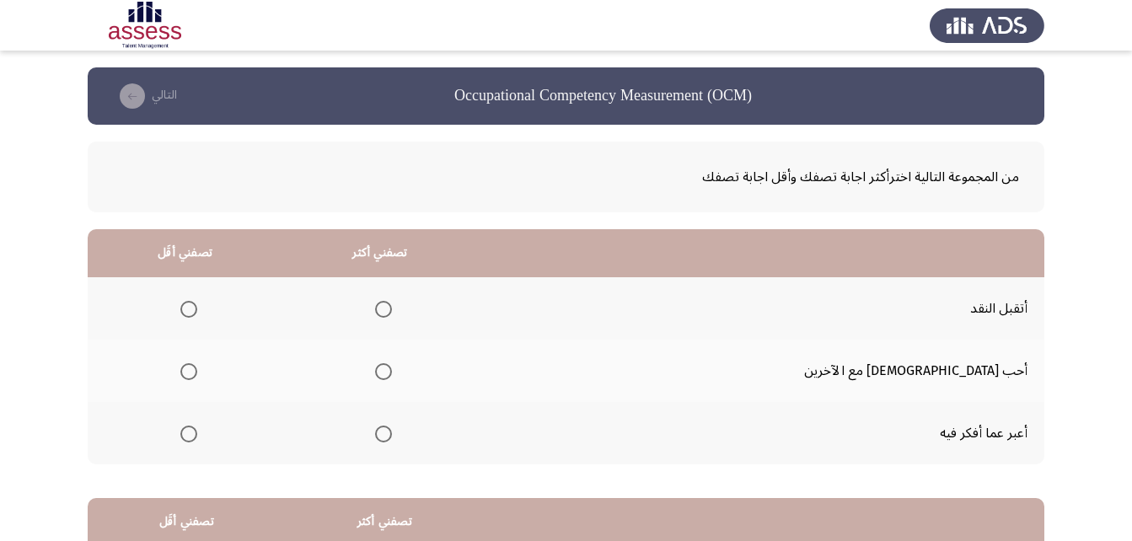
click at [392, 438] on span "Select an option" at bounding box center [383, 434] width 17 height 17
click at [392, 438] on input "Select an option" at bounding box center [383, 434] width 17 height 17
click at [197, 372] on span "Select an option" at bounding box center [188, 371] width 17 height 17
click at [197, 372] on input "Select an option" at bounding box center [188, 371] width 17 height 17
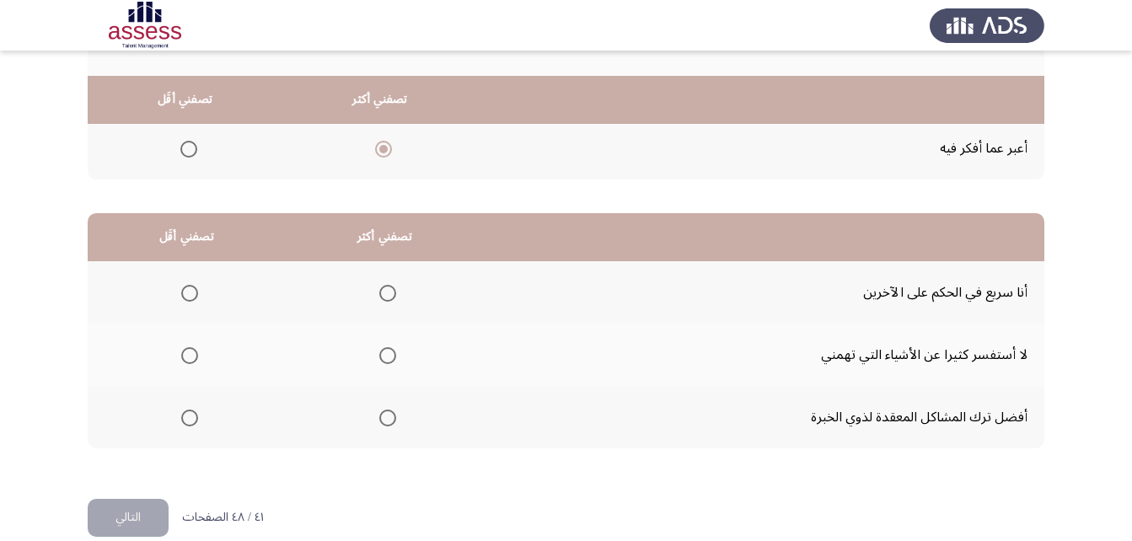
scroll to position [310, 0]
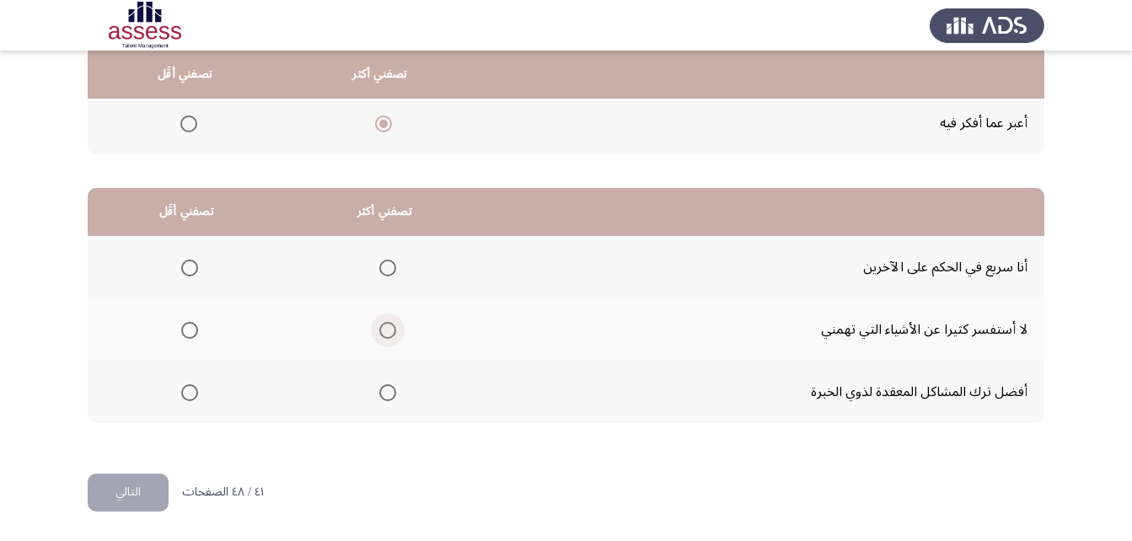
click at [388, 325] on span "Select an option" at bounding box center [387, 330] width 17 height 17
click at [388, 325] on input "Select an option" at bounding box center [387, 330] width 17 height 17
click at [190, 399] on span "Select an option" at bounding box center [189, 392] width 17 height 17
click at [190, 399] on input "Select an option" at bounding box center [189, 392] width 17 height 17
click at [191, 263] on span "Select an option" at bounding box center [189, 268] width 17 height 17
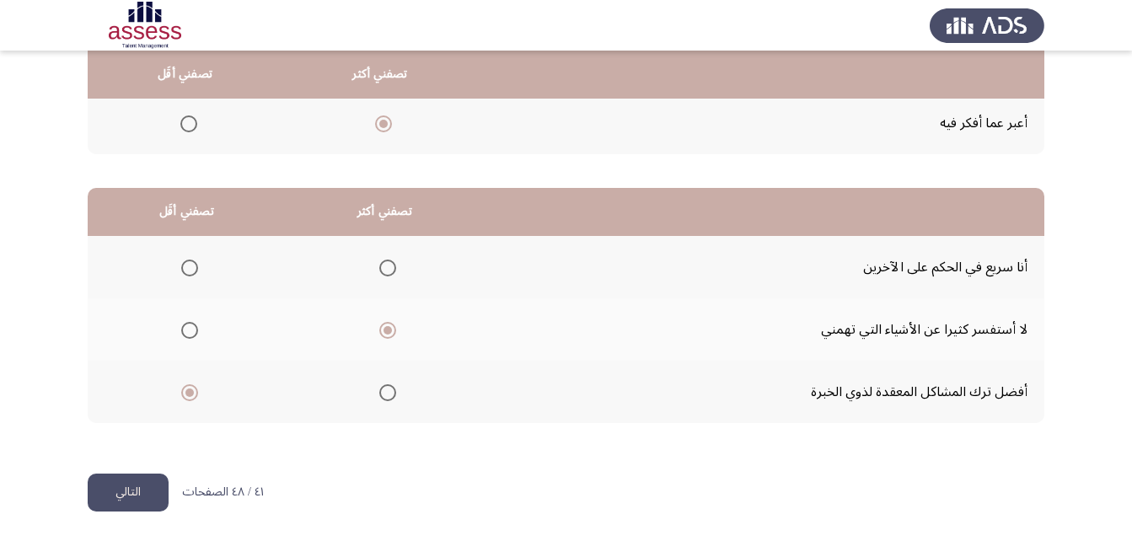
click at [191, 263] on input "Select an option" at bounding box center [189, 268] width 17 height 17
click at [142, 491] on button "التالي" at bounding box center [128, 493] width 81 height 38
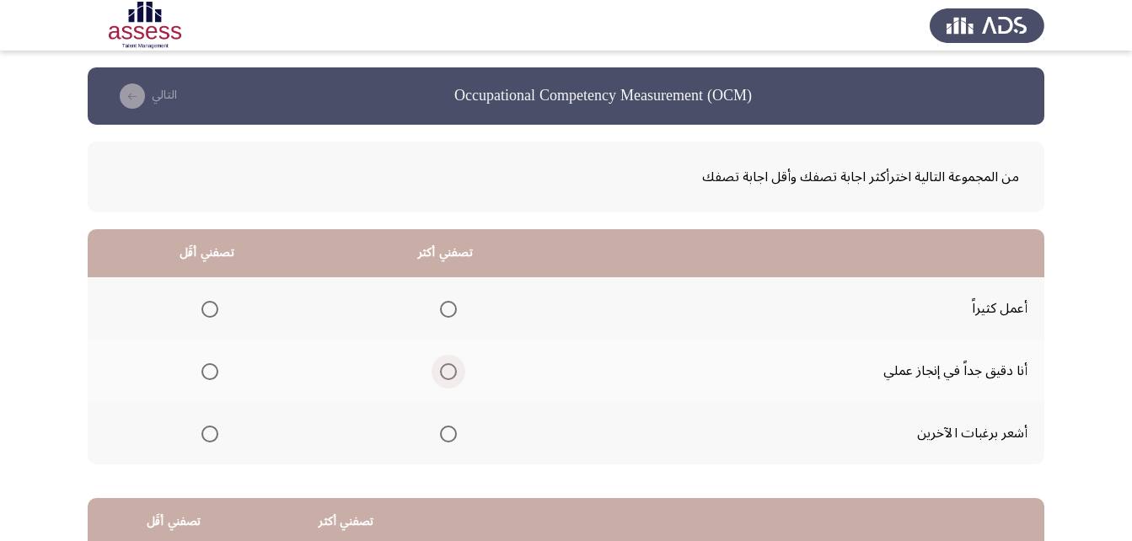
click at [442, 372] on span "Select an option" at bounding box center [448, 371] width 17 height 17
click at [442, 372] on input "Select an option" at bounding box center [448, 371] width 17 height 17
click at [204, 303] on span "Select an option" at bounding box center [209, 309] width 17 height 17
click at [204, 303] on input "Select an option" at bounding box center [209, 309] width 17 height 17
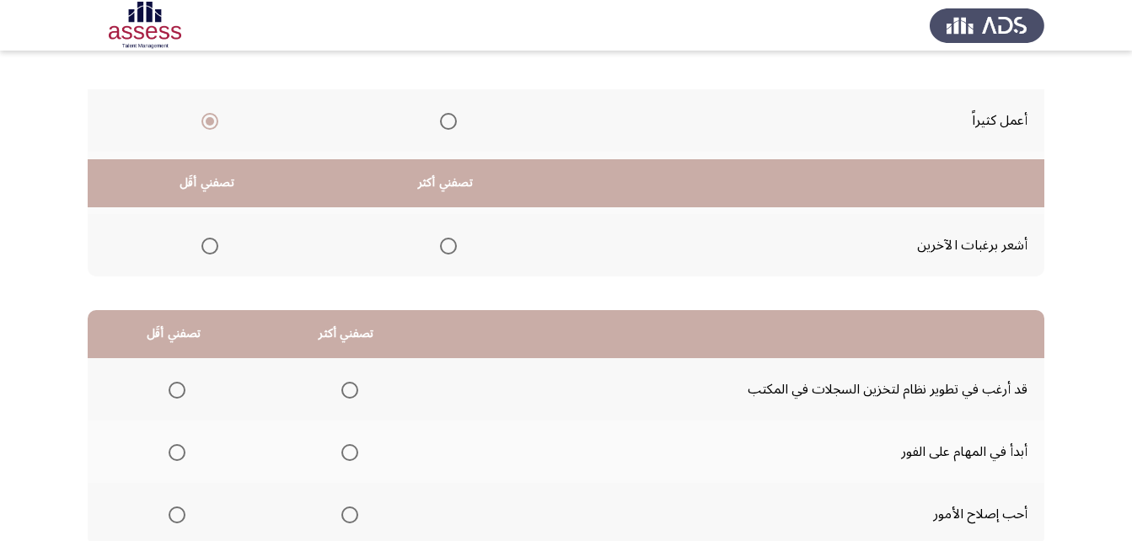
scroll to position [310, 0]
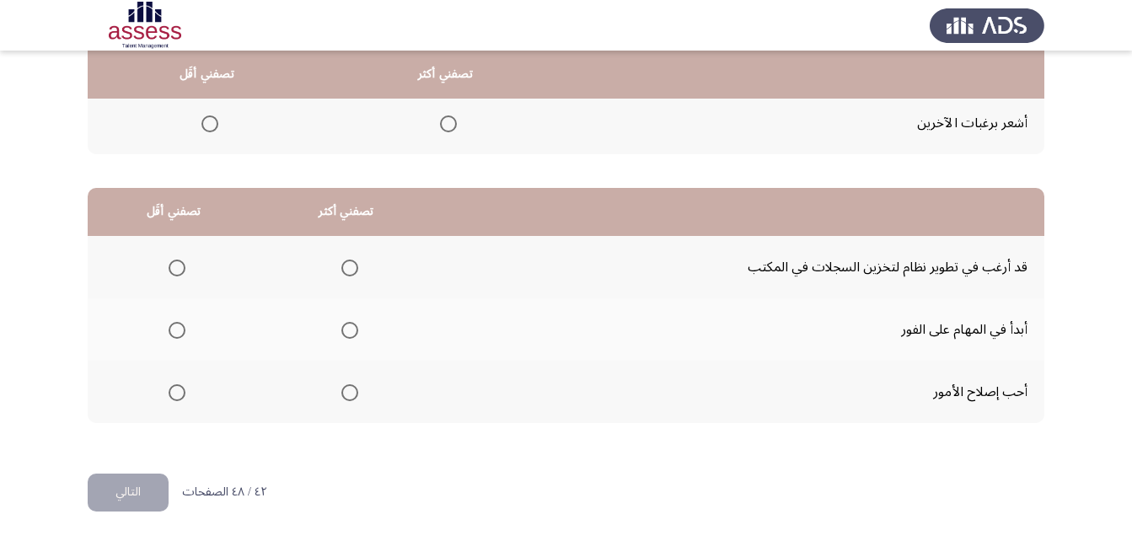
click at [346, 394] on span "Select an option" at bounding box center [349, 392] width 17 height 17
click at [346, 394] on input "Select an option" at bounding box center [349, 392] width 17 height 17
click at [177, 265] on span "Select an option" at bounding box center [177, 268] width 17 height 17
click at [177, 265] on input "Select an option" at bounding box center [177, 268] width 17 height 17
click at [137, 496] on button "التالي" at bounding box center [128, 493] width 81 height 38
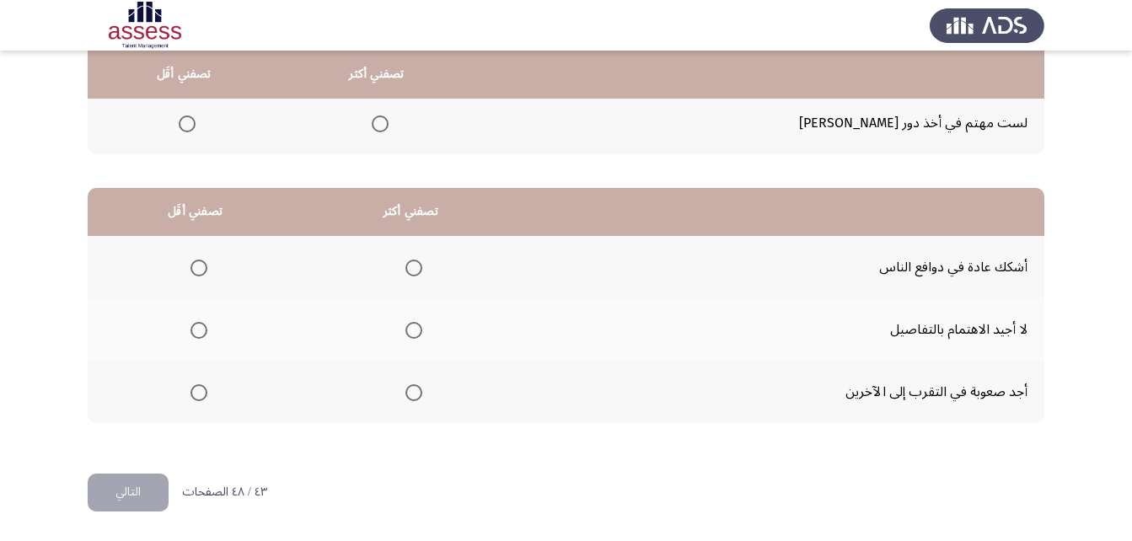
click at [413, 270] on span "Select an option" at bounding box center [413, 268] width 17 height 17
click at [413, 270] on input "Select an option" at bounding box center [413, 268] width 17 height 17
click at [205, 332] on span "Select an option" at bounding box center [198, 330] width 17 height 17
click at [205, 332] on input "Select an option" at bounding box center [198, 330] width 17 height 17
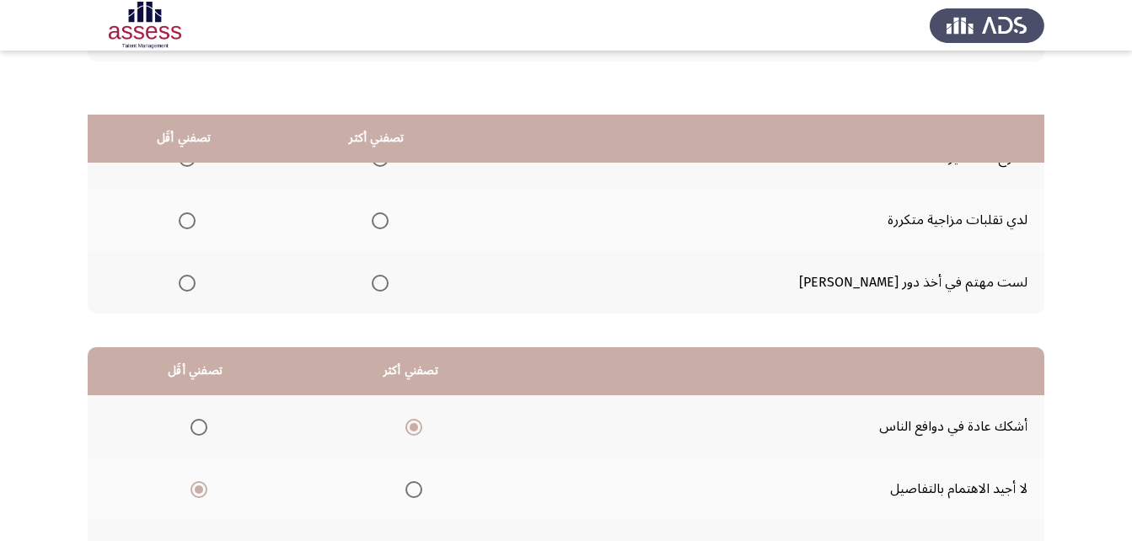
scroll to position [57, 0]
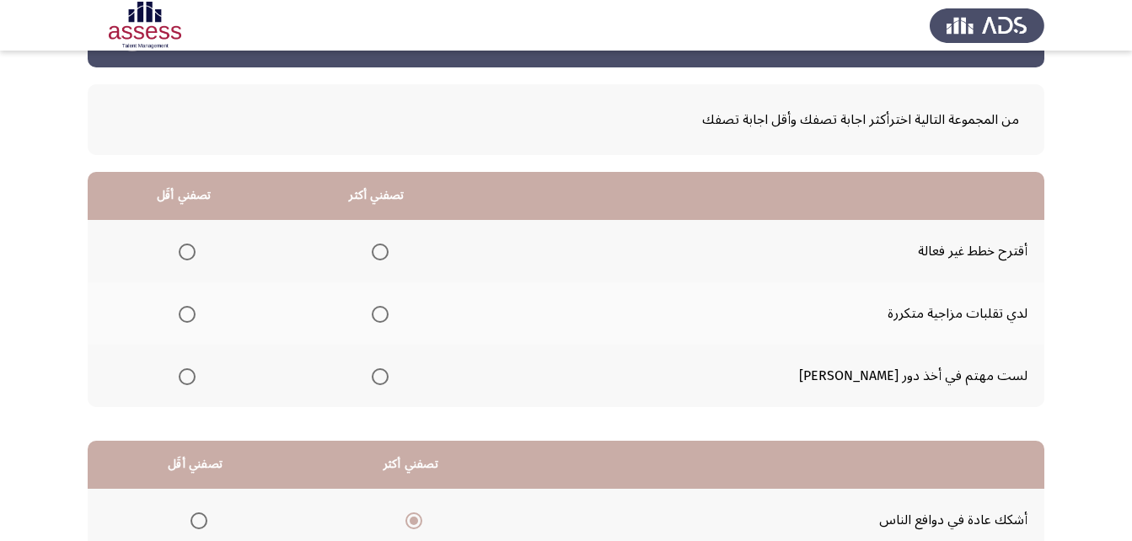
click at [388, 313] on span "Select an option" at bounding box center [380, 314] width 17 height 17
click at [388, 313] on input "Select an option" at bounding box center [380, 314] width 17 height 17
click at [196, 376] on span "Select an option" at bounding box center [187, 376] width 17 height 17
click at [196, 376] on input "Select an option" at bounding box center [187, 376] width 17 height 17
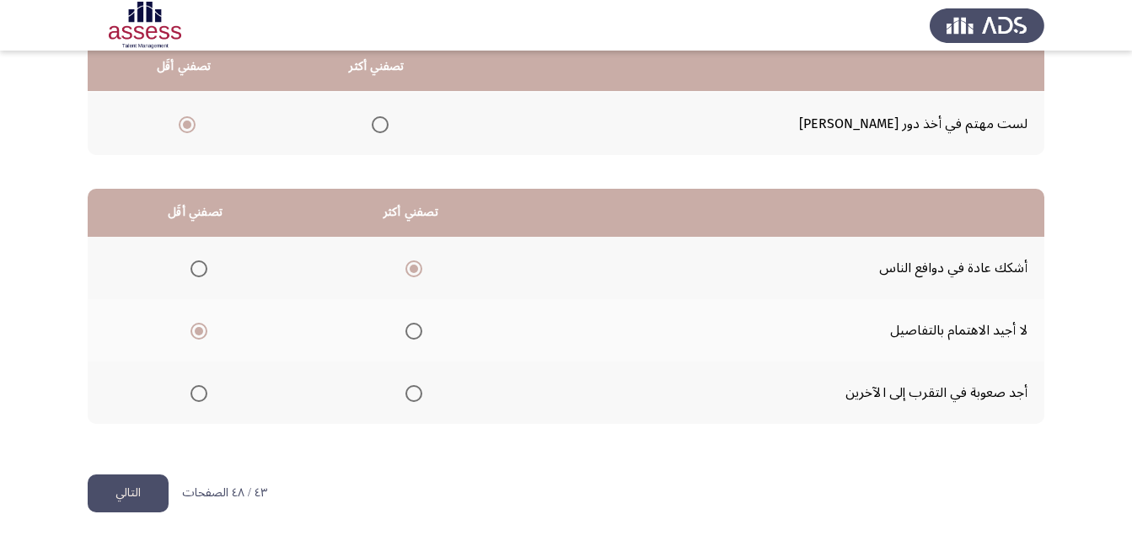
scroll to position [310, 0]
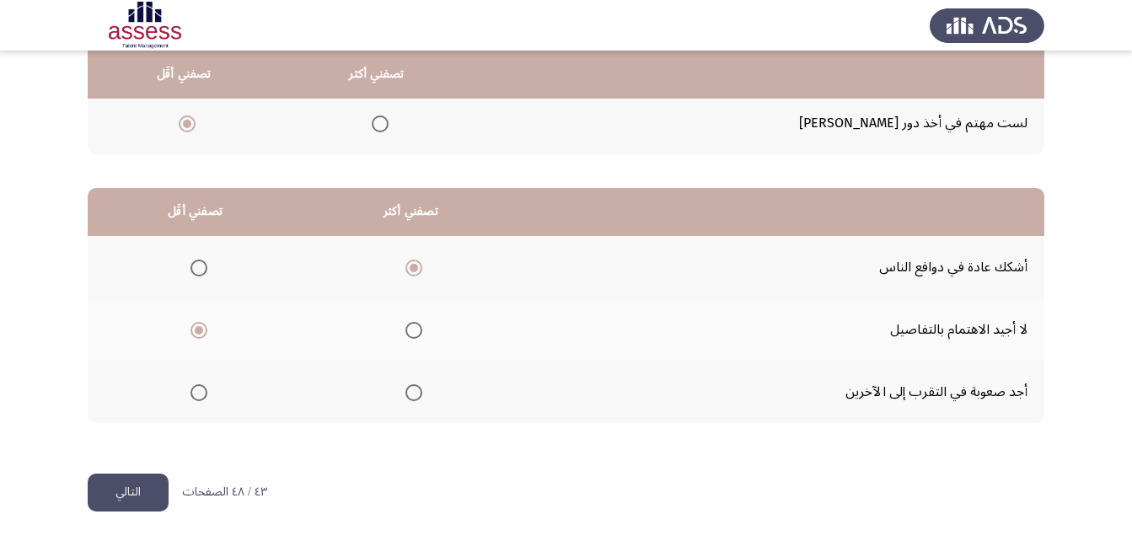
click at [130, 490] on button "التالي" at bounding box center [128, 493] width 81 height 38
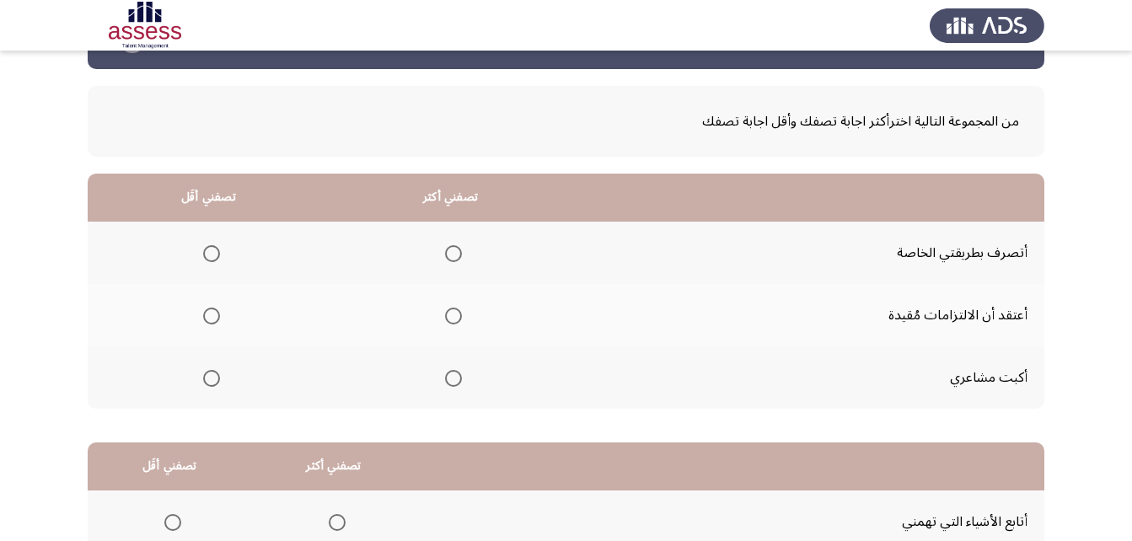
scroll to position [84, 0]
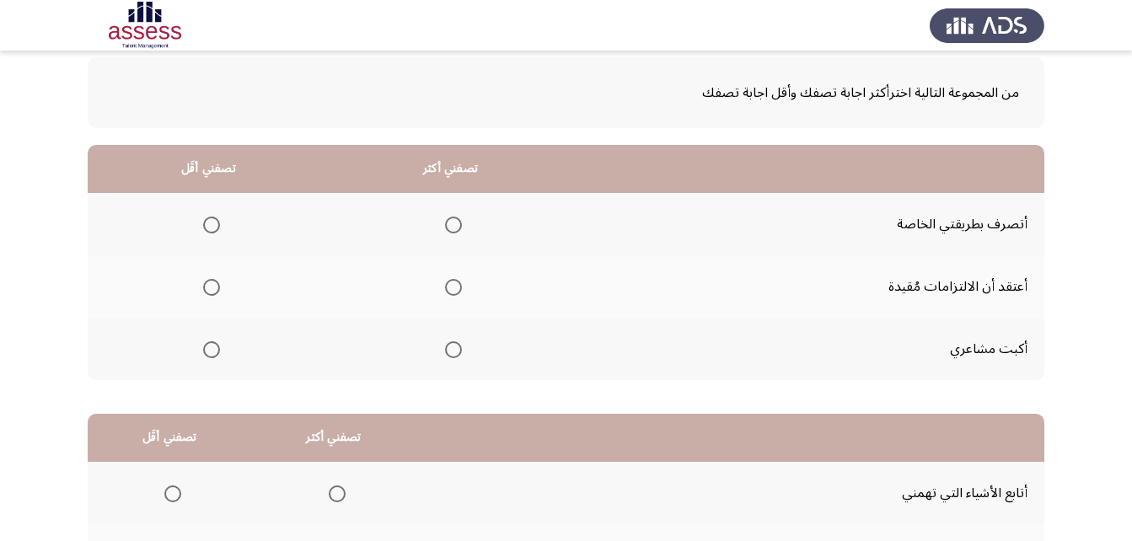
click at [448, 225] on span "Select an option" at bounding box center [453, 225] width 17 height 17
click at [448, 225] on input "Select an option" at bounding box center [453, 225] width 17 height 17
click at [209, 291] on span "Select an option" at bounding box center [211, 287] width 17 height 17
click at [209, 291] on input "Select an option" at bounding box center [211, 287] width 17 height 17
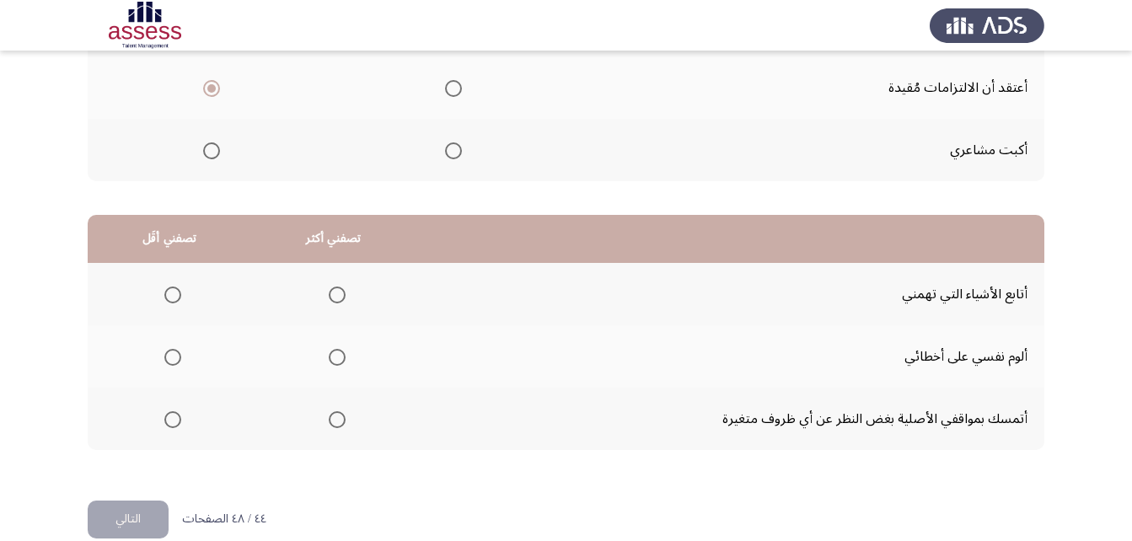
scroll to position [310, 0]
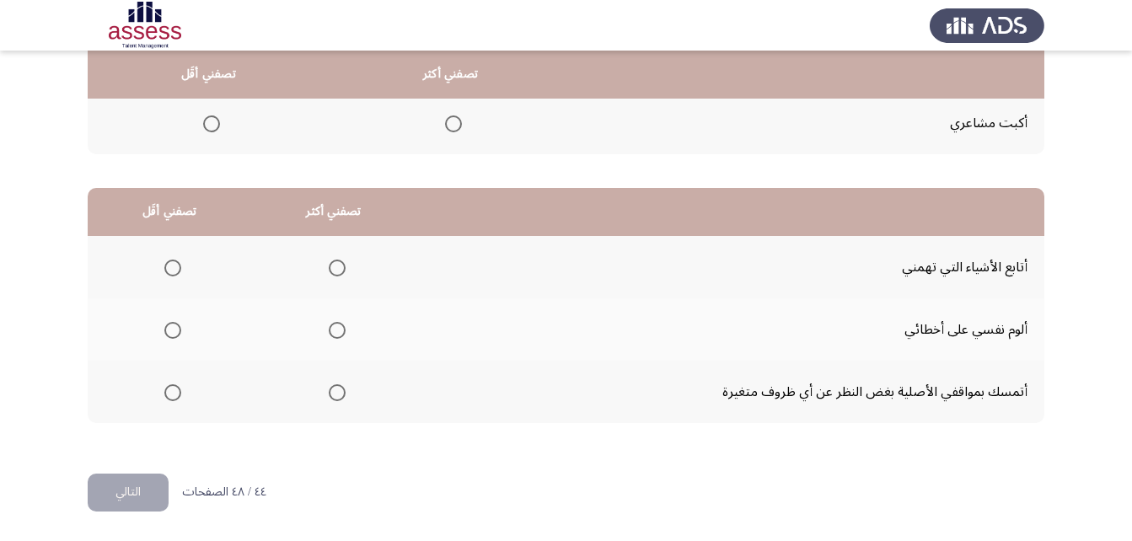
click at [332, 271] on span "Select an option" at bounding box center [337, 268] width 17 height 17
click at [332, 271] on input "Select an option" at bounding box center [337, 268] width 17 height 17
click at [171, 397] on span "Select an option" at bounding box center [172, 392] width 17 height 17
click at [171, 397] on input "Select an option" at bounding box center [172, 392] width 17 height 17
click at [121, 488] on button "التالي" at bounding box center [128, 493] width 81 height 38
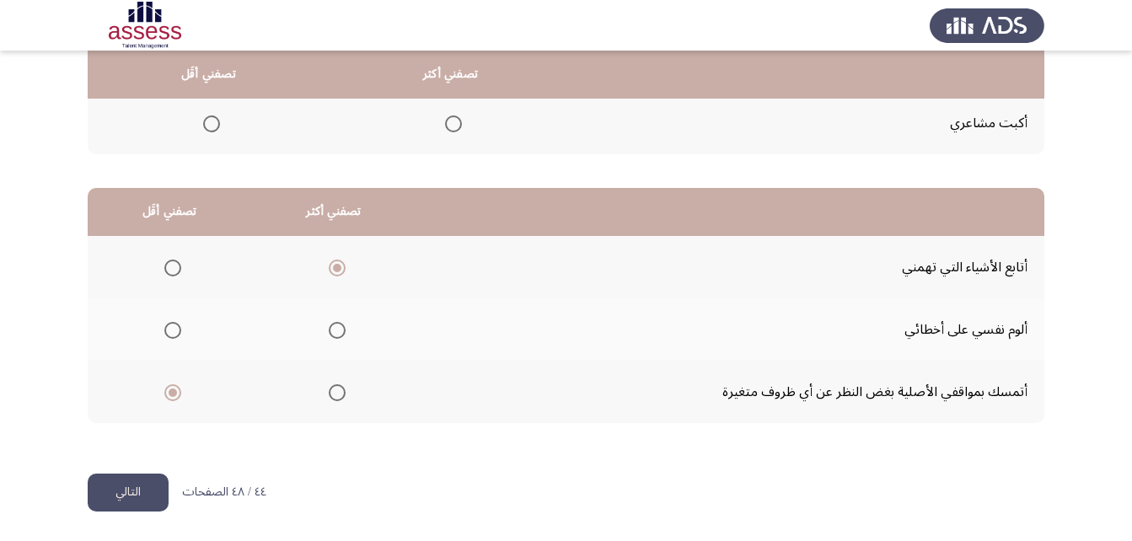
scroll to position [0, 0]
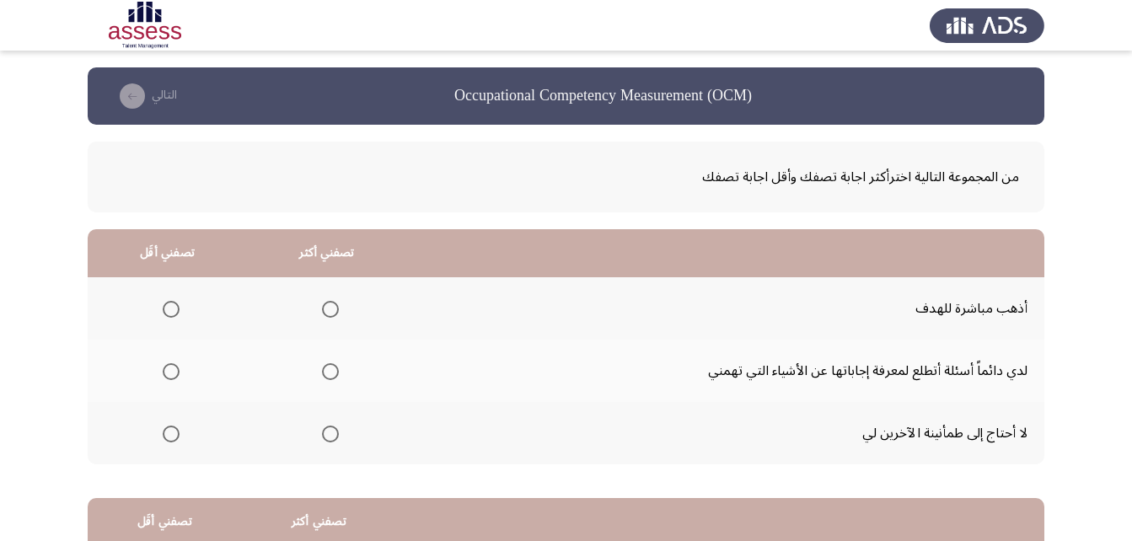
click at [328, 308] on span "Select an option" at bounding box center [330, 309] width 17 height 17
click at [328, 308] on input "Select an option" at bounding box center [330, 309] width 17 height 17
click at [166, 377] on span "Select an option" at bounding box center [171, 371] width 17 height 17
click at [166, 377] on input "Select an option" at bounding box center [171, 371] width 17 height 17
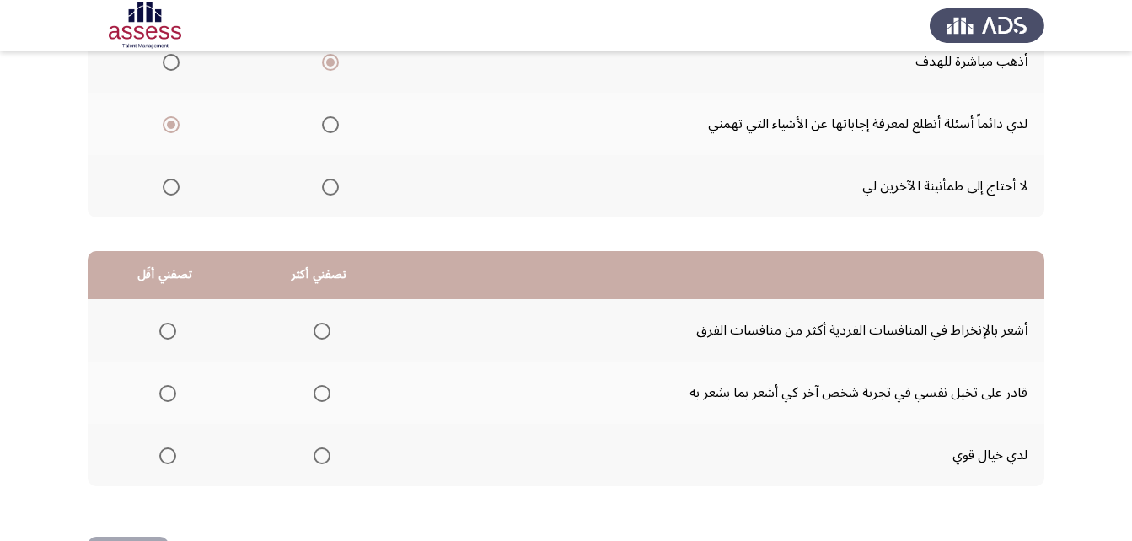
scroll to position [310, 0]
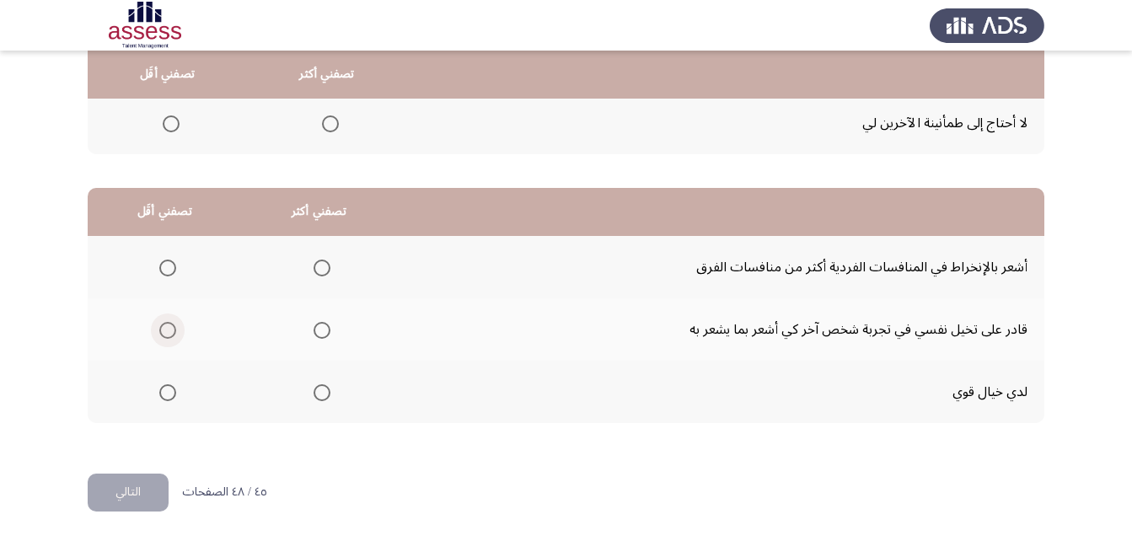
click at [173, 333] on span "Select an option" at bounding box center [167, 330] width 17 height 17
click at [173, 333] on input "Select an option" at bounding box center [167, 330] width 17 height 17
click at [176, 332] on th at bounding box center [165, 329] width 154 height 62
click at [163, 400] on span "Select an option" at bounding box center [167, 392] width 17 height 17
click at [163, 400] on input "Select an option" at bounding box center [167, 392] width 17 height 17
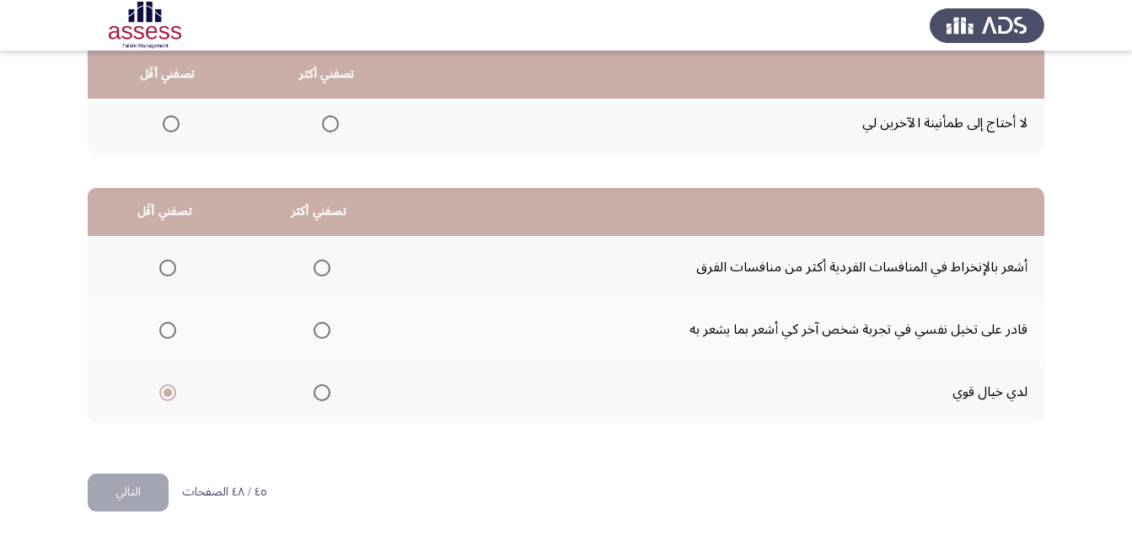
click at [319, 269] on span "Select an option" at bounding box center [321, 268] width 17 height 17
click at [319, 269] on input "Select an option" at bounding box center [321, 268] width 17 height 17
click at [131, 490] on button "التالي" at bounding box center [128, 493] width 81 height 38
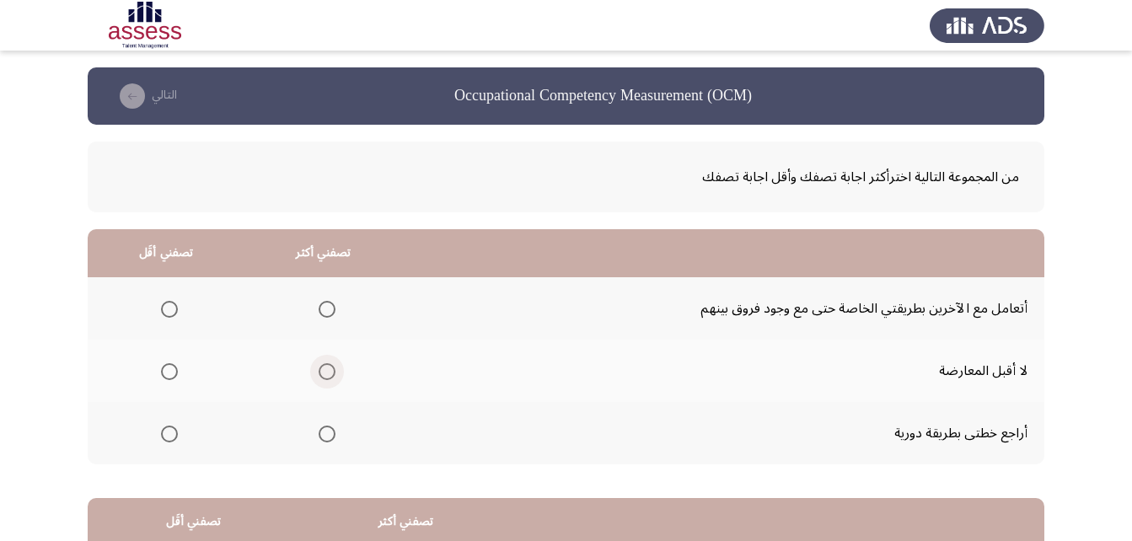
click at [327, 372] on span "Select an option" at bounding box center [327, 372] width 0 height 0
click at [325, 371] on input "Select an option" at bounding box center [327, 371] width 17 height 17
click at [169, 309] on span "Select an option" at bounding box center [169, 309] width 0 height 0
click at [169, 308] on input "Select an option" at bounding box center [169, 309] width 17 height 17
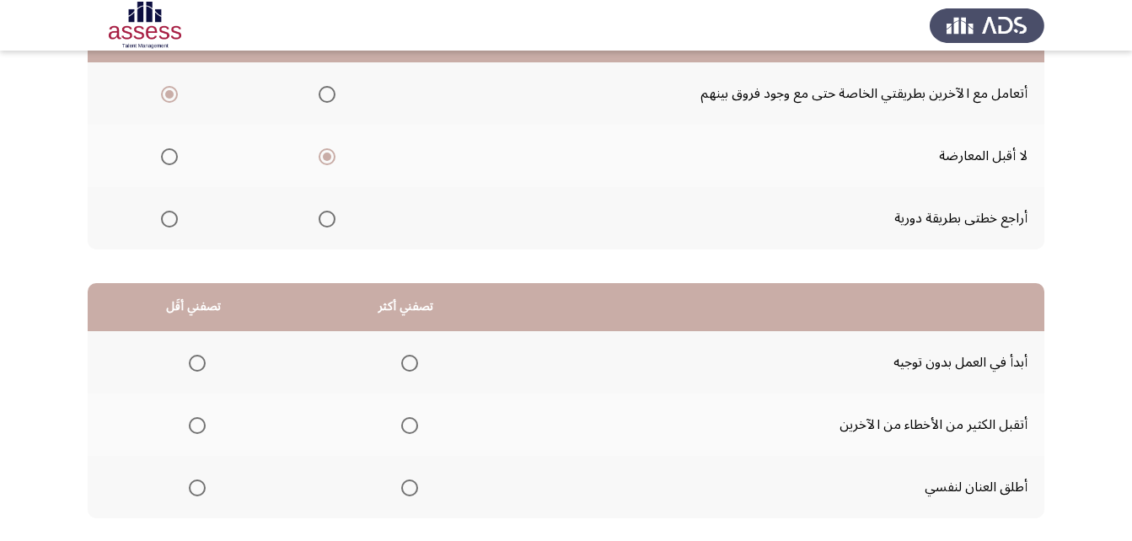
scroll to position [310, 0]
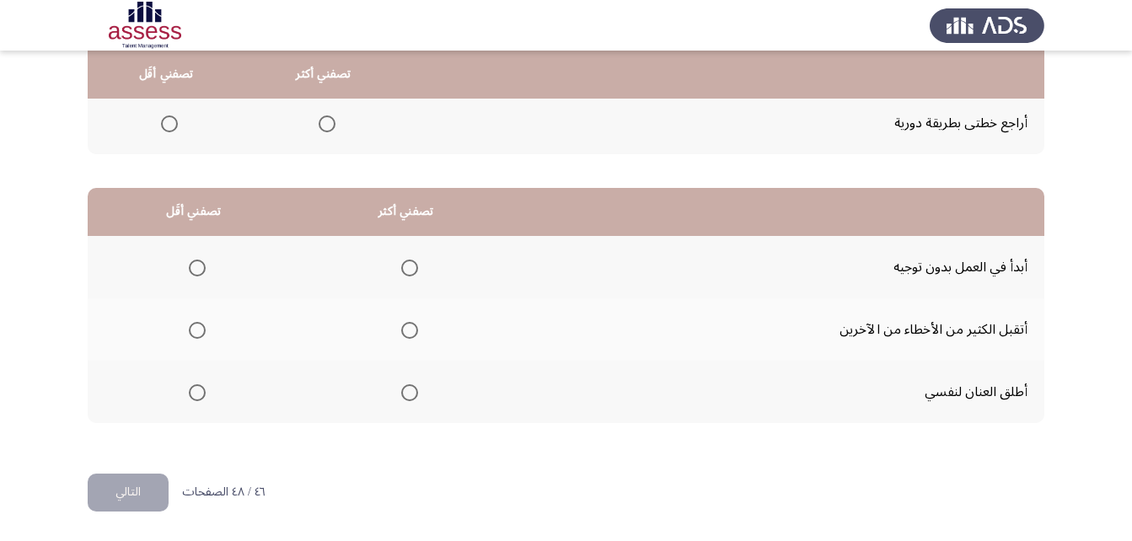
click at [409, 268] on span "Select an option" at bounding box center [409, 268] width 17 height 17
click at [409, 268] on input "Select an option" at bounding box center [409, 268] width 17 height 17
click at [197, 393] on span "Select an option" at bounding box center [197, 393] width 0 height 0
click at [196, 393] on input "Select an option" at bounding box center [197, 392] width 17 height 17
click at [196, 393] on span "Select an option" at bounding box center [197, 392] width 8 height 8
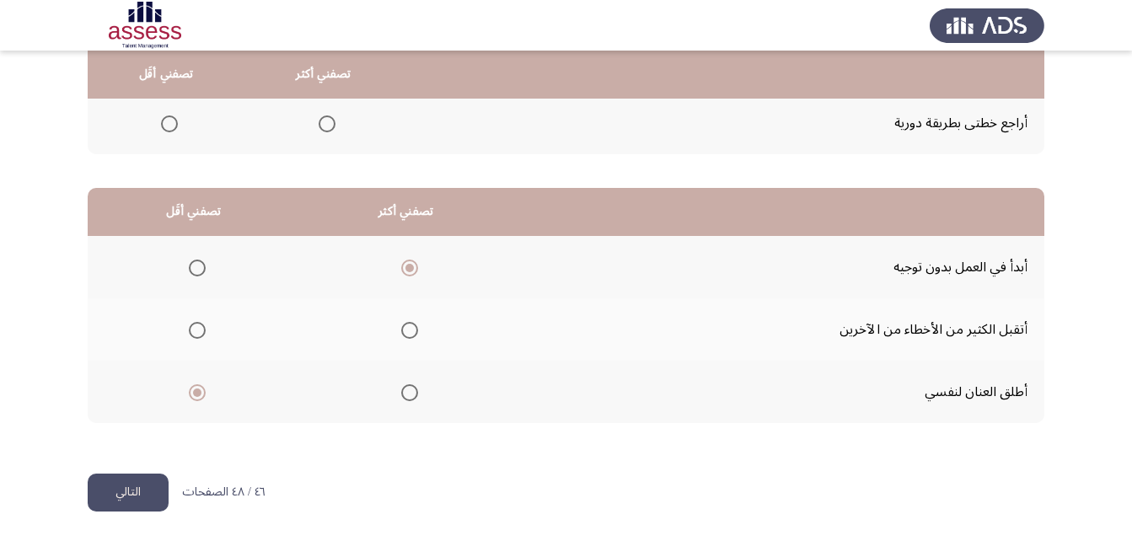
click at [196, 393] on input "Select an option" at bounding box center [197, 392] width 17 height 17
click at [153, 489] on button "التالي" at bounding box center [128, 493] width 81 height 38
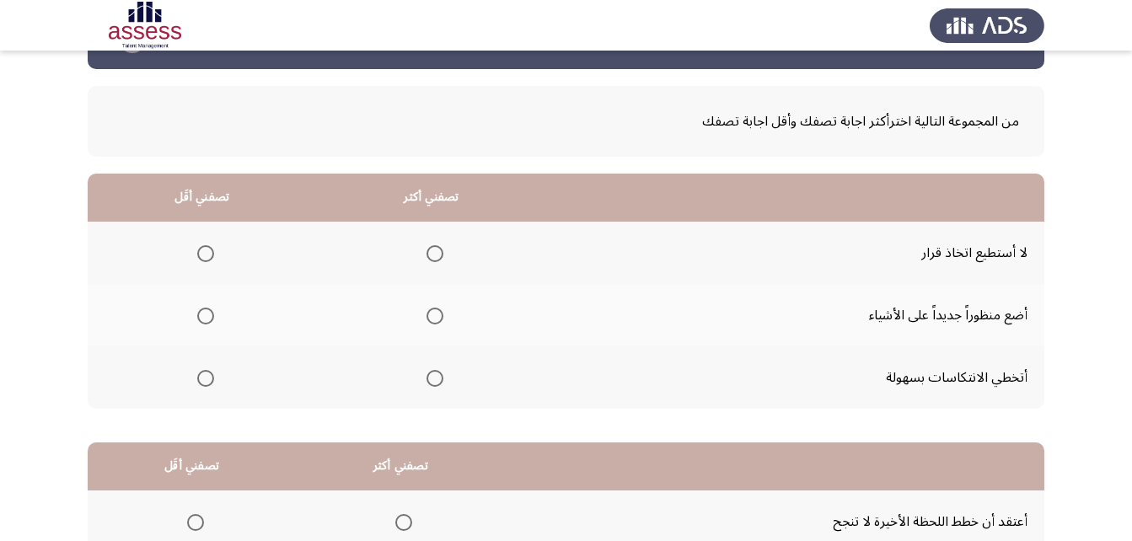
scroll to position [84, 0]
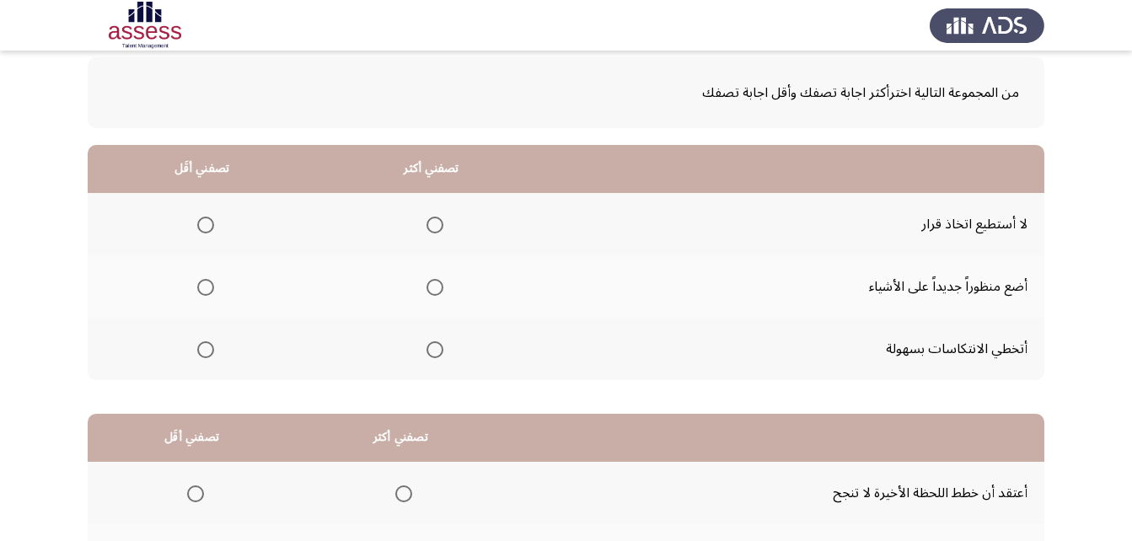
click at [437, 287] on span "Select an option" at bounding box center [434, 287] width 17 height 17
click at [437, 287] on input "Select an option" at bounding box center [434, 287] width 17 height 17
click at [201, 346] on span "Select an option" at bounding box center [205, 349] width 17 height 17
click at [201, 346] on input "Select an option" at bounding box center [205, 349] width 17 height 17
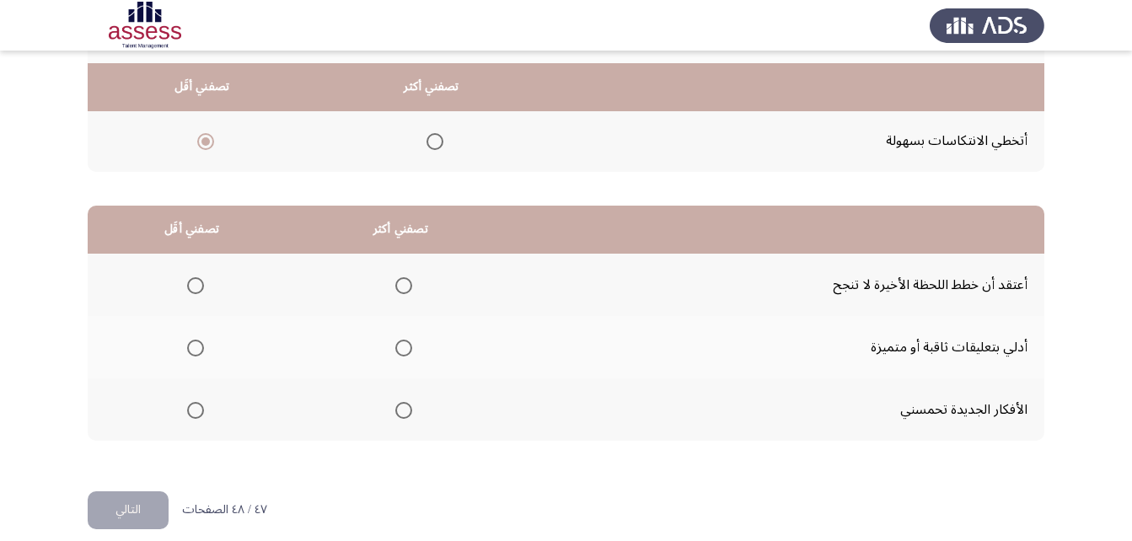
scroll to position [310, 0]
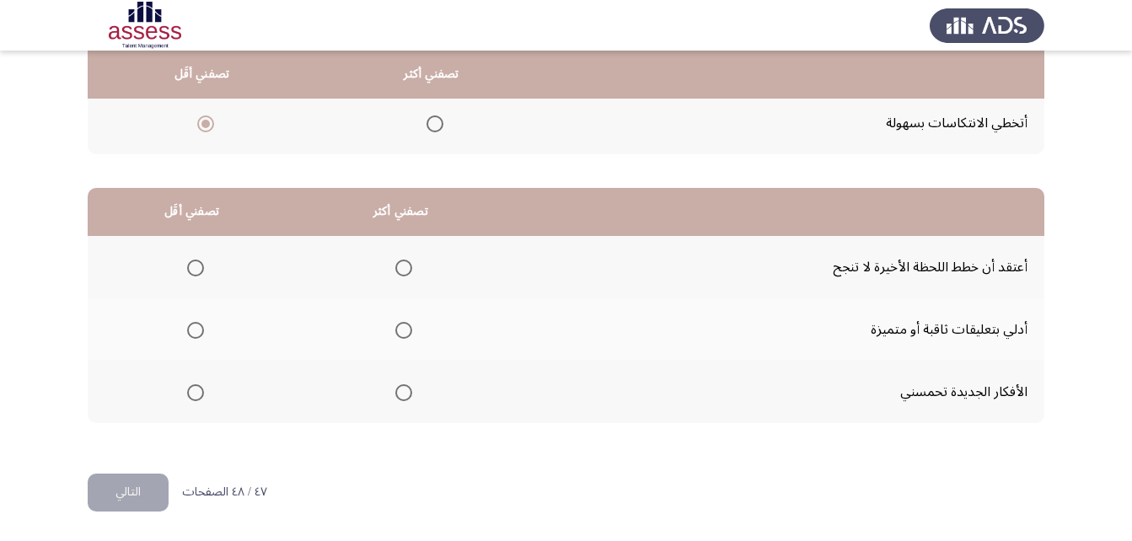
click at [397, 327] on span "Select an option" at bounding box center [403, 330] width 17 height 17
click at [397, 327] on input "Select an option" at bounding box center [403, 330] width 17 height 17
click at [195, 266] on span "Select an option" at bounding box center [195, 268] width 17 height 17
click at [195, 266] on input "Select an option" at bounding box center [195, 268] width 17 height 17
click at [141, 499] on button "التالي" at bounding box center [128, 493] width 81 height 38
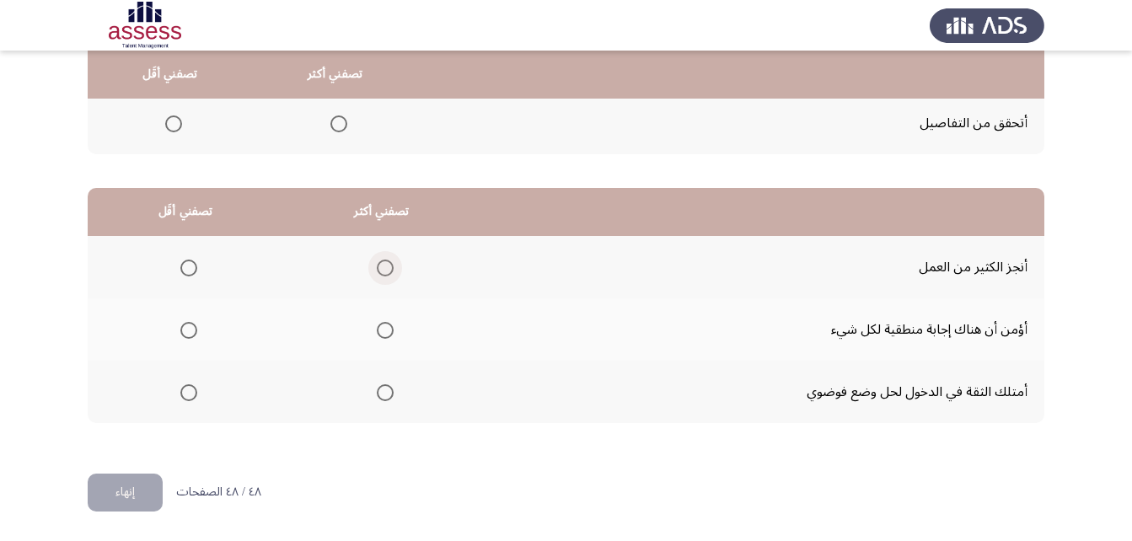
click at [388, 267] on span "Select an option" at bounding box center [385, 268] width 17 height 17
click at [388, 267] on input "Select an option" at bounding box center [385, 268] width 17 height 17
click at [186, 394] on span "Select an option" at bounding box center [188, 392] width 17 height 17
click at [186, 394] on input "Select an option" at bounding box center [188, 392] width 17 height 17
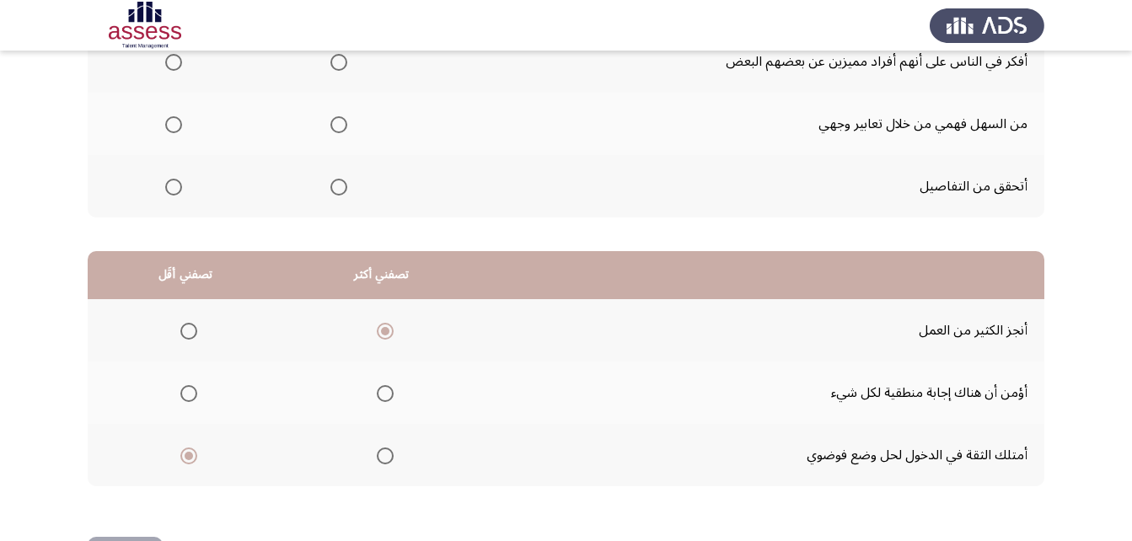
scroll to position [57, 0]
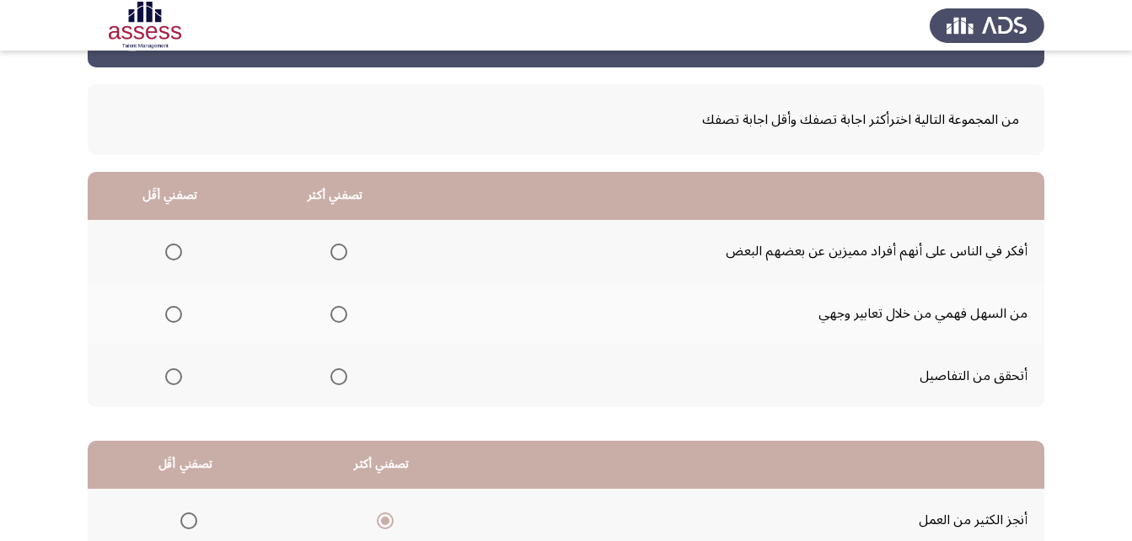
click at [338, 380] on span "Select an option" at bounding box center [338, 376] width 17 height 17
click at [338, 380] on input "Select an option" at bounding box center [338, 376] width 17 height 17
click at [177, 248] on span "Select an option" at bounding box center [173, 252] width 17 height 17
click at [177, 248] on input "Select an option" at bounding box center [173, 252] width 17 height 17
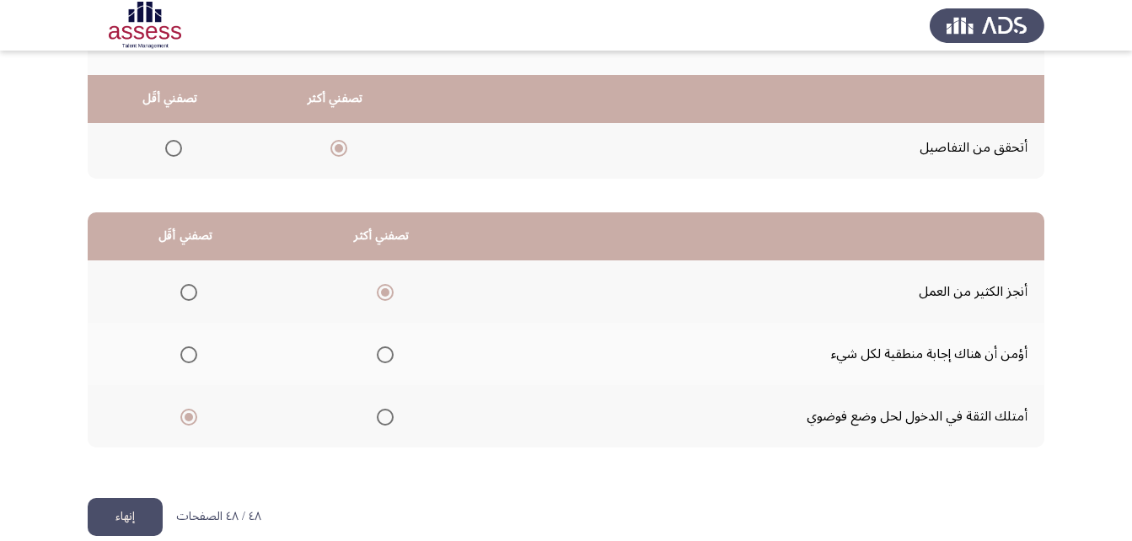
scroll to position [310, 0]
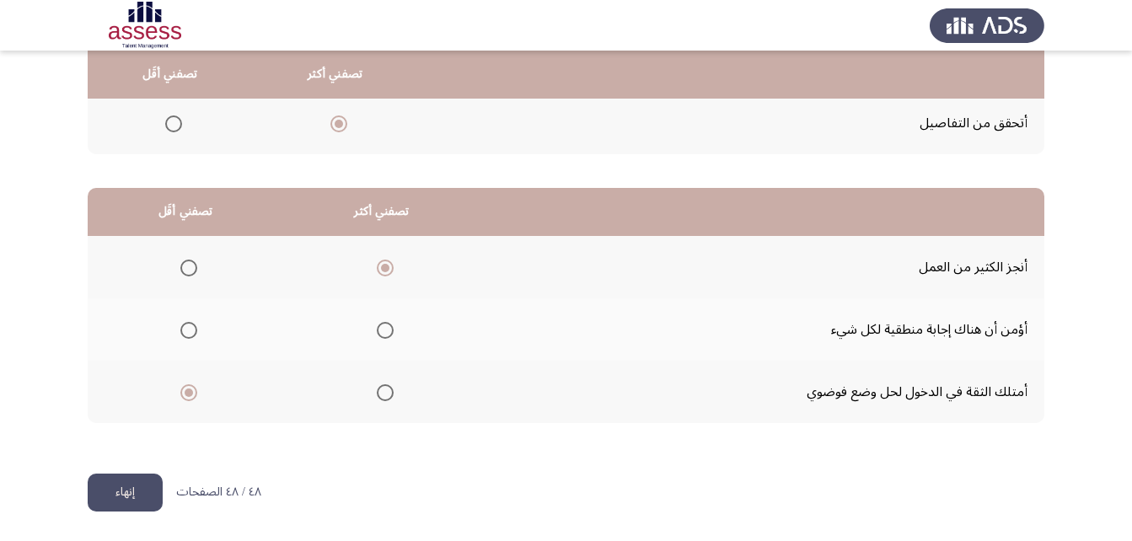
click at [121, 498] on button "إنهاء" at bounding box center [125, 493] width 75 height 38
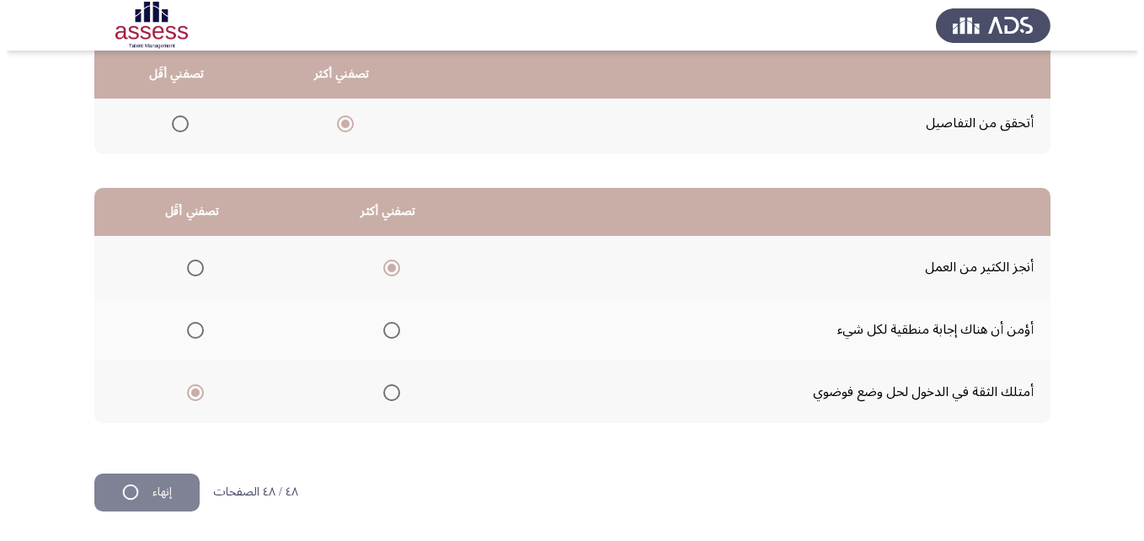
scroll to position [0, 0]
